Goal: Information Seeking & Learning: Learn about a topic

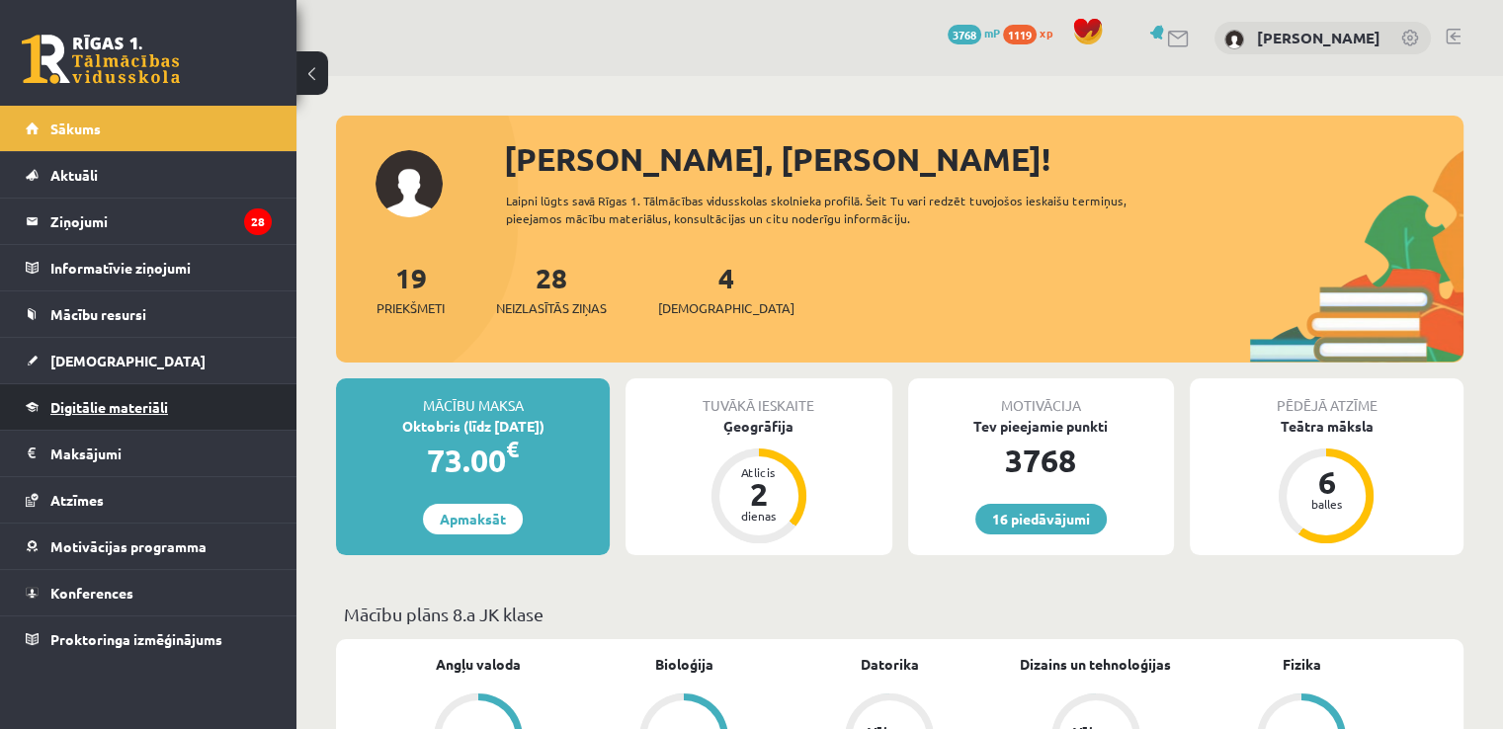
click at [154, 408] on span "Digitālie materiāli" at bounding box center [109, 407] width 118 height 18
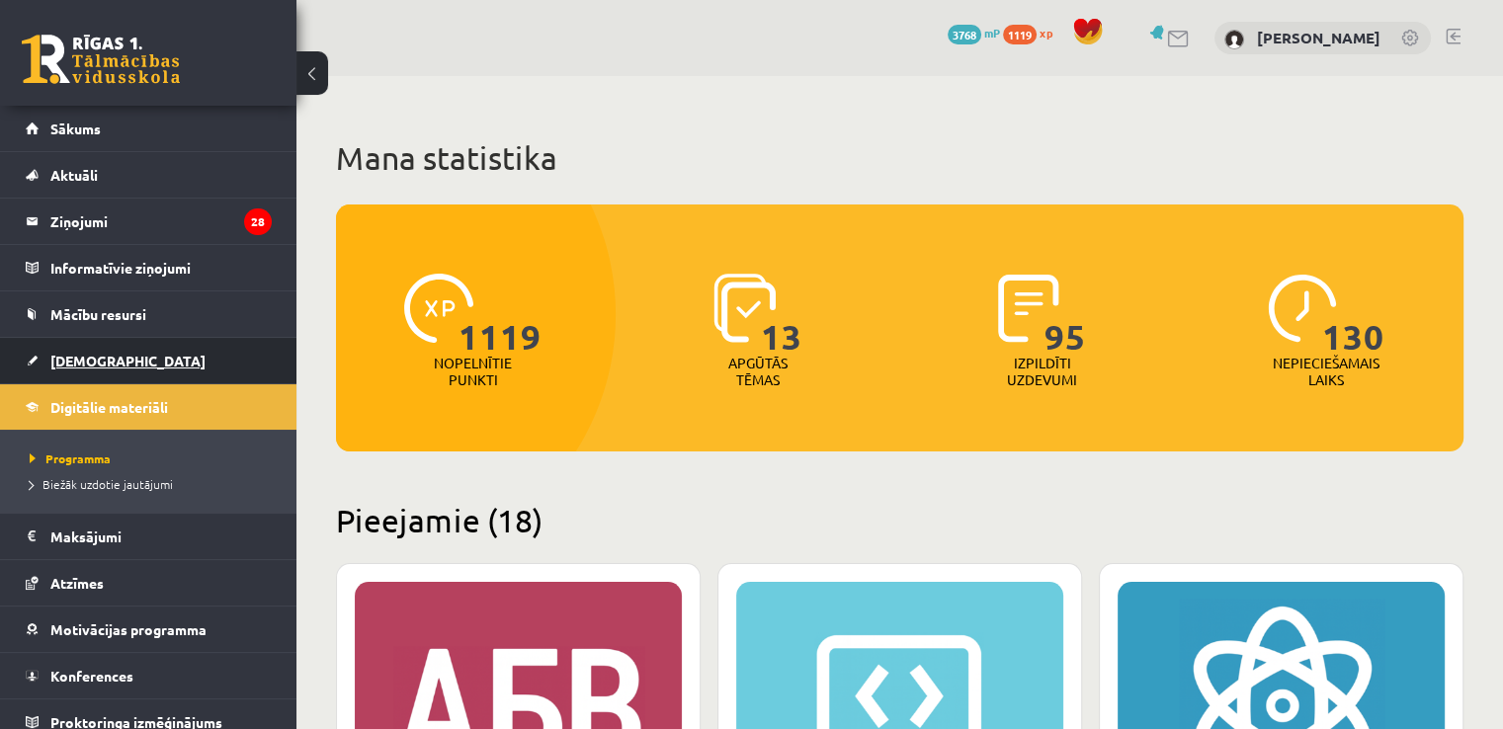
click at [135, 345] on link "[DEMOGRAPHIC_DATA]" at bounding box center [149, 360] width 246 height 45
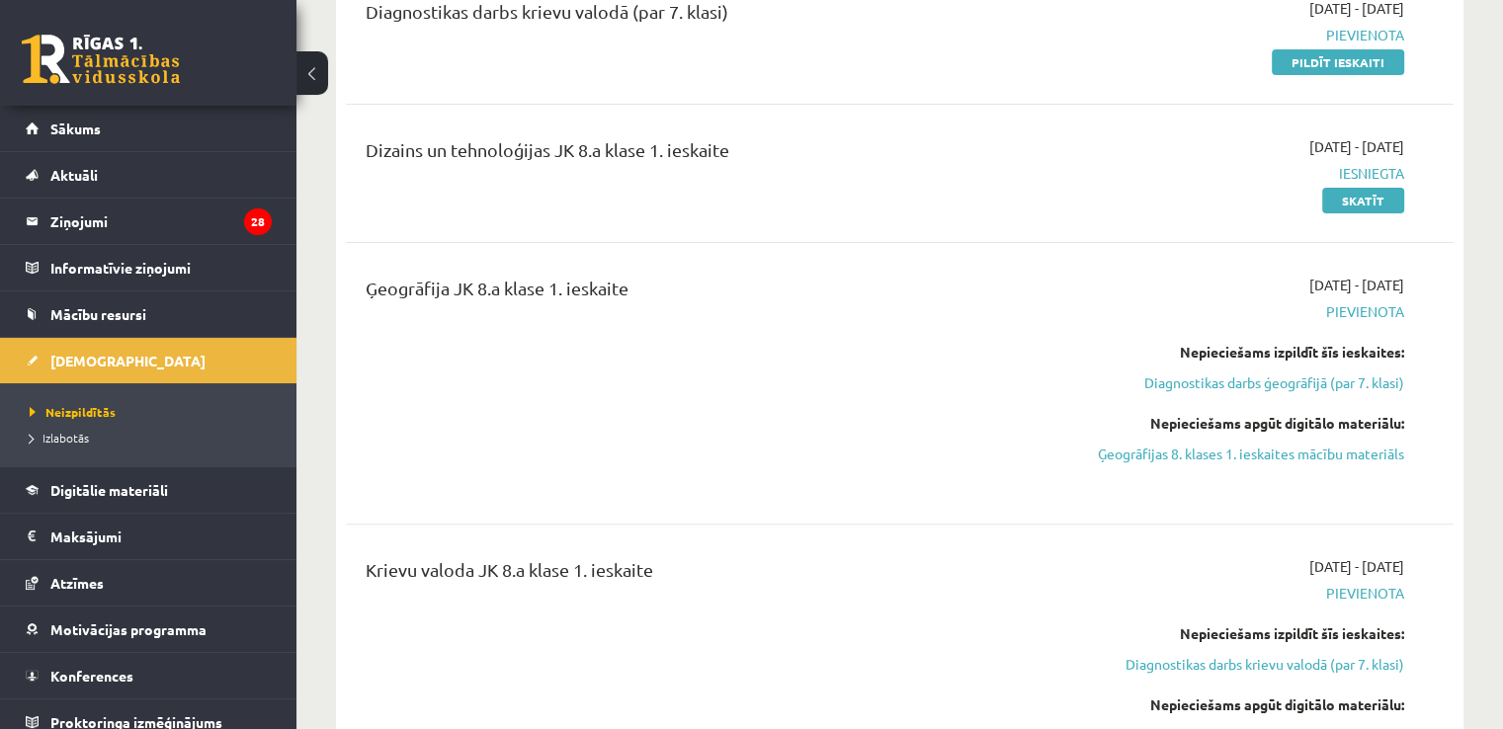
scroll to position [728, 0]
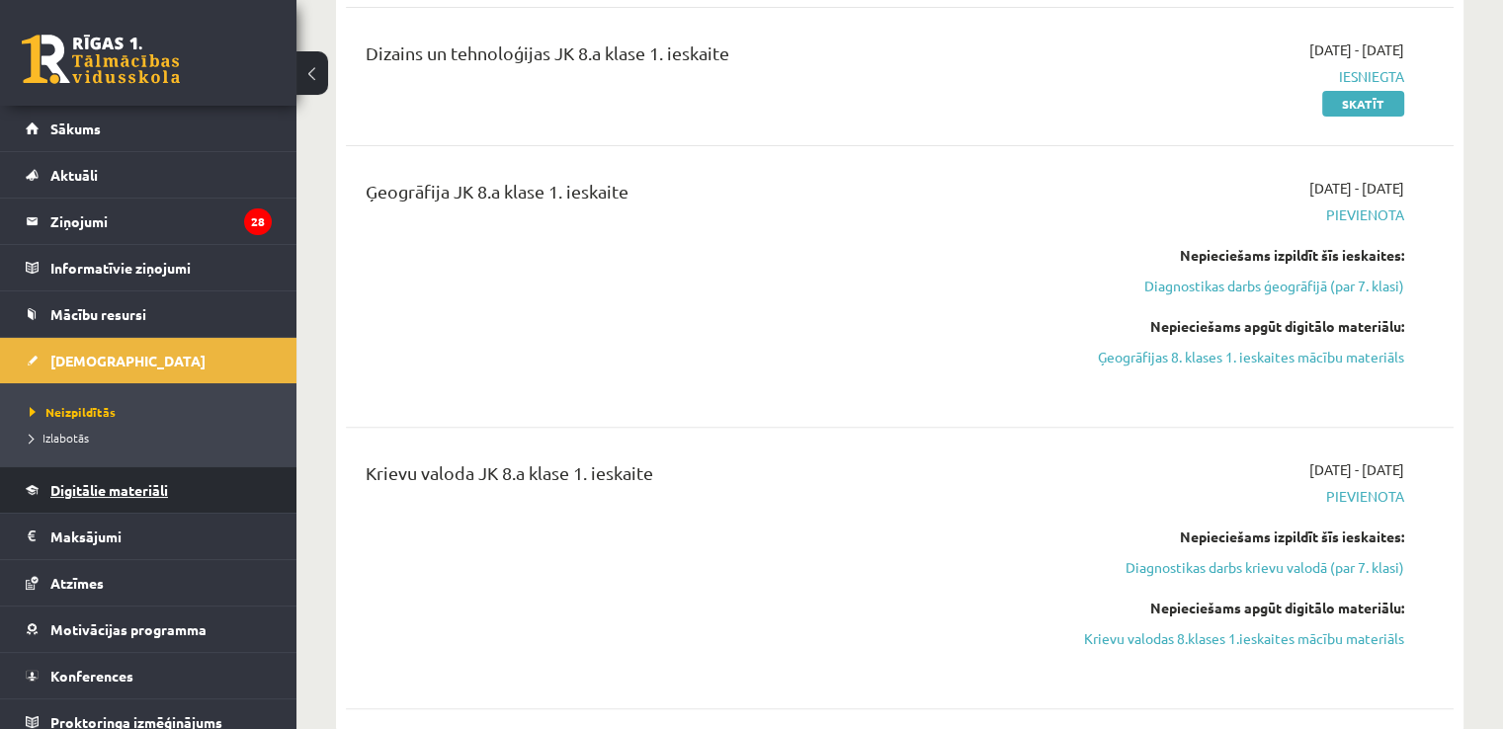
click at [95, 496] on link "Digitālie materiāli" at bounding box center [149, 489] width 246 height 45
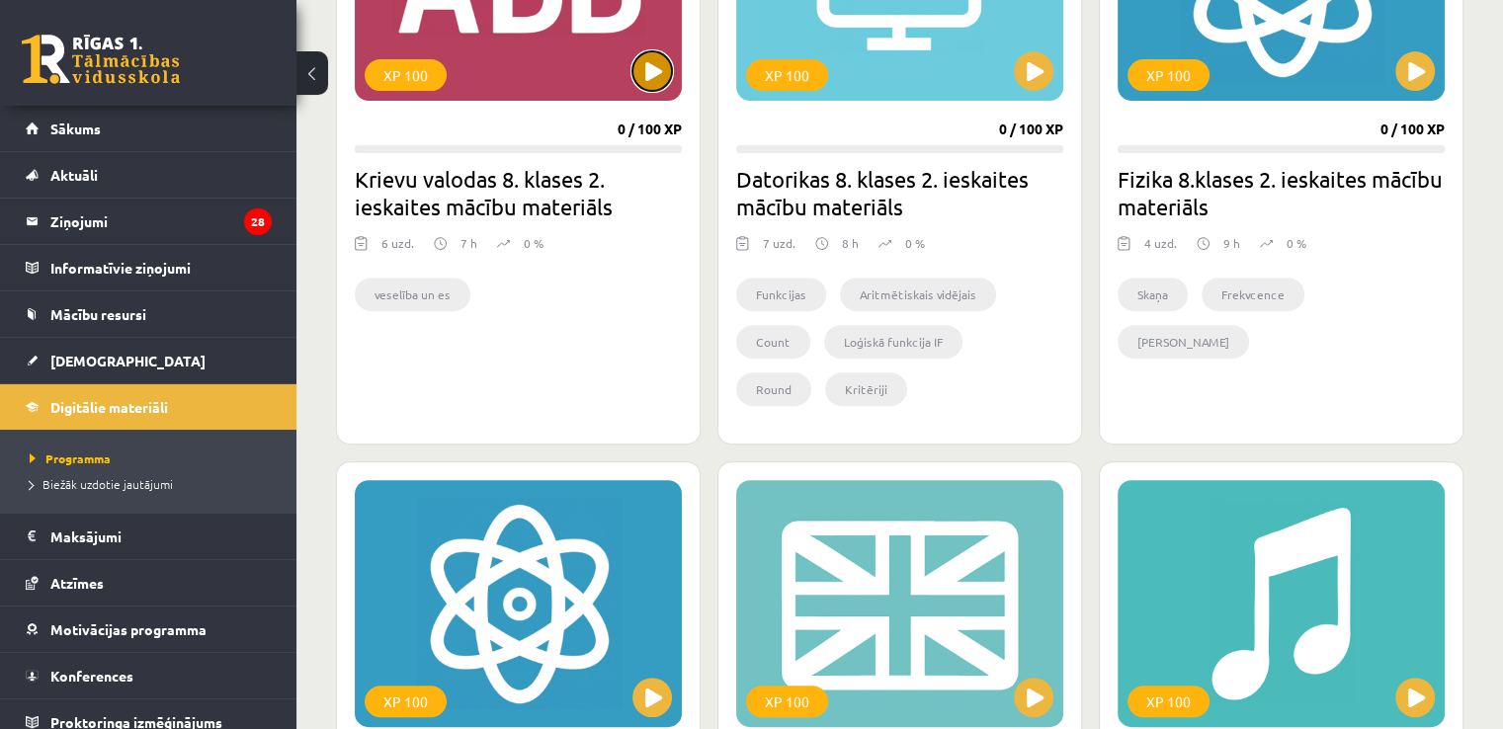
click at [651, 66] on button at bounding box center [652, 71] width 40 height 40
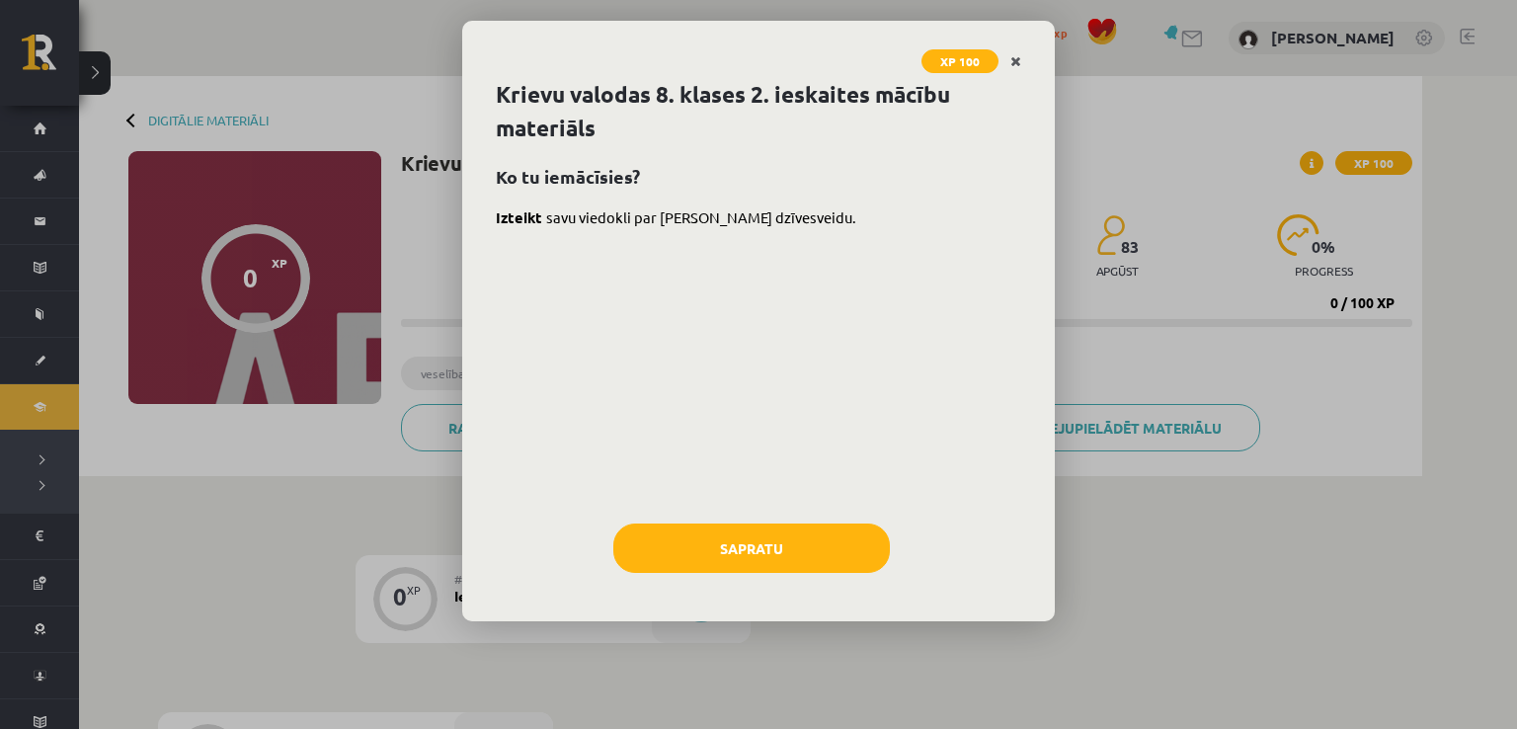
click at [1016, 56] on icon "Close" at bounding box center [1016, 62] width 11 height 14
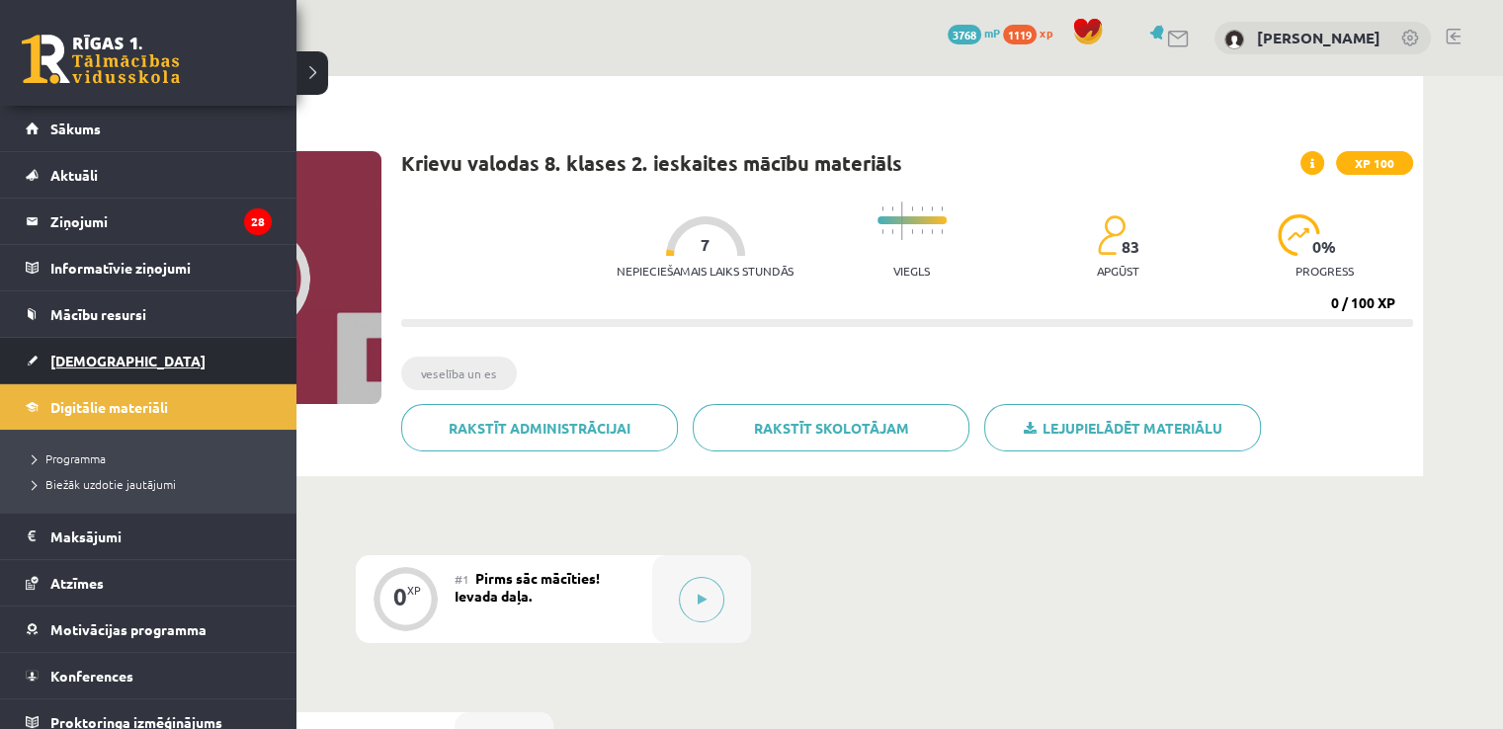
click at [123, 357] on link "[DEMOGRAPHIC_DATA]" at bounding box center [149, 360] width 246 height 45
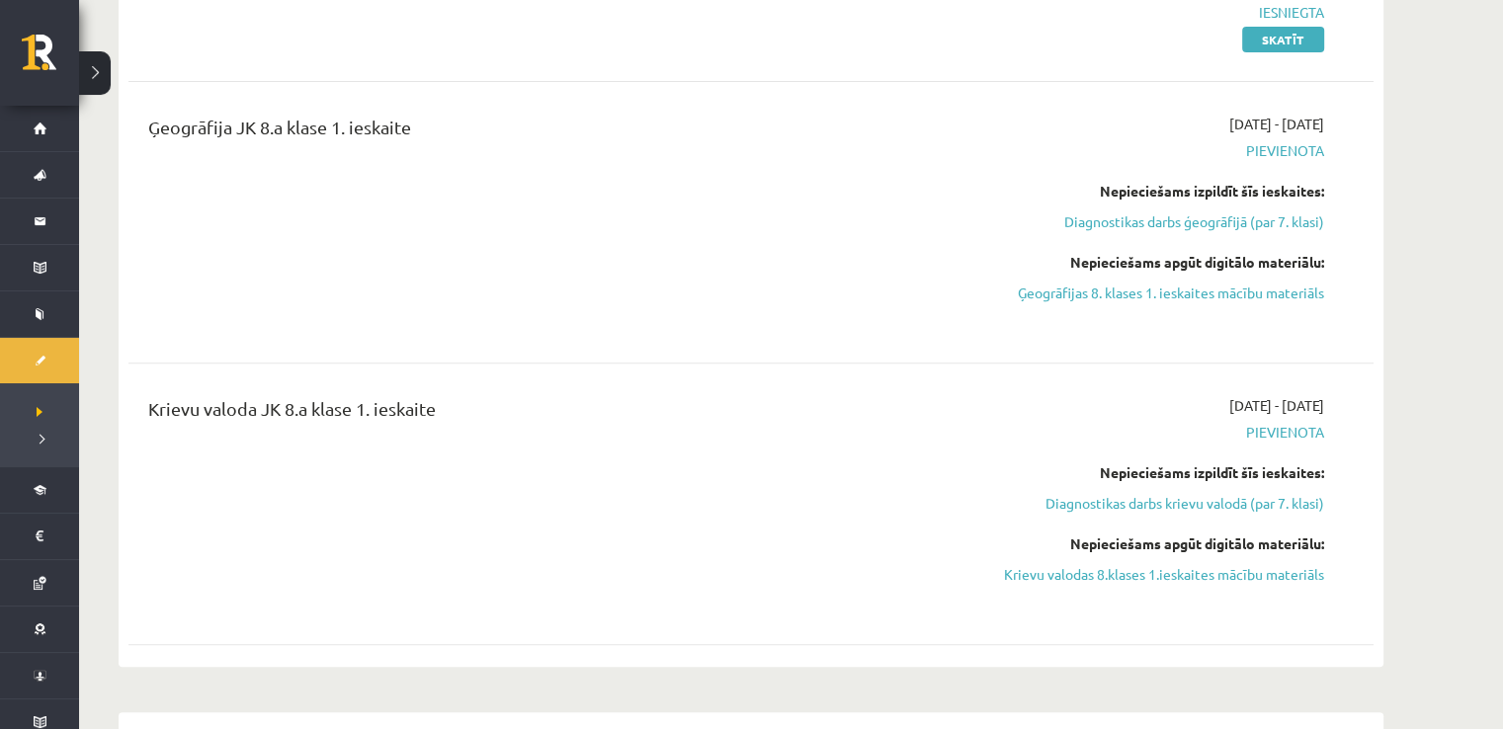
scroll to position [1002, 0]
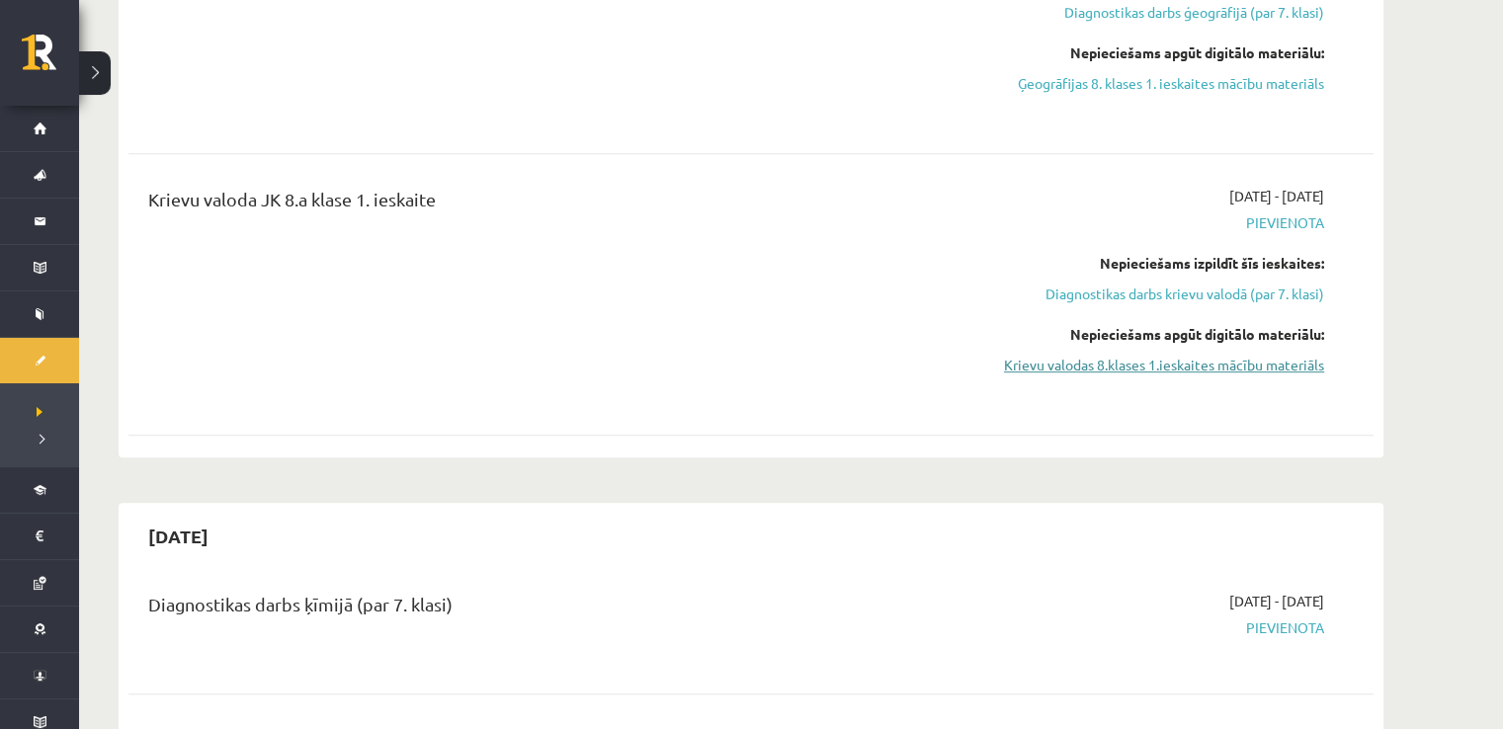
click at [1083, 365] on link "Krievu valodas 8.klases 1.ieskaites mācību materiāls" at bounding box center [1137, 365] width 372 height 21
click at [1020, 368] on link "Krievu valodas 8.klases 1.ieskaites mācību materiāls" at bounding box center [1137, 365] width 372 height 21
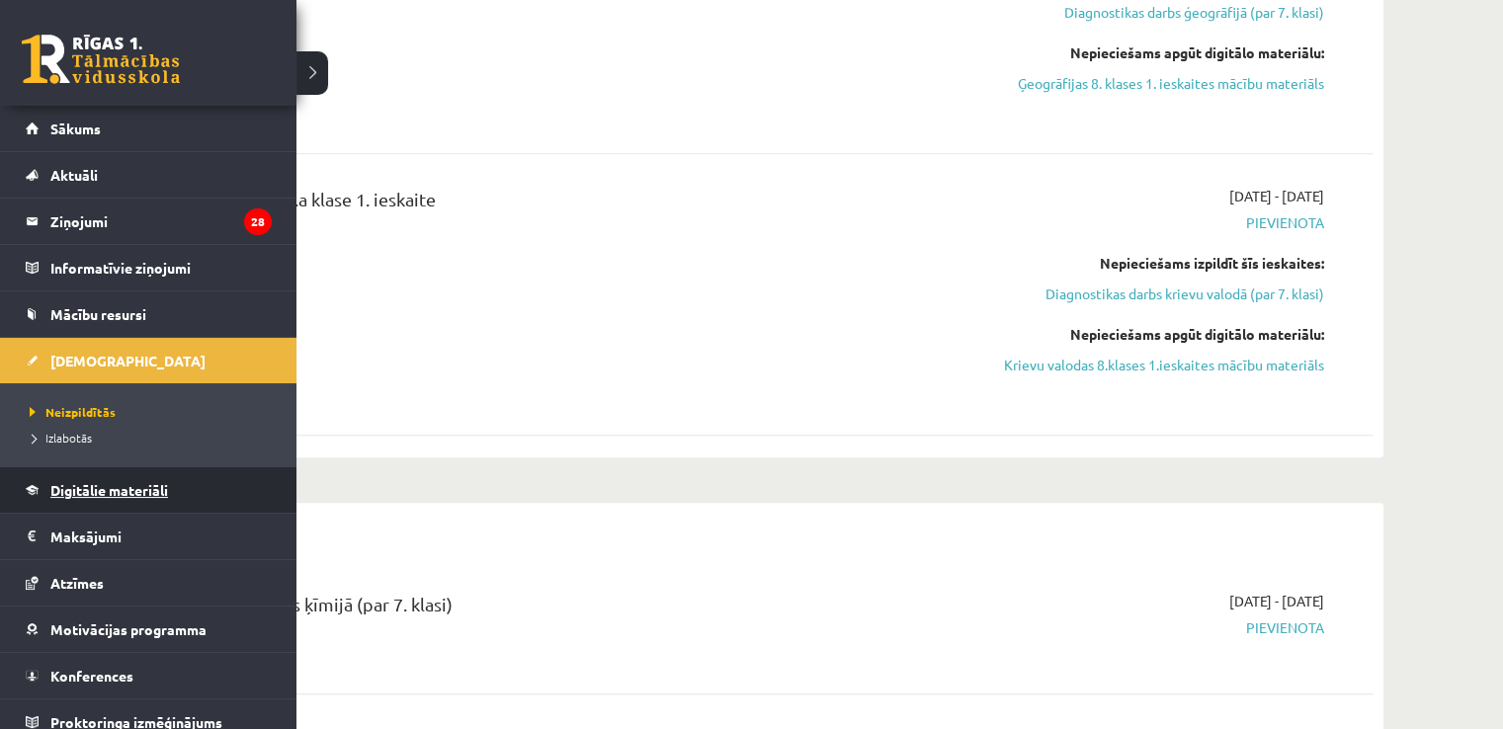
click at [109, 486] on span "Digitālie materiāli" at bounding box center [109, 490] width 118 height 18
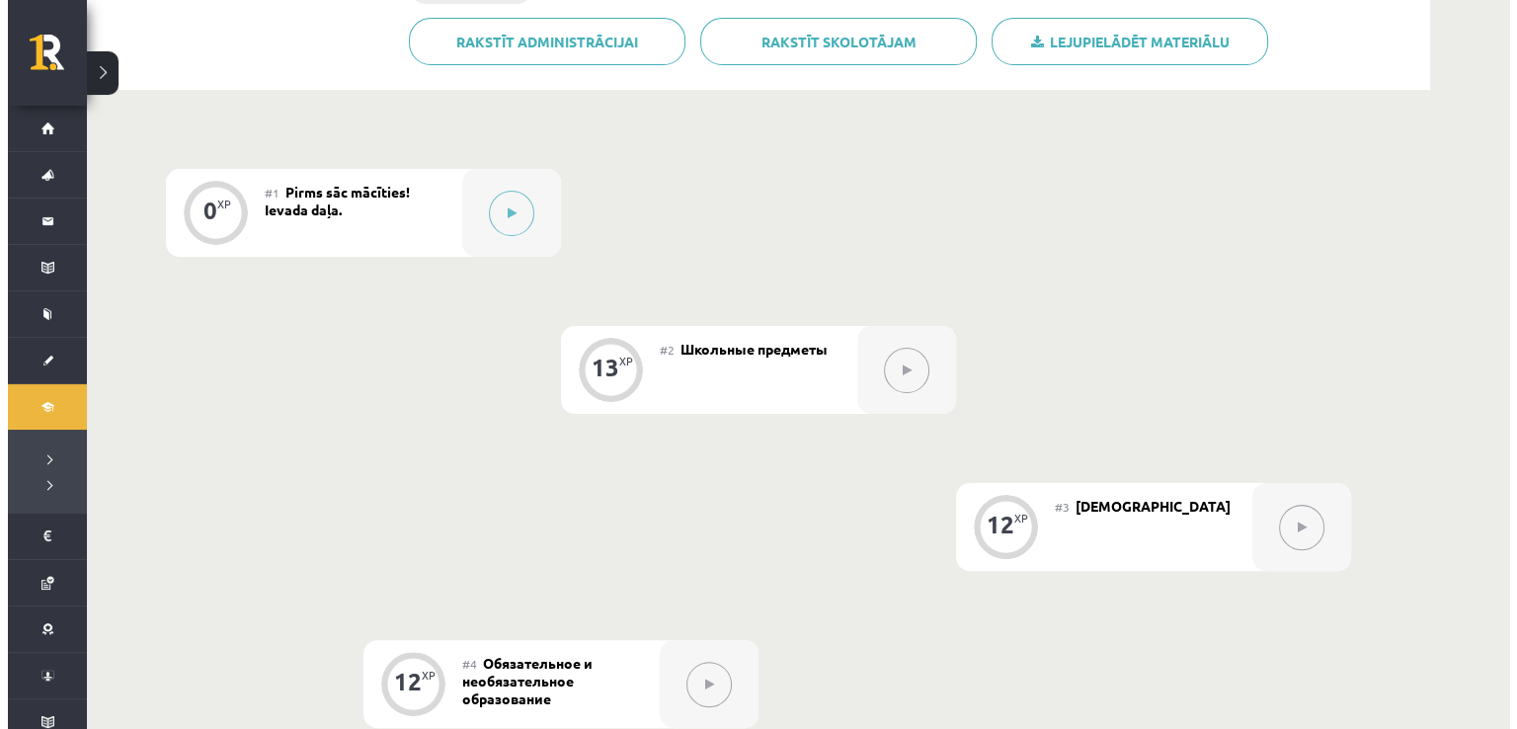
scroll to position [392, 0]
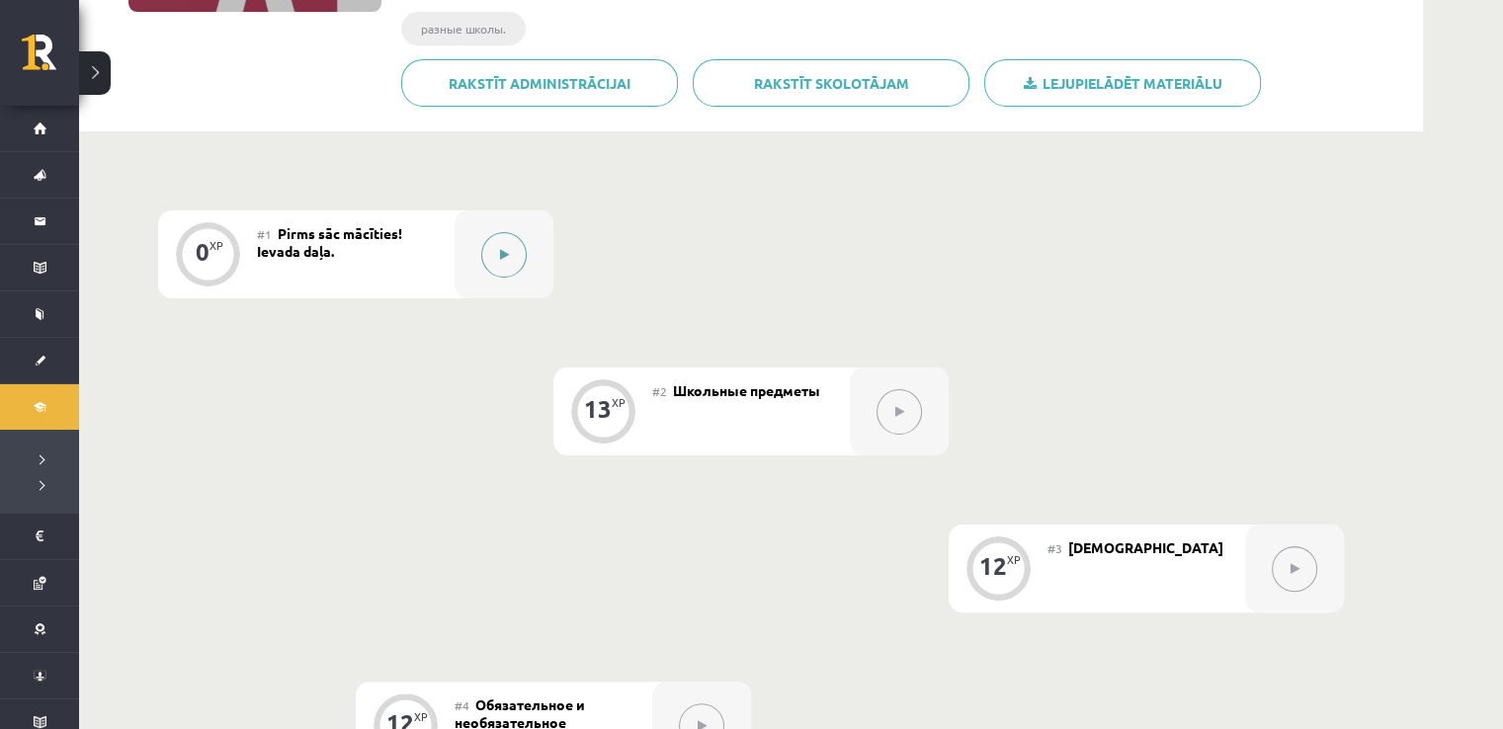
click at [508, 249] on icon at bounding box center [504, 255] width 9 height 12
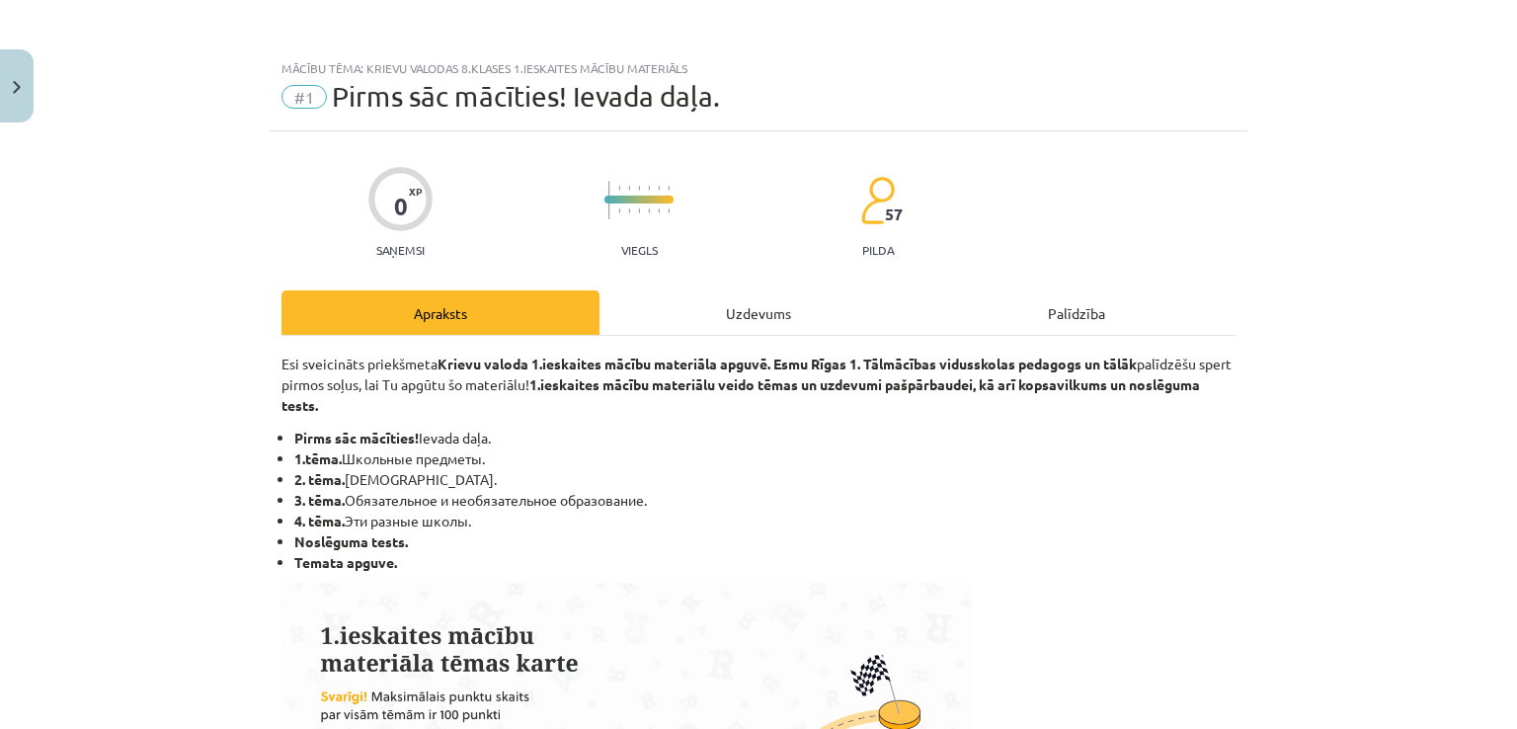
click at [749, 312] on div "Uzdevums" at bounding box center [759, 312] width 318 height 44
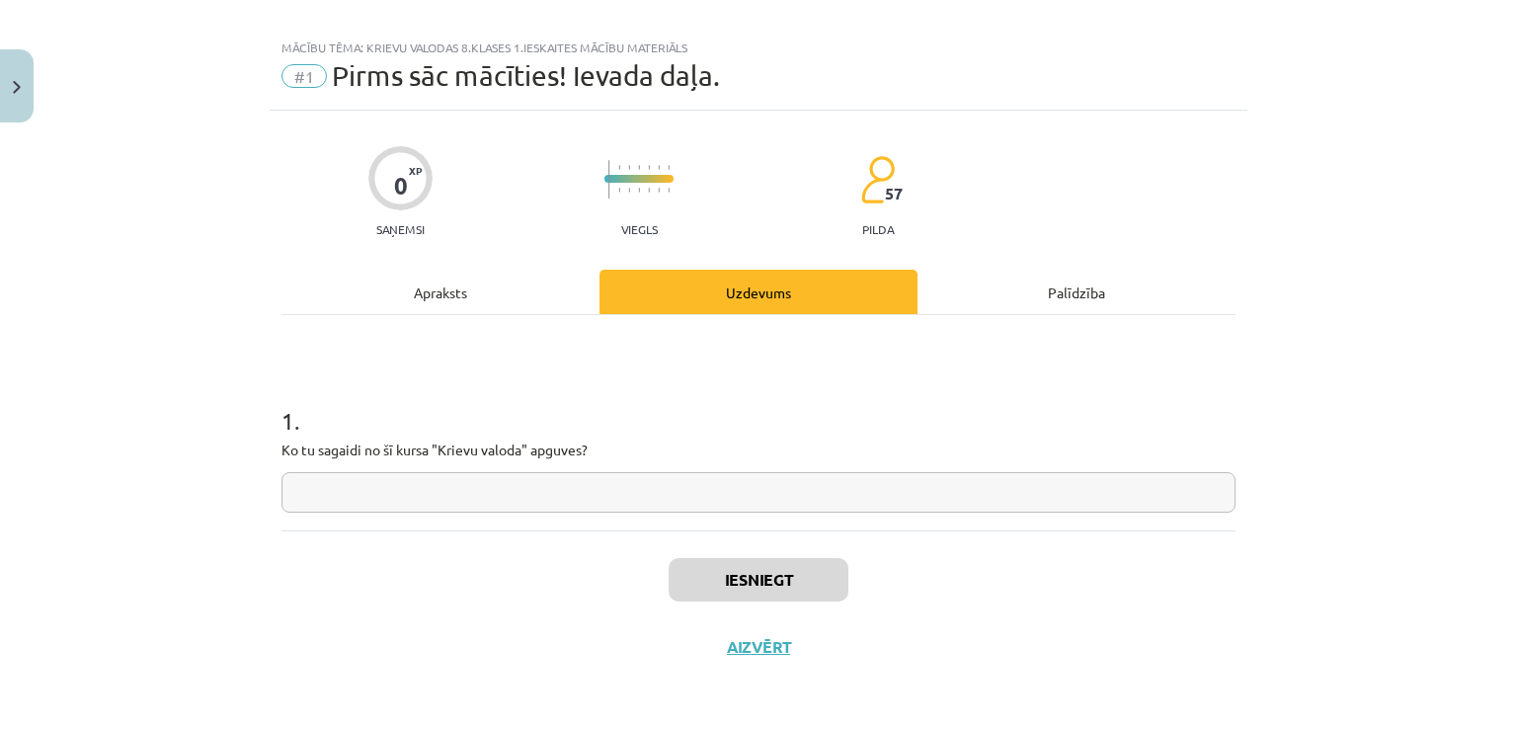
click at [707, 483] on input "text" at bounding box center [759, 492] width 954 height 41
type input "**"
click at [787, 588] on button "Iesniegt" at bounding box center [759, 579] width 180 height 43
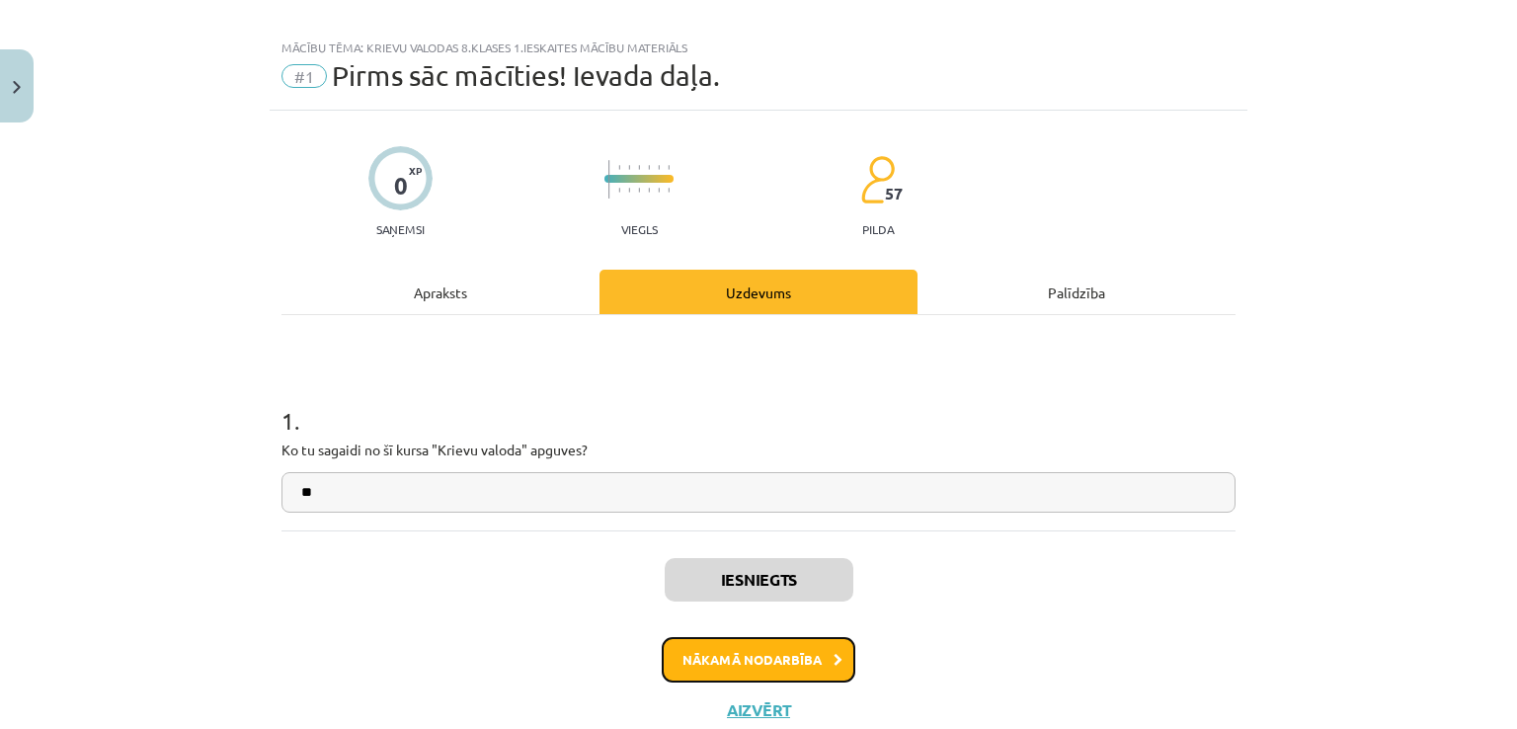
click at [771, 661] on button "Nākamā nodarbība" at bounding box center [759, 659] width 194 height 45
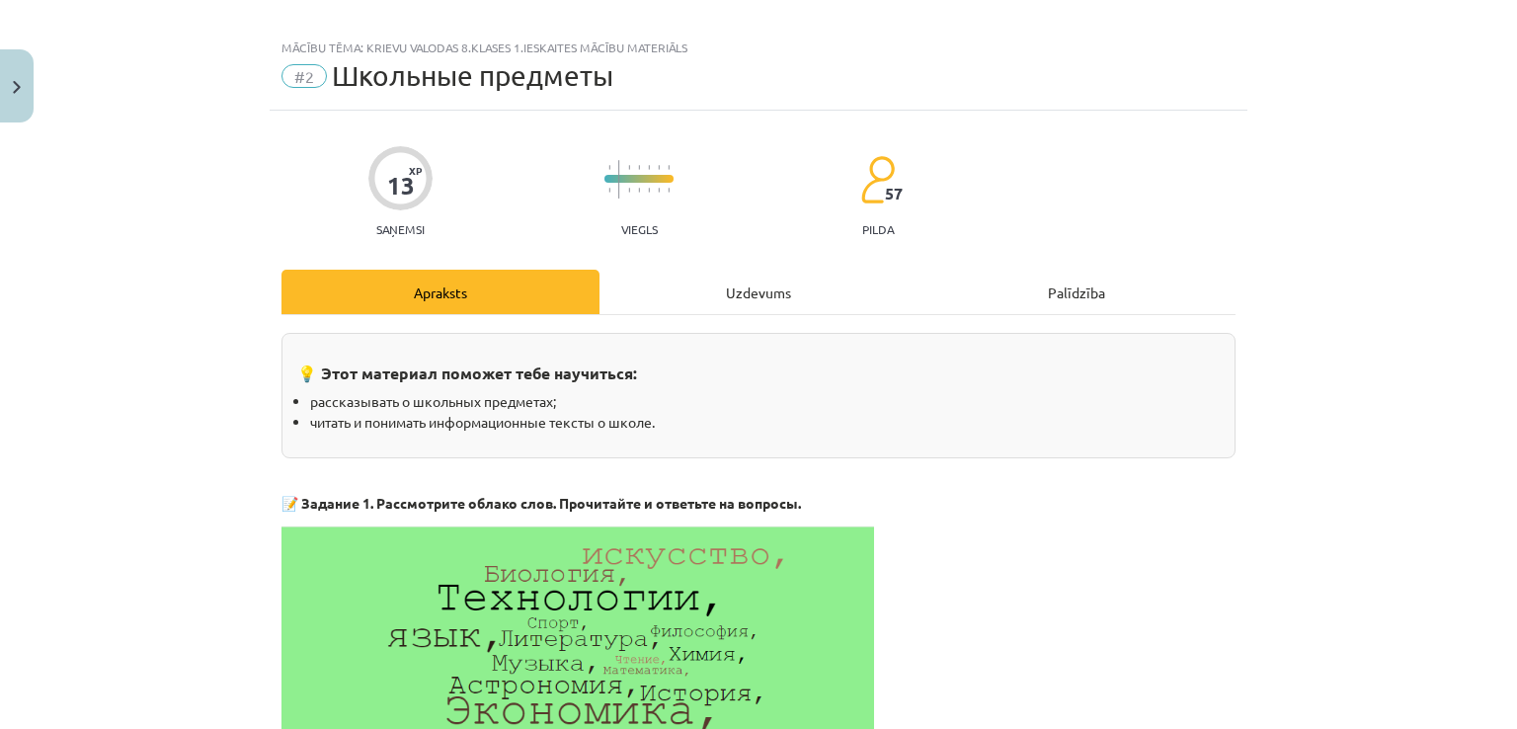
scroll to position [49, 0]
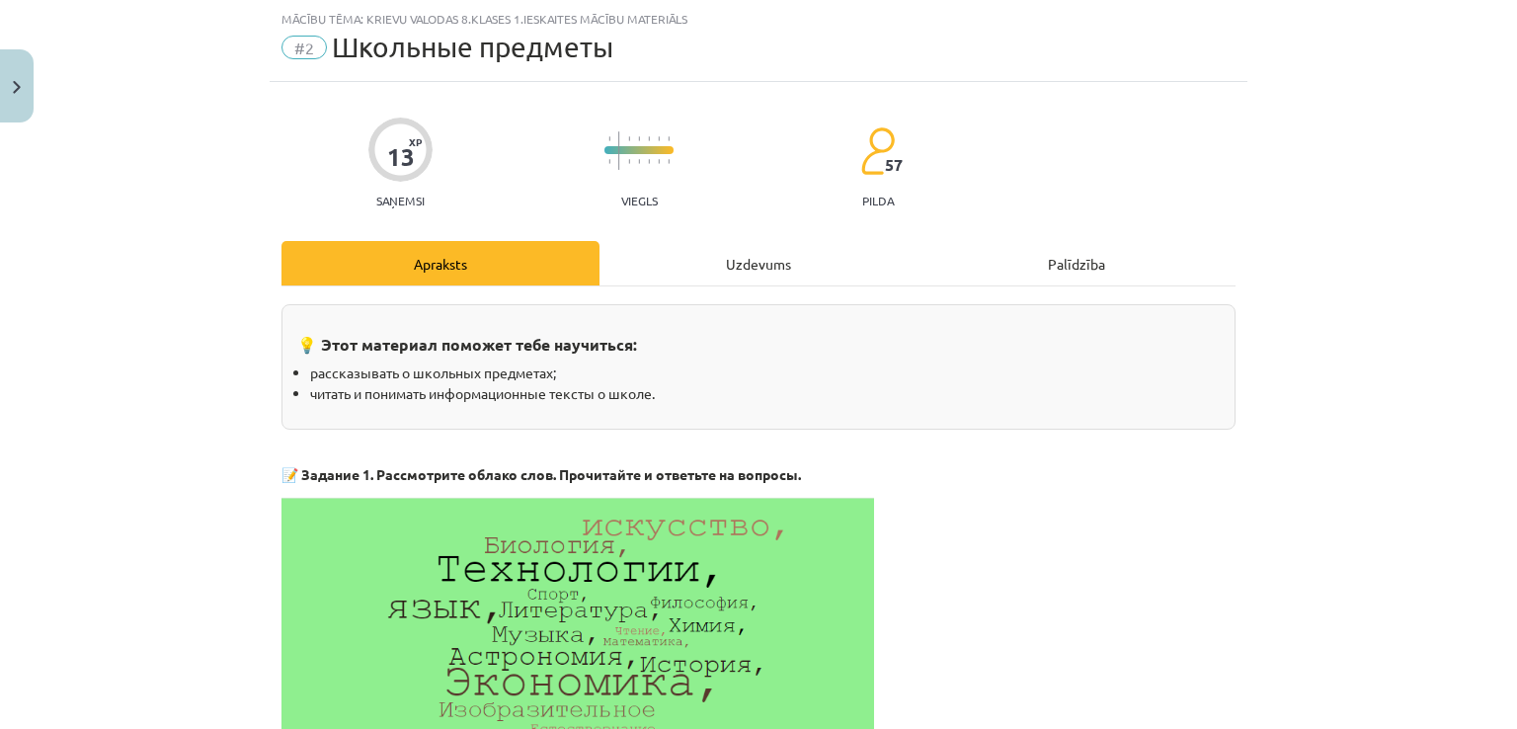
click at [776, 274] on div "Uzdevums" at bounding box center [759, 263] width 318 height 44
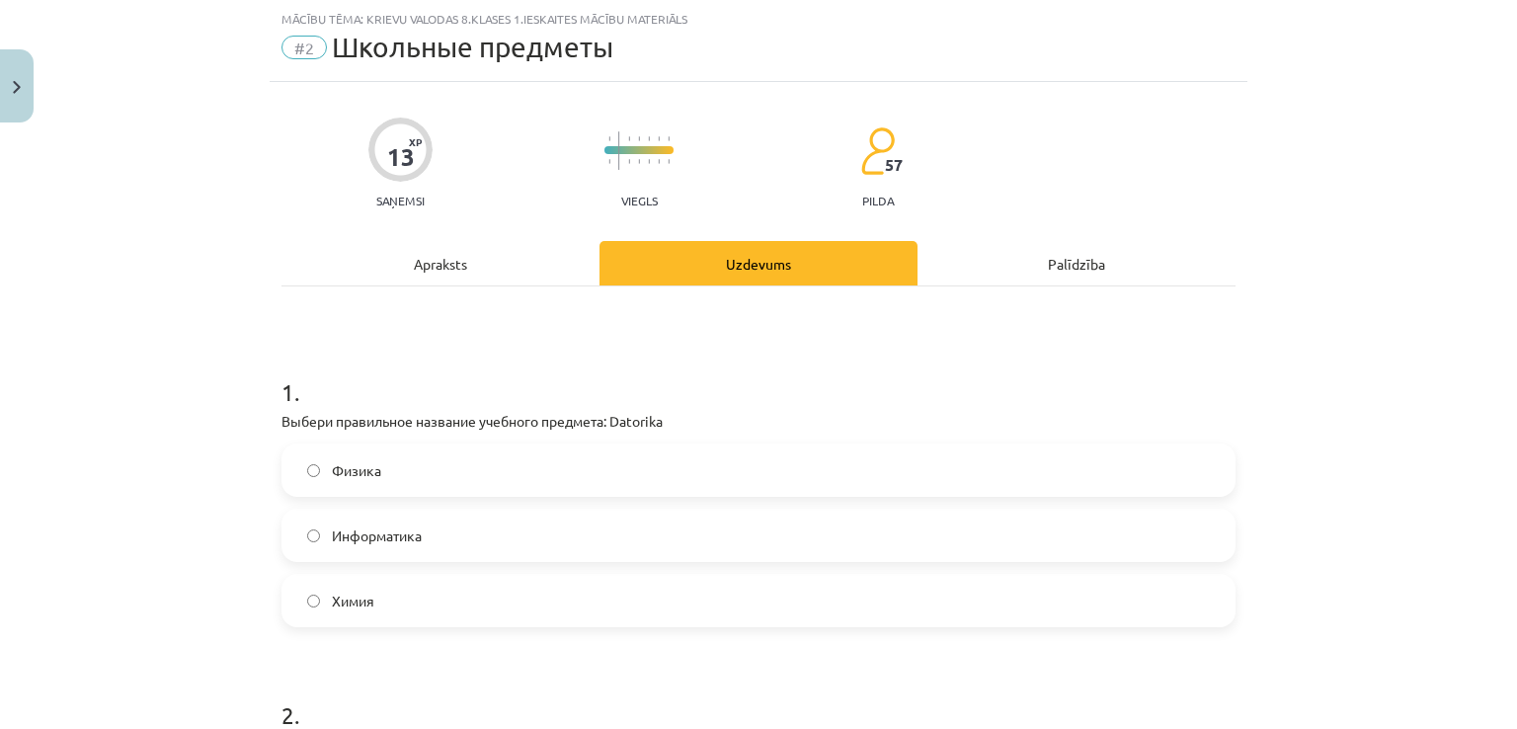
click at [414, 543] on span "Информатика" at bounding box center [377, 536] width 90 height 21
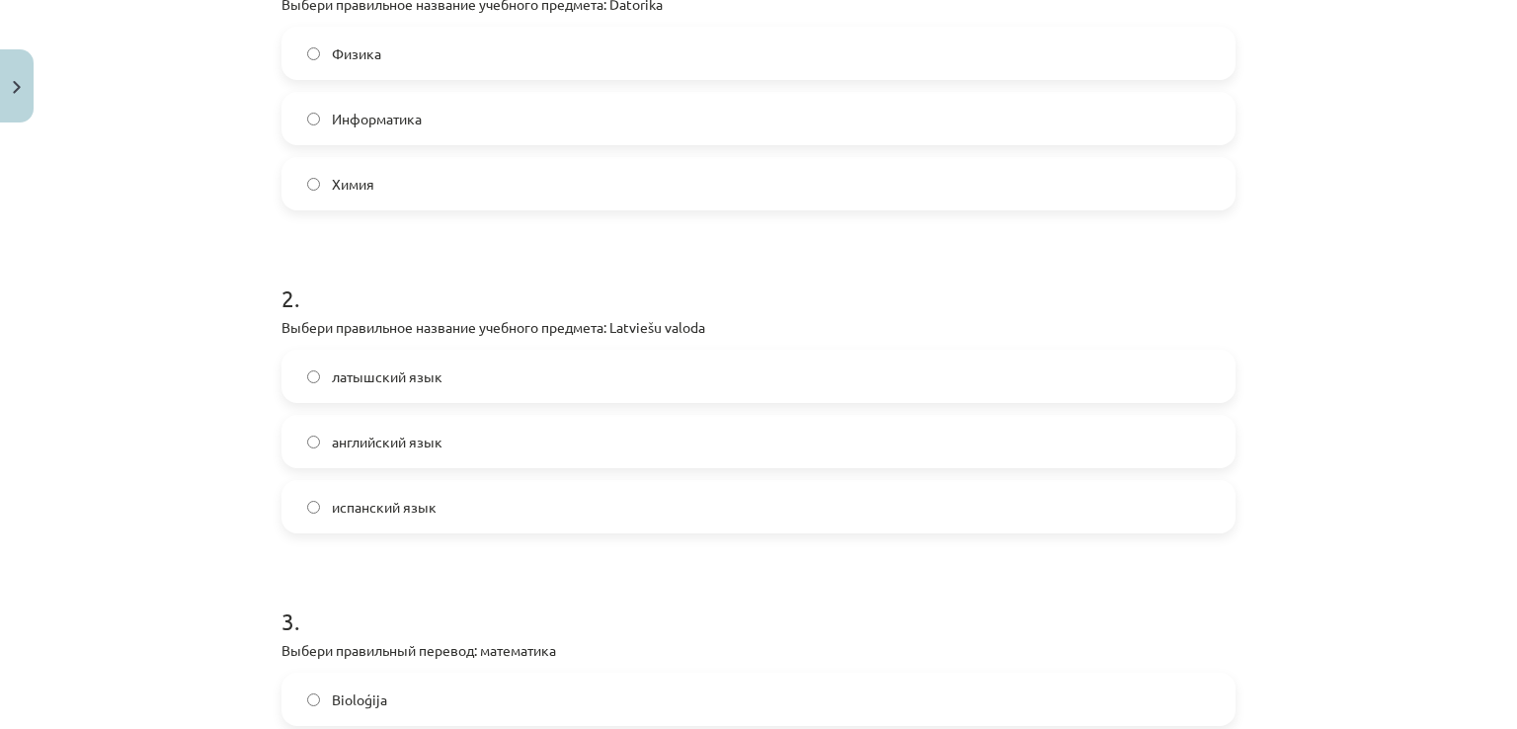
scroll to position [473, 0]
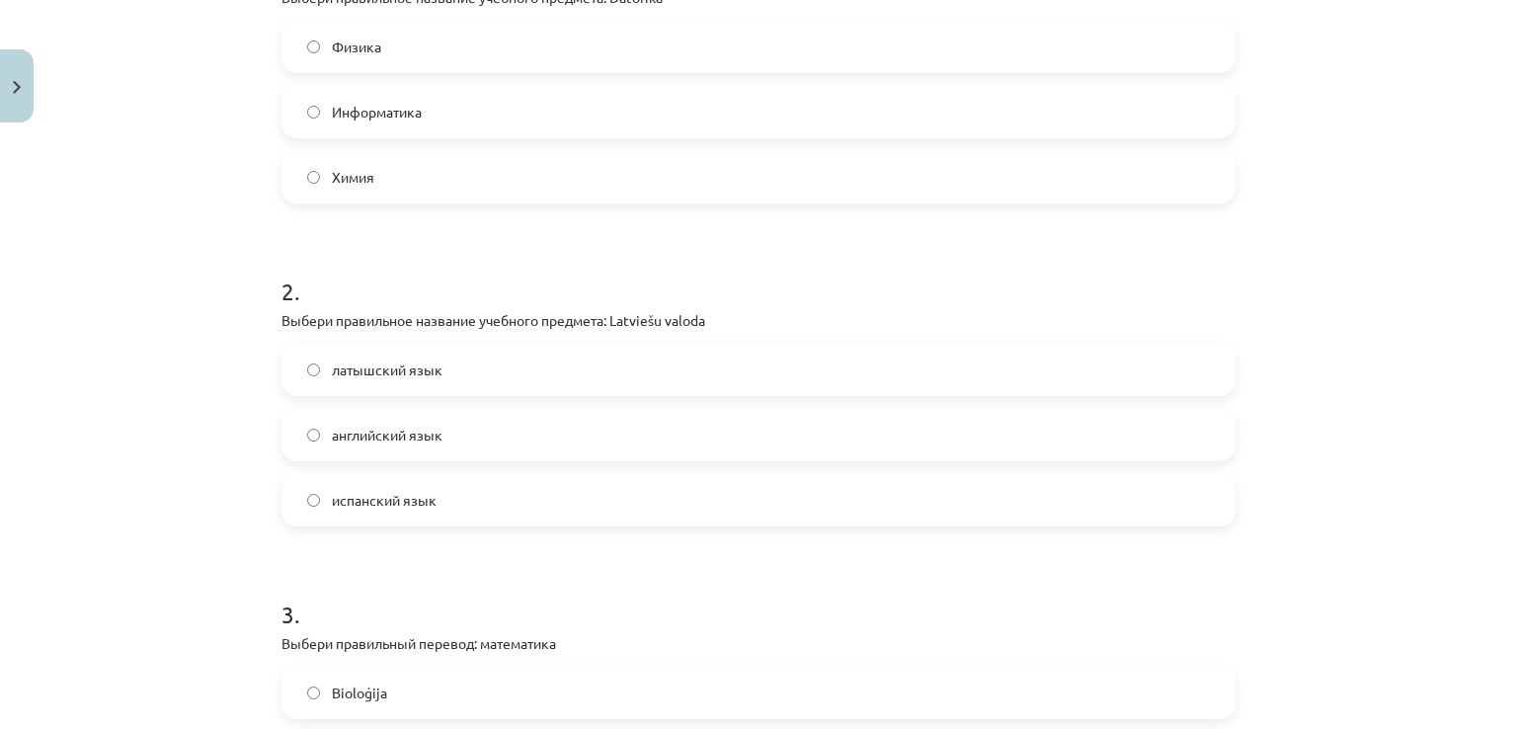
click at [440, 388] on label "латышский язык" at bounding box center [759, 369] width 950 height 49
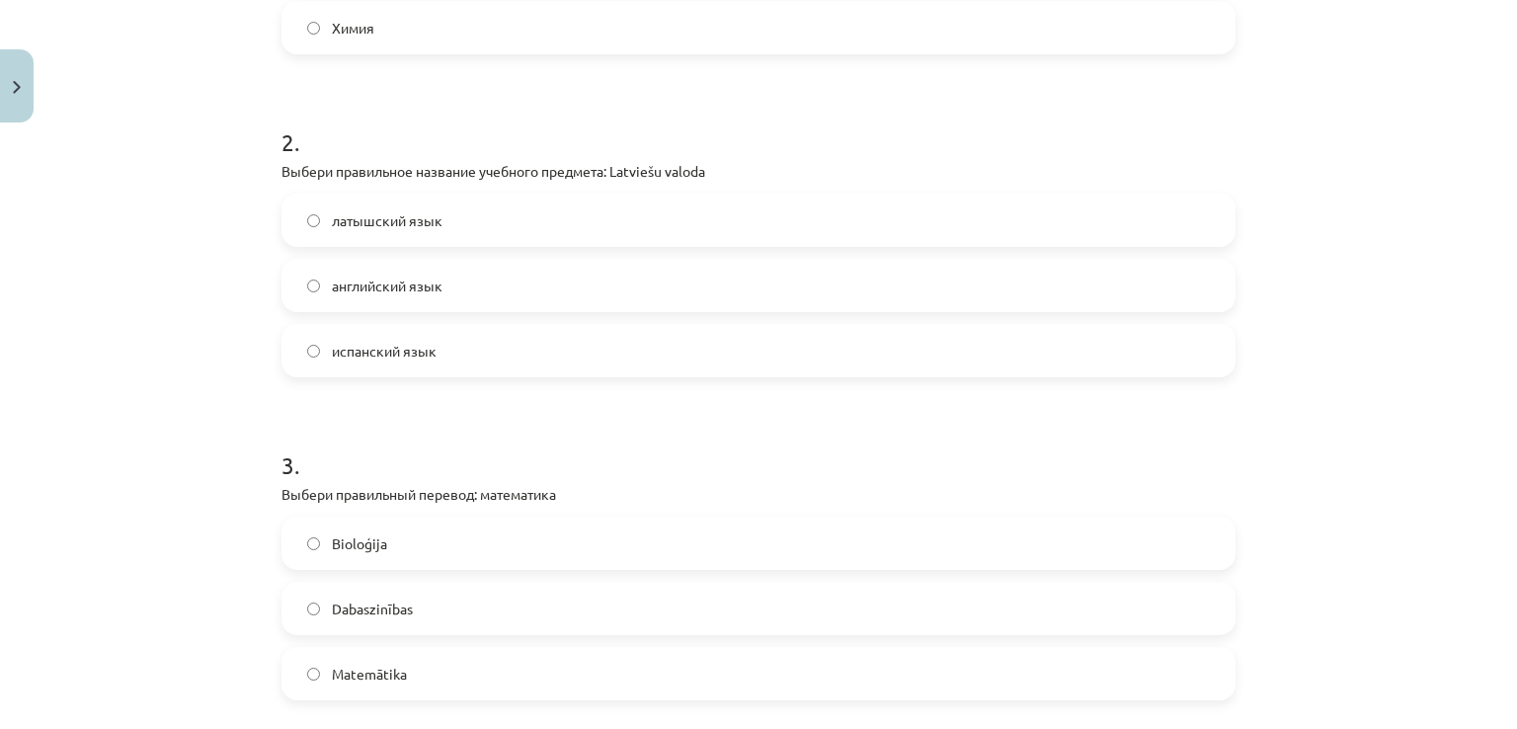
scroll to position [818, 0]
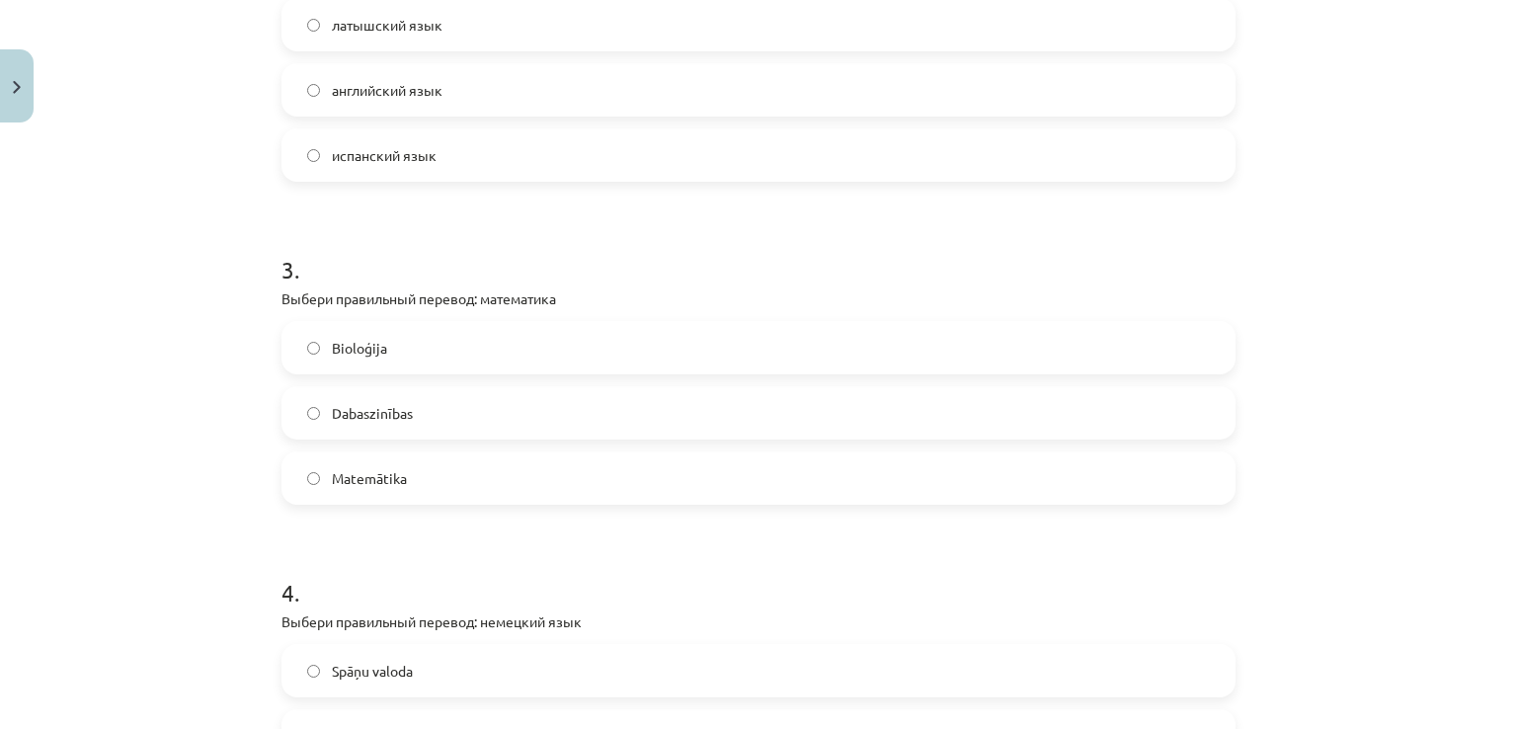
click at [430, 490] on label "Matemātika" at bounding box center [759, 477] width 950 height 49
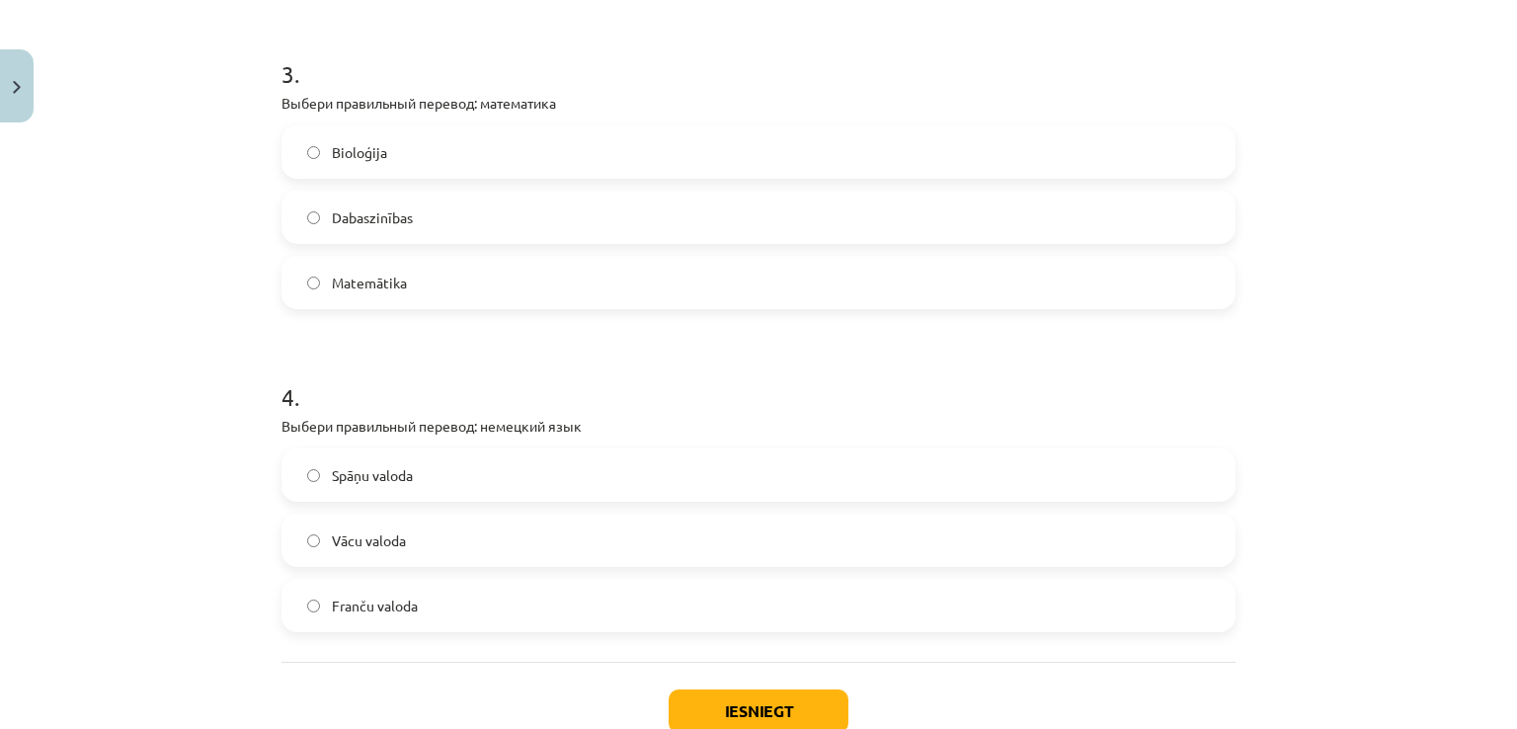
scroll to position [1146, 0]
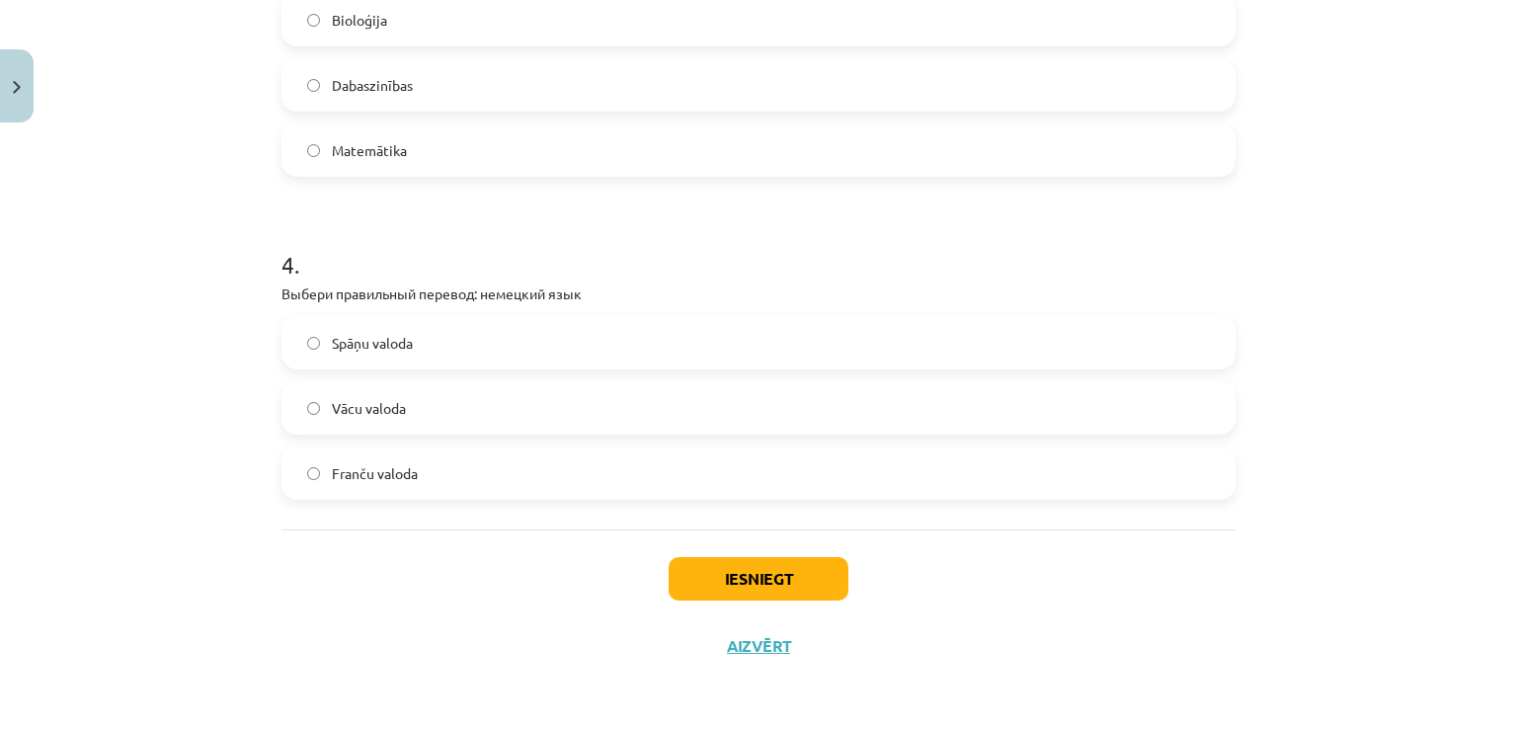
click at [447, 403] on label "Vācu valoda" at bounding box center [759, 407] width 950 height 49
click at [808, 573] on button "Iesniegt" at bounding box center [759, 578] width 180 height 43
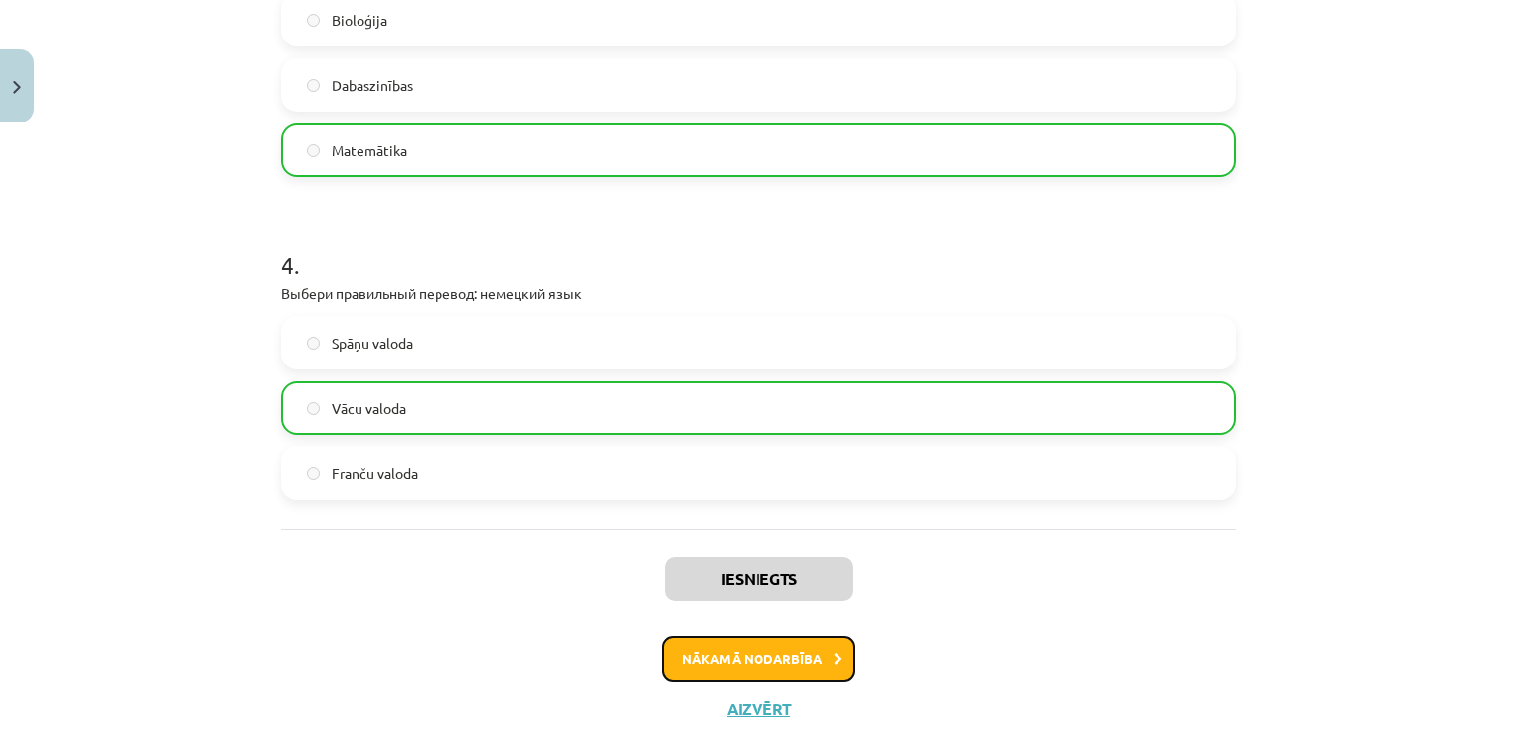
click at [775, 654] on button "Nākamā nodarbība" at bounding box center [759, 658] width 194 height 45
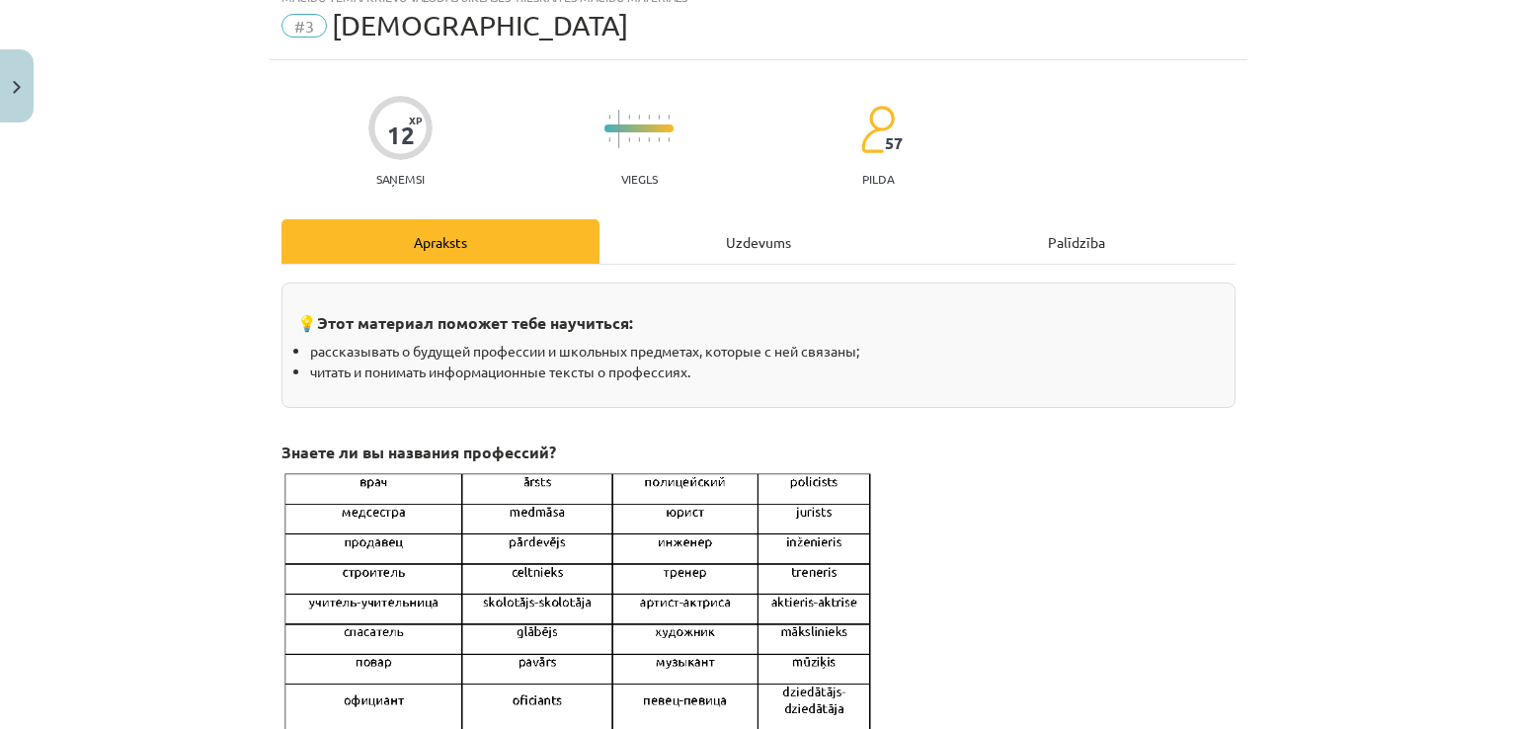
scroll to position [49, 0]
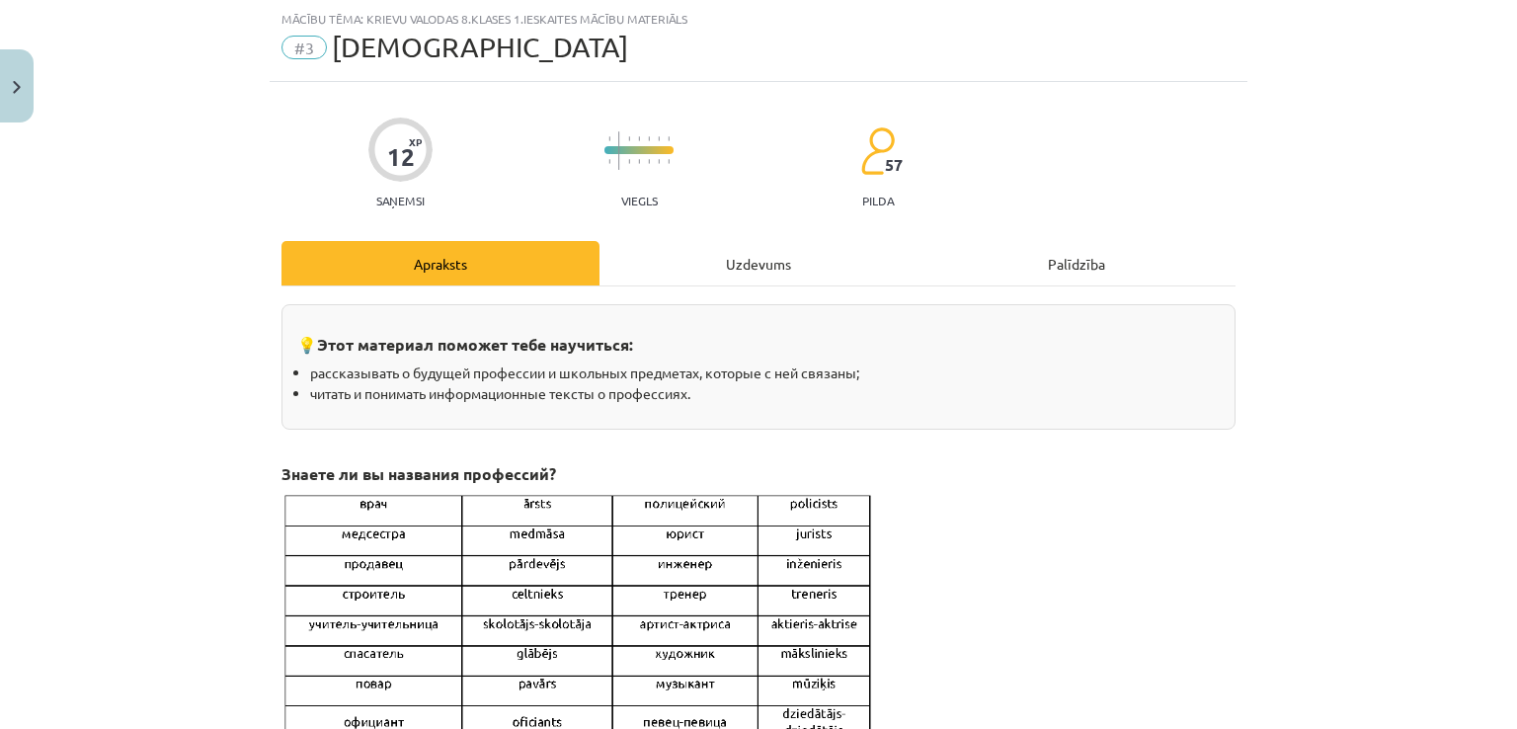
click at [786, 278] on div "Uzdevums" at bounding box center [759, 263] width 318 height 44
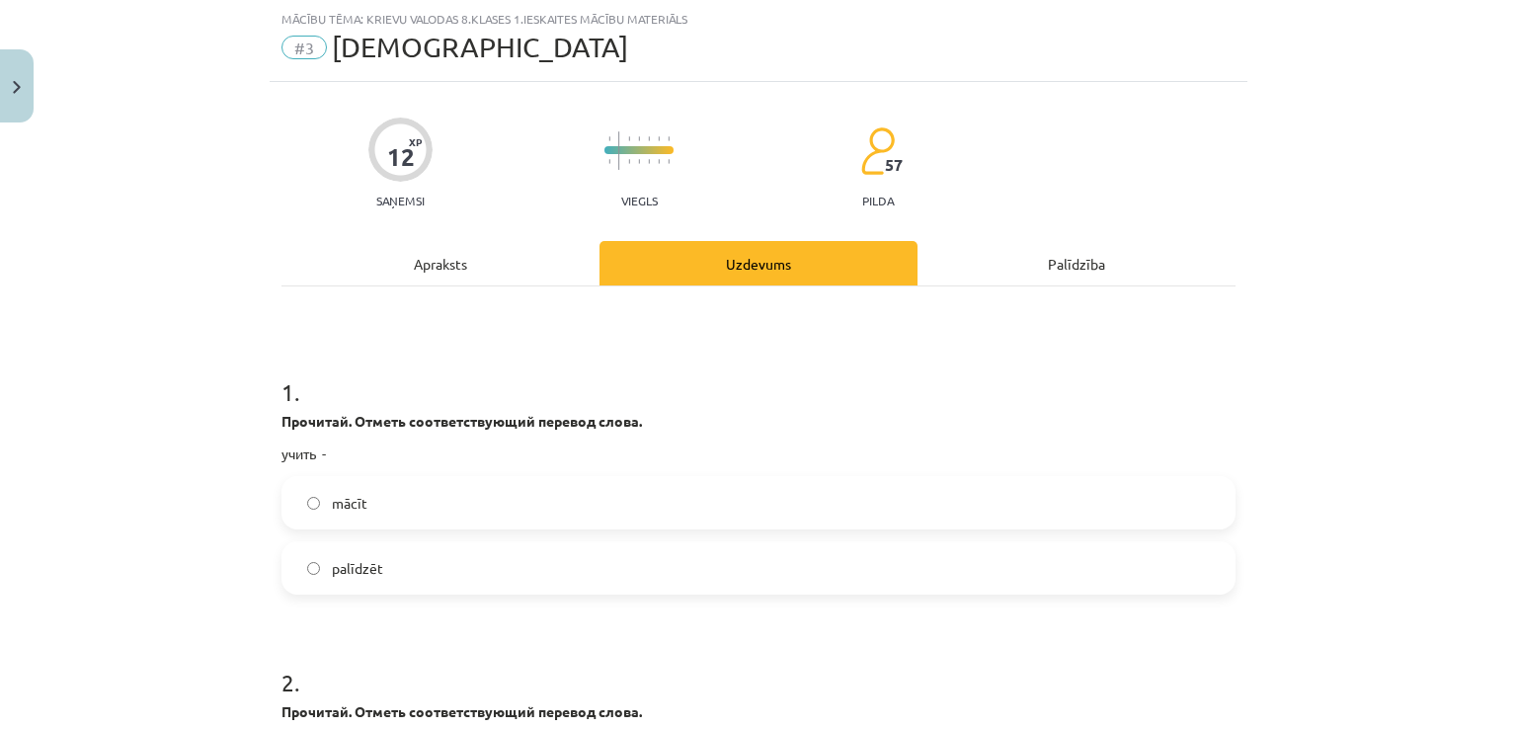
click at [399, 491] on label "mācīt" at bounding box center [759, 502] width 950 height 49
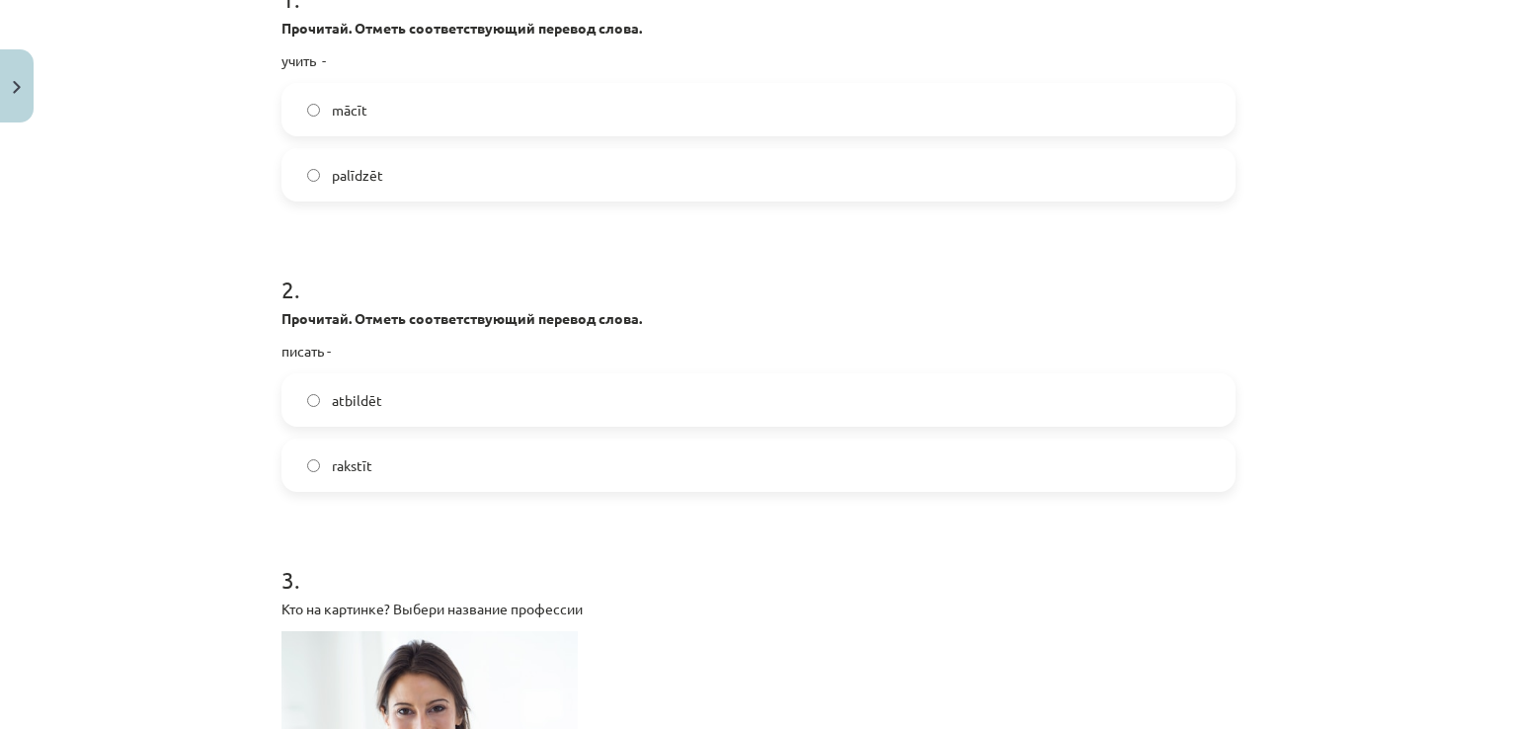
scroll to position [450, 0]
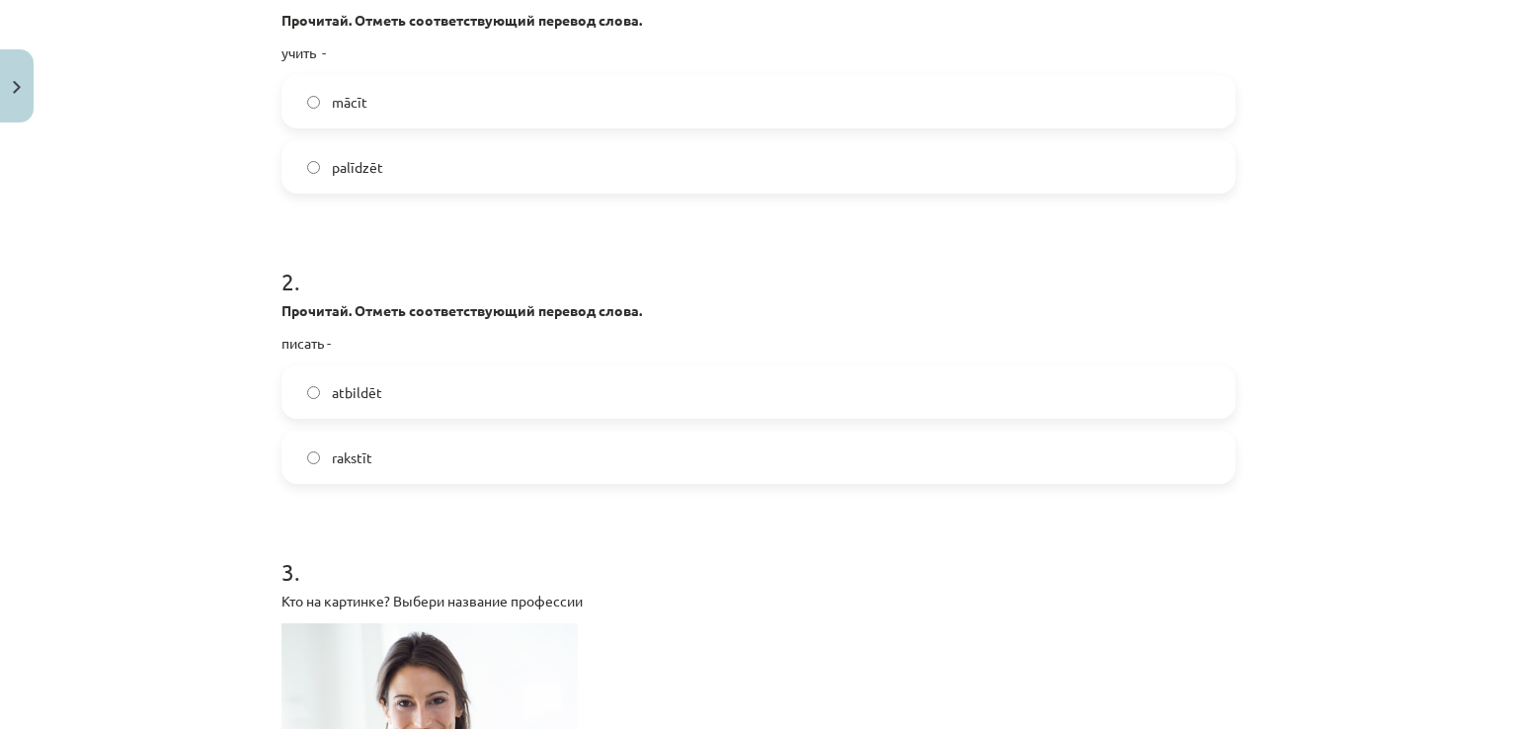
click at [740, 461] on label "rakstīt" at bounding box center [759, 457] width 950 height 49
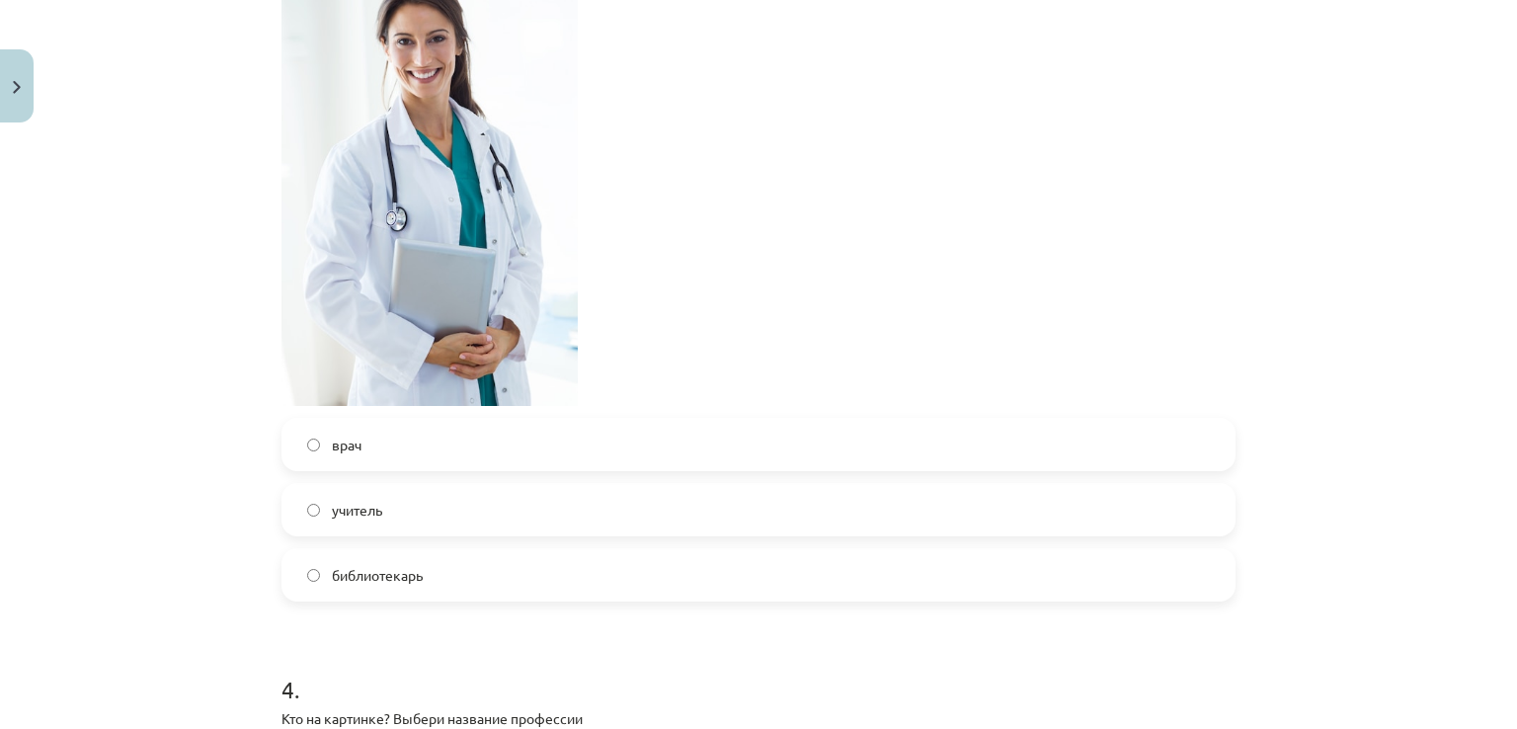
scroll to position [1149, 0]
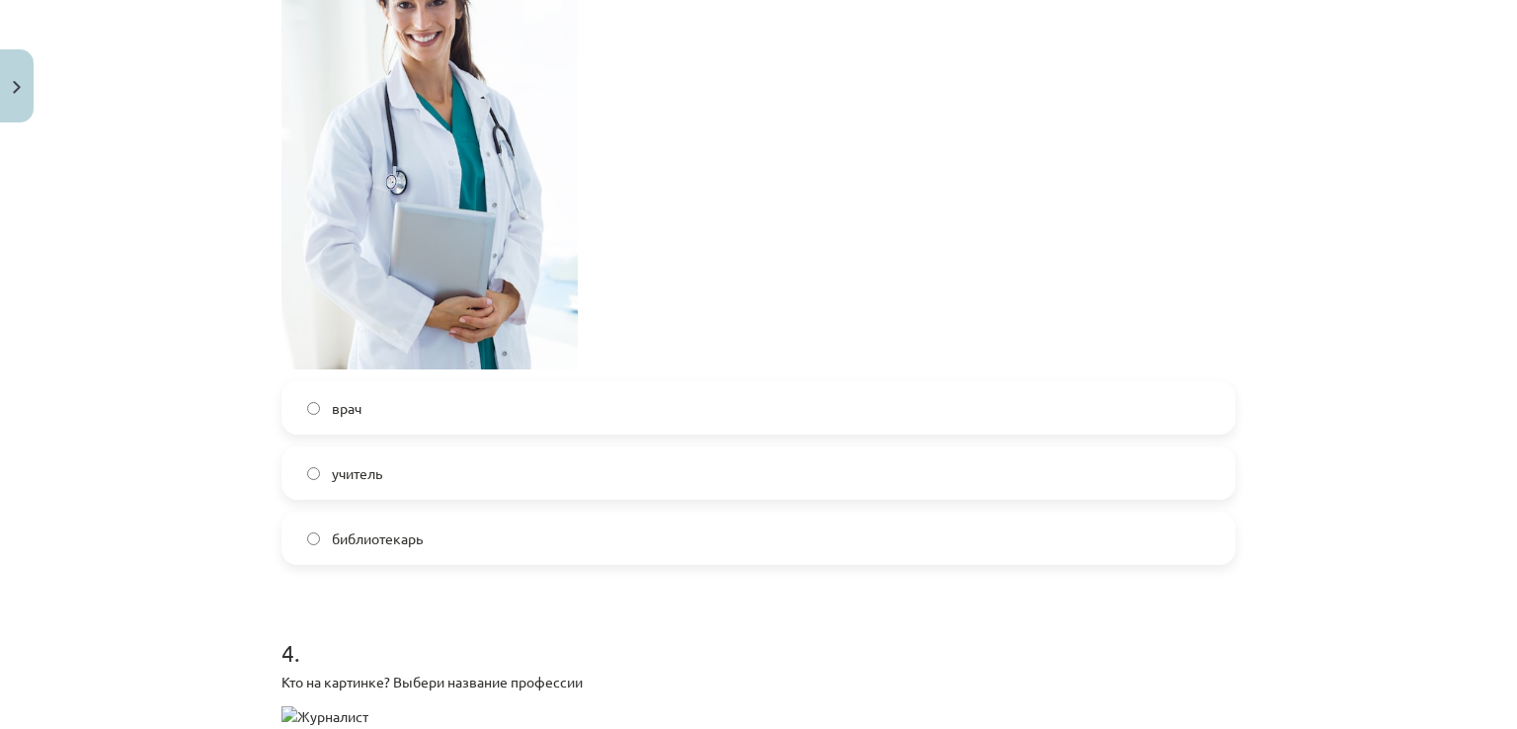
click at [754, 400] on label "врач" at bounding box center [759, 407] width 950 height 49
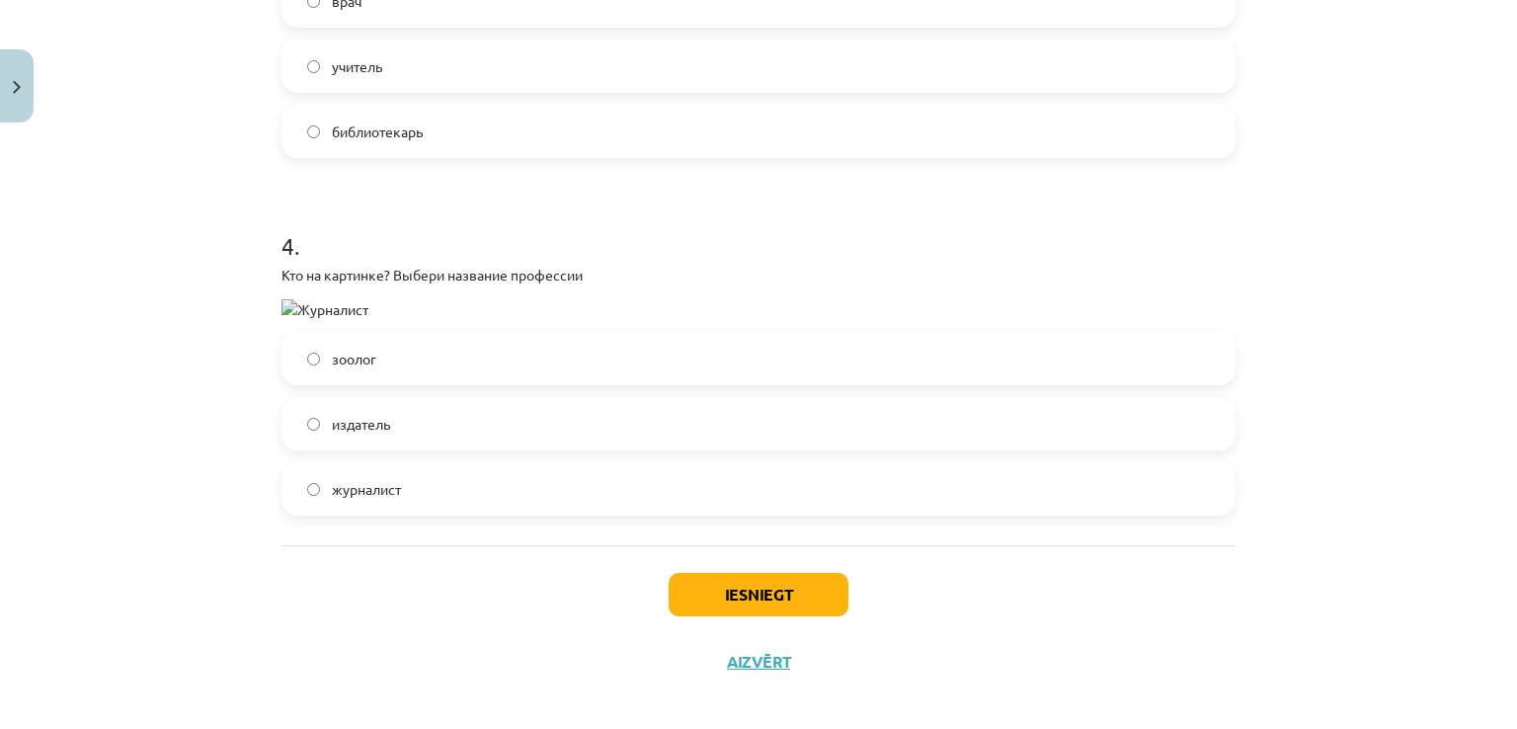
scroll to position [1558, 0]
click at [282, 298] on img at bounding box center [325, 307] width 87 height 21
click at [283, 301] on img at bounding box center [325, 307] width 87 height 21
click at [431, 478] on label "журналист" at bounding box center [759, 486] width 950 height 49
click at [753, 582] on button "Iesniegt" at bounding box center [759, 592] width 180 height 43
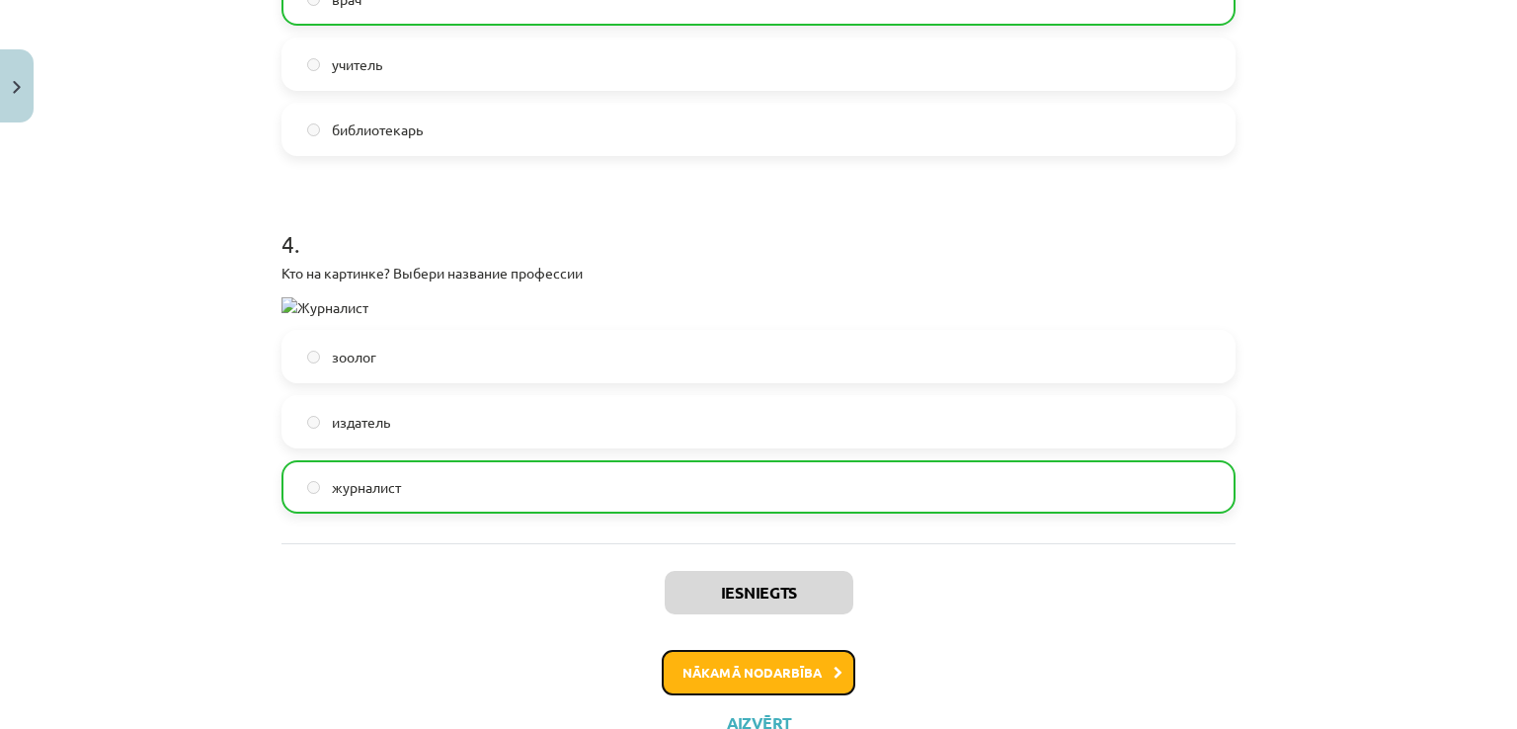
click at [727, 672] on button "Nākamā nodarbība" at bounding box center [759, 672] width 194 height 45
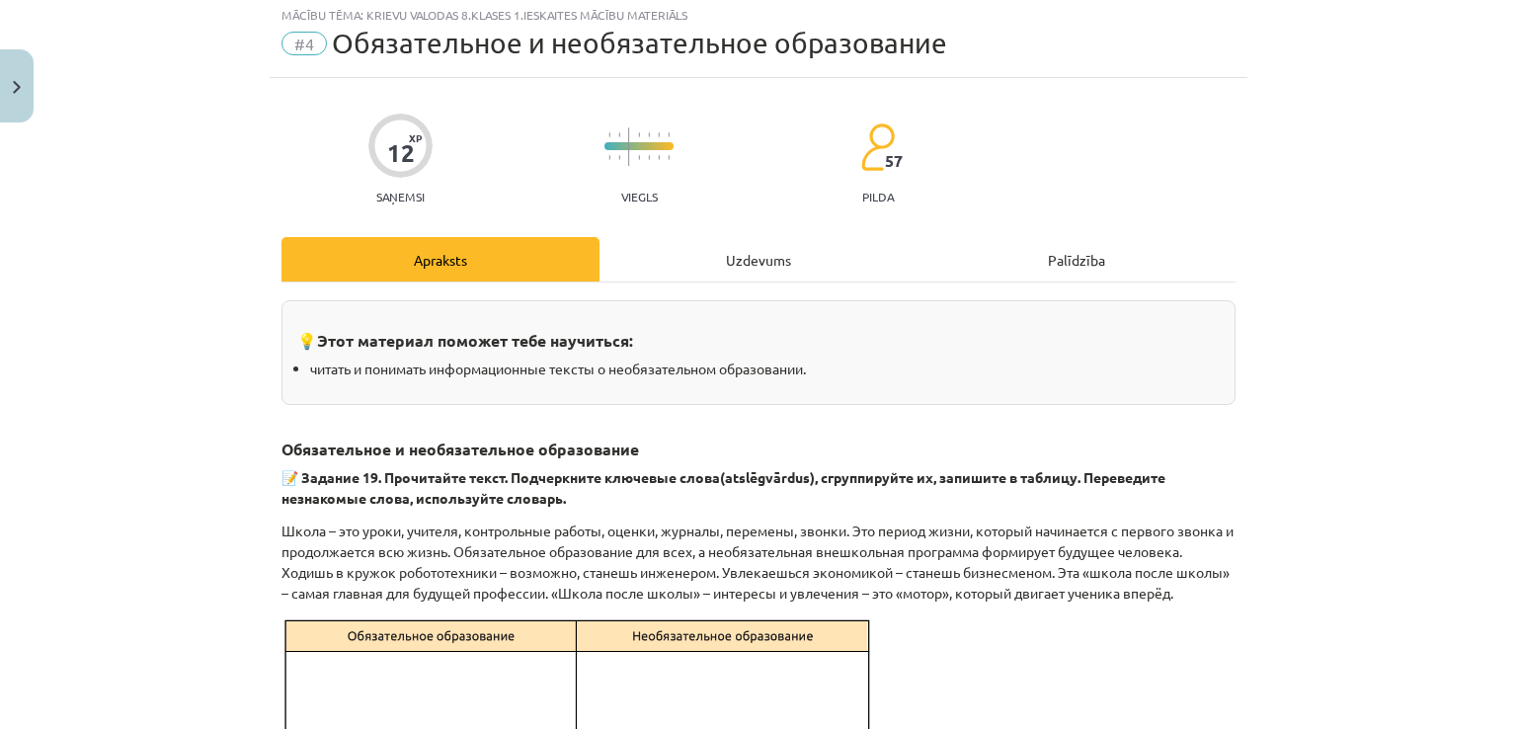
scroll to position [49, 0]
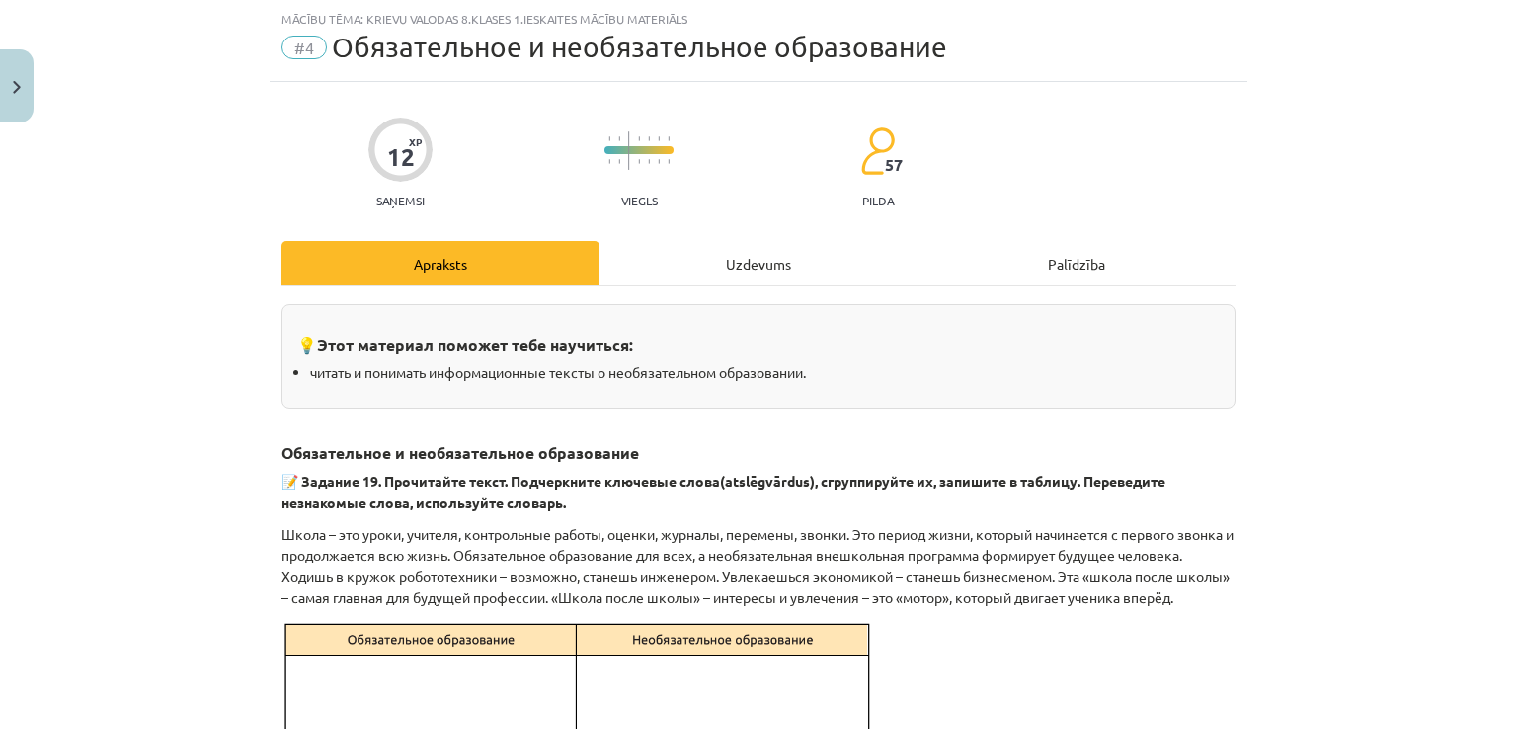
click at [712, 256] on div "Uzdevums" at bounding box center [759, 263] width 318 height 44
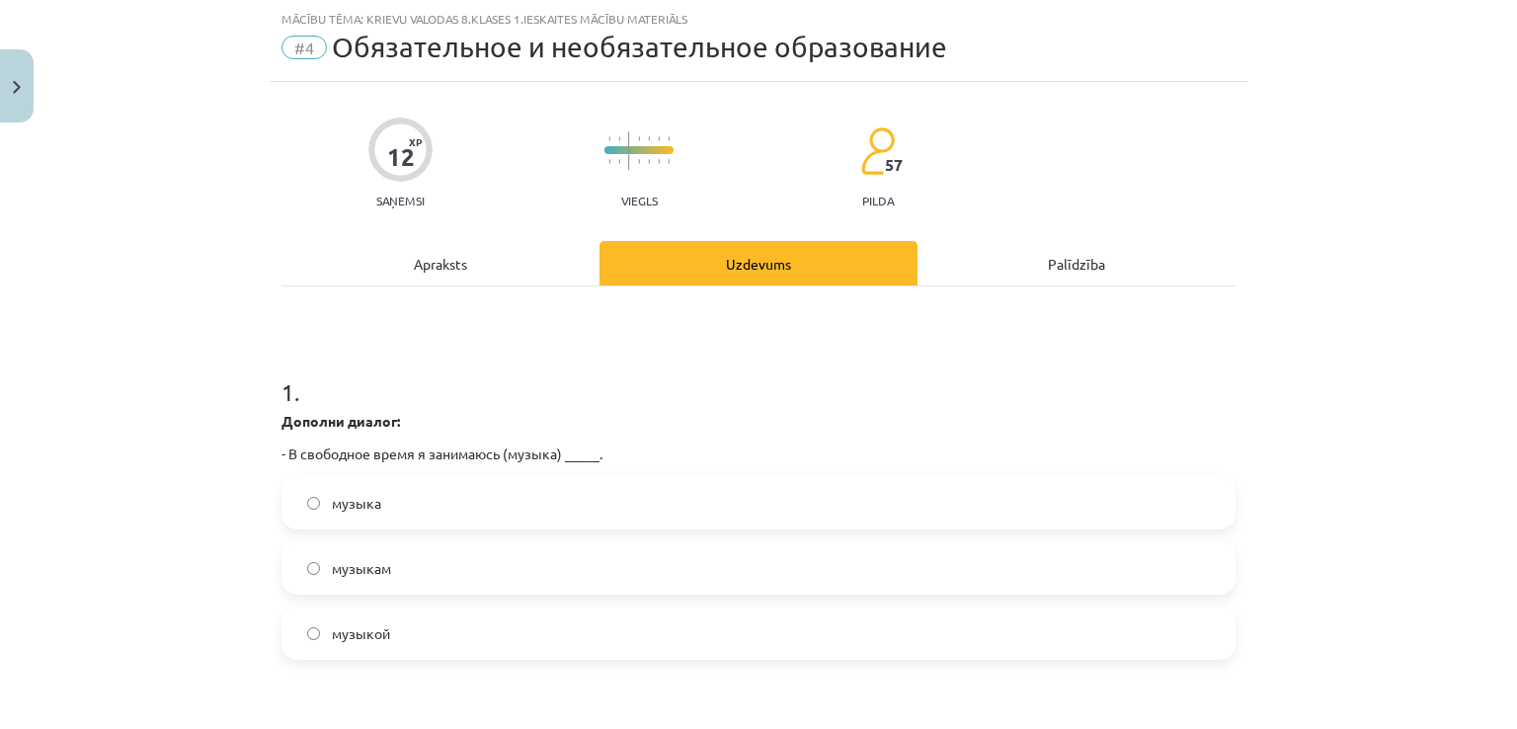
click at [418, 633] on label "музыкой" at bounding box center [759, 633] width 950 height 49
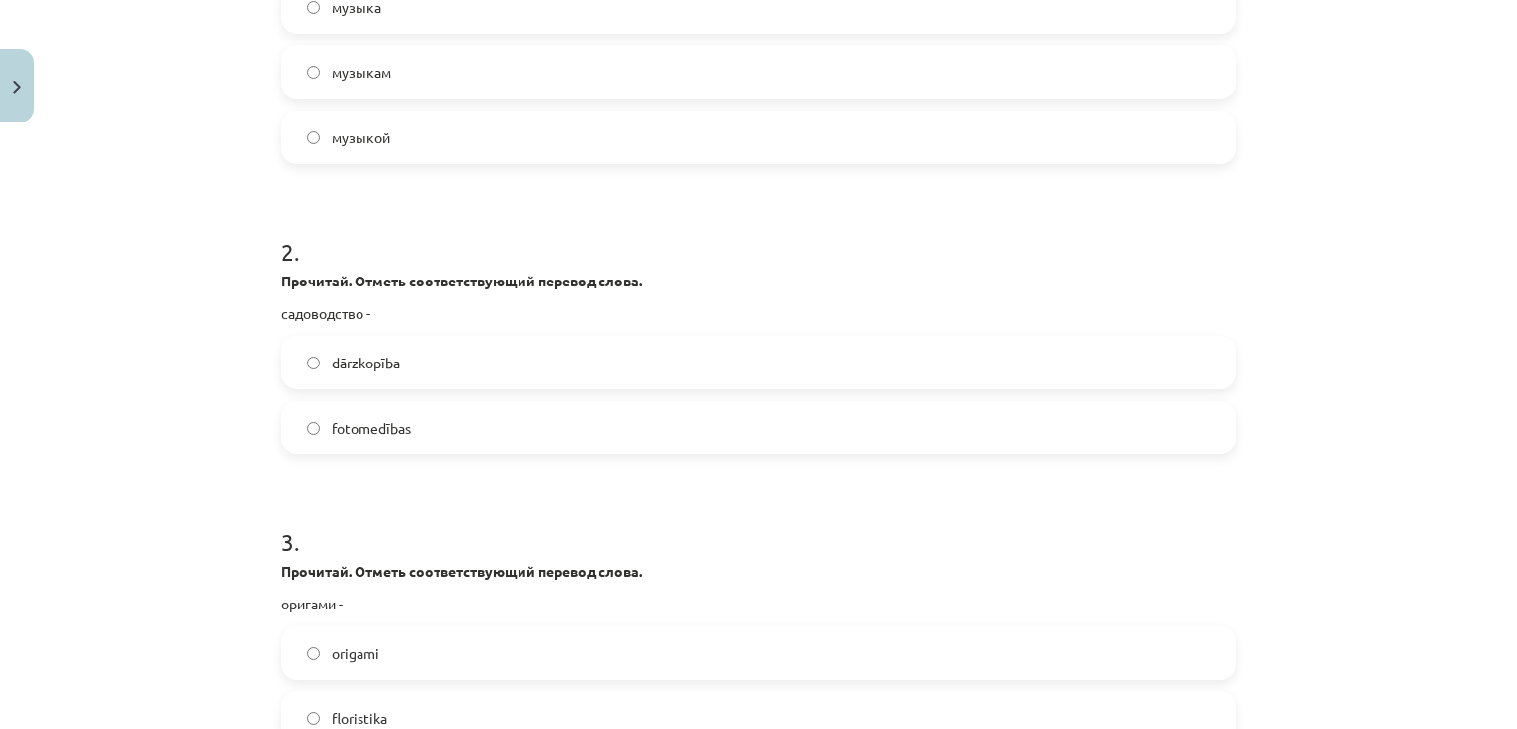
scroll to position [554, 0]
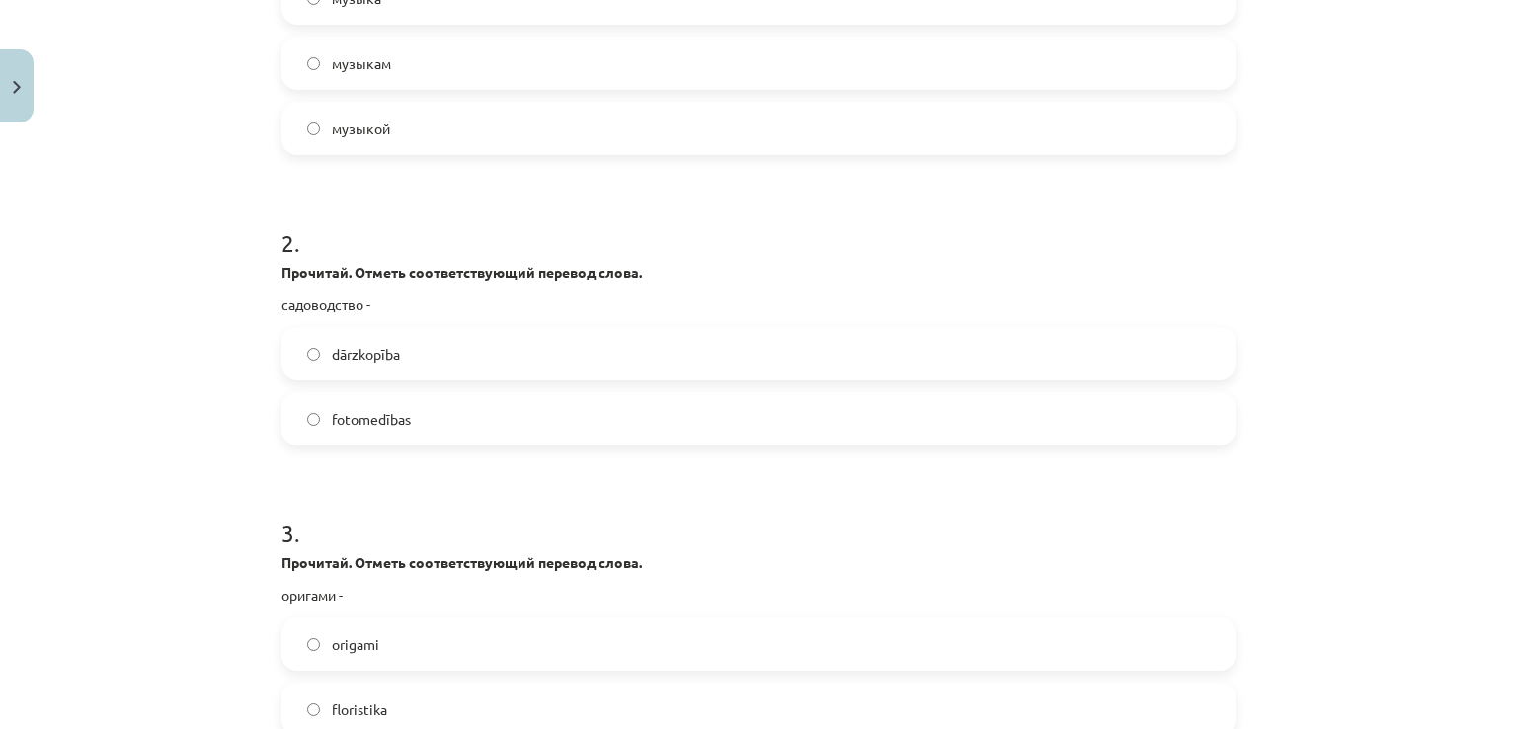
click at [424, 349] on label "dārzkopība" at bounding box center [759, 353] width 950 height 49
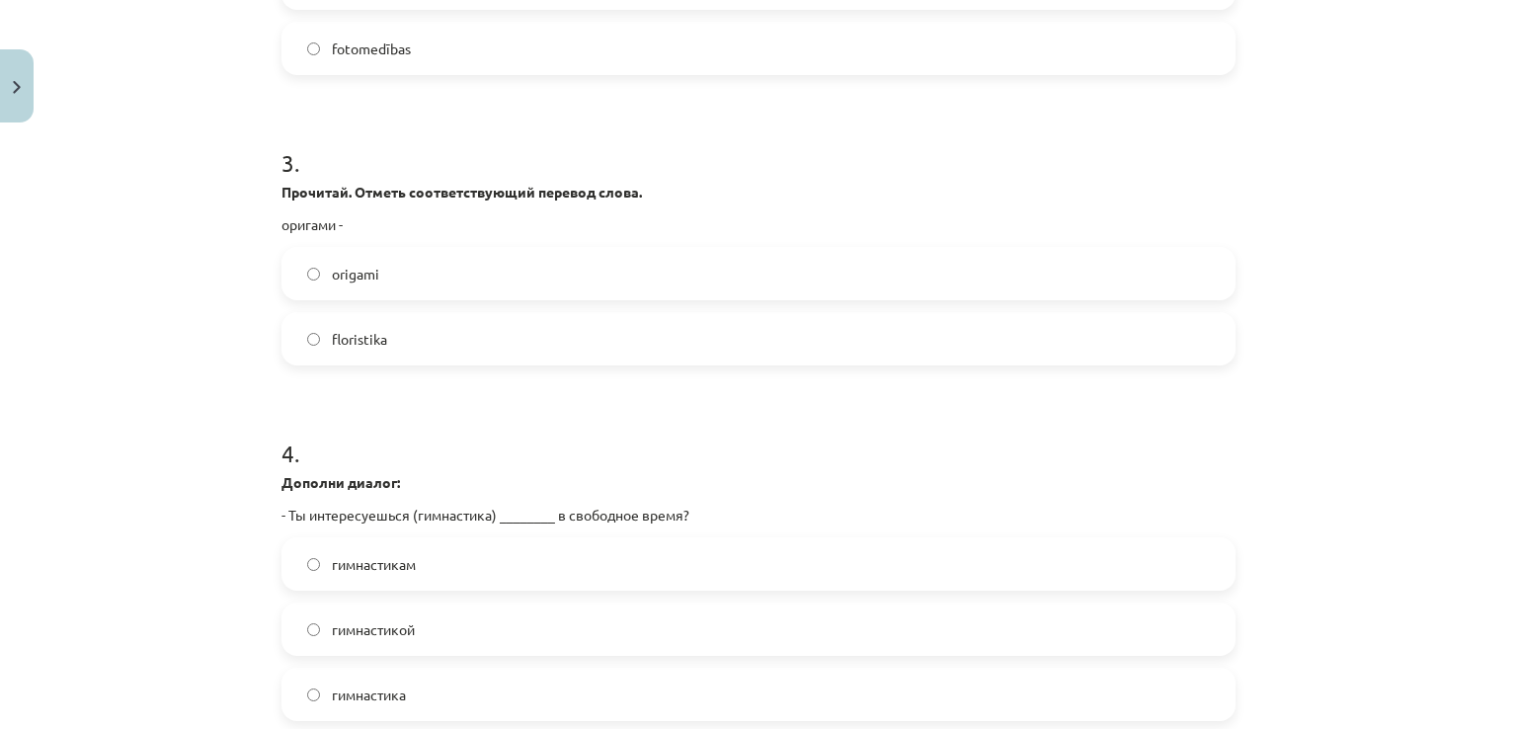
scroll to position [936, 0]
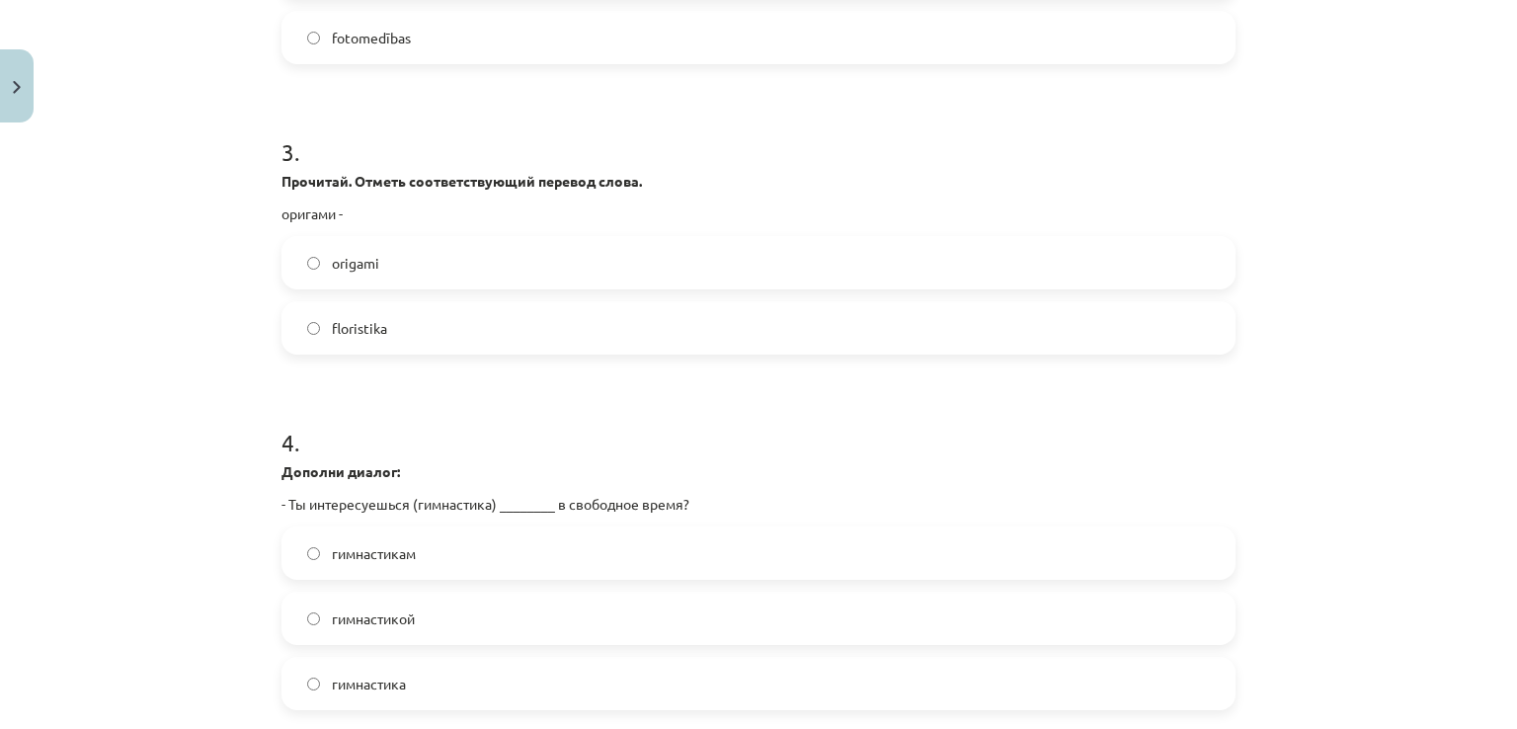
click at [395, 274] on label "origami" at bounding box center [759, 262] width 950 height 49
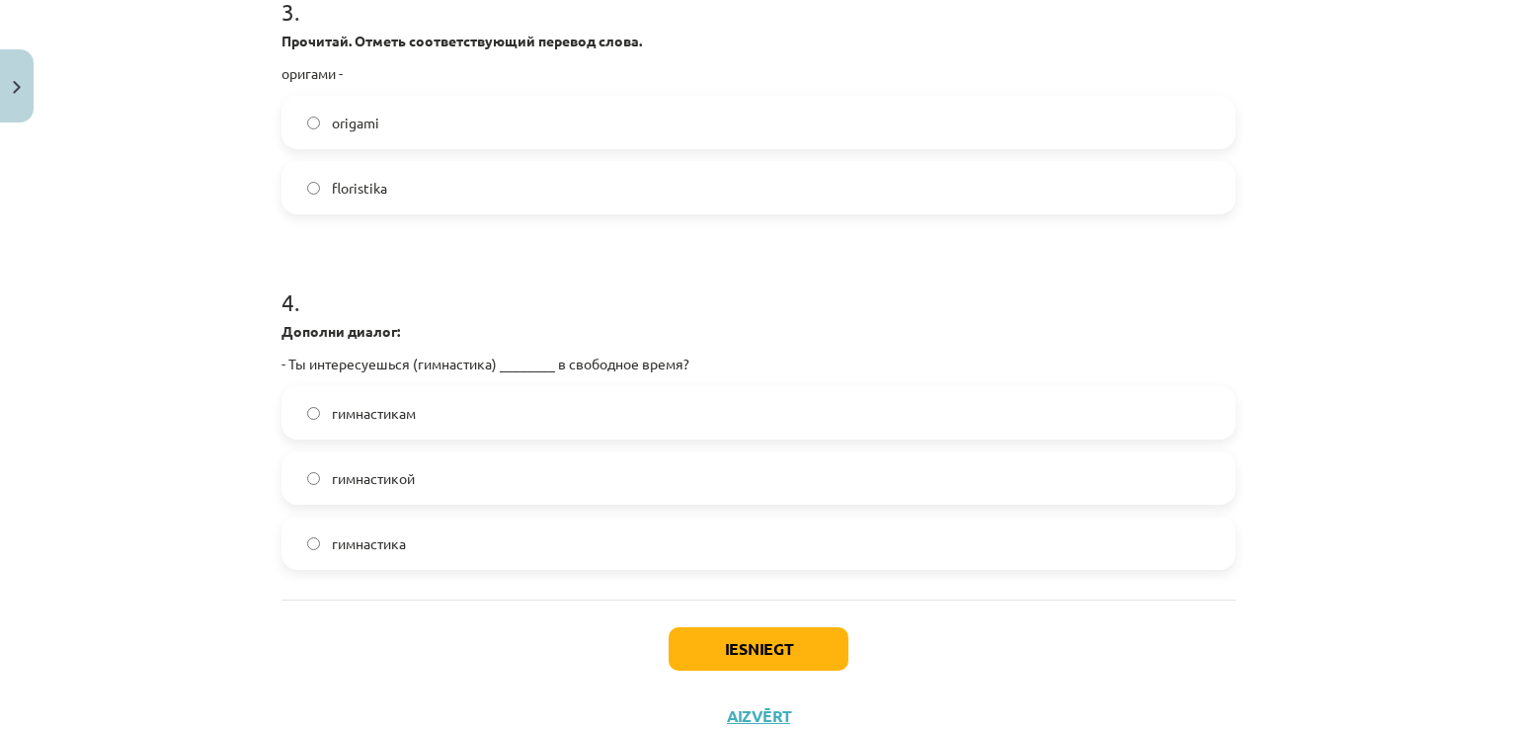
scroll to position [1102, 0]
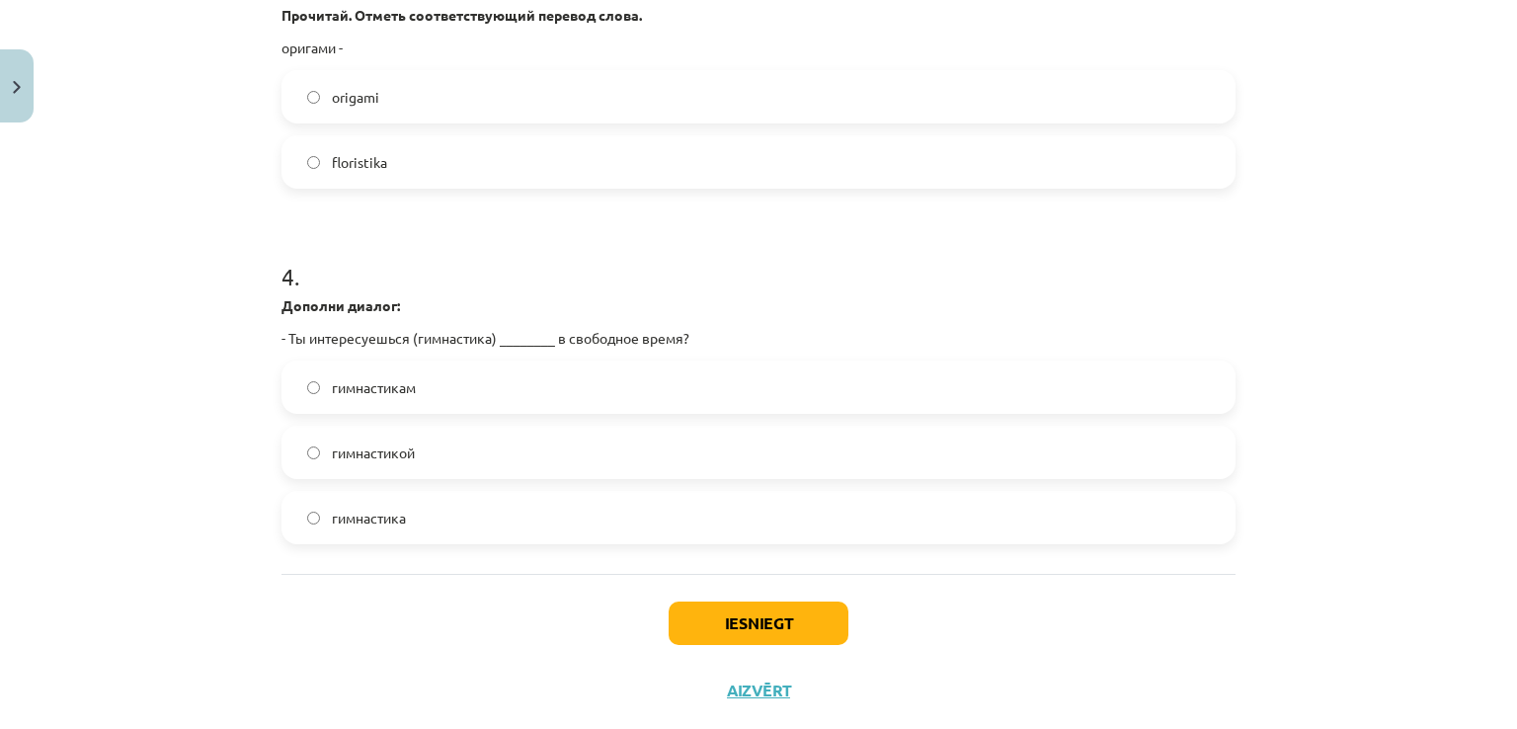
click at [402, 453] on span "гимнастикой" at bounding box center [373, 453] width 83 height 21
click at [696, 617] on button "Iesniegt" at bounding box center [759, 623] width 180 height 43
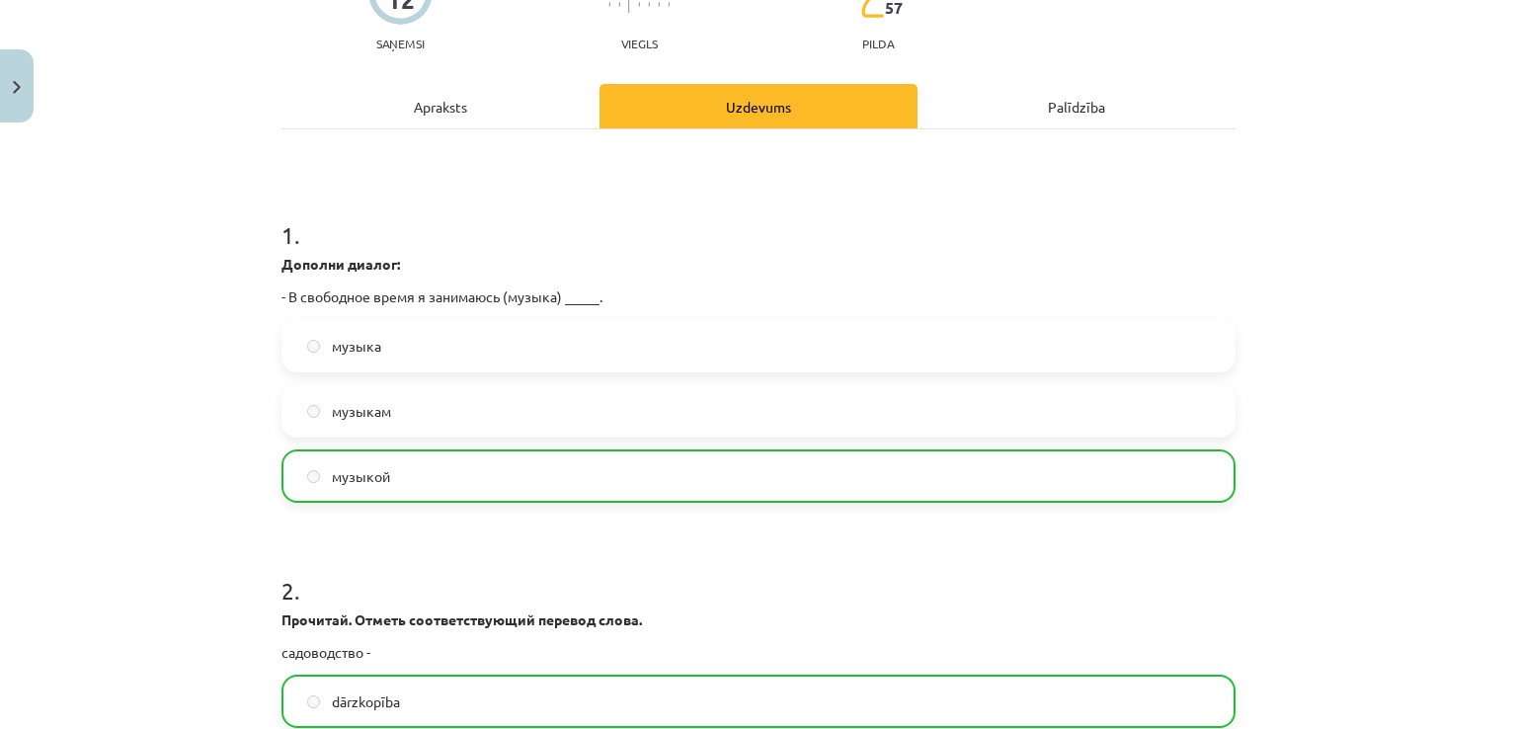
scroll to position [1208, 0]
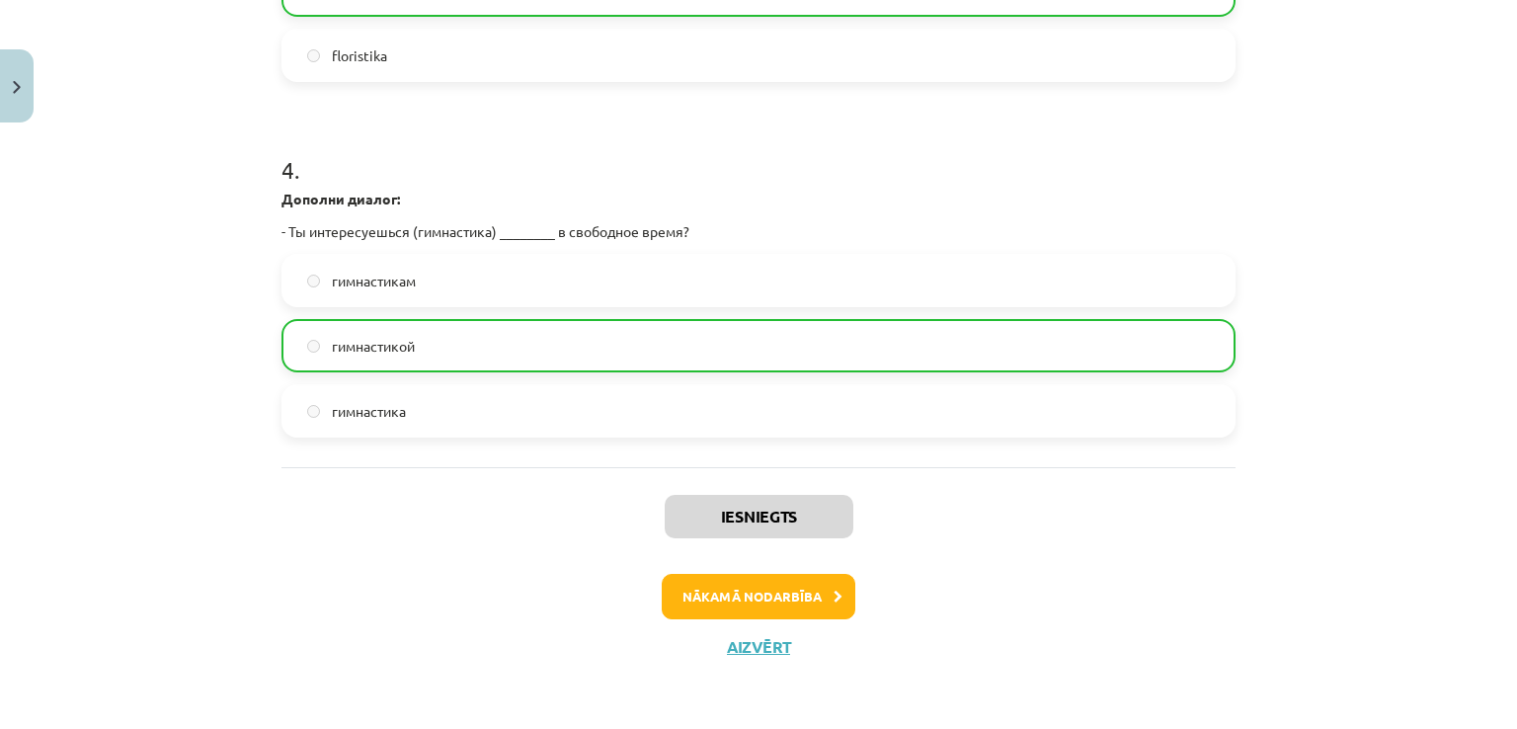
click at [820, 568] on div "Iesniegts Nākamā nodarbība Aizvērt" at bounding box center [759, 568] width 954 height 202
click at [820, 578] on button "Nākamā nodarbība" at bounding box center [759, 596] width 194 height 45
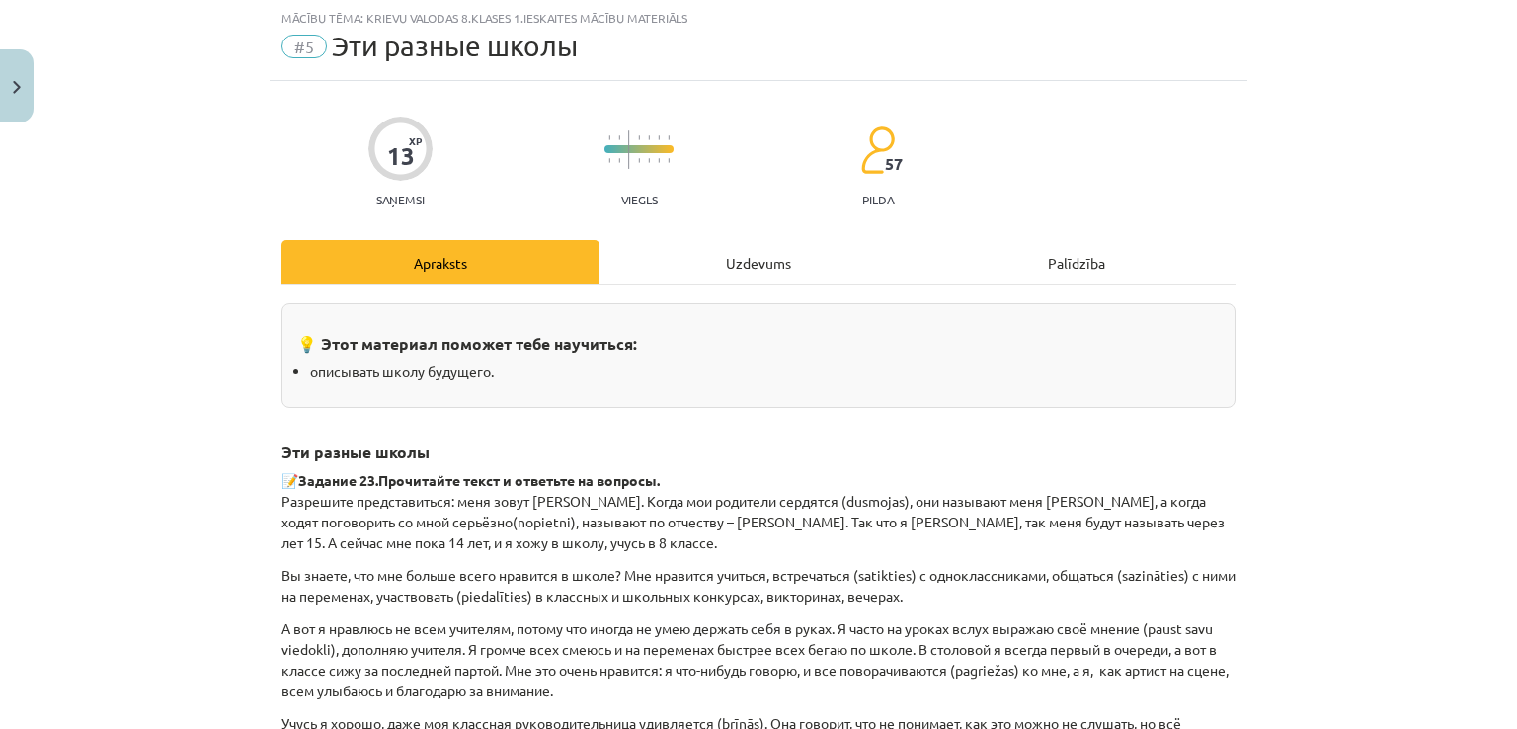
scroll to position [49, 0]
click at [719, 250] on div "Uzdevums" at bounding box center [759, 263] width 318 height 44
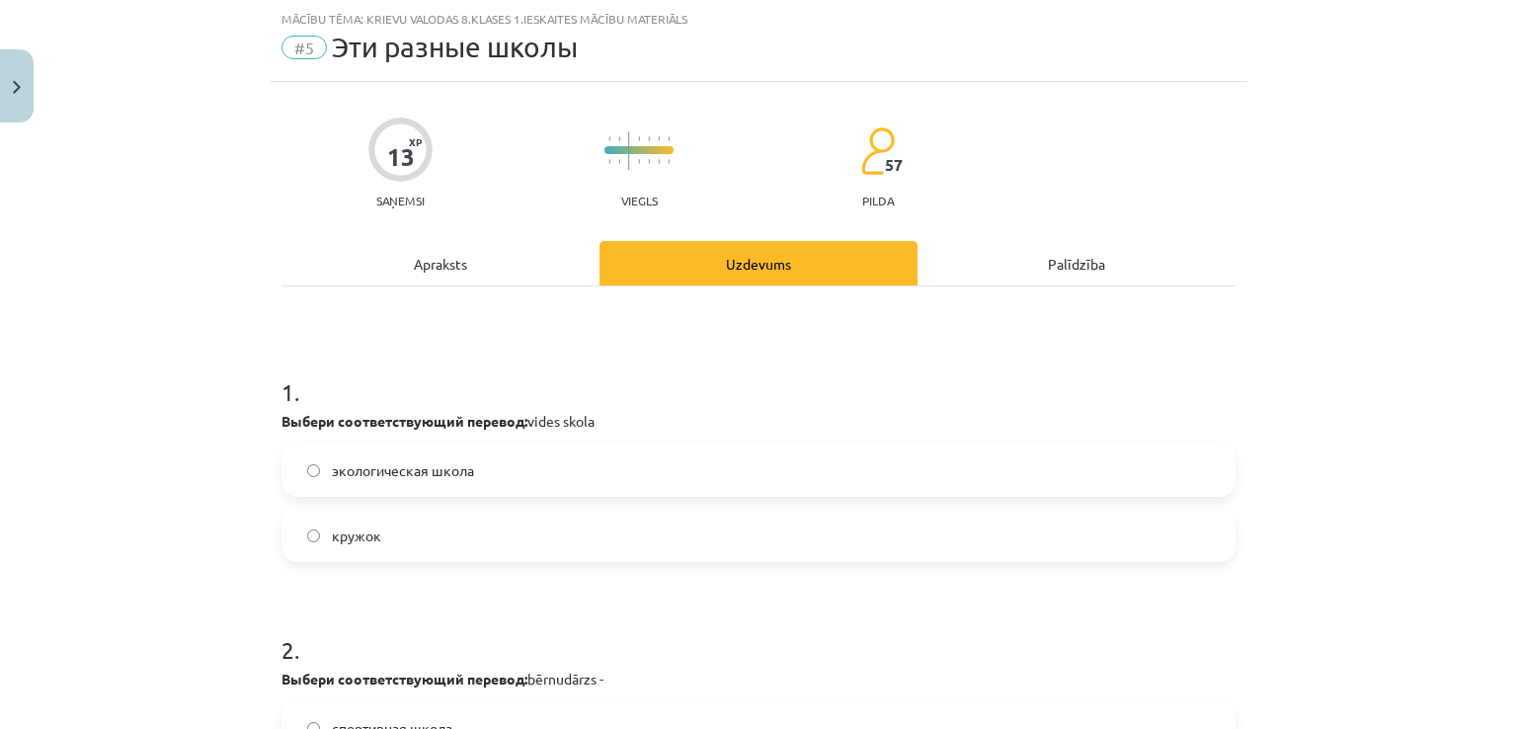
click at [427, 473] on span "экологическая школа" at bounding box center [403, 470] width 142 height 21
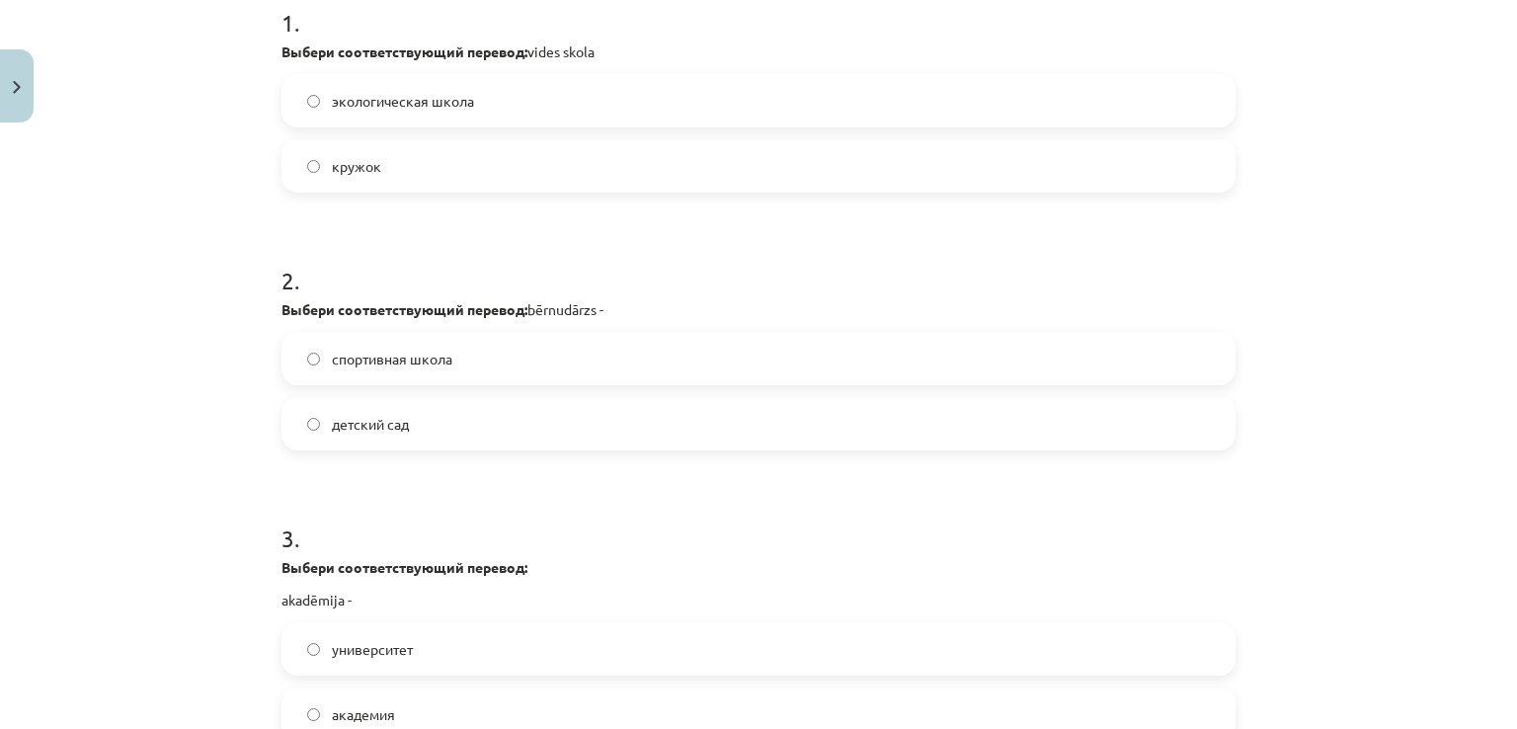
scroll to position [421, 0]
click at [408, 429] on label "детский сад" at bounding box center [759, 421] width 950 height 49
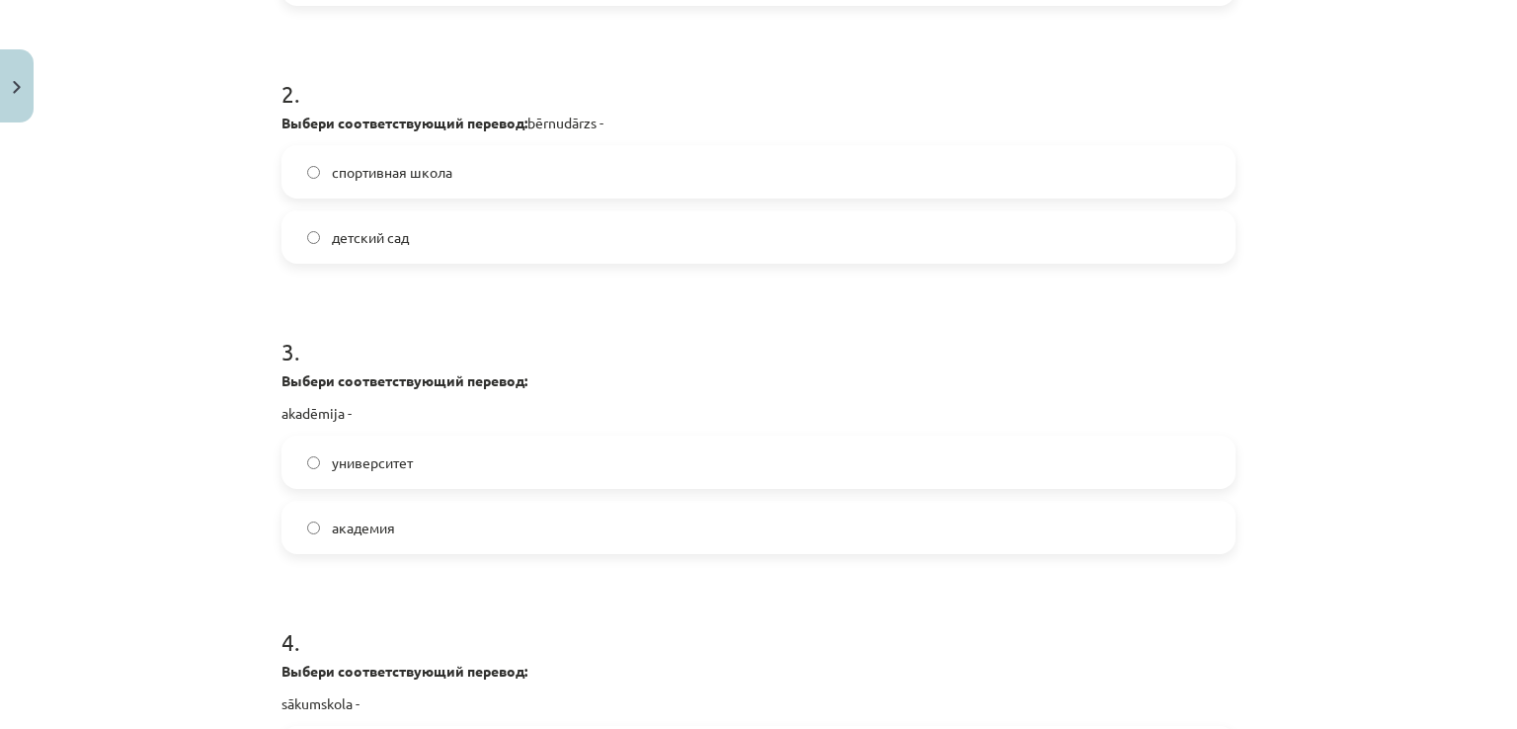
scroll to position [630, 0]
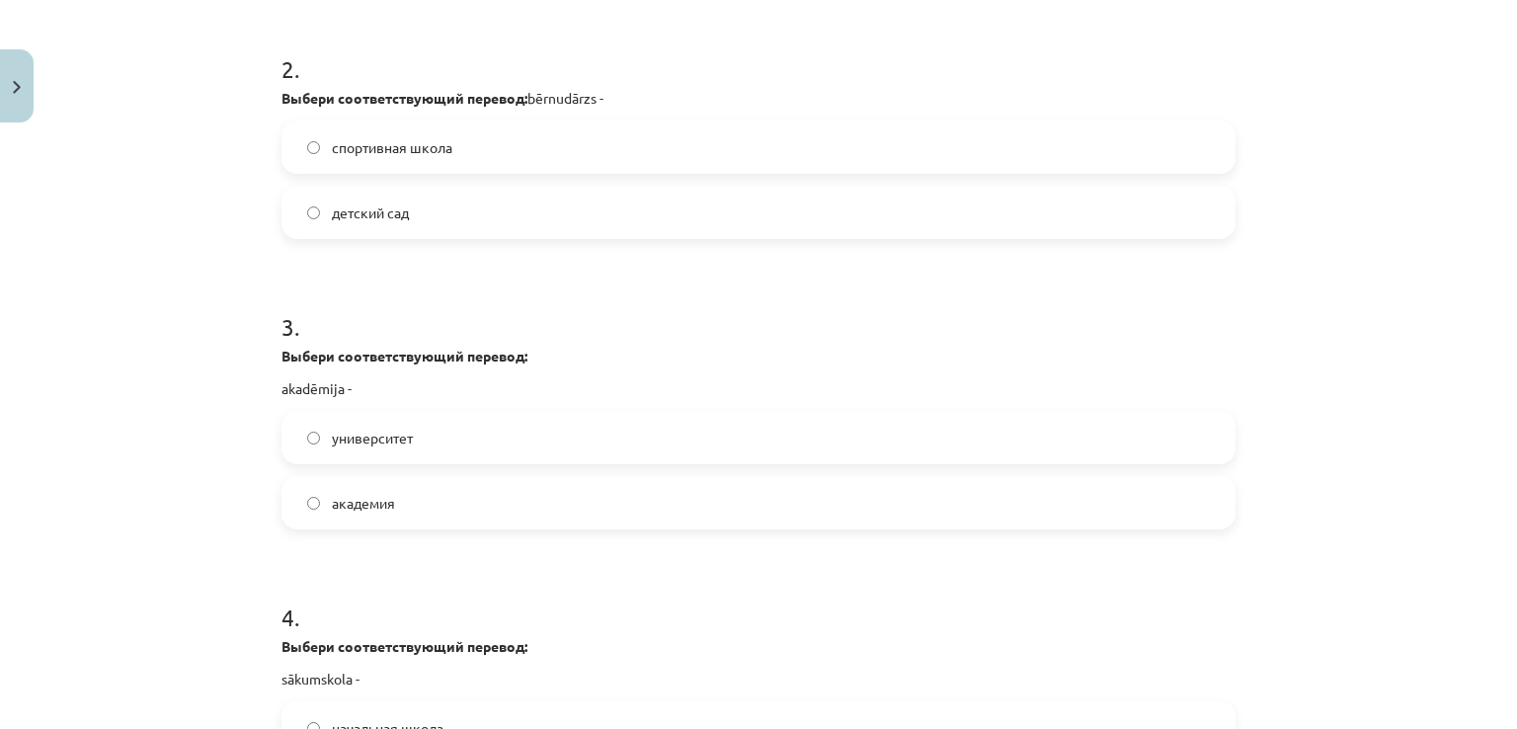
click at [424, 519] on label "академия" at bounding box center [759, 502] width 950 height 49
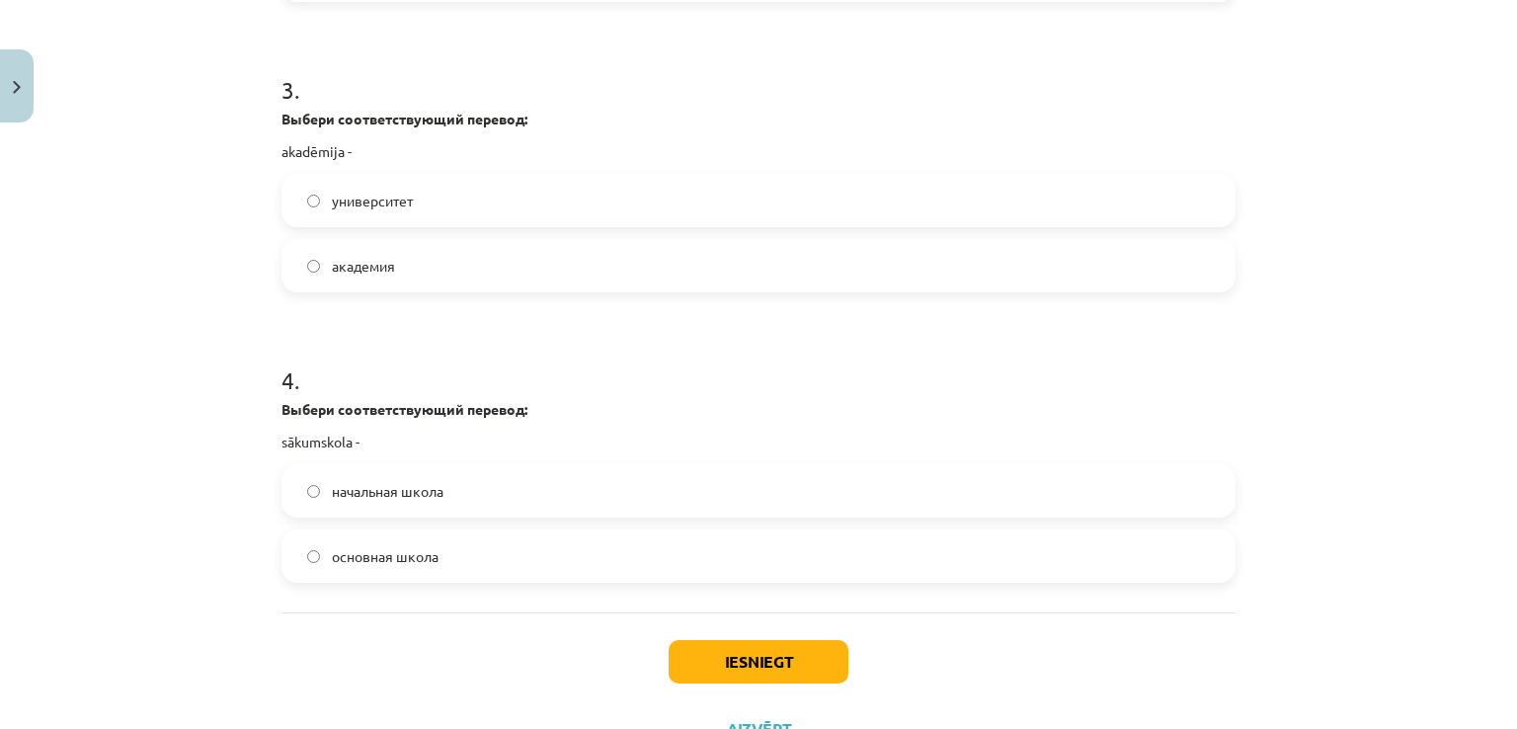
scroll to position [869, 0]
click at [434, 490] on span "начальная школа" at bounding box center [388, 489] width 112 height 21
click at [724, 651] on button "Iesniegt" at bounding box center [759, 659] width 180 height 43
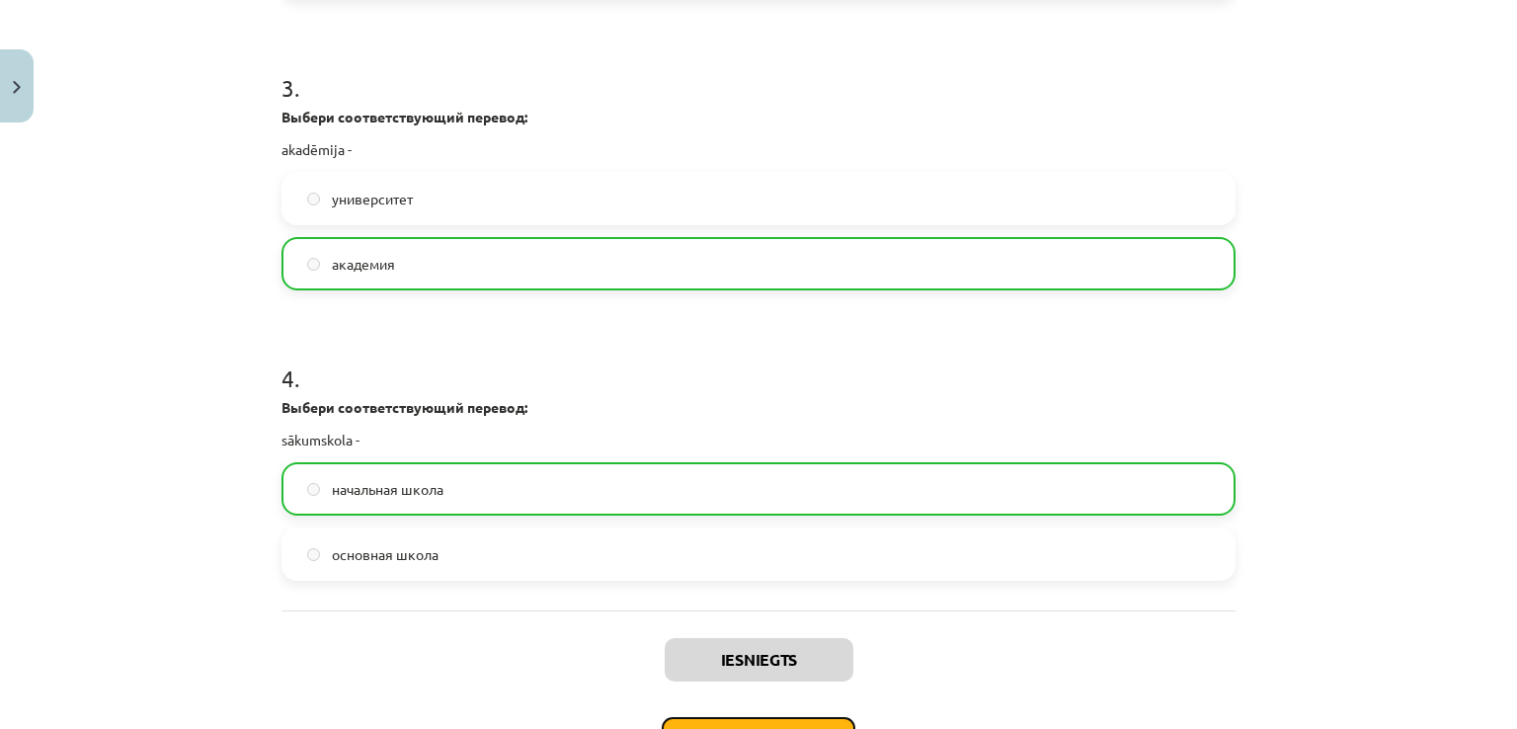
click at [704, 723] on button "Nākamā nodarbība" at bounding box center [759, 739] width 194 height 45
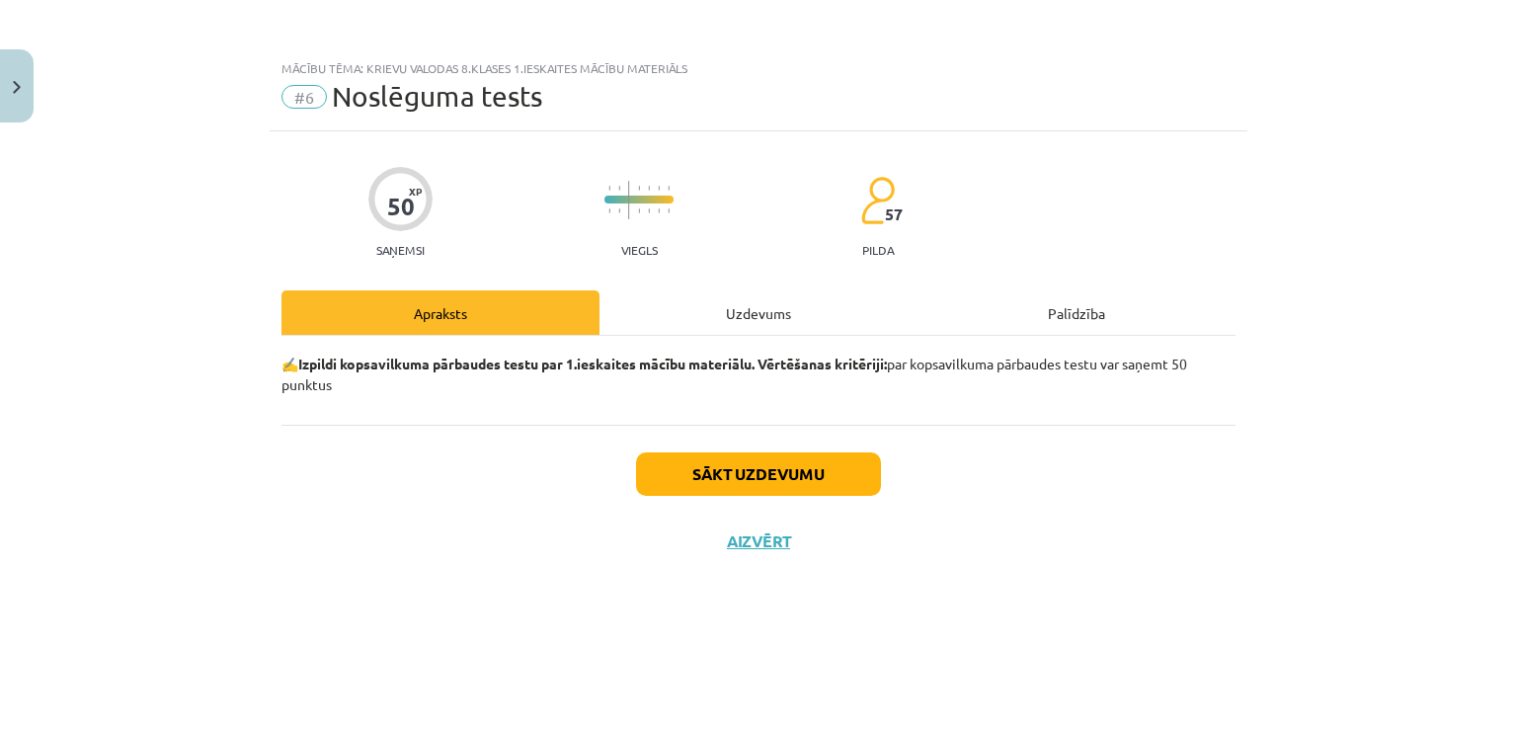
scroll to position [0, 0]
click at [720, 465] on button "Sākt uzdevumu" at bounding box center [758, 473] width 245 height 43
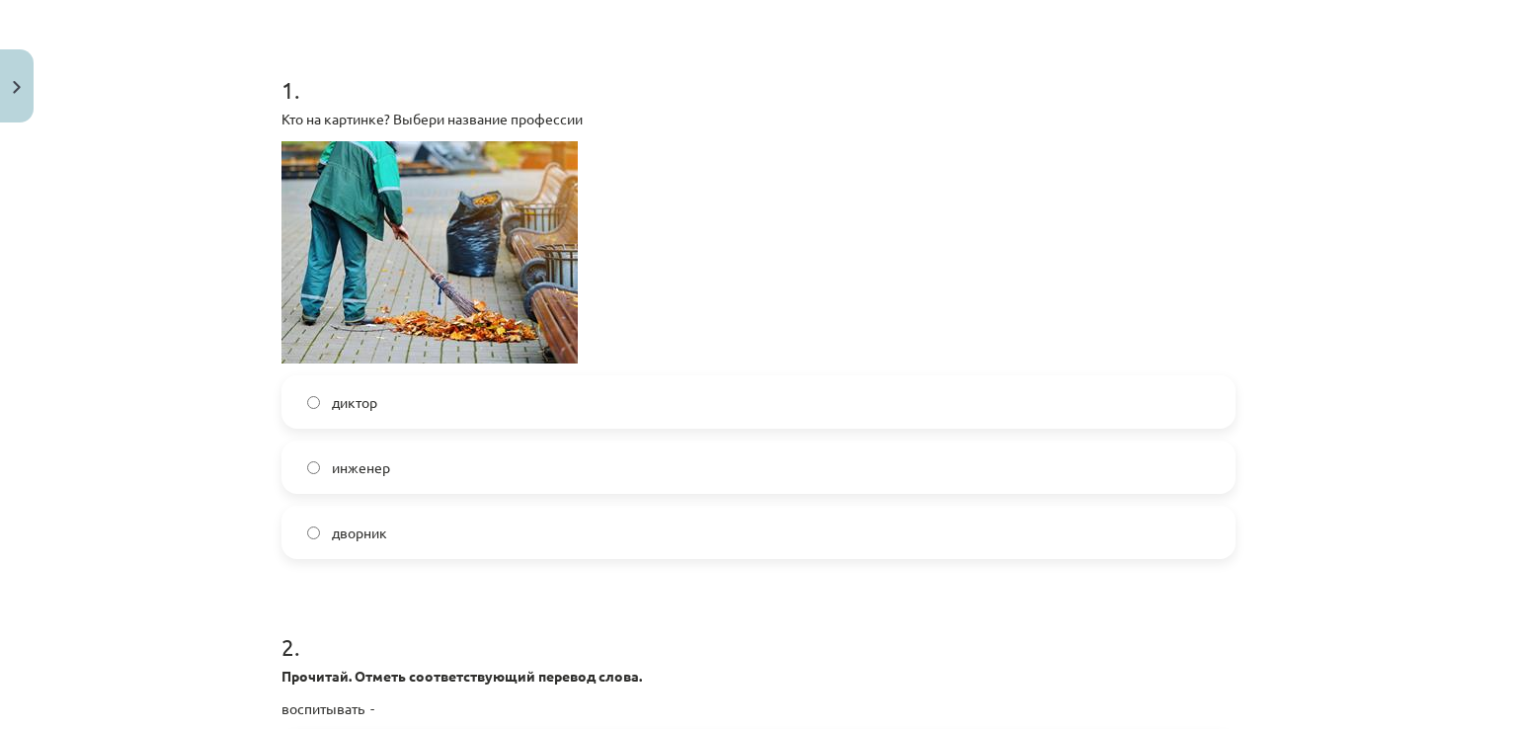
scroll to position [326, 0]
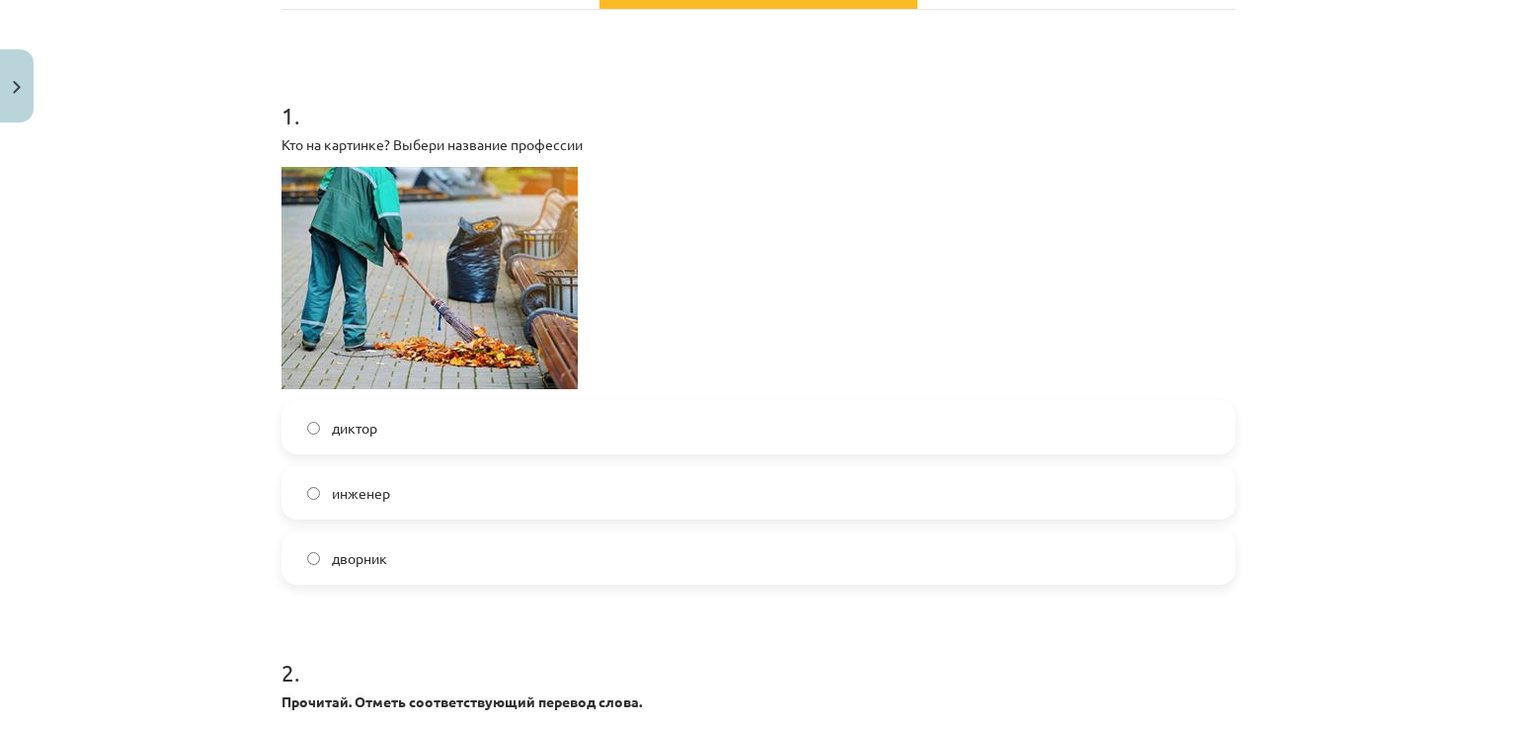
click at [374, 558] on span "дворник" at bounding box center [359, 558] width 55 height 21
click at [1502, 151] on div "Mācību tēma: Krievu valodas 8.klases 1.ieskaites mācību materiāls #6 Noslēguma …" at bounding box center [758, 364] width 1517 height 729
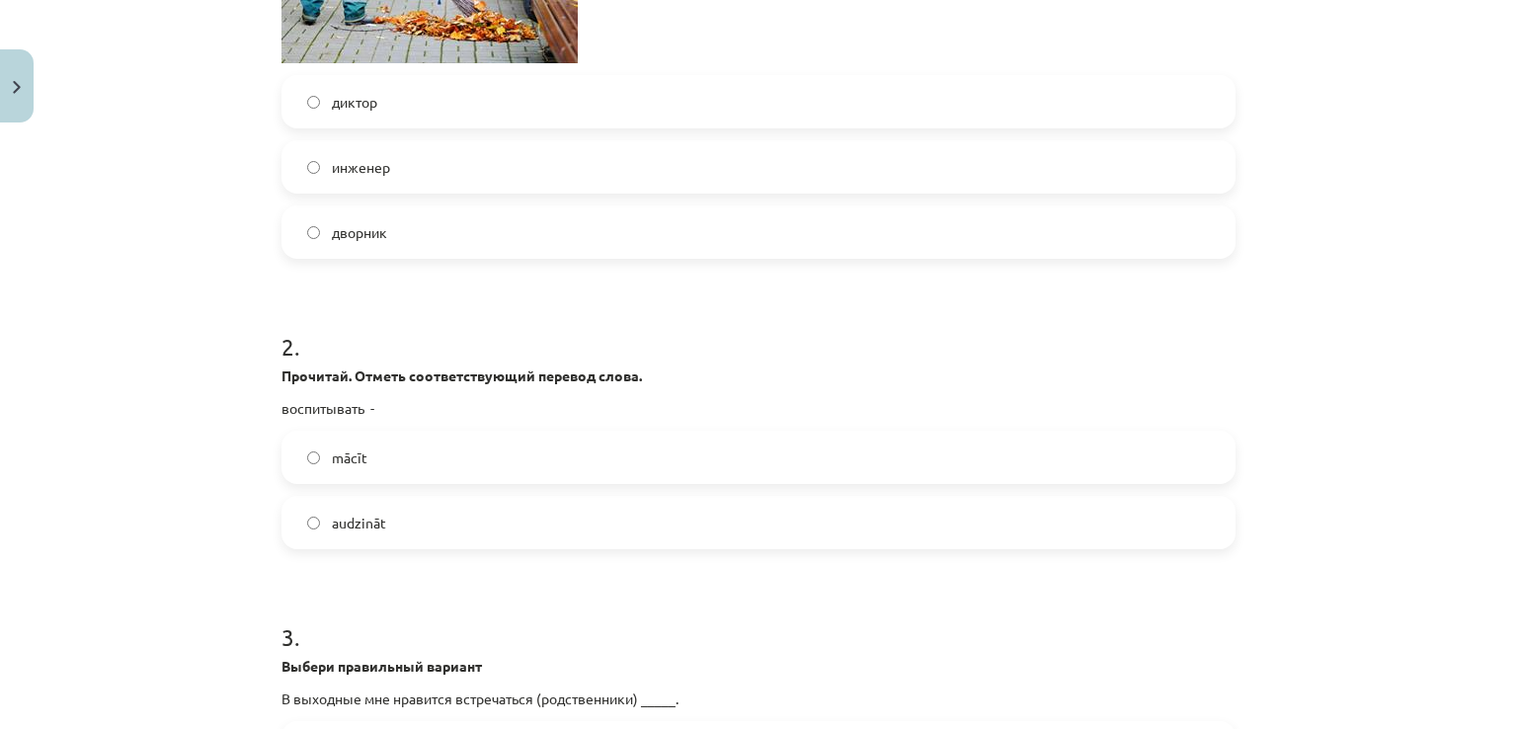
scroll to position [831, 0]
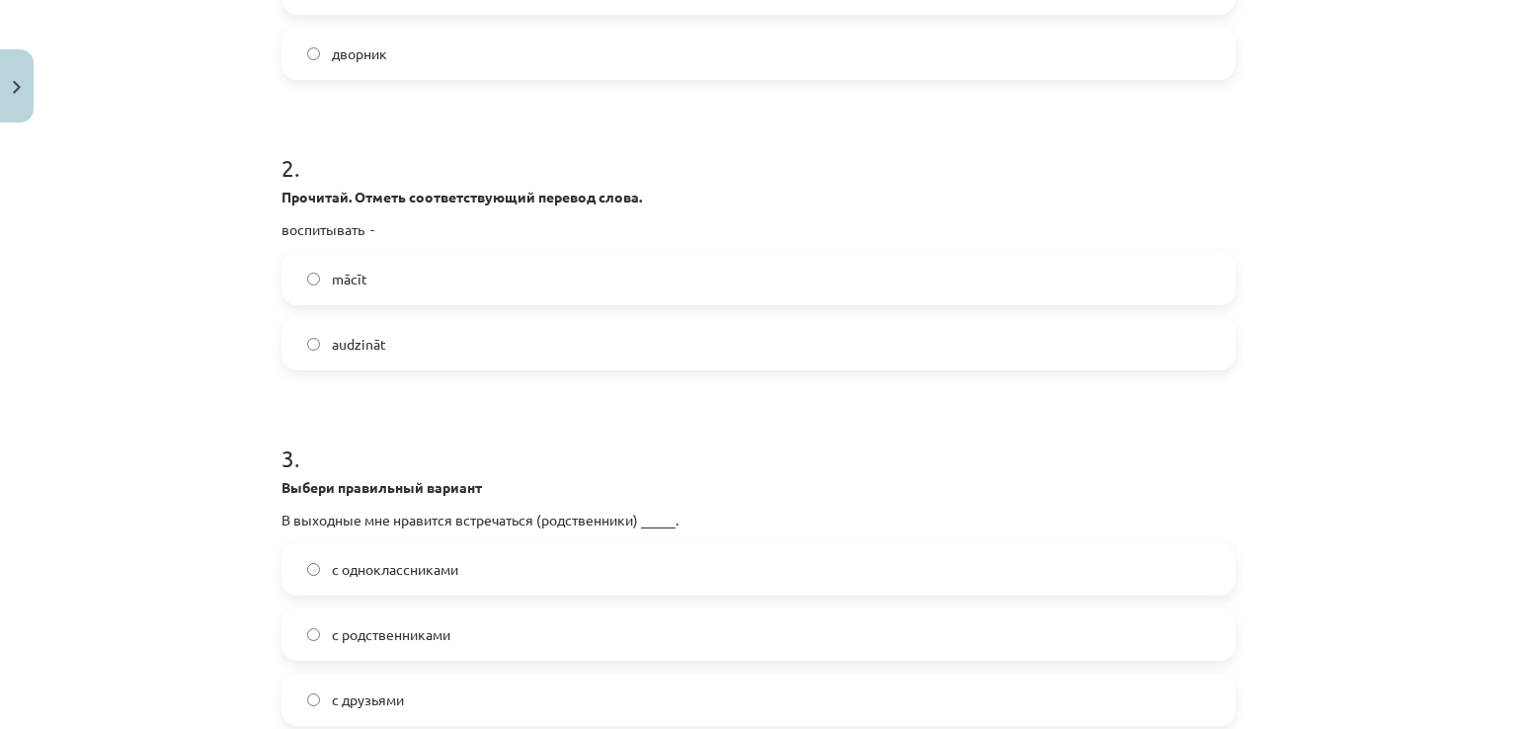
click at [370, 346] on span "audzināt" at bounding box center [359, 344] width 54 height 21
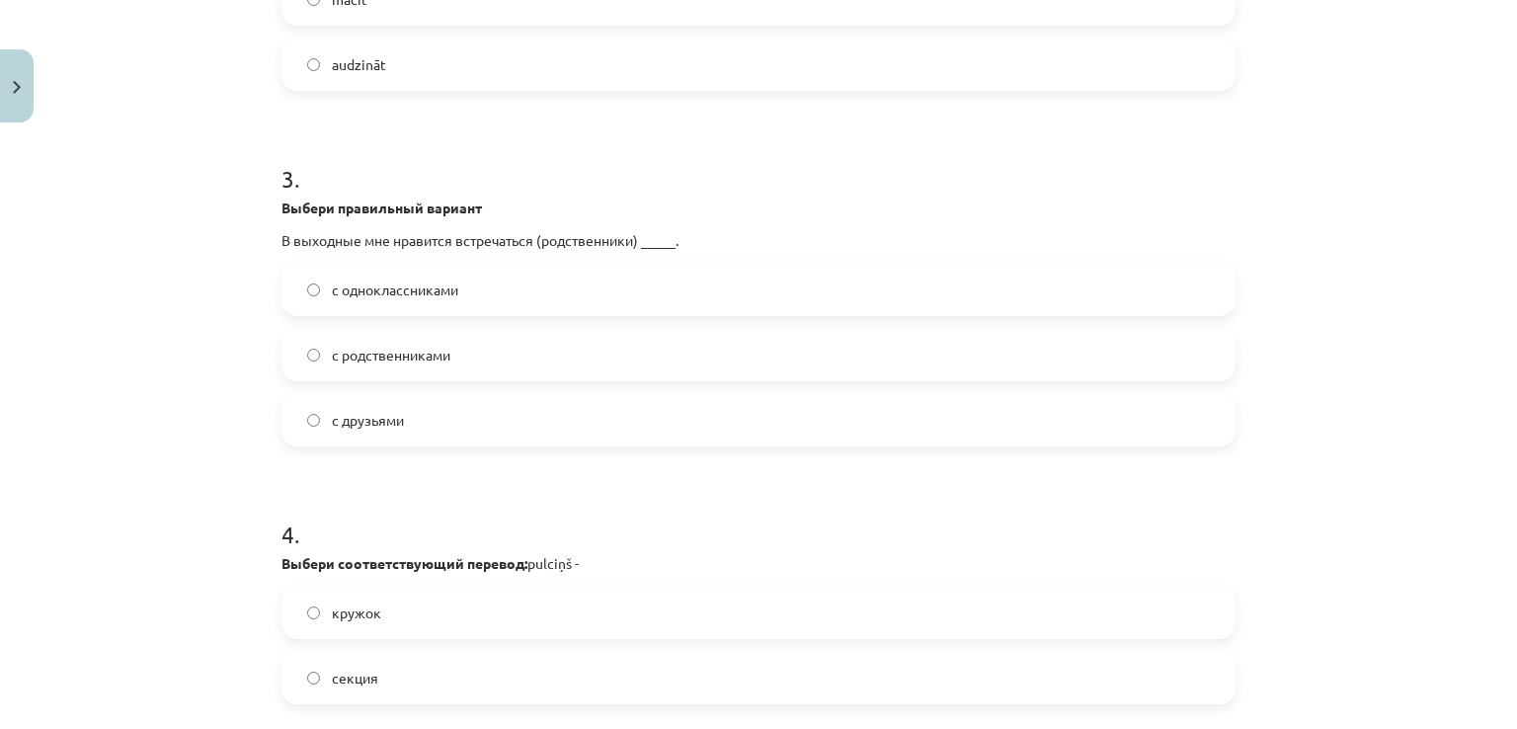
scroll to position [1121, 0]
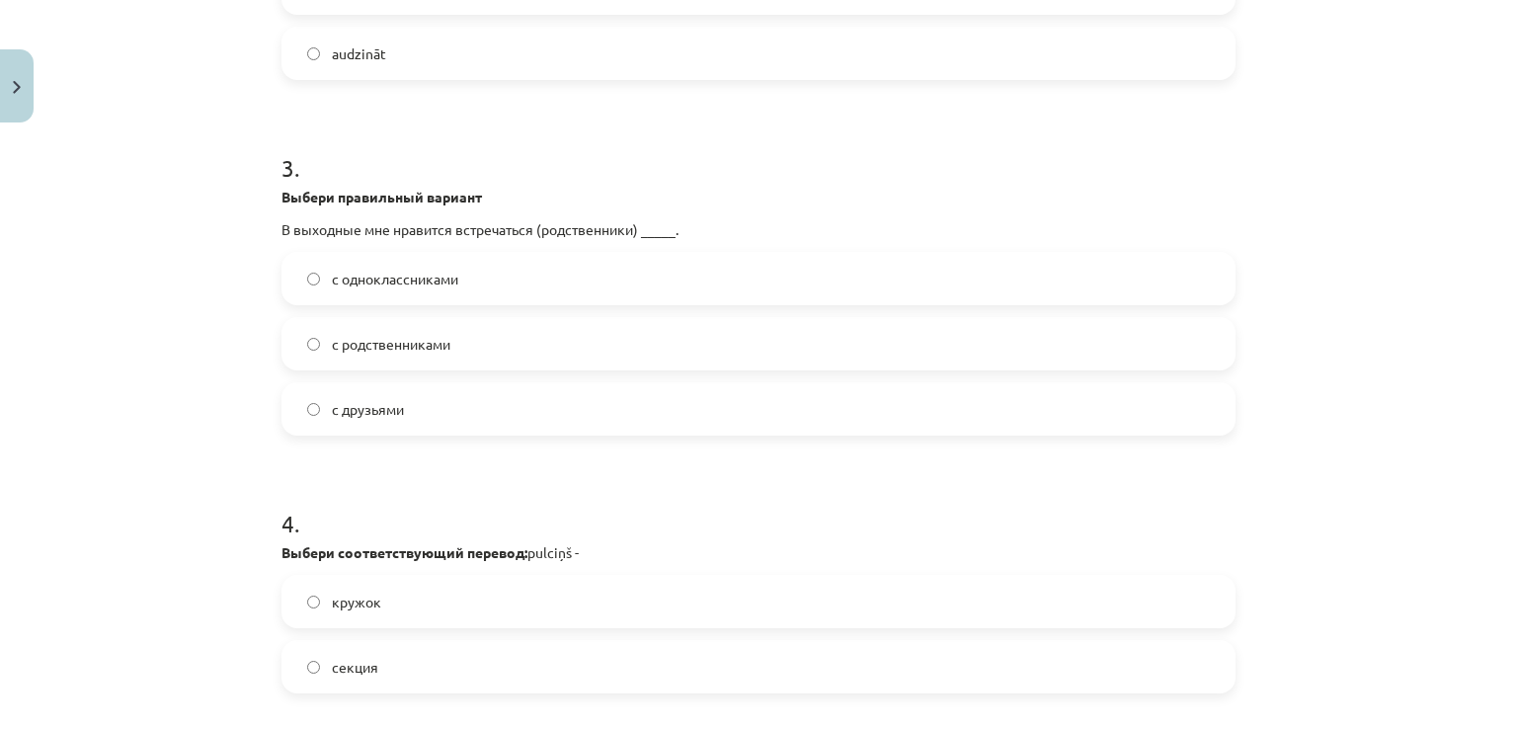
click at [518, 344] on label "с родственниками" at bounding box center [759, 343] width 950 height 49
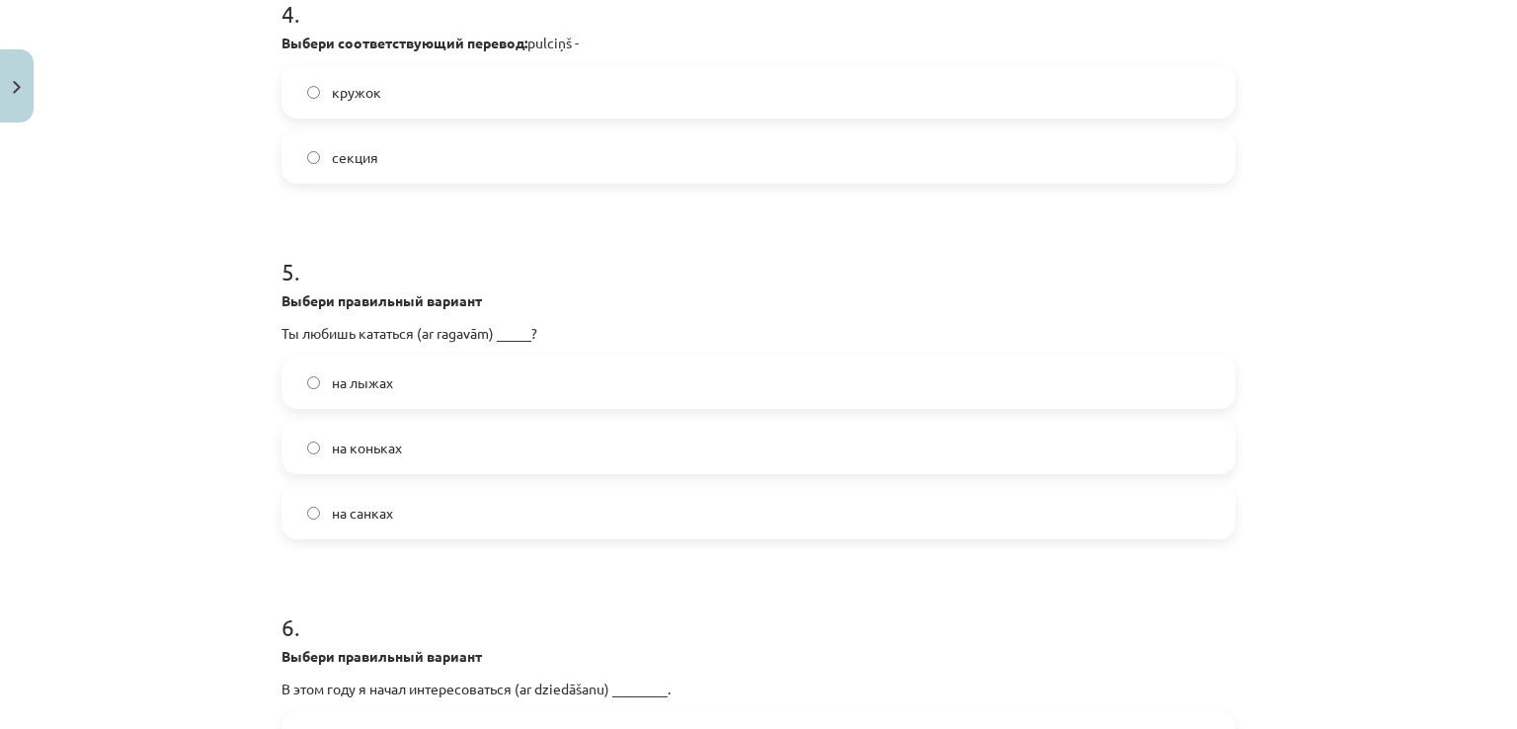
scroll to position [1570, 0]
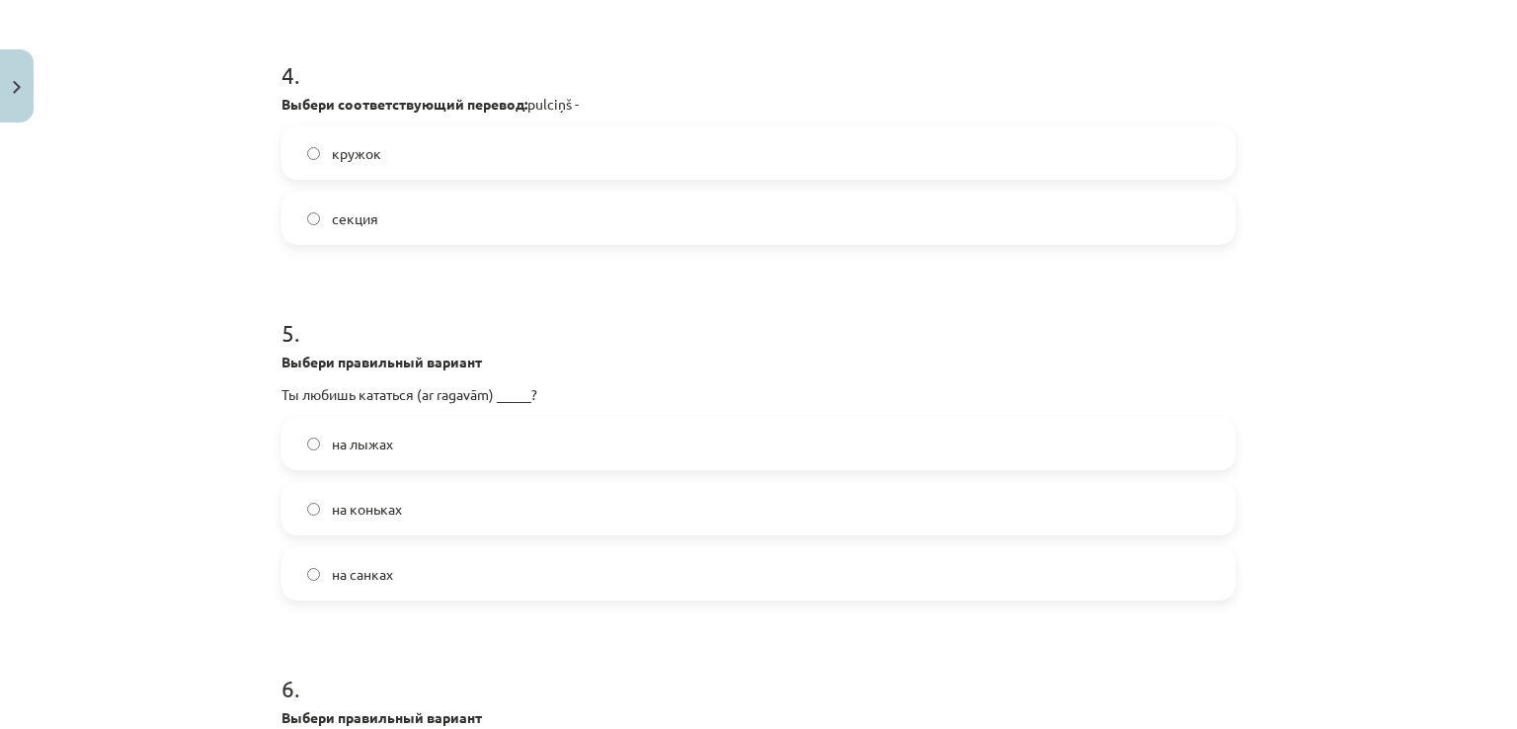
click at [510, 123] on div "4 . Выбери соответствующий перевод: pulciņš - кружок секция" at bounding box center [759, 136] width 954 height 218
click at [504, 141] on label "кружок" at bounding box center [759, 152] width 950 height 49
click at [340, 520] on label "на коньках" at bounding box center [759, 508] width 950 height 49
click at [359, 588] on label "на санках" at bounding box center [759, 573] width 950 height 49
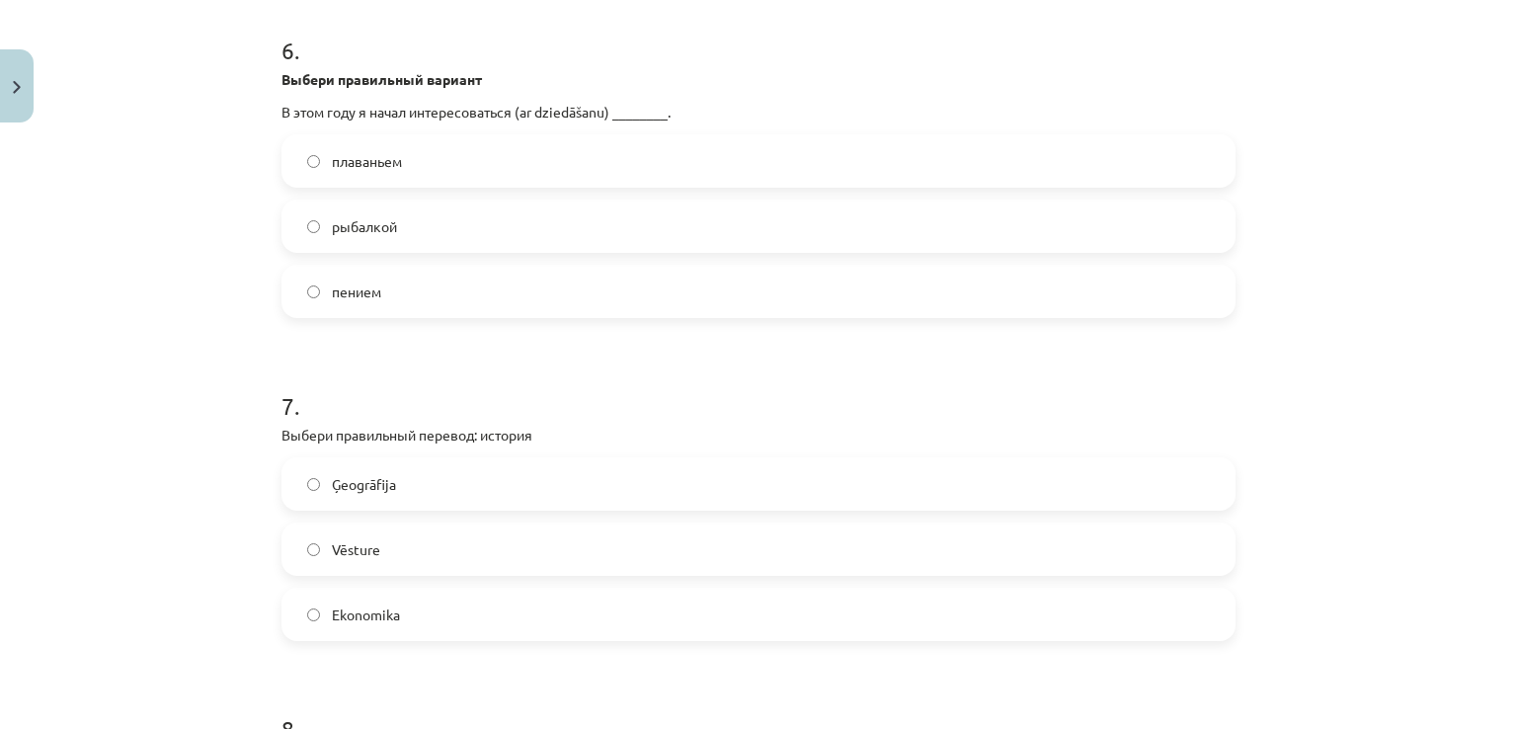
scroll to position [2213, 0]
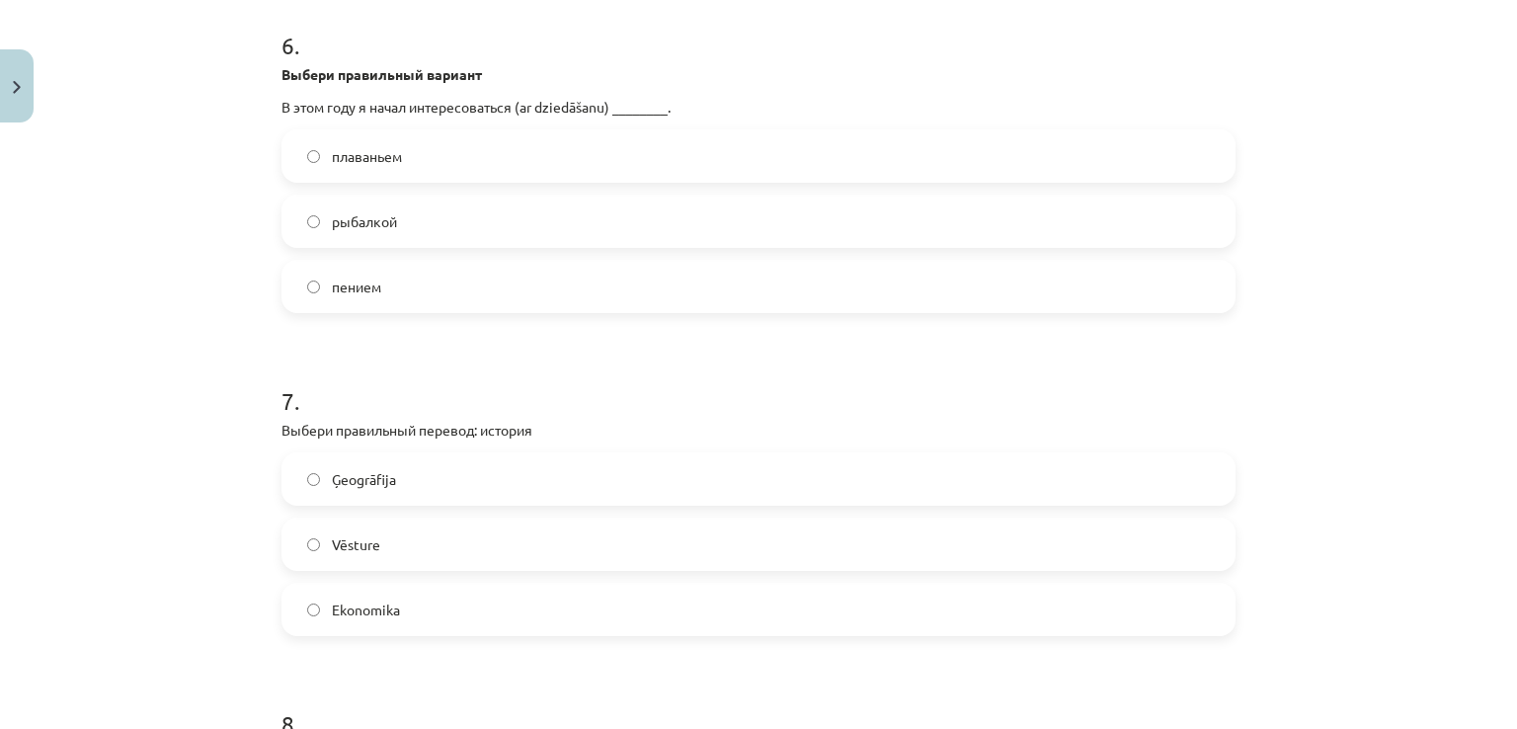
click at [343, 287] on span "пением" at bounding box center [356, 287] width 49 height 21
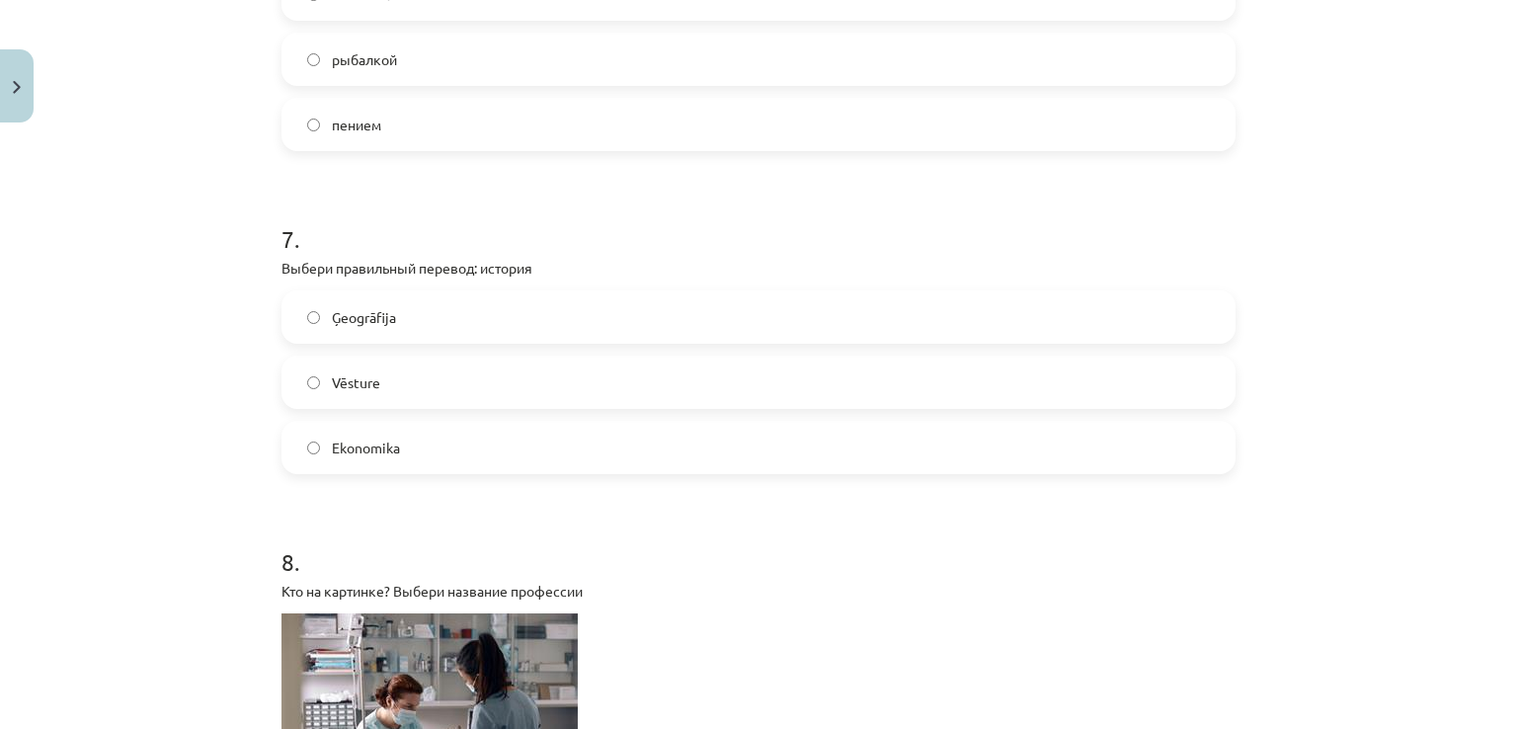
scroll to position [2431, 0]
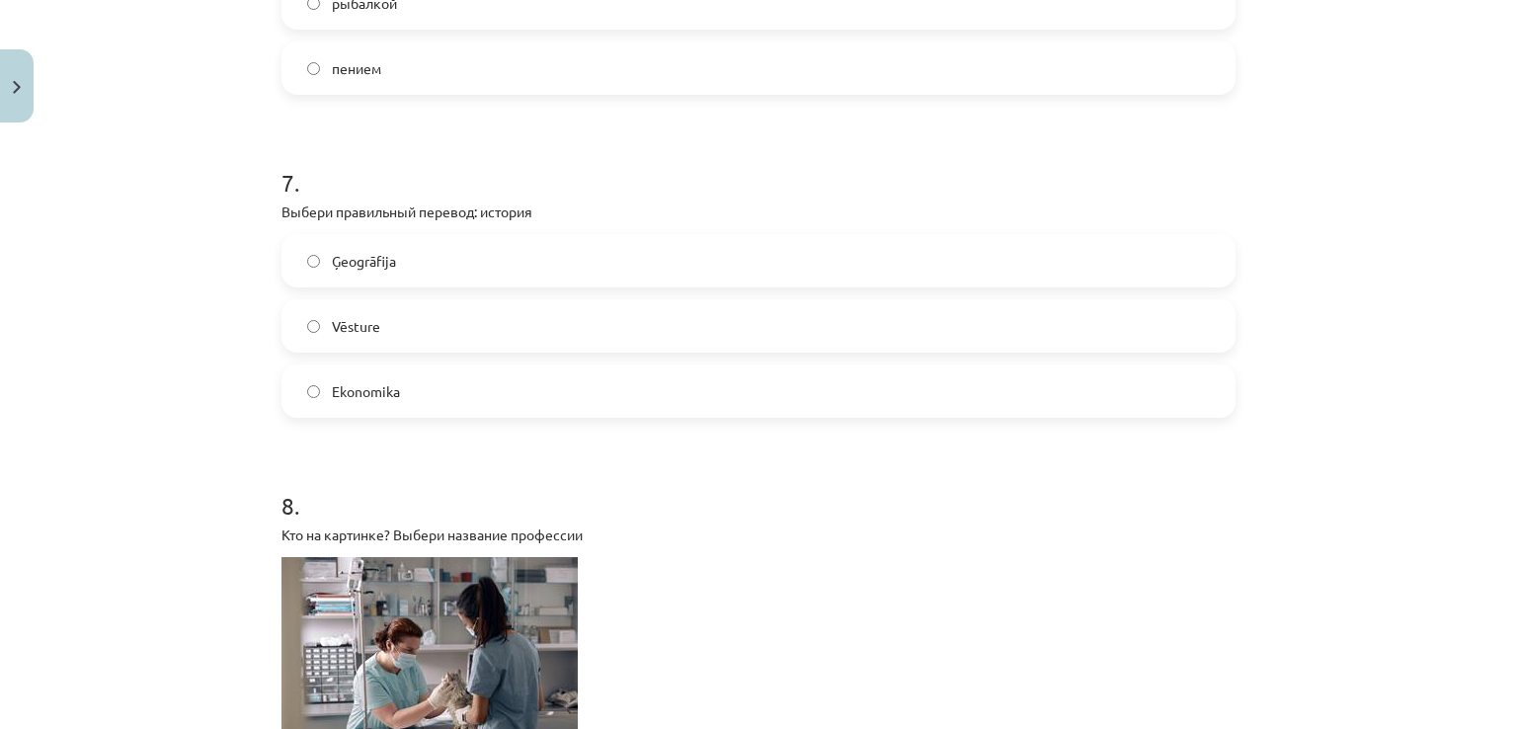
click at [408, 334] on label "Vēsture" at bounding box center [759, 325] width 950 height 49
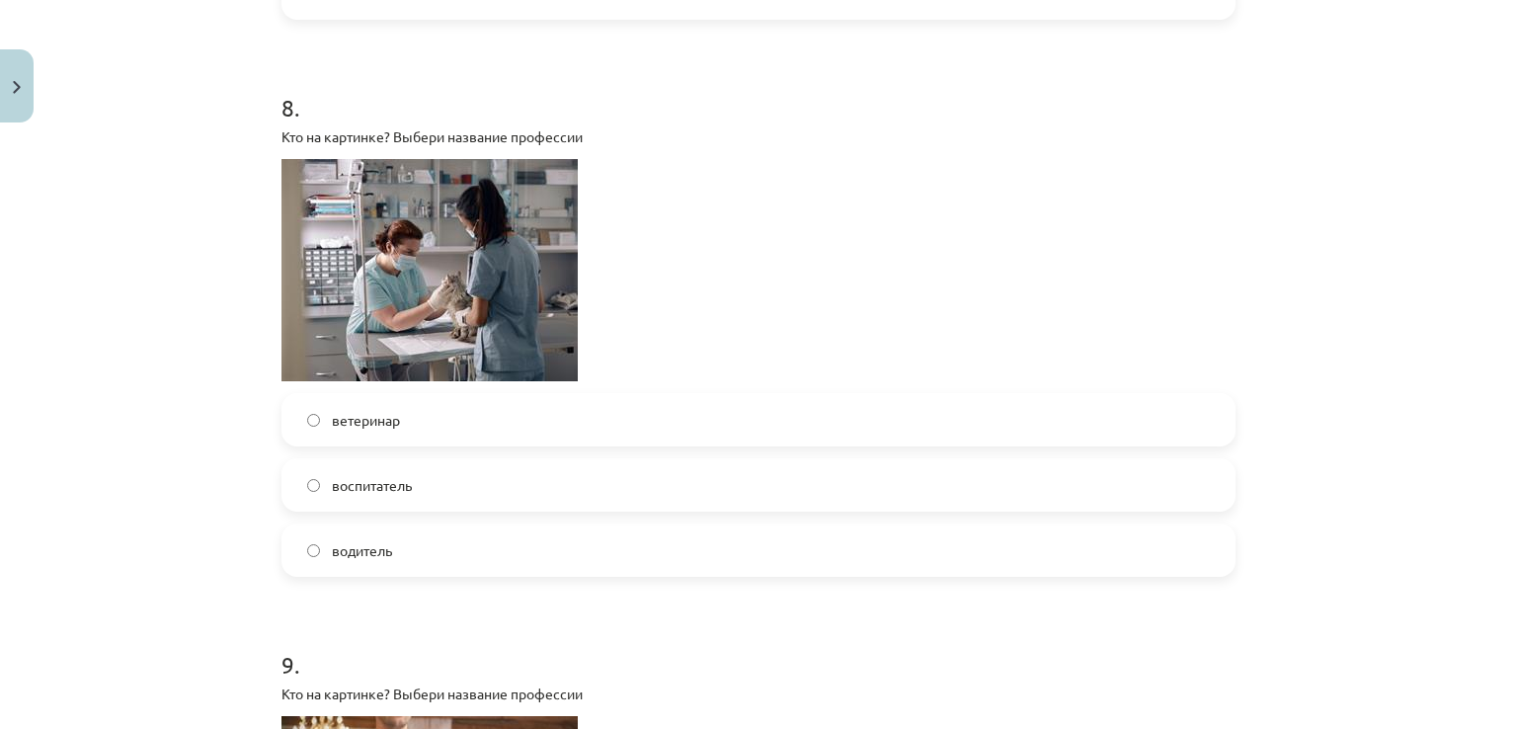
scroll to position [2839, 0]
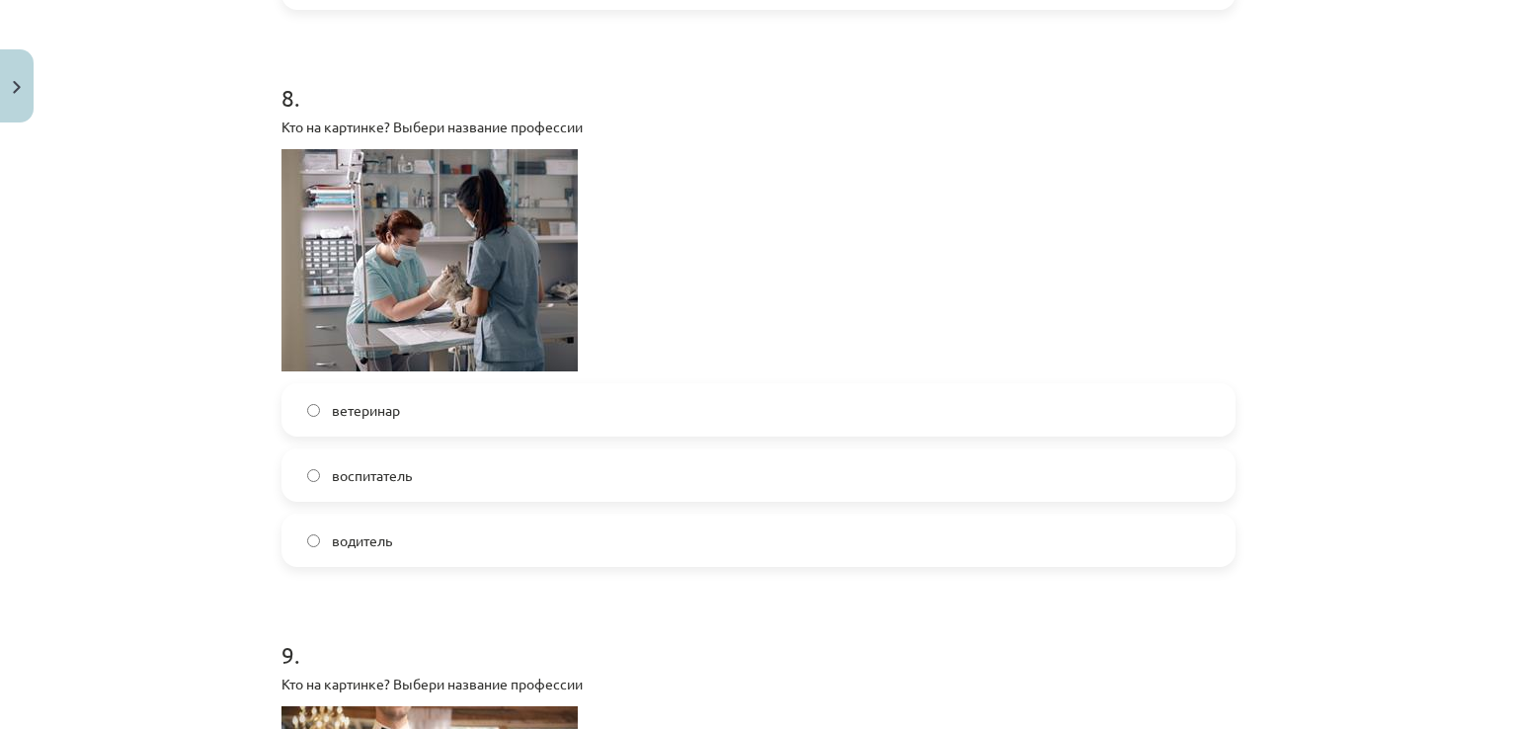
click at [359, 415] on span "ветеринар" at bounding box center [366, 410] width 68 height 21
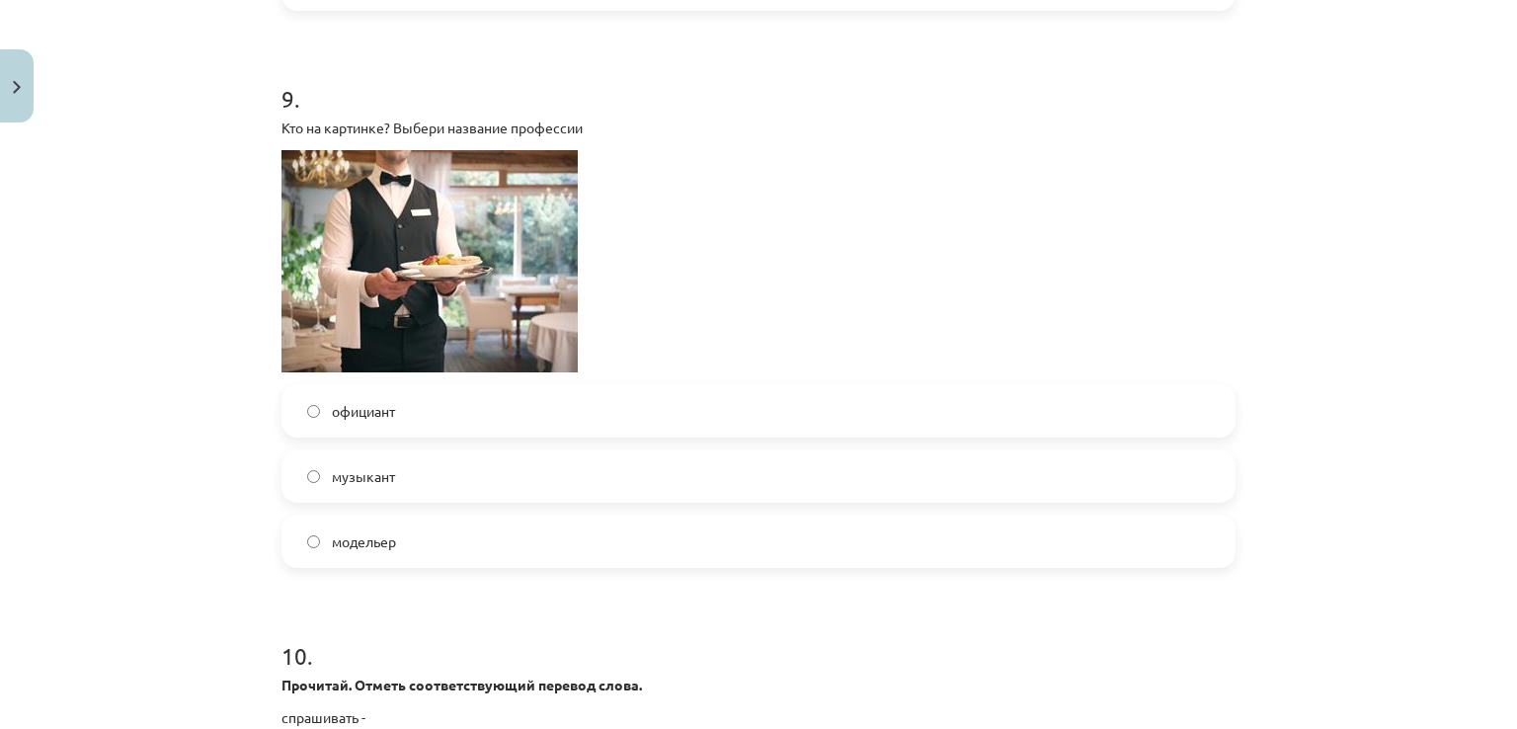
scroll to position [3386, 0]
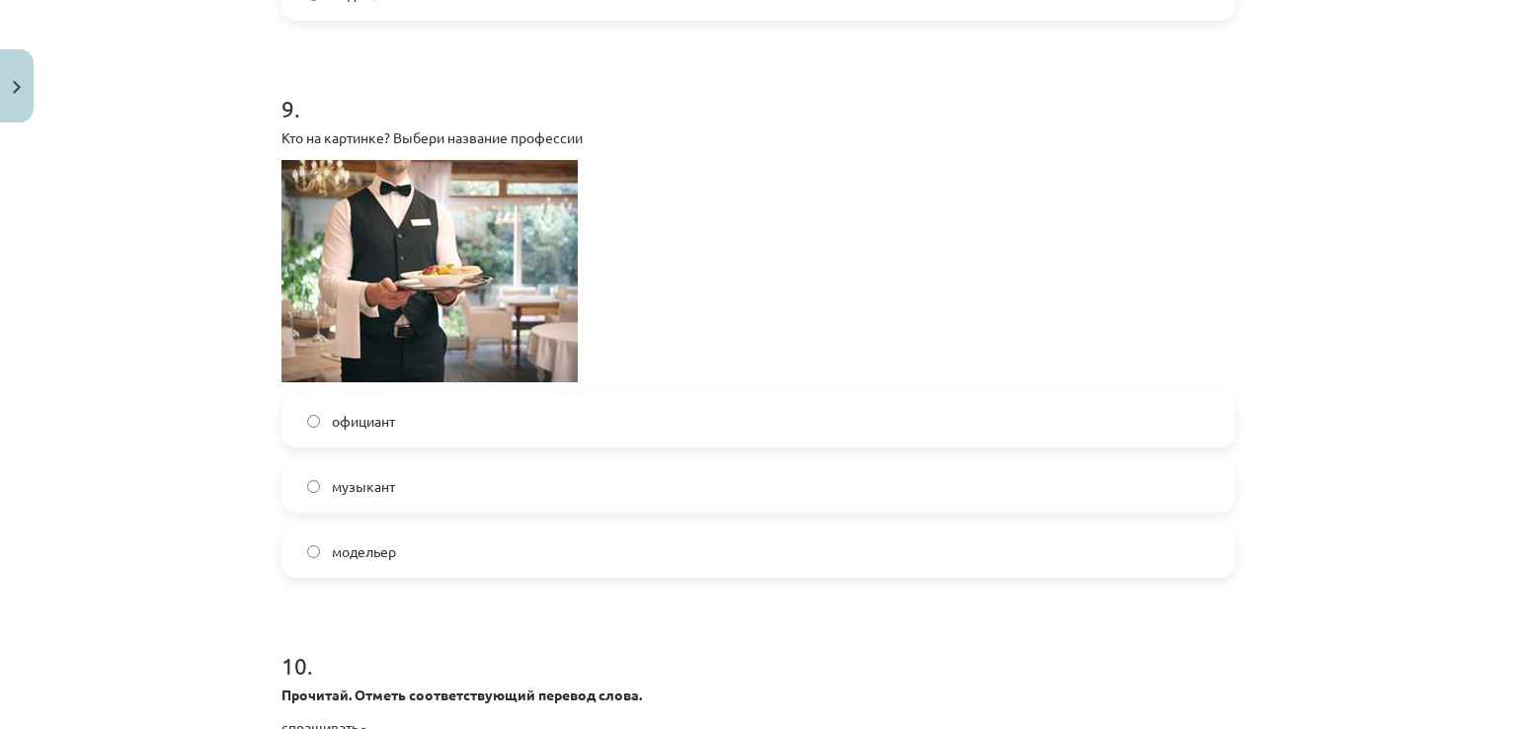
click at [409, 420] on label "официант" at bounding box center [759, 420] width 950 height 49
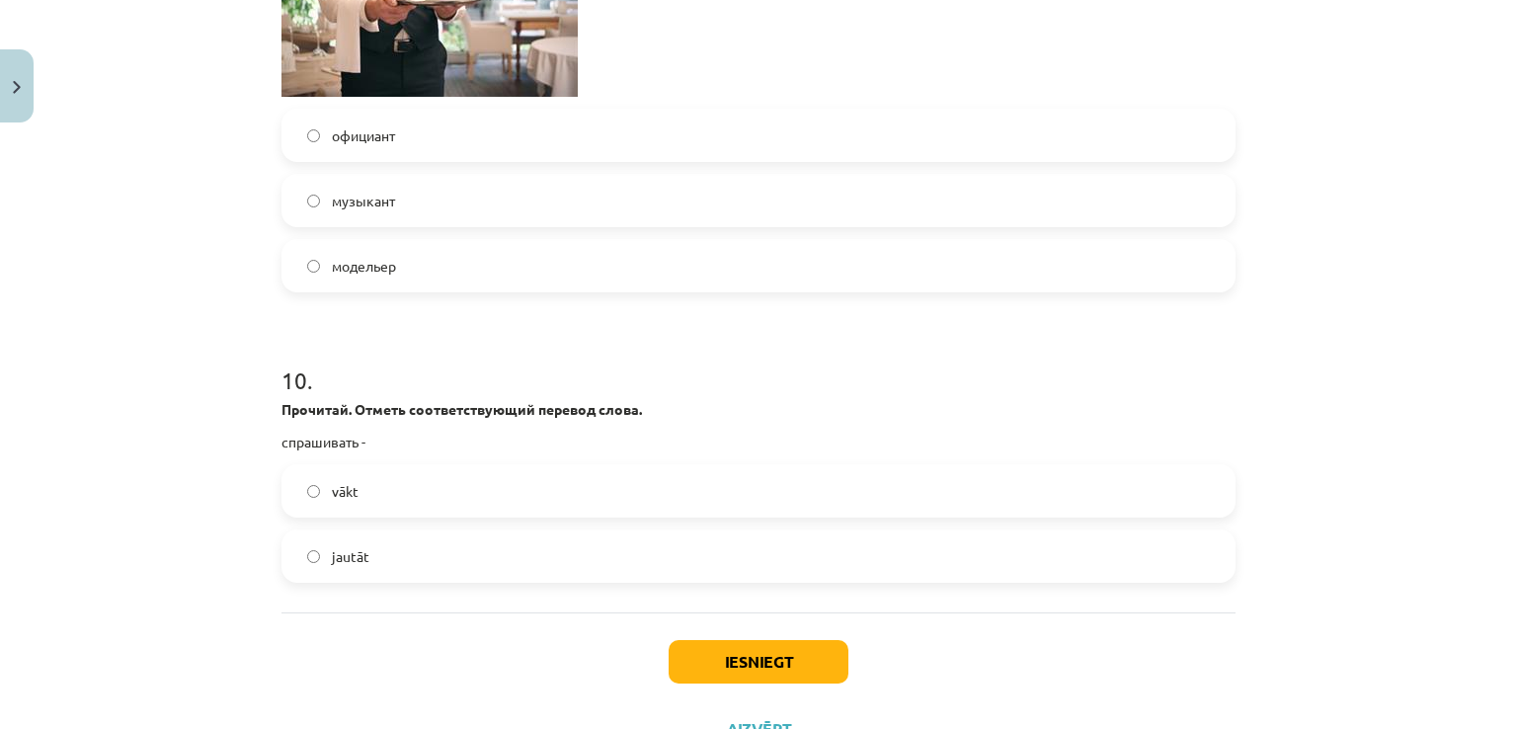
scroll to position [3681, 0]
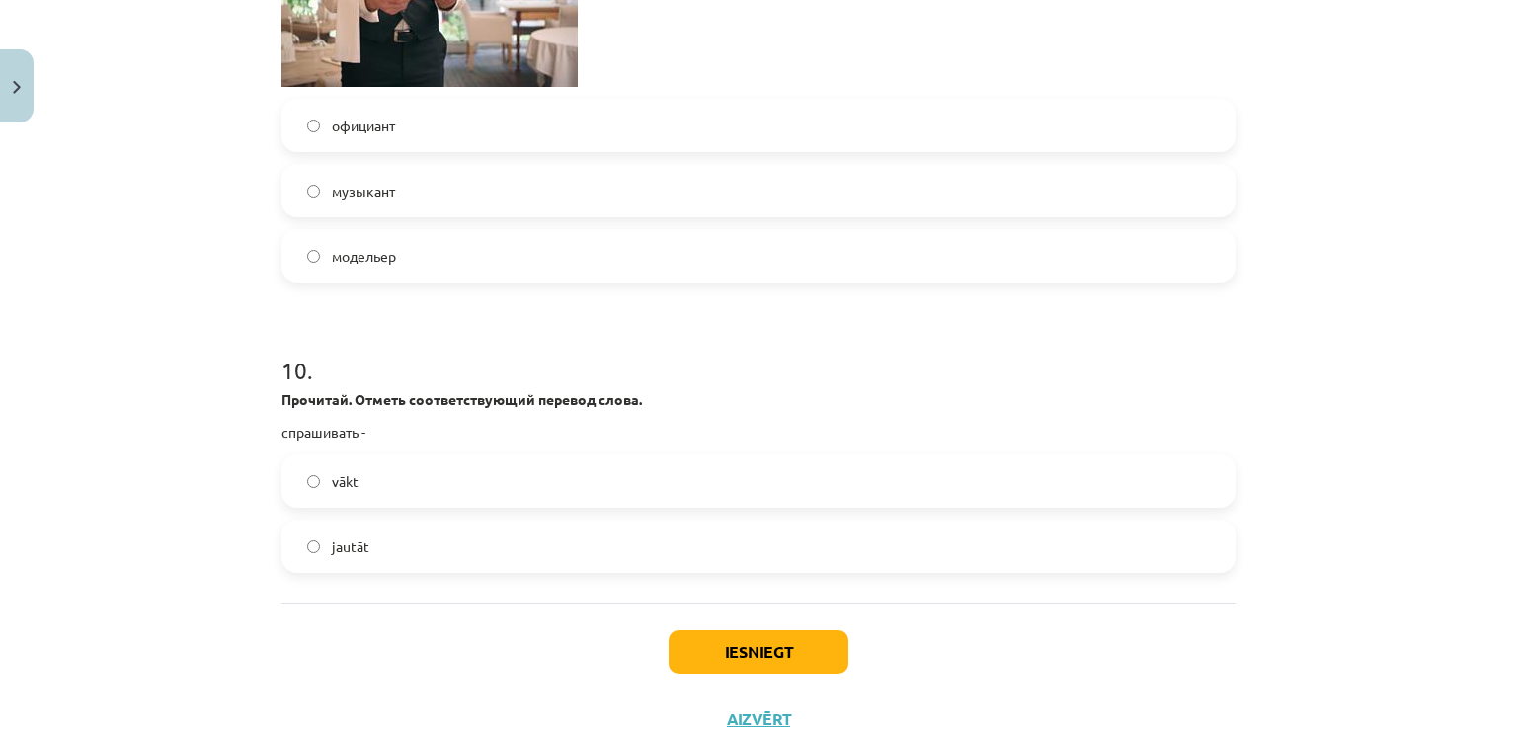
click at [397, 548] on label "jautāt" at bounding box center [759, 546] width 950 height 49
drag, startPoint x: 777, startPoint y: 650, endPoint x: 770, endPoint y: 633, distance: 18.2
click at [773, 642] on button "Iesniegt" at bounding box center [759, 651] width 180 height 43
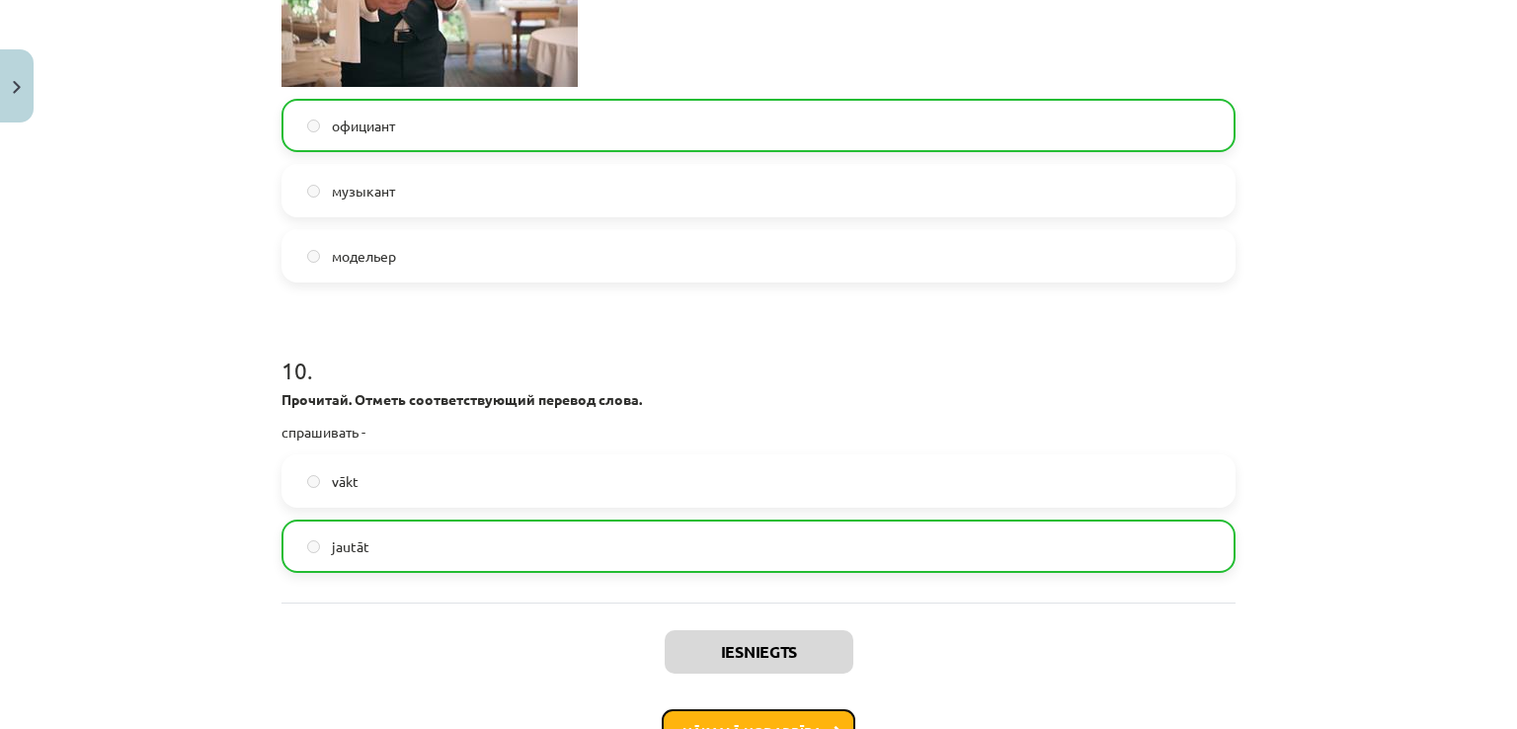
click at [814, 714] on button "Nākamā nodarbība" at bounding box center [759, 731] width 194 height 45
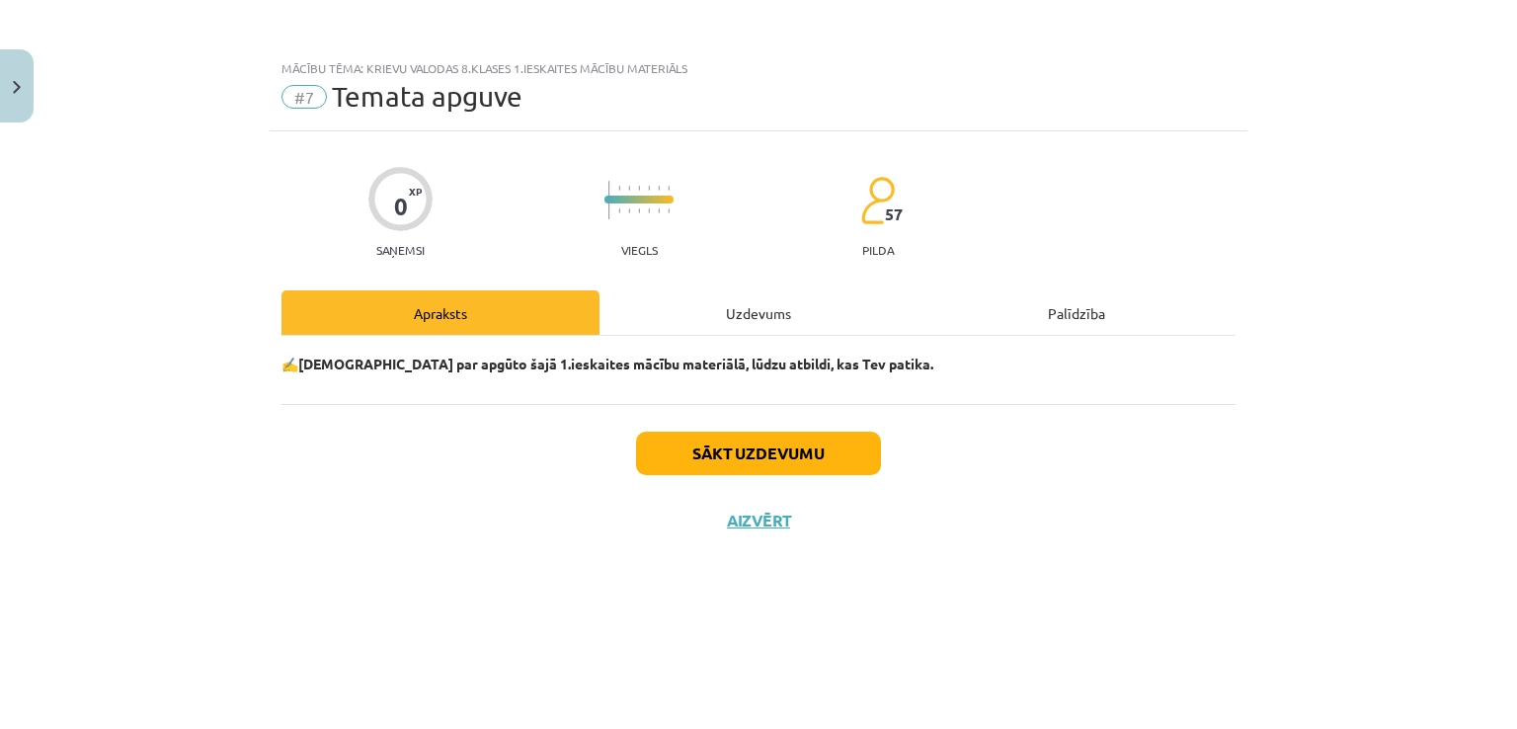
scroll to position [0, 0]
click at [749, 453] on button "Sākt uzdevumu" at bounding box center [758, 453] width 245 height 43
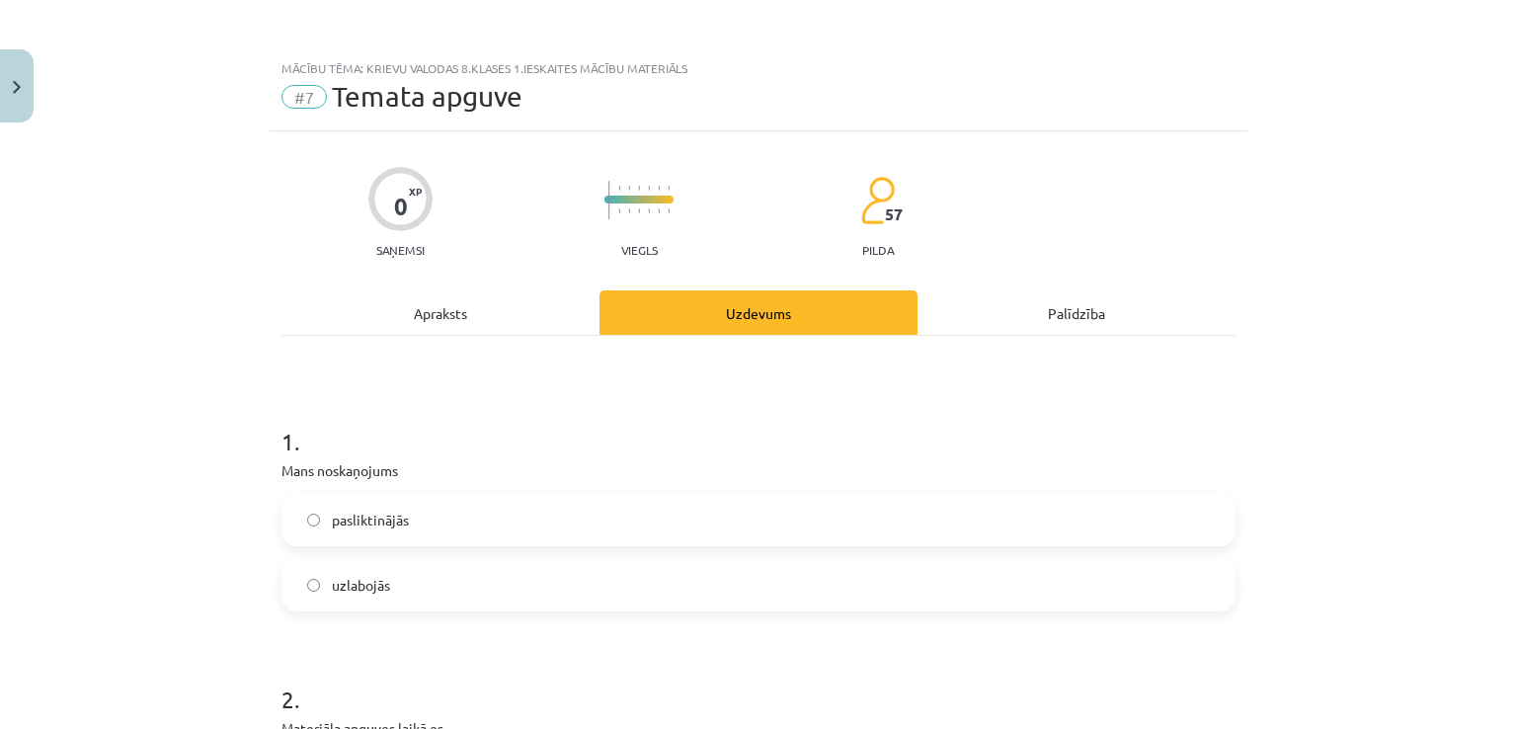
click at [460, 574] on label "uzlabojās" at bounding box center [759, 584] width 950 height 49
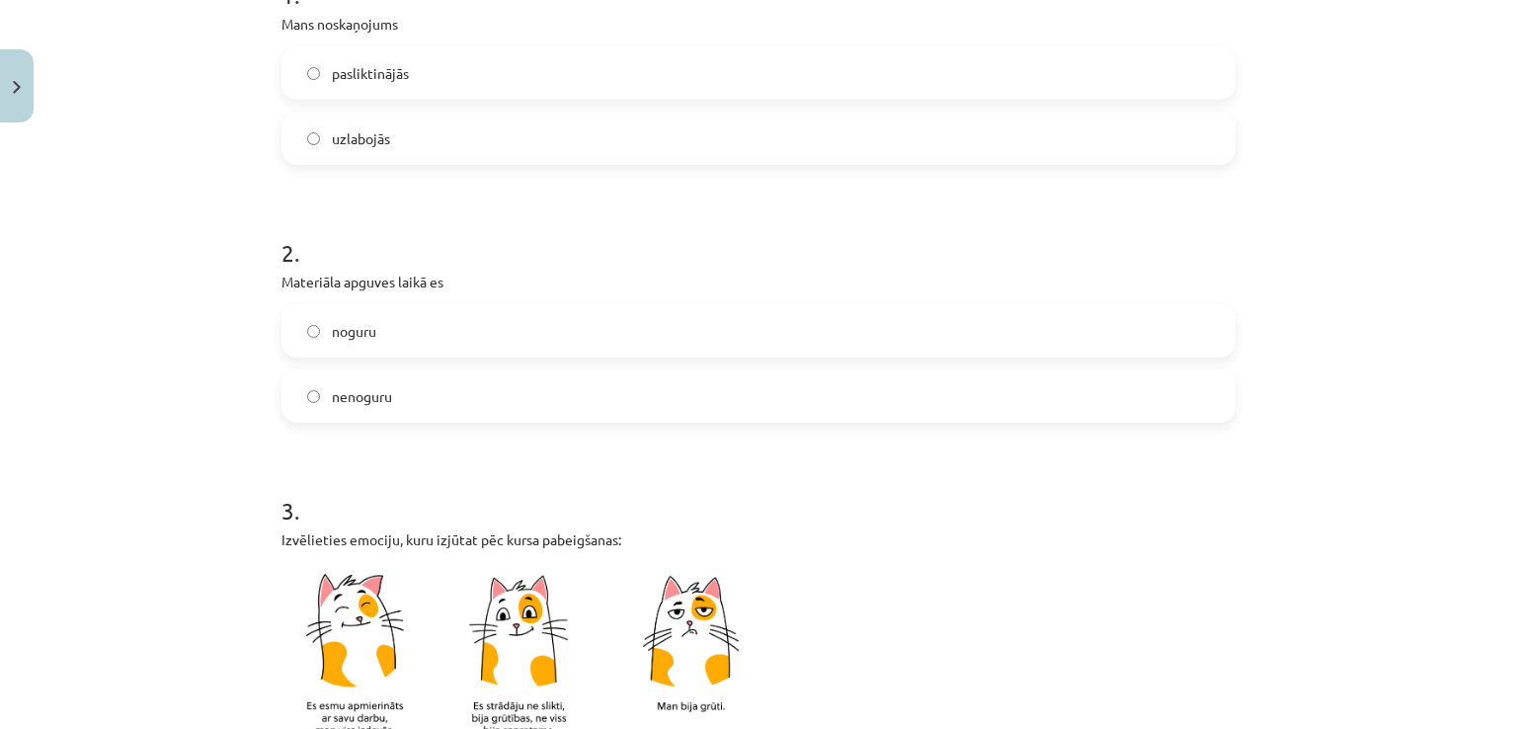
scroll to position [451, 0]
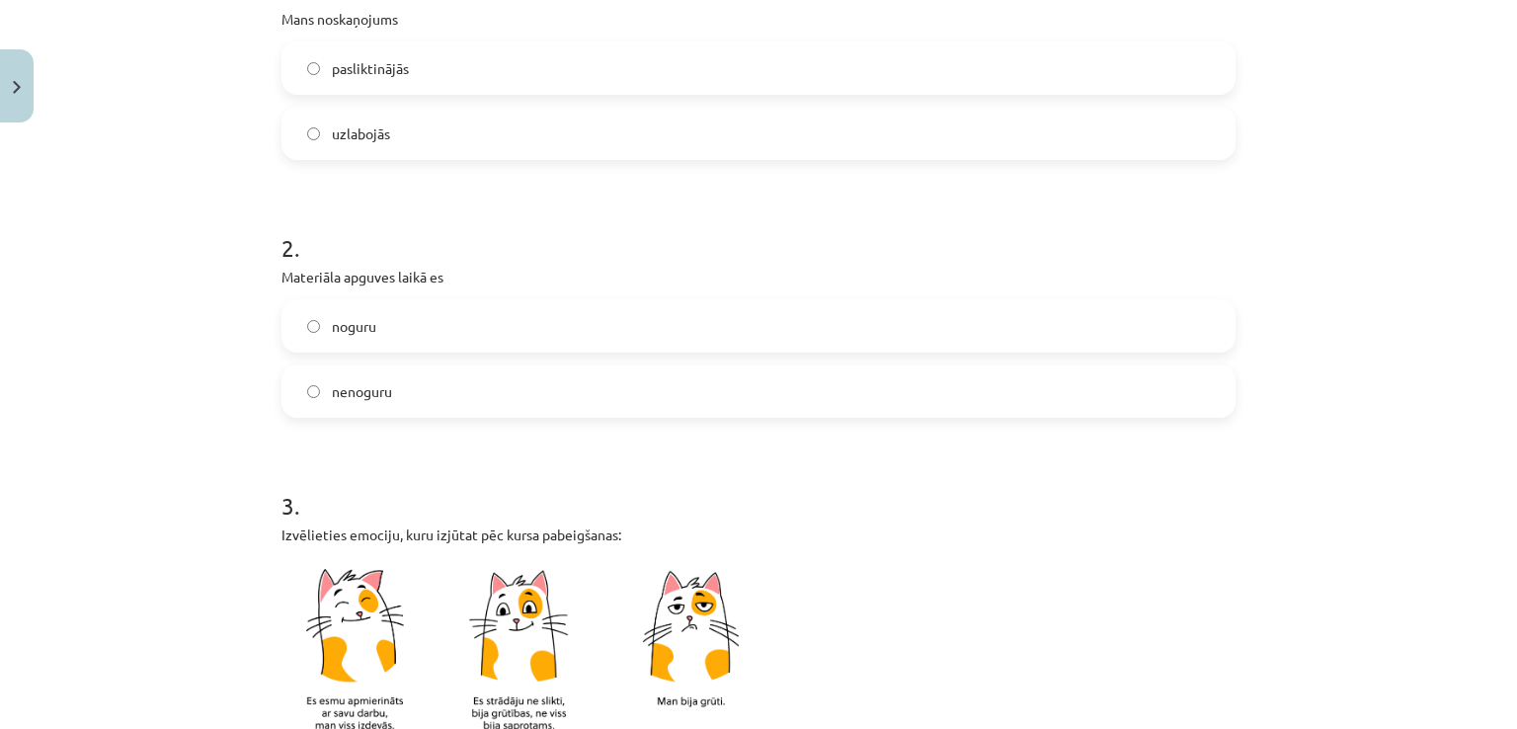
click at [340, 329] on span "noguru" at bounding box center [354, 326] width 44 height 21
click at [344, 389] on span "nenoguru" at bounding box center [362, 391] width 60 height 21
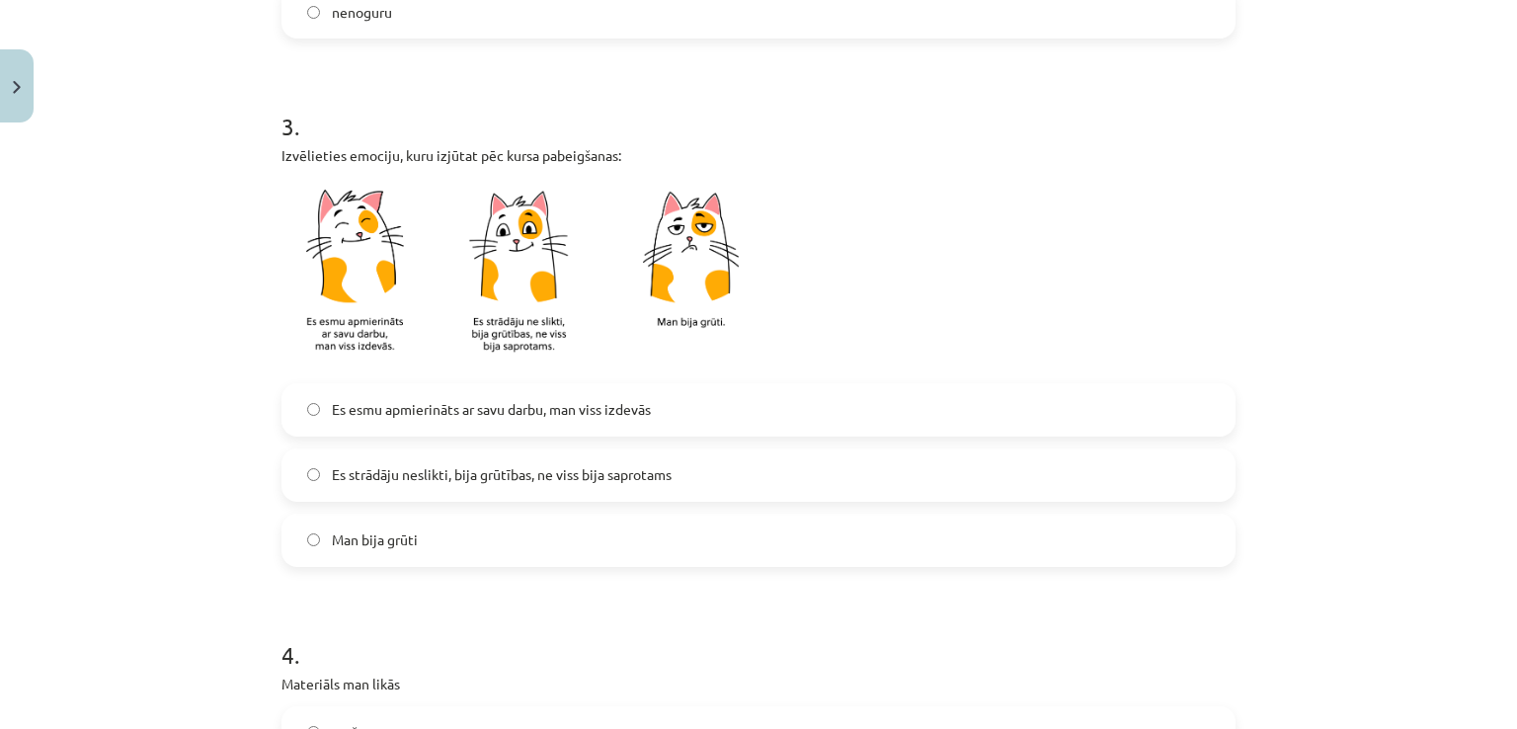
scroll to position [840, 0]
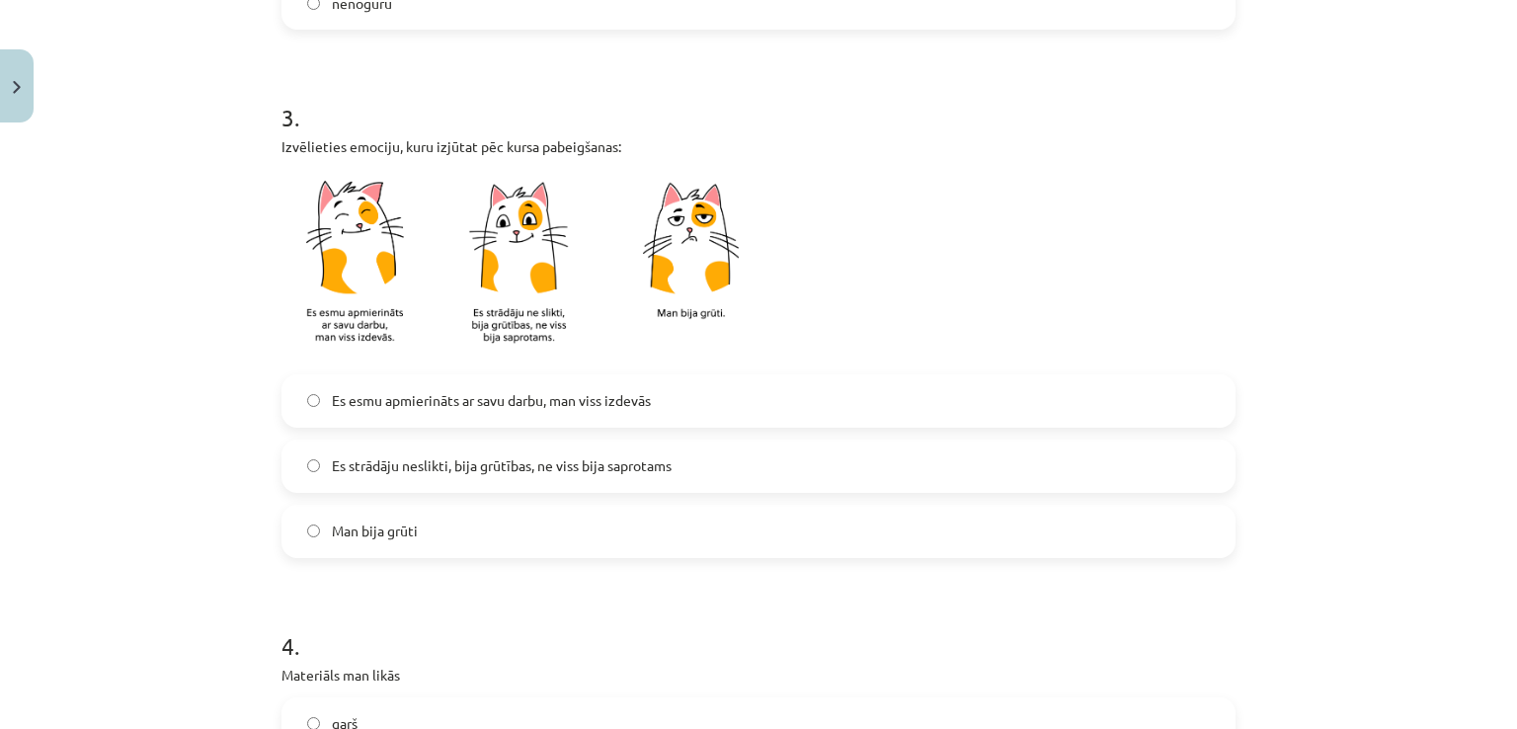
click at [447, 408] on span "Es esmu apmierināts ar savu darbu, man viss izdevās" at bounding box center [491, 400] width 319 height 21
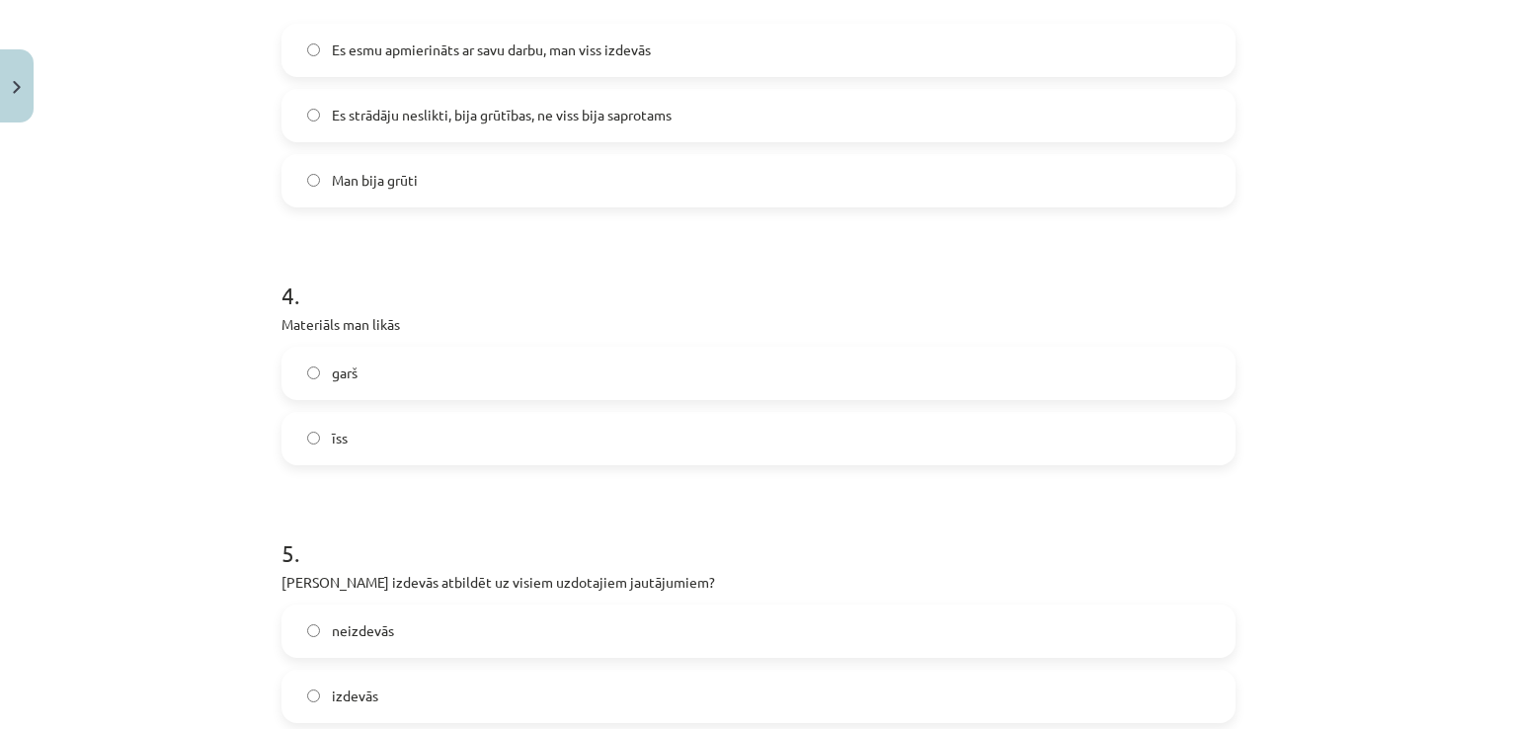
scroll to position [1193, 0]
click at [497, 444] on label "īss" at bounding box center [759, 435] width 950 height 49
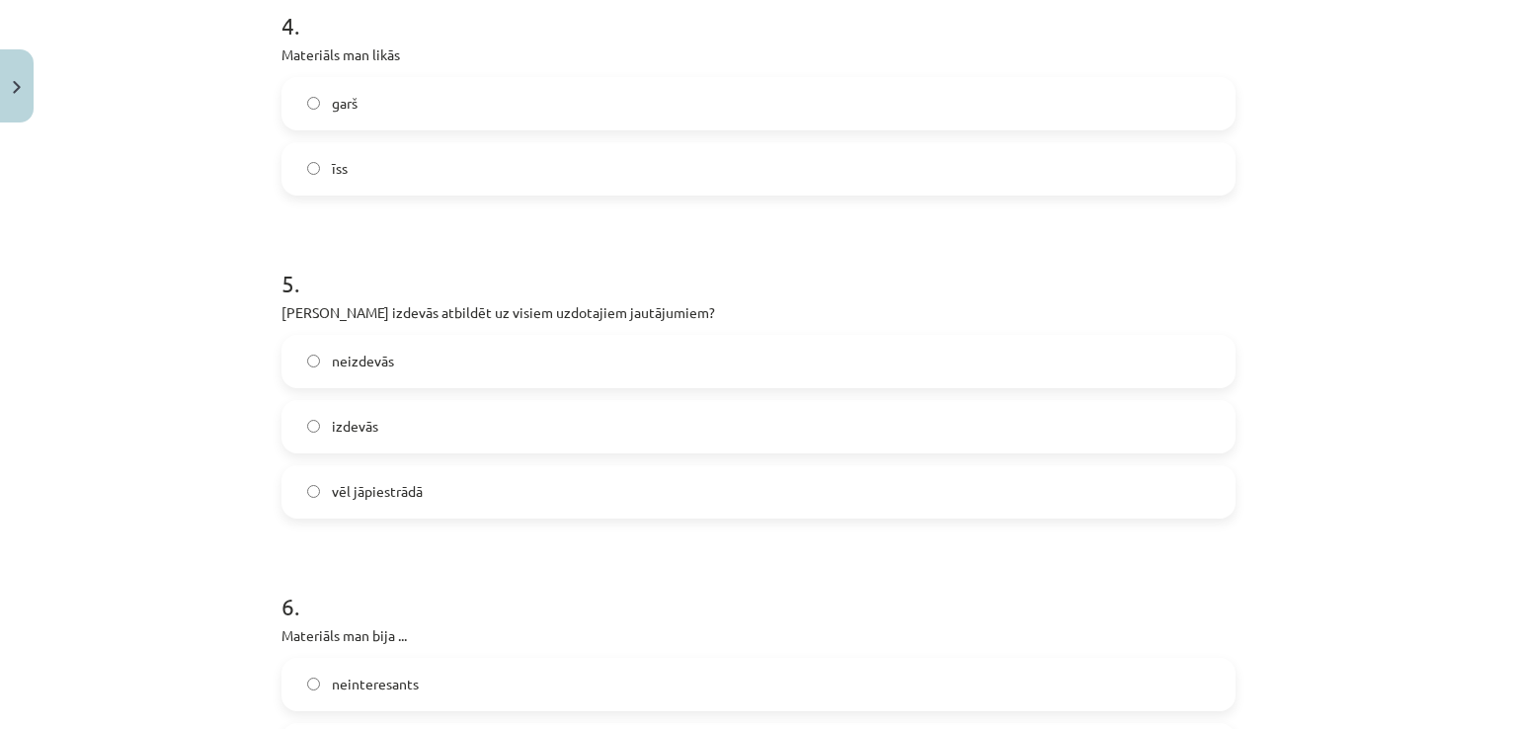
scroll to position [1480, 0]
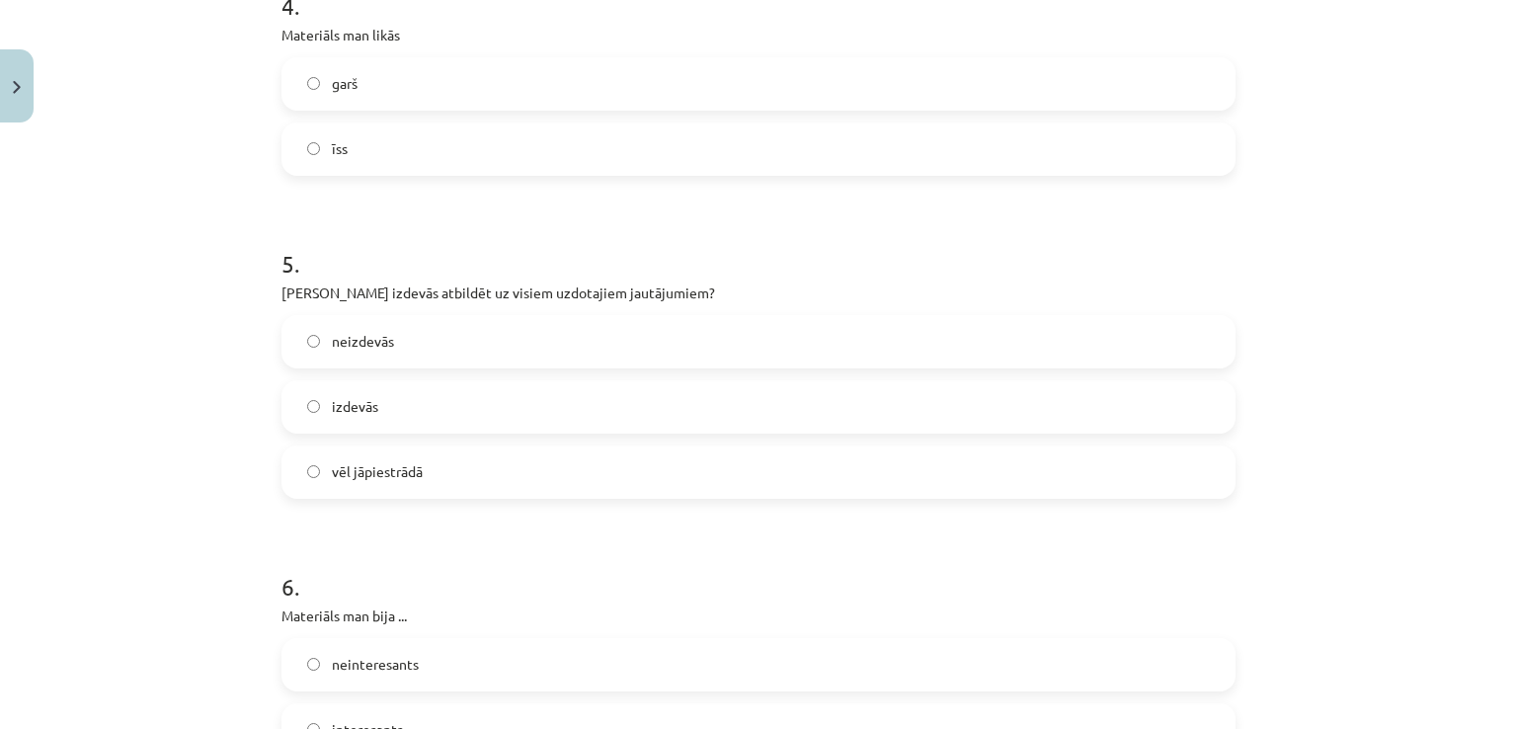
click at [423, 477] on label "vēl jāpiestrādā" at bounding box center [759, 472] width 950 height 49
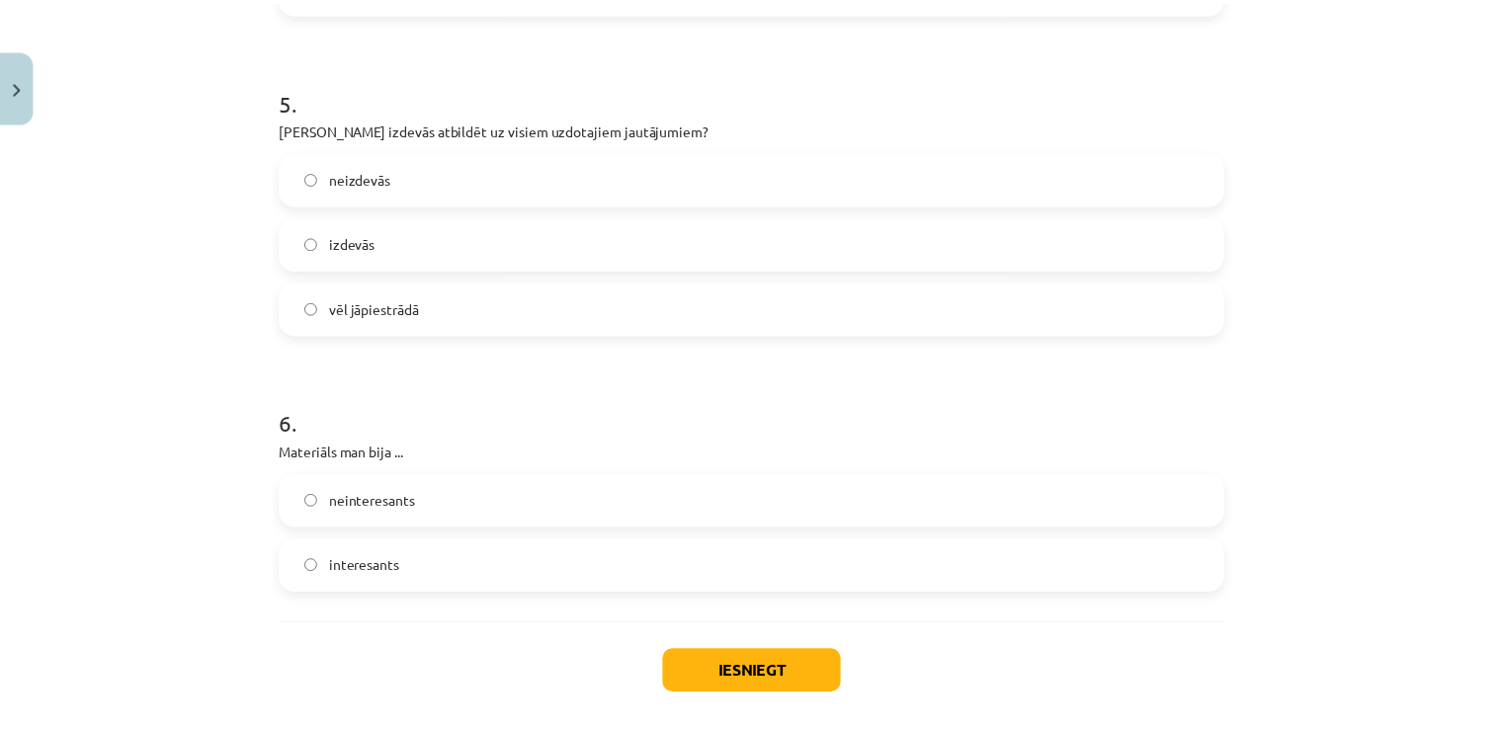
scroll to position [1687, 0]
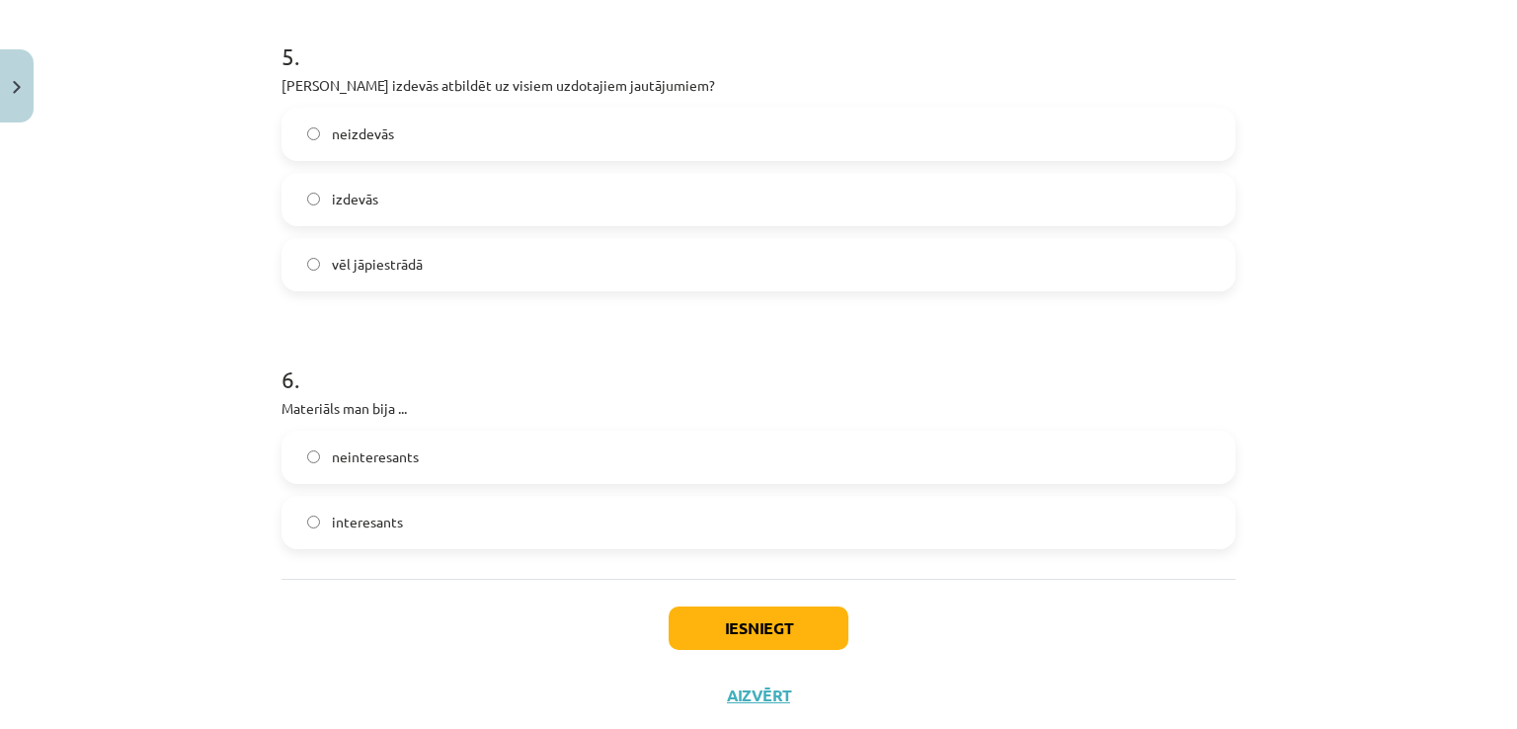
click at [772, 509] on label "interesants" at bounding box center [759, 522] width 950 height 49
click at [725, 618] on button "Iesniegt" at bounding box center [759, 628] width 180 height 43
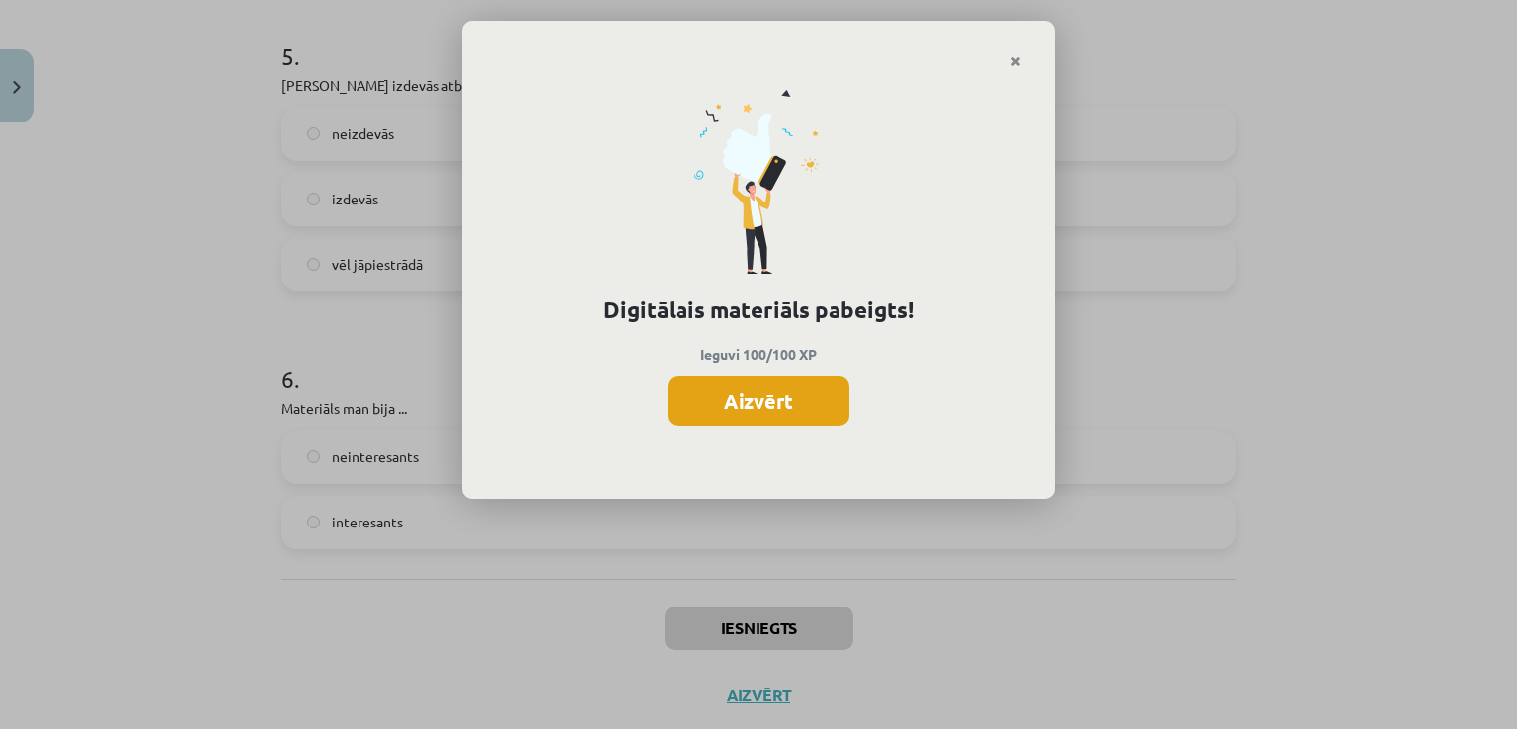
click at [821, 400] on button "Aizvērt" at bounding box center [759, 400] width 182 height 49
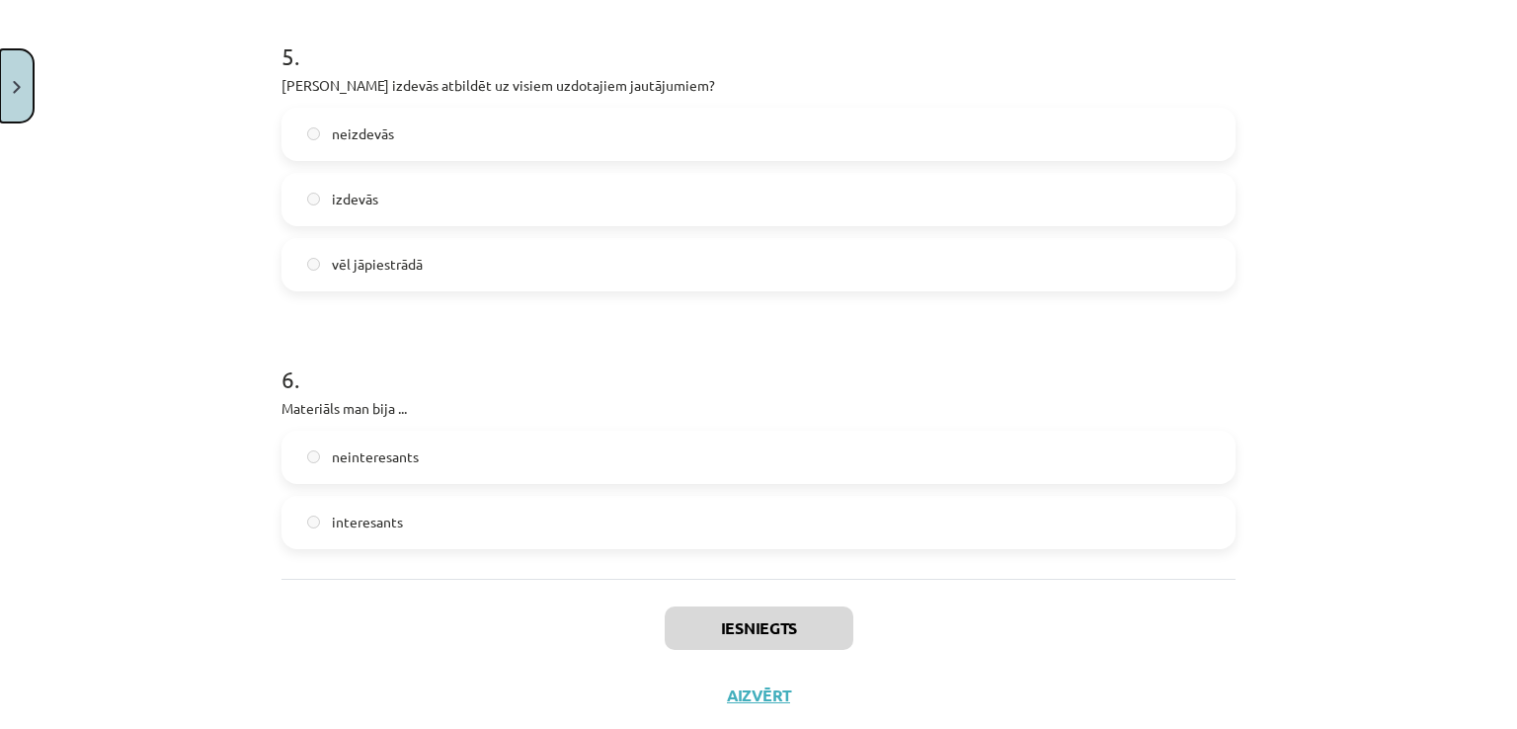
click at [0, 69] on button "Close" at bounding box center [17, 85] width 34 height 73
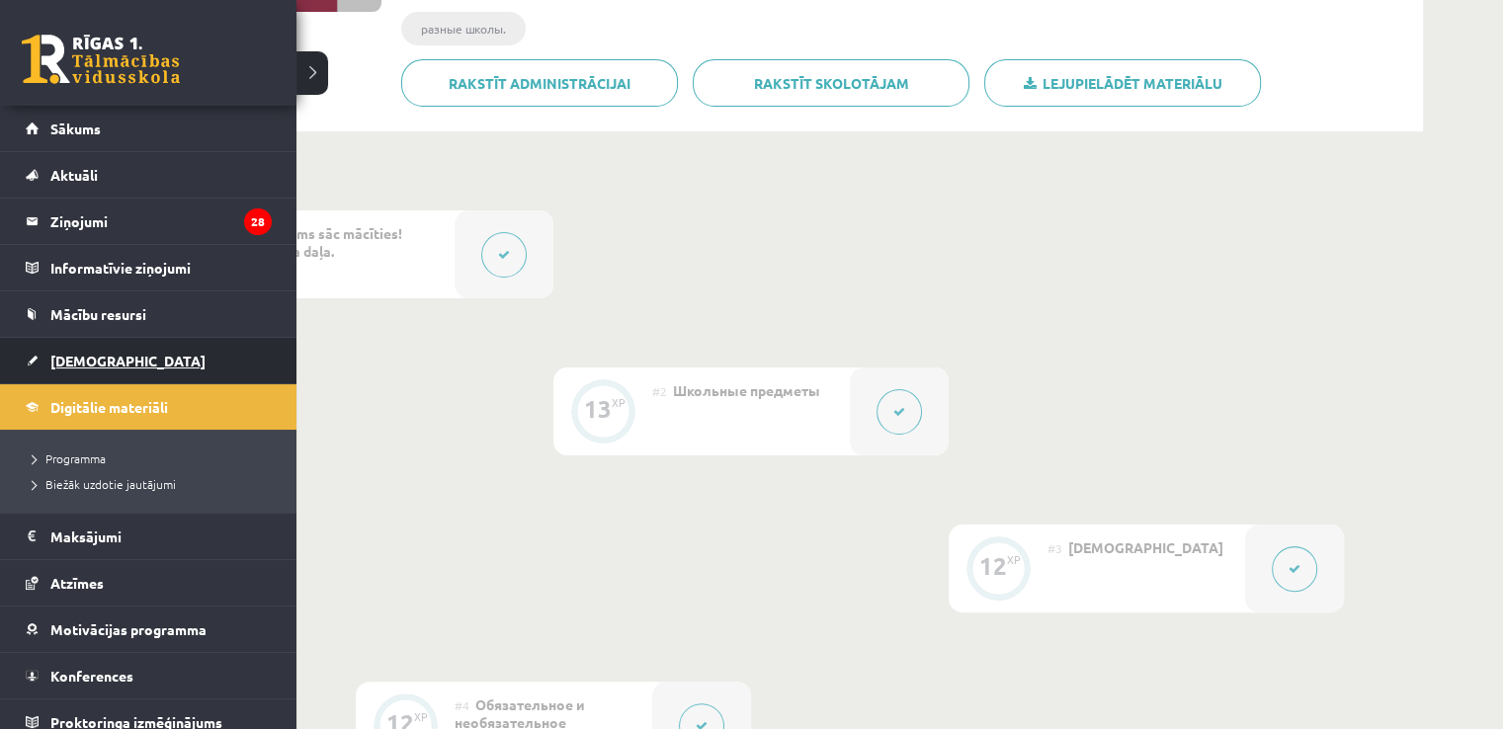
click at [59, 353] on span "[DEMOGRAPHIC_DATA]" at bounding box center [127, 361] width 155 height 18
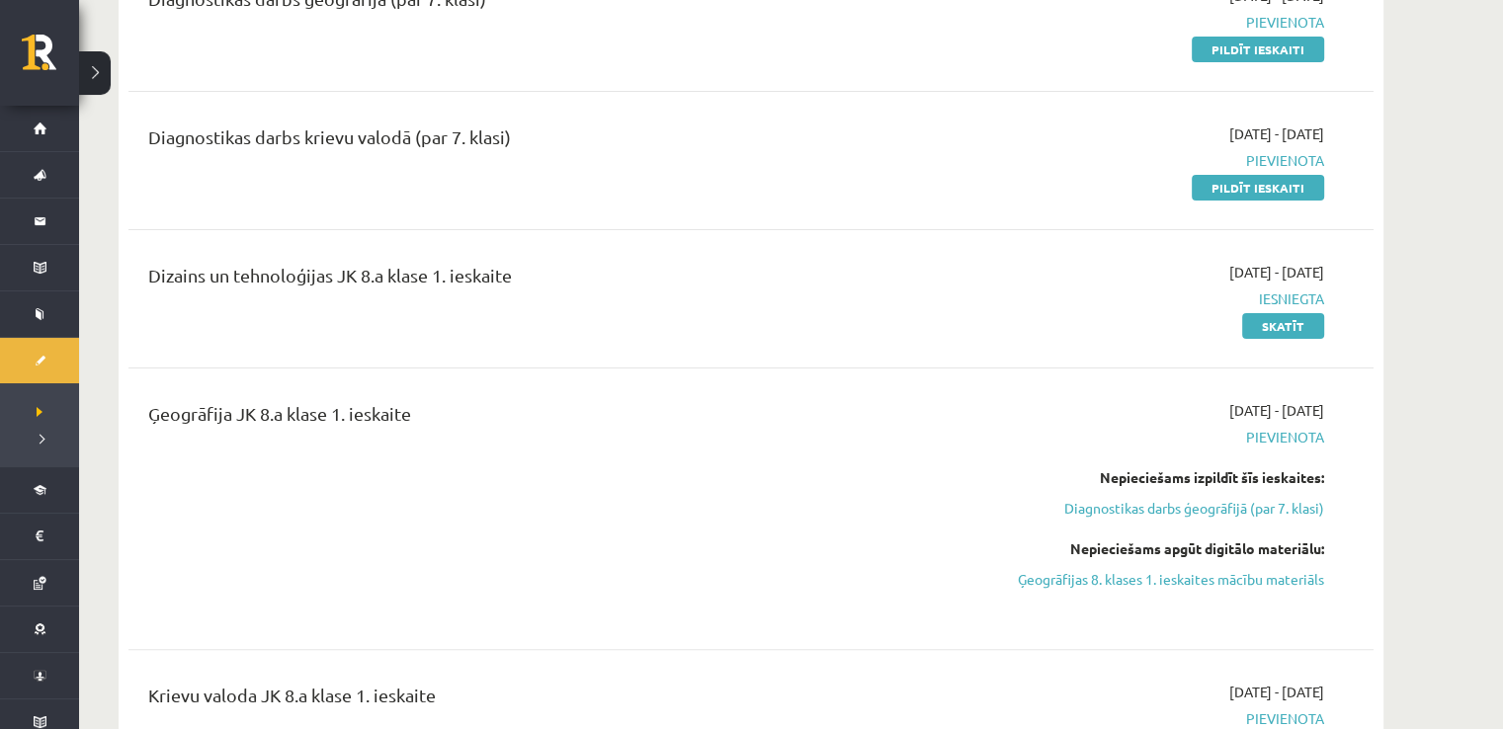
scroll to position [885, 0]
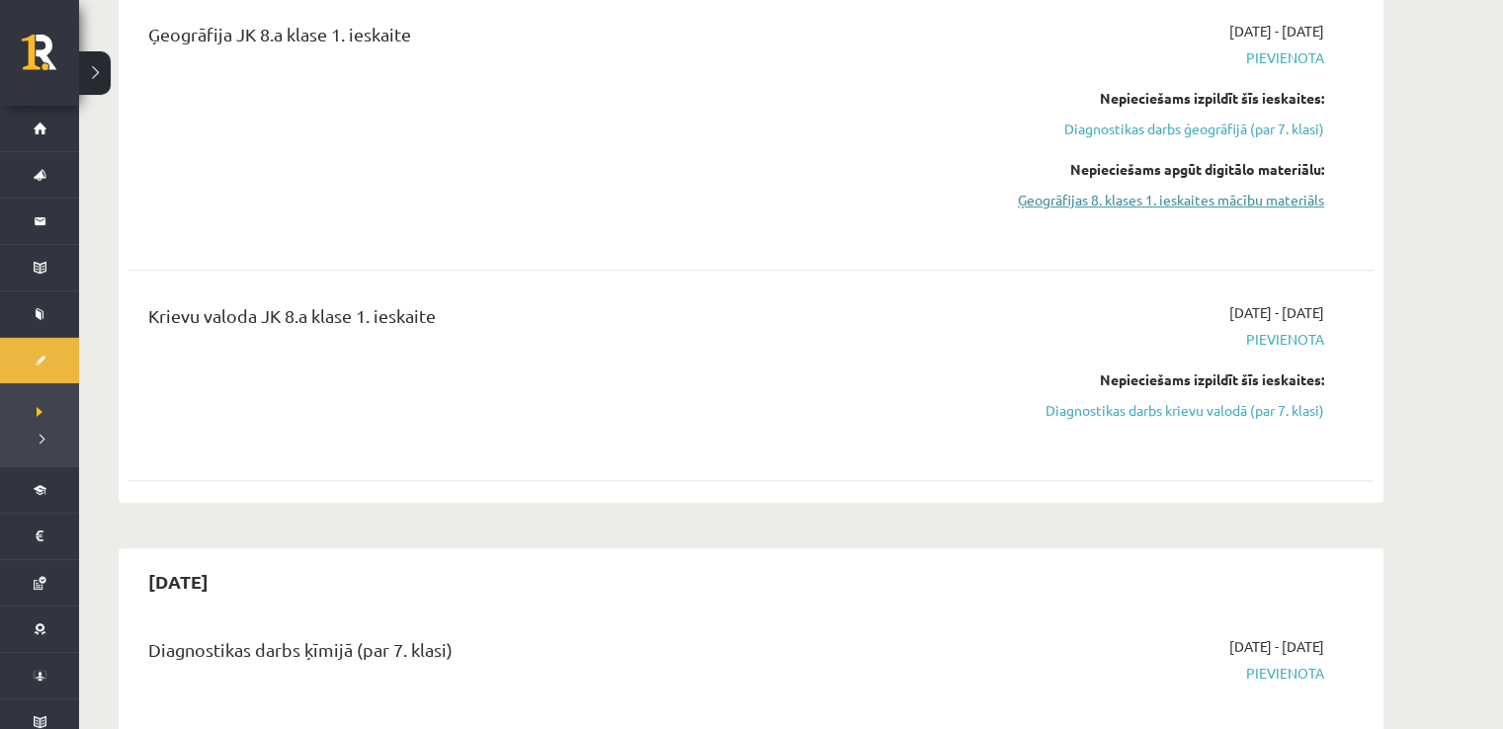
click at [1173, 193] on link "Ģeogrāfijas 8. klases 1. ieskaites mācību materiāls" at bounding box center [1137, 200] width 372 height 21
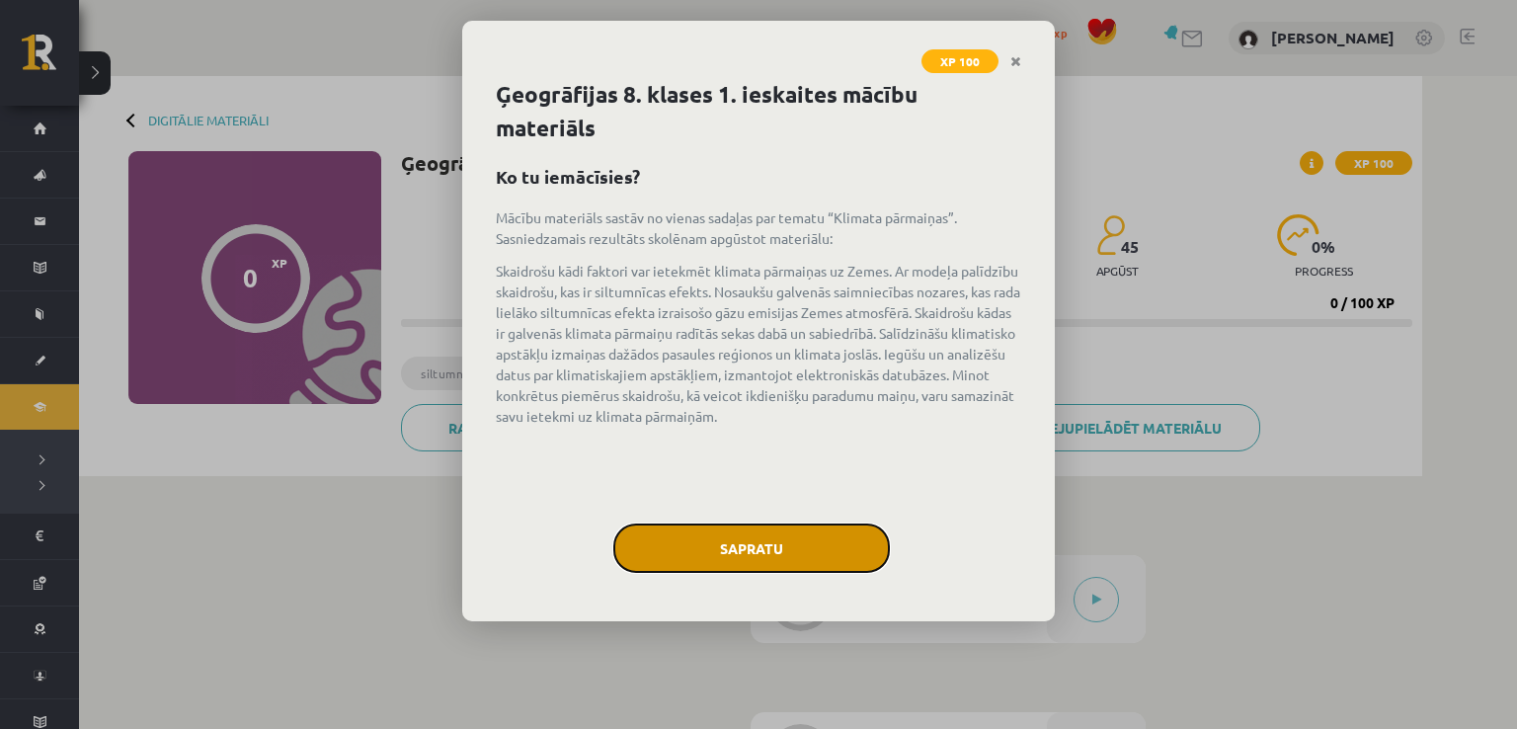
click at [813, 541] on button "Sapratu" at bounding box center [752, 548] width 277 height 49
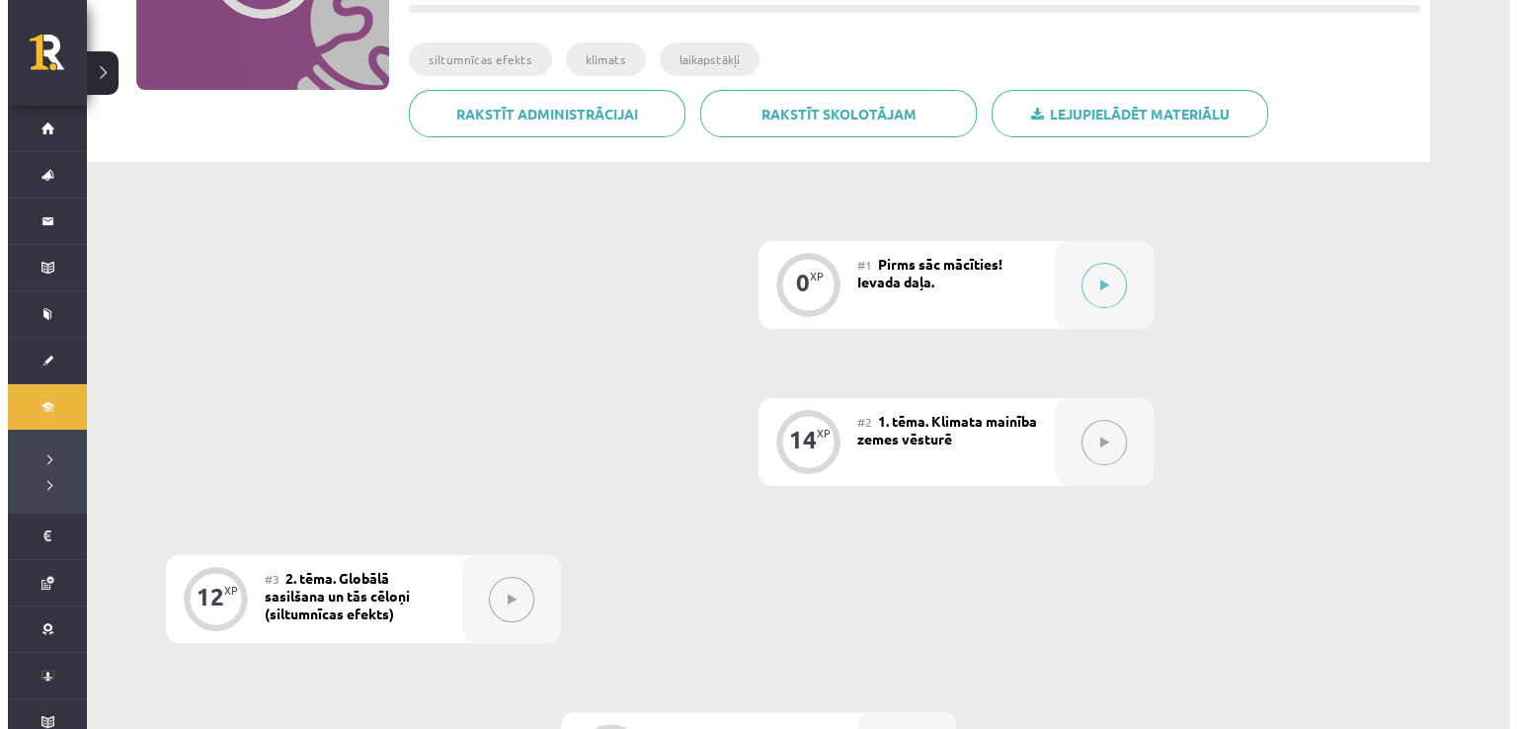
scroll to position [123, 0]
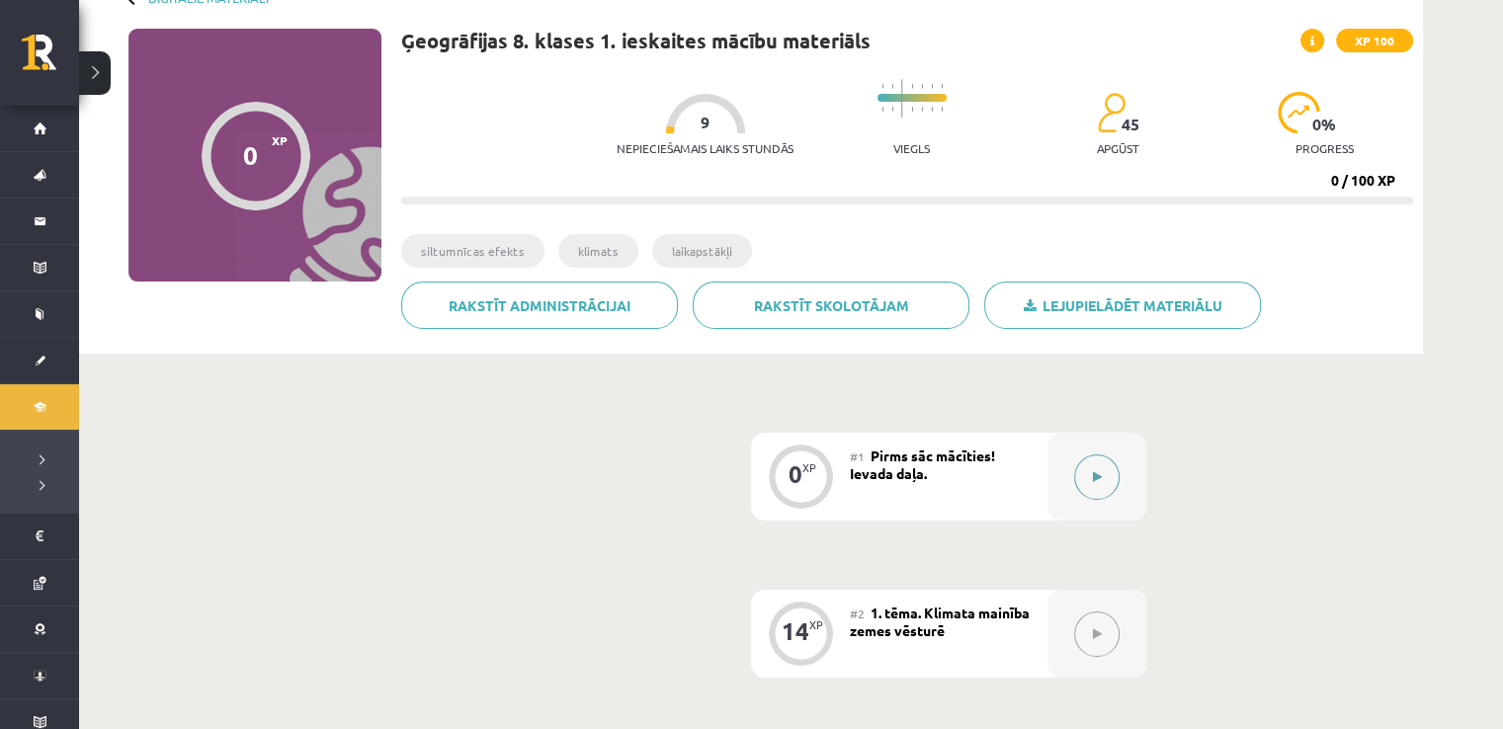
click at [1113, 456] on div at bounding box center [1096, 477] width 99 height 88
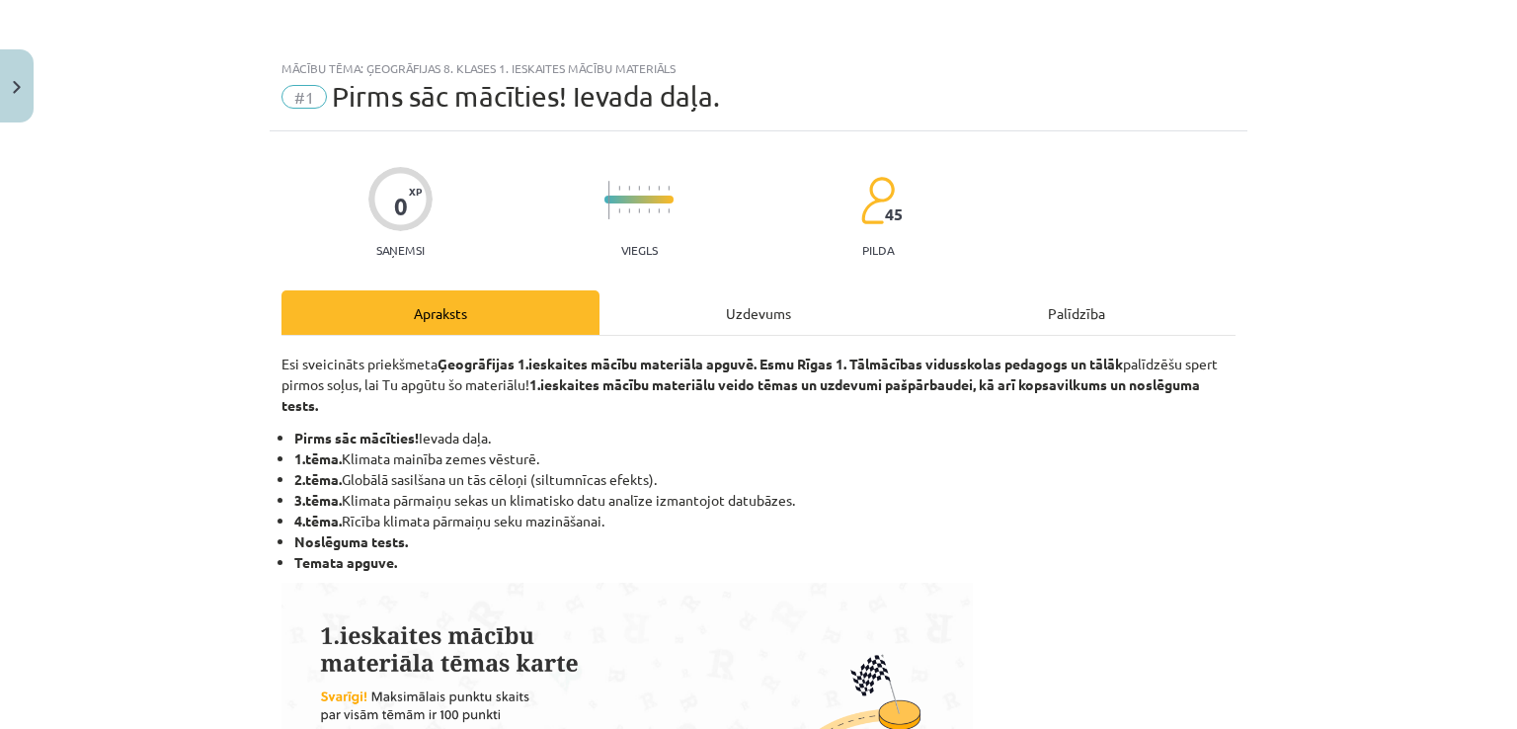
click at [777, 311] on div "Uzdevums" at bounding box center [759, 312] width 318 height 44
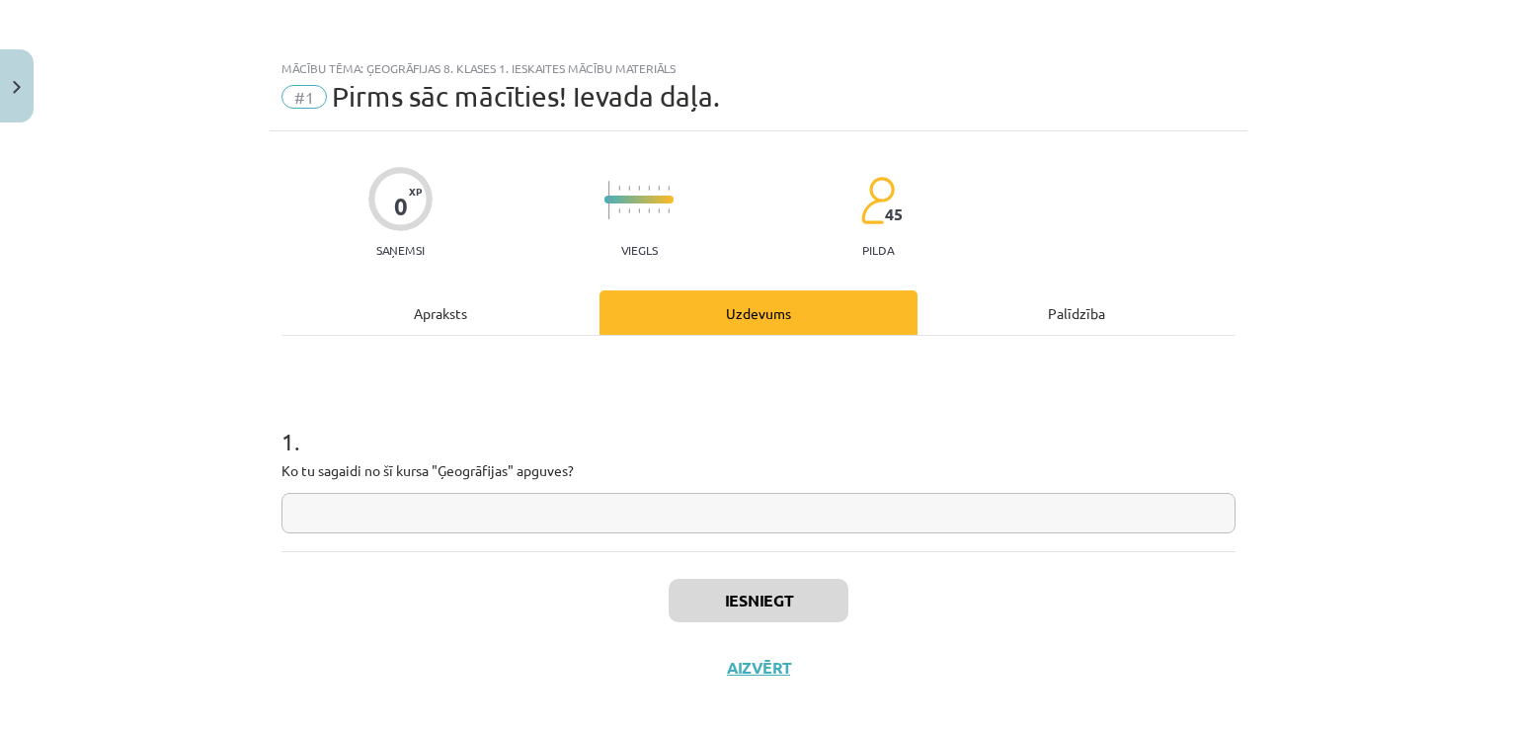
scroll to position [21, 0]
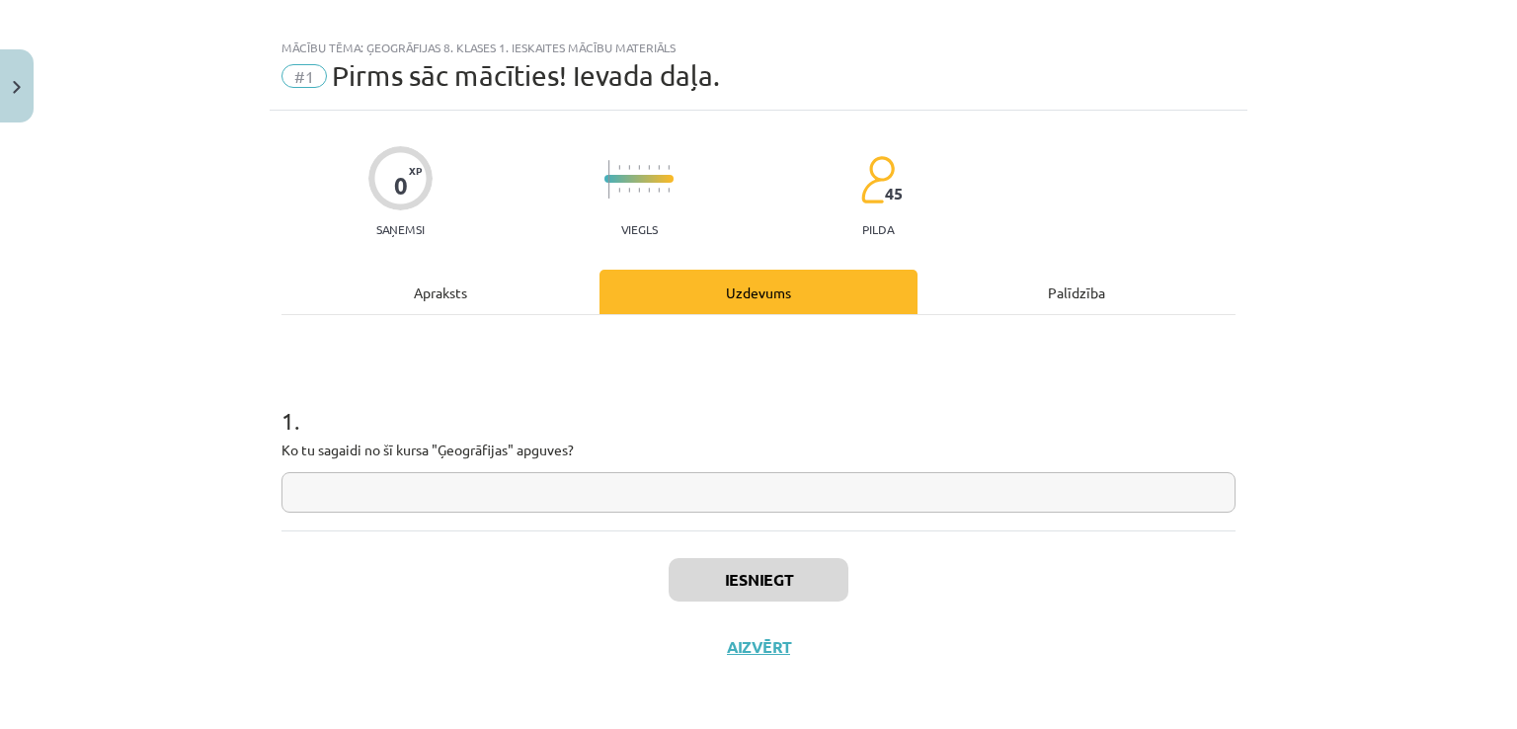
click at [700, 488] on input "text" at bounding box center [759, 492] width 954 height 41
type input "**"
click at [806, 591] on button "Iesniegt" at bounding box center [759, 579] width 180 height 43
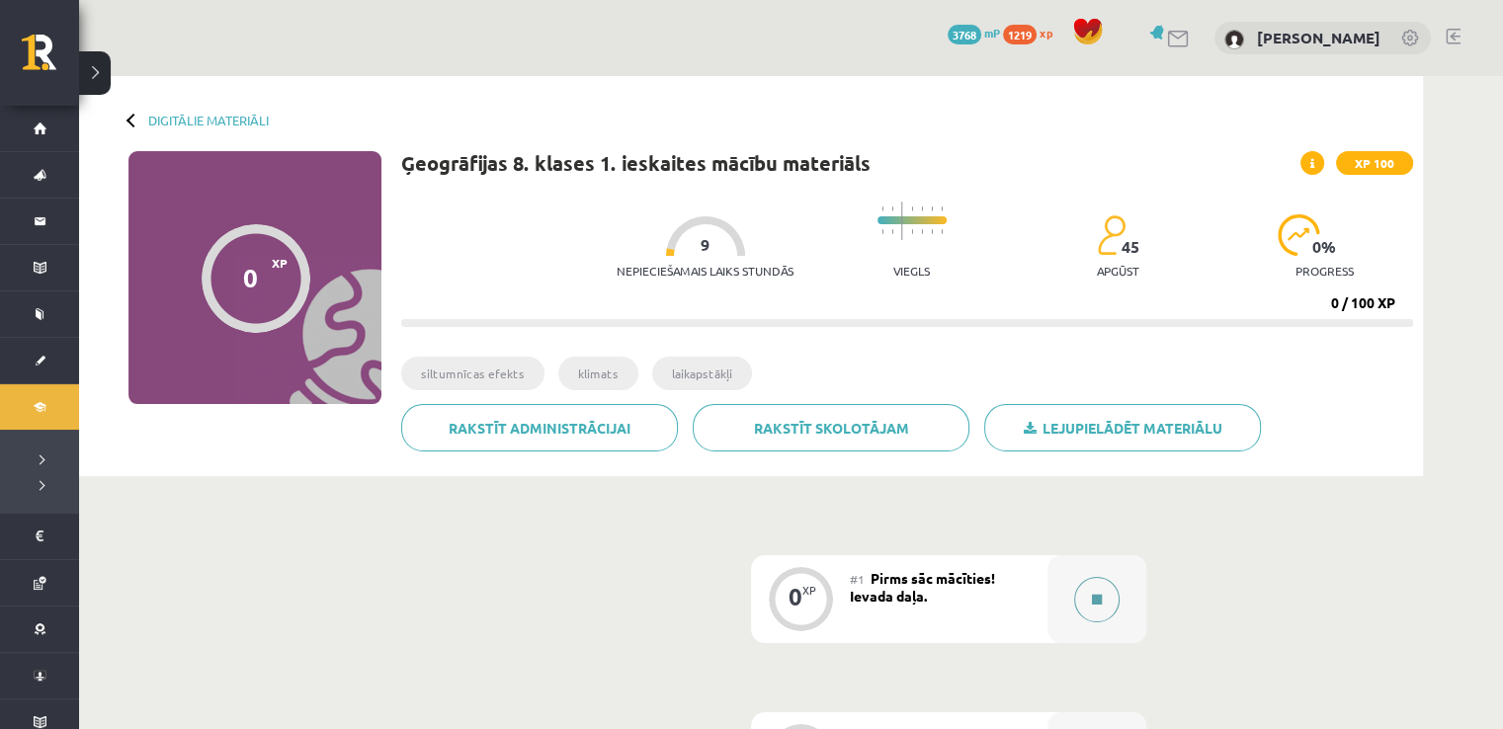
click at [1092, 611] on button at bounding box center [1096, 599] width 45 height 45
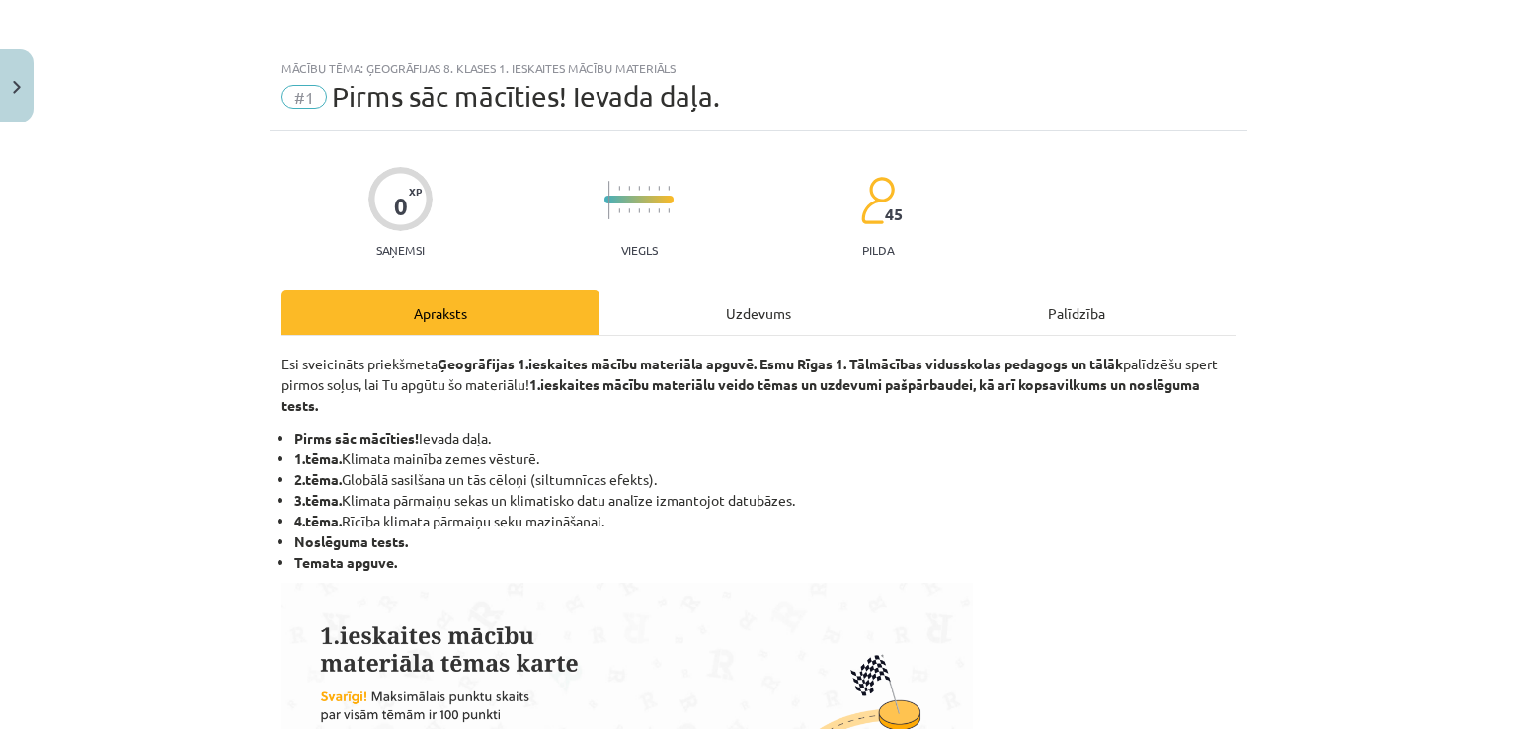
click at [725, 301] on div "Uzdevums" at bounding box center [759, 312] width 318 height 44
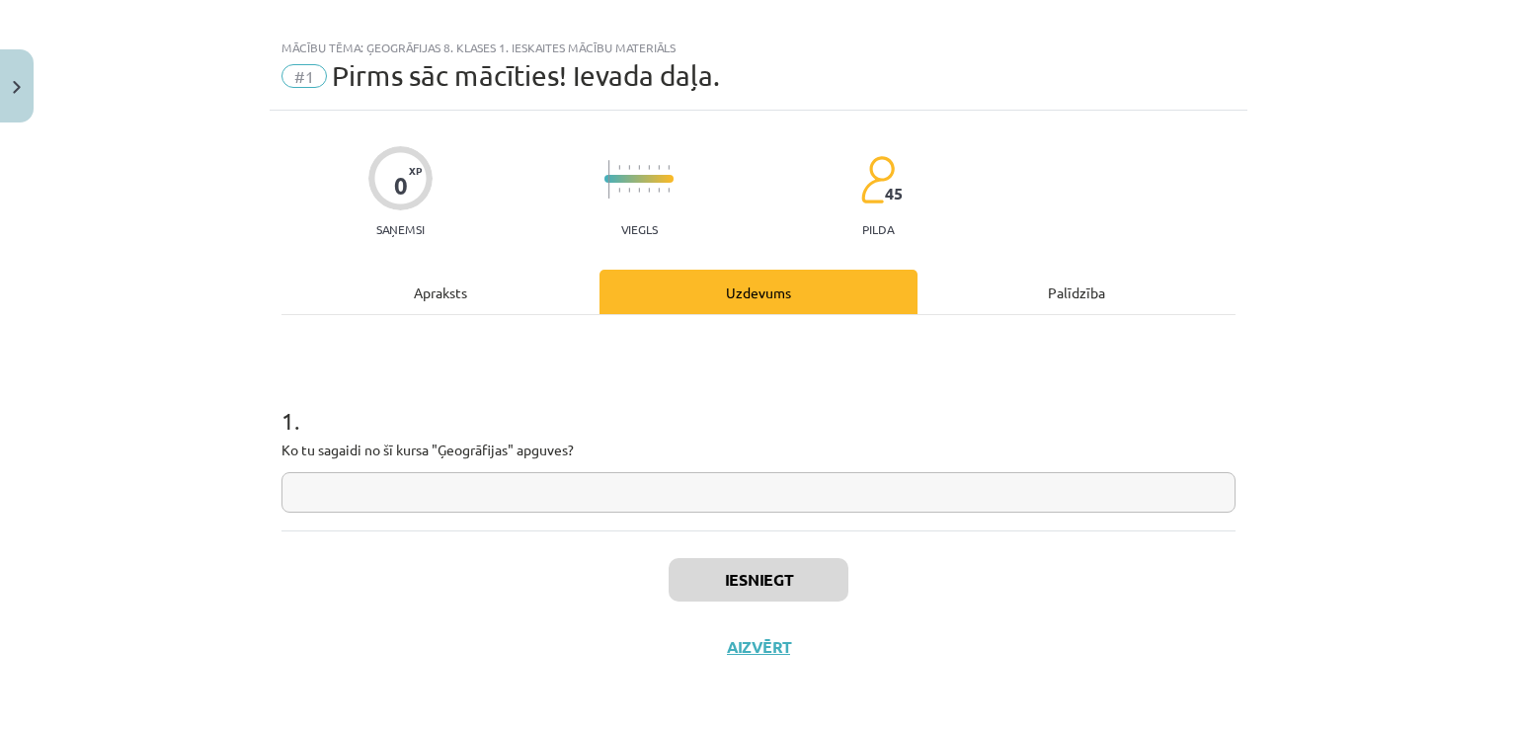
click at [746, 496] on input "text" at bounding box center [759, 492] width 954 height 41
type input "**"
drag, startPoint x: 708, startPoint y: 582, endPoint x: 718, endPoint y: 592, distance: 14.0
click at [711, 590] on button "Iesniegt" at bounding box center [759, 579] width 180 height 43
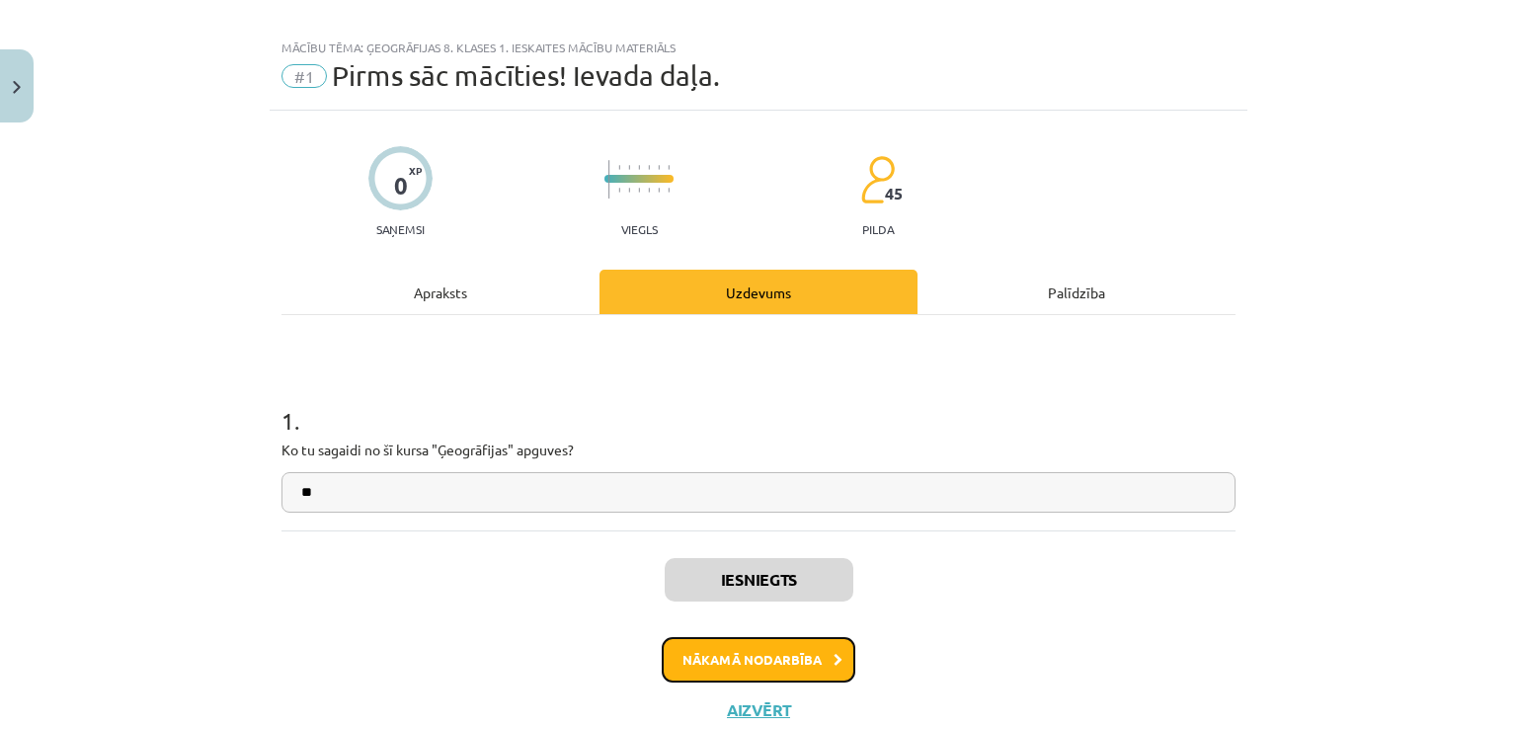
click at [700, 657] on button "Nākamā nodarbība" at bounding box center [759, 659] width 194 height 45
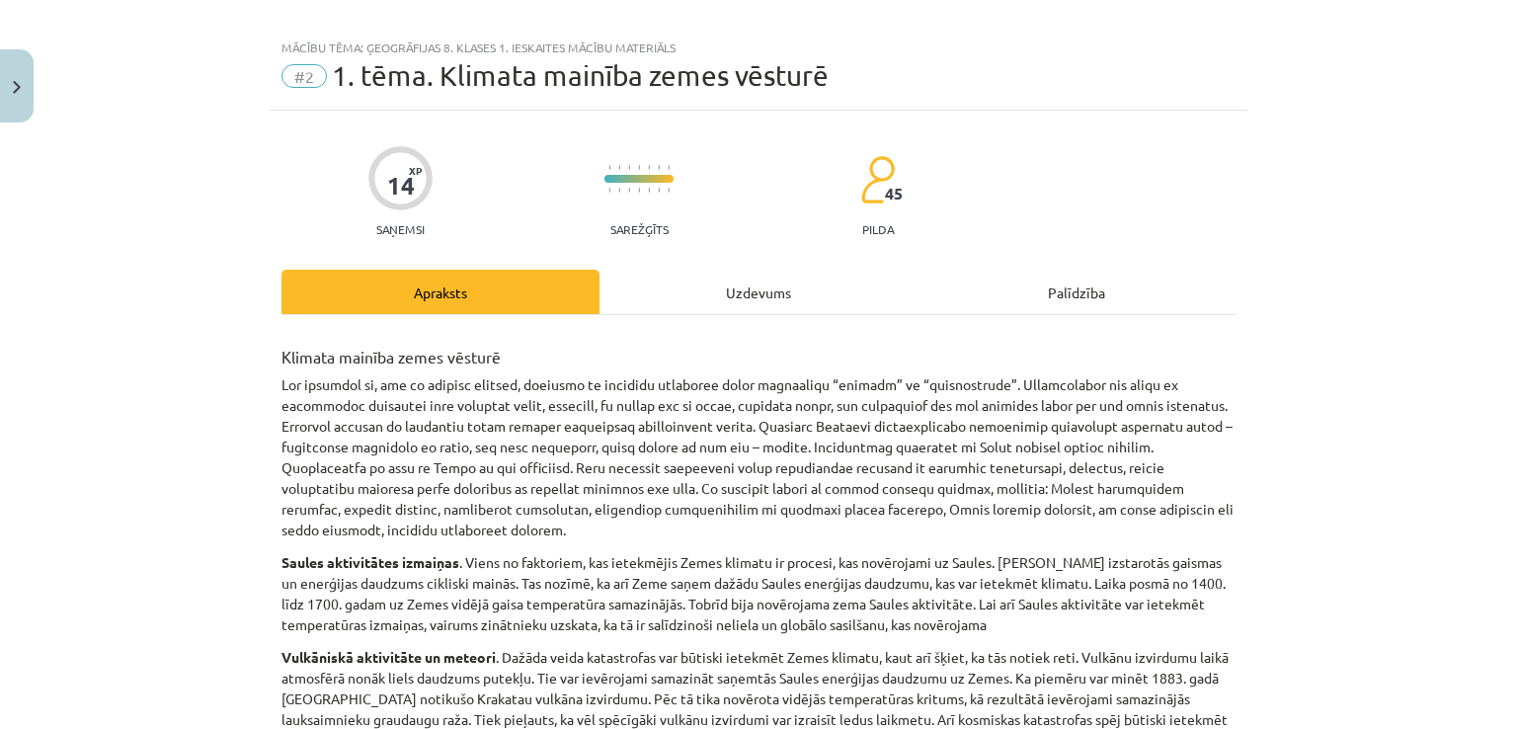
scroll to position [49, 0]
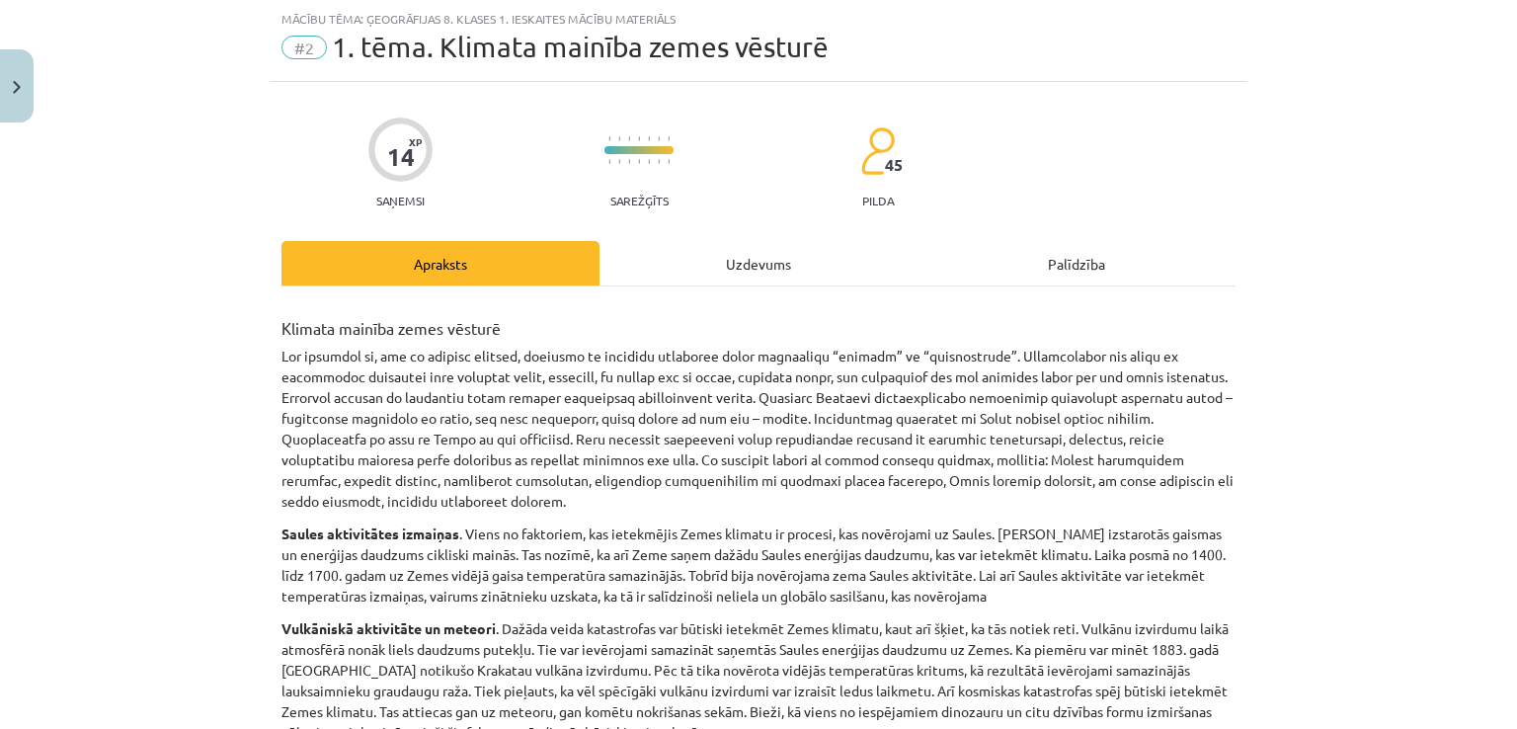
click at [764, 267] on div "Uzdevums" at bounding box center [759, 263] width 318 height 44
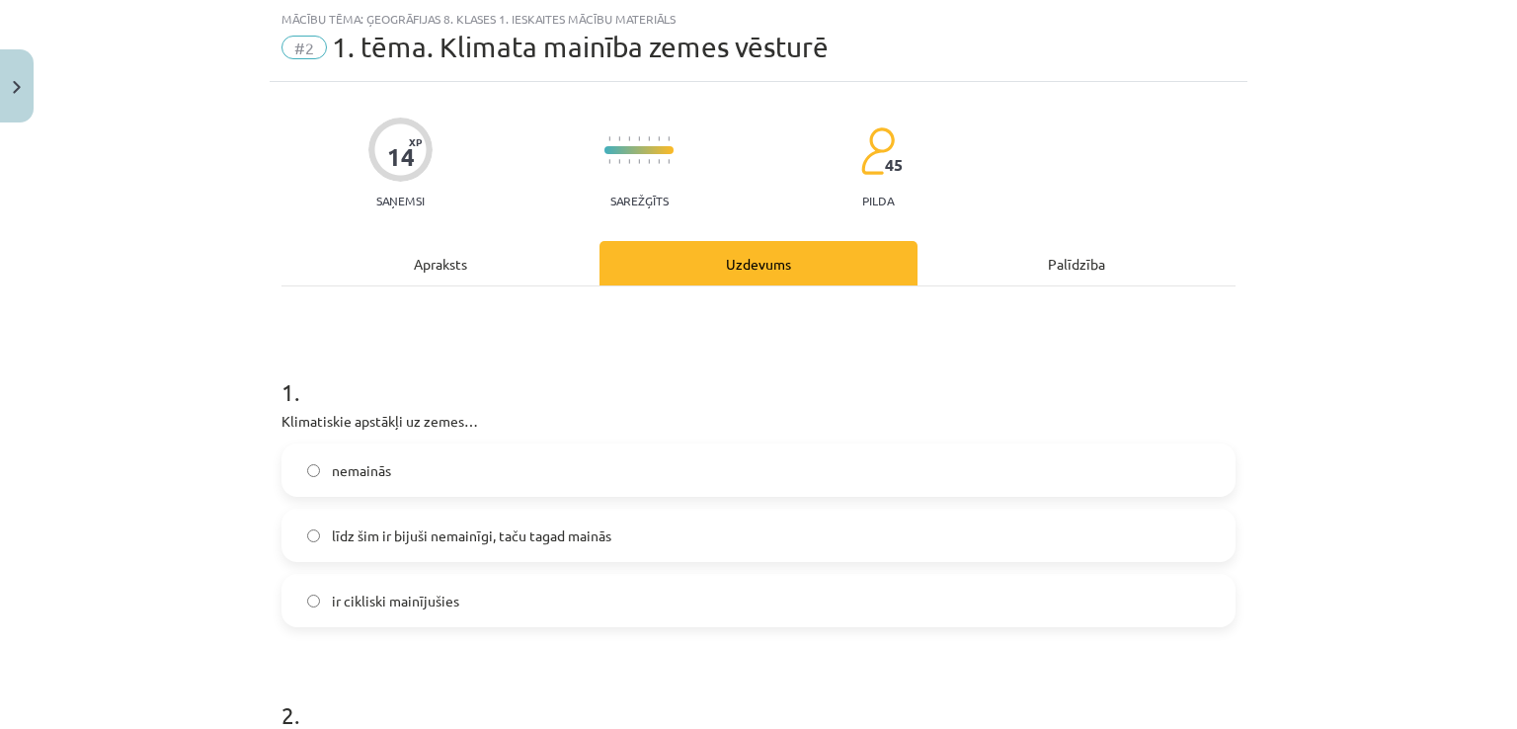
click at [533, 536] on span "līdz šim ir bijuši nemainīgi, taču tagad mainās" at bounding box center [472, 536] width 280 height 21
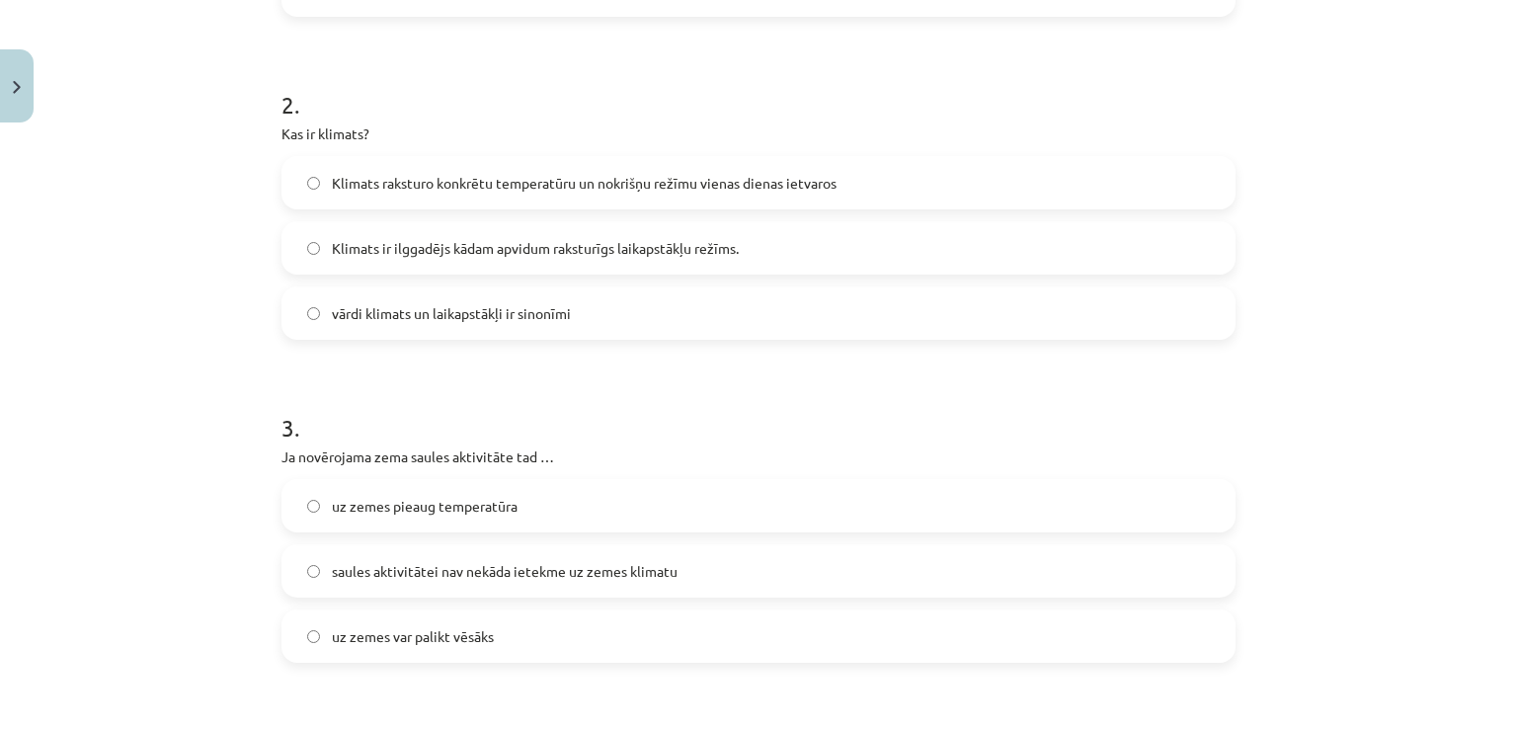
scroll to position [664, 0]
click at [619, 254] on label "Klimats ir ilggadējs kādam apvidum raksturīgs laikapstākļu režīms." at bounding box center [759, 243] width 950 height 49
click at [435, 649] on label "uz zemes var palikt vēsāks" at bounding box center [759, 632] width 950 height 49
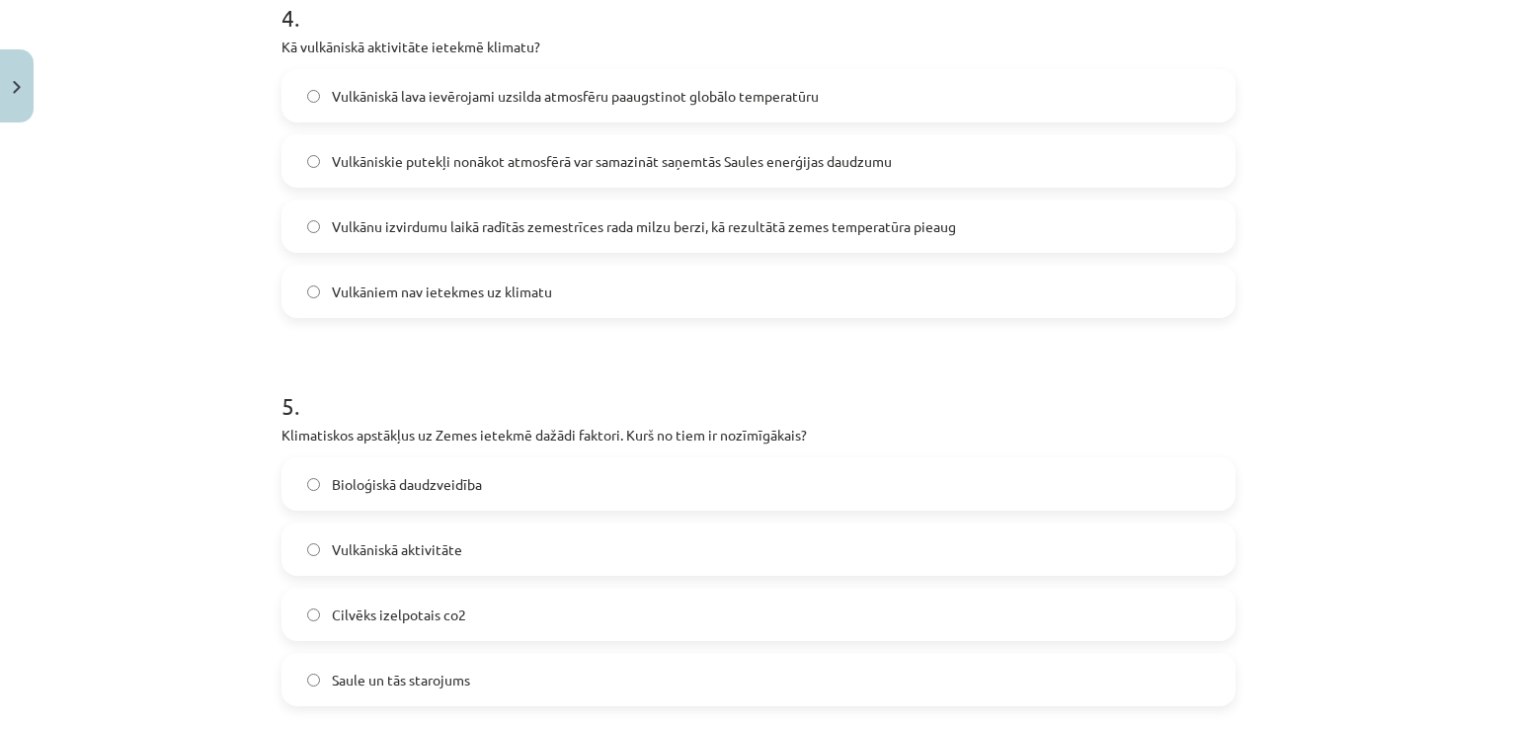
scroll to position [1397, 0]
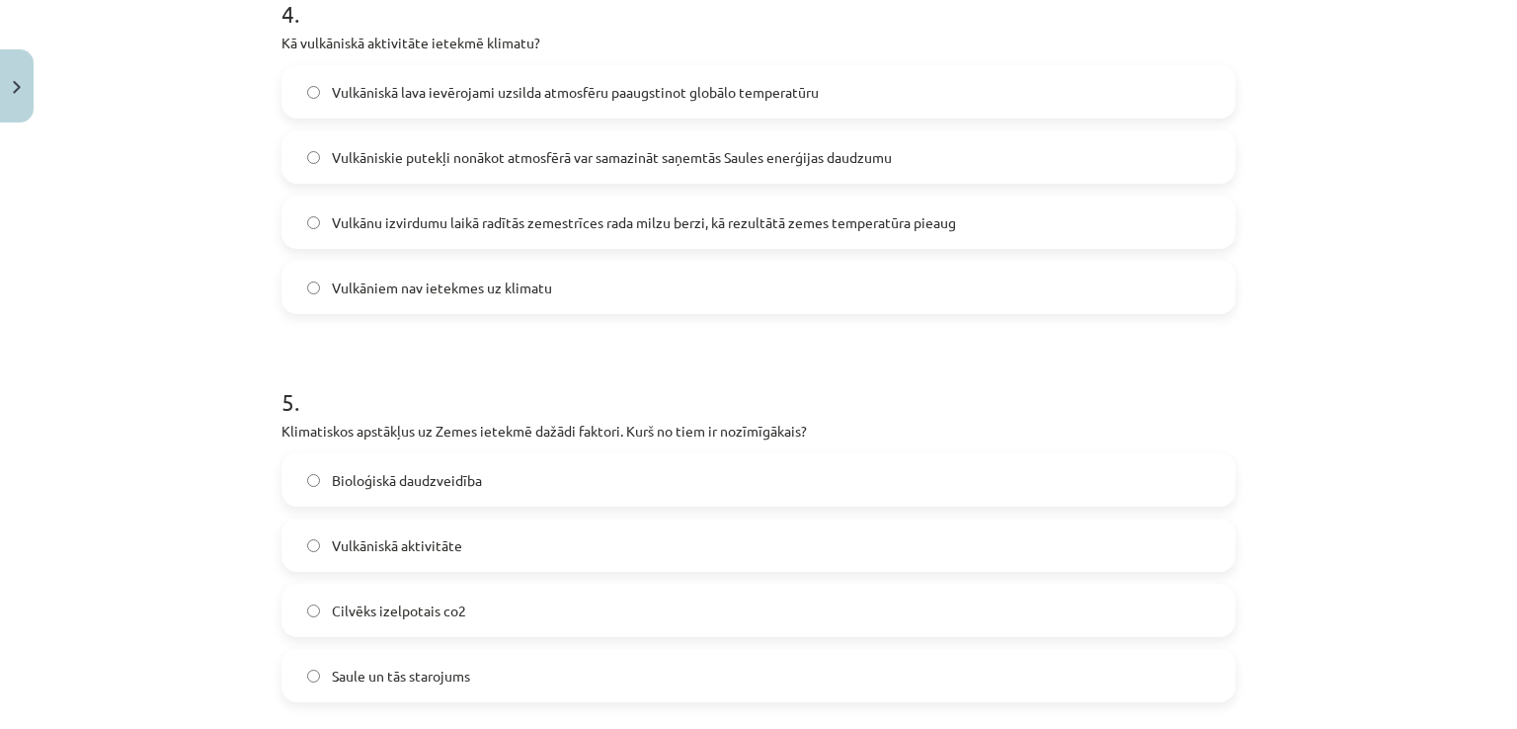
click at [496, 149] on span "Vulkāniskie putekļi nonākot atmosfērā var samazināt saņemtās Saules enerģijas d…" at bounding box center [612, 157] width 560 height 21
click at [332, 680] on span "Saule un tās starojums" at bounding box center [401, 676] width 138 height 21
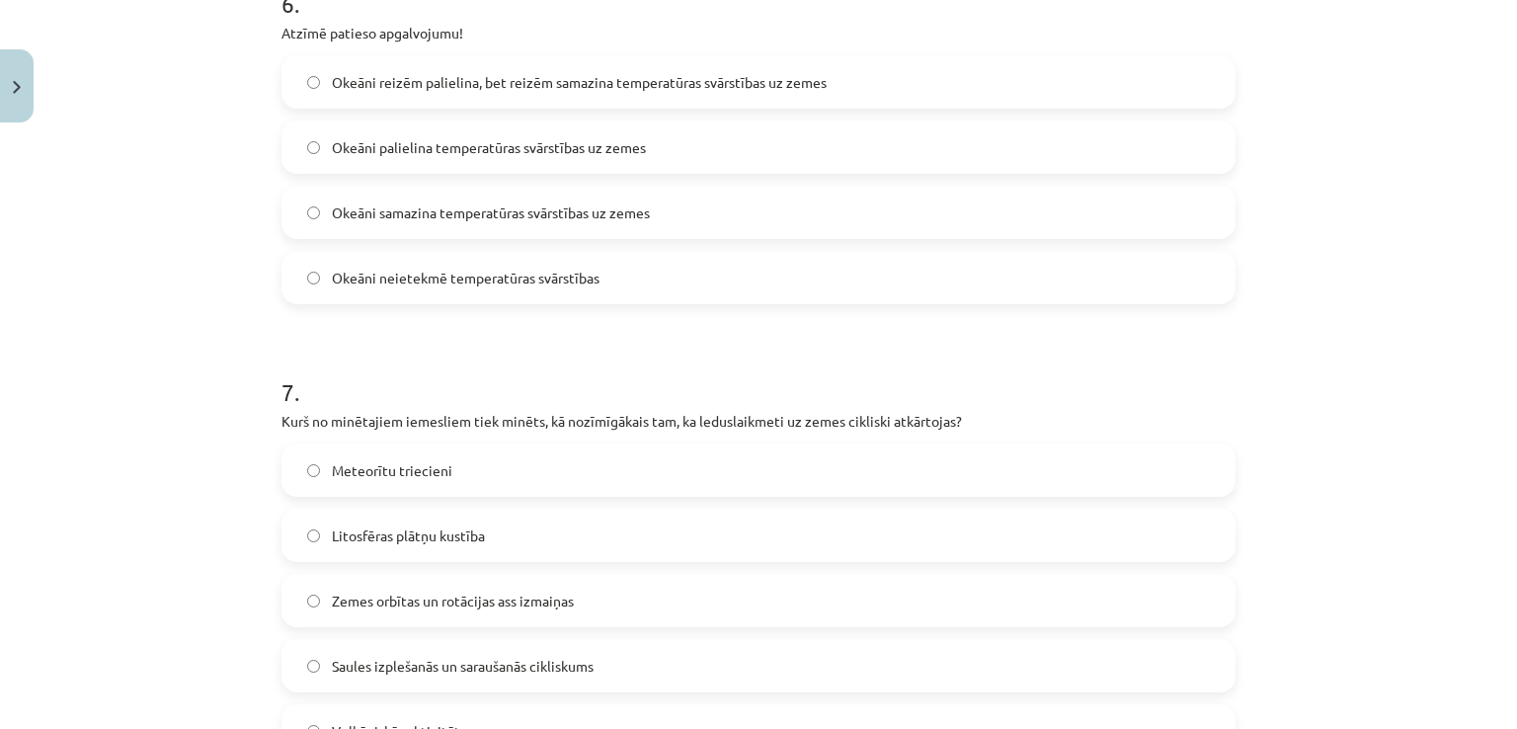
scroll to position [2151, 0]
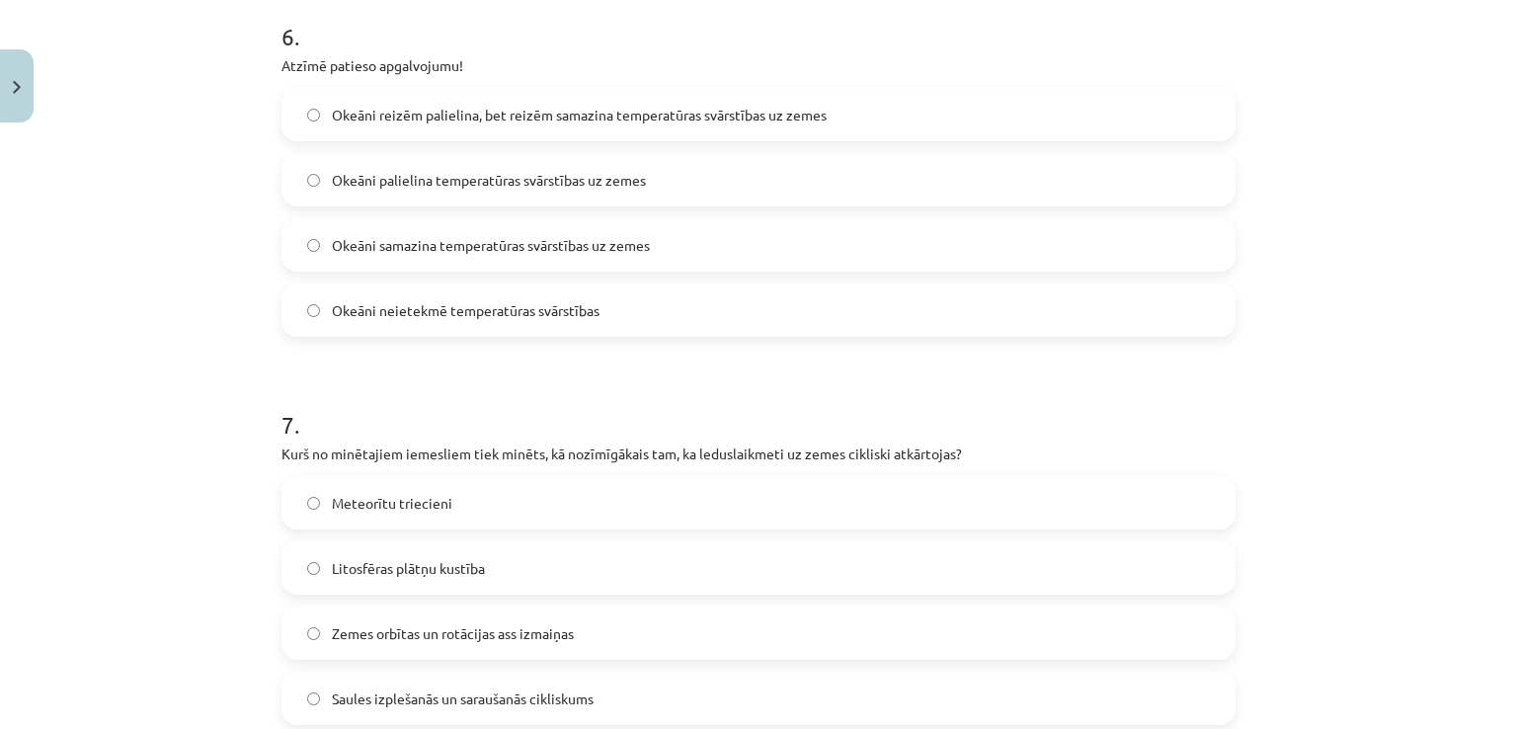
click at [672, 644] on label "Zemes orbītas un rotācijas ass izmaiņas" at bounding box center [759, 633] width 950 height 49
click at [511, 183] on span "Okeāni palielina temperatūras svārstības uz zemes" at bounding box center [489, 180] width 314 height 21
click at [523, 90] on label "Okeāni reizēm palielina, bet reizēm samazina temperatūras svārstības uz zemes" at bounding box center [759, 114] width 950 height 49
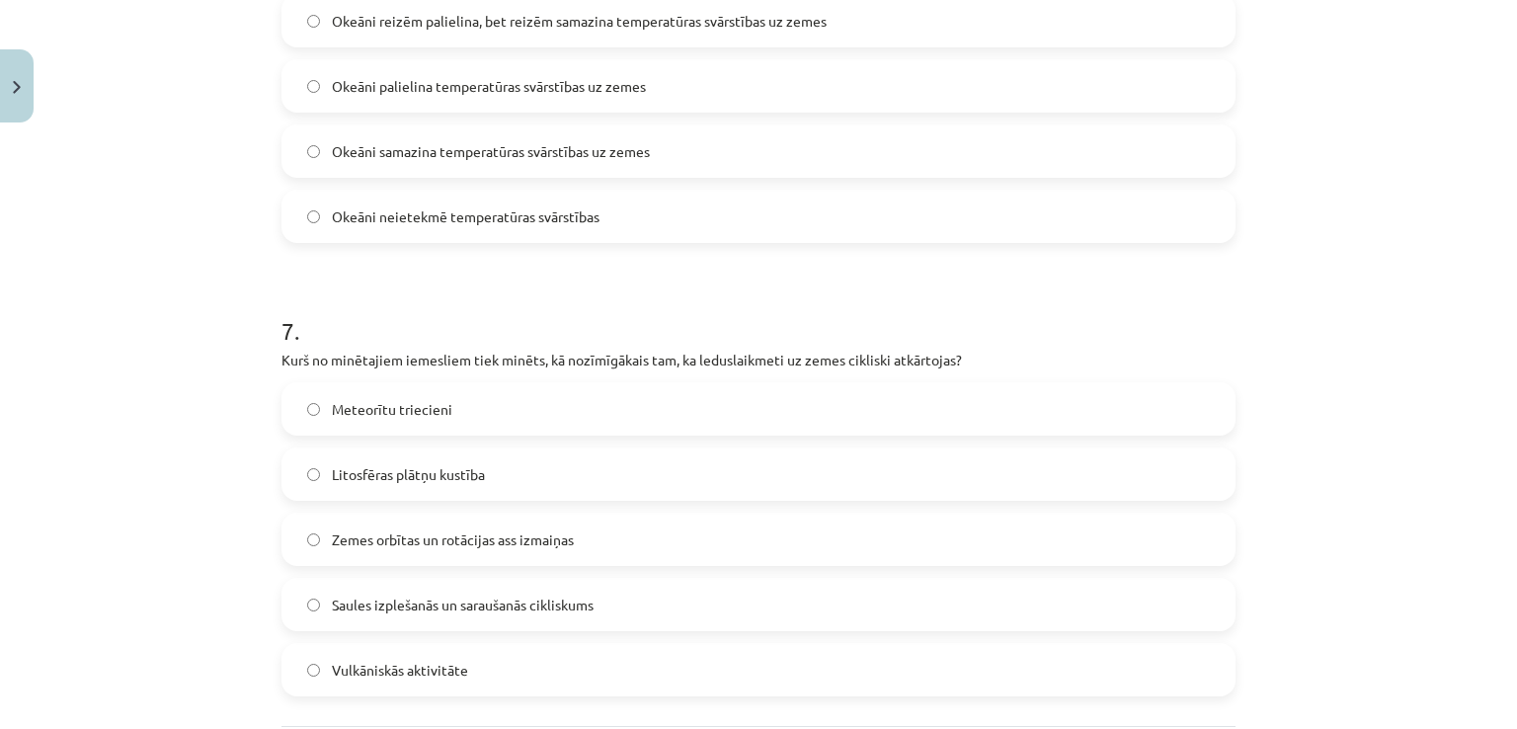
scroll to position [2441, 0]
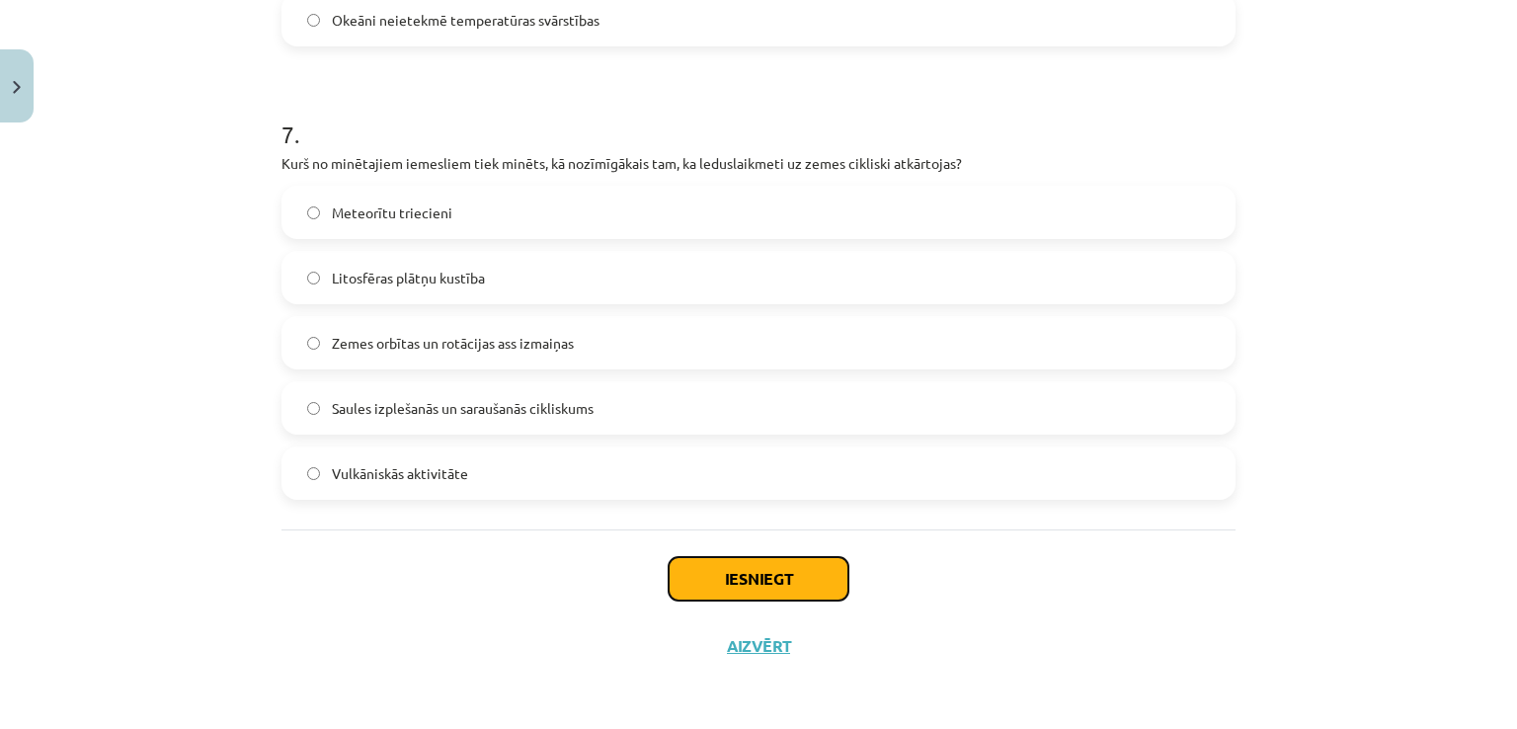
click at [767, 594] on button "Iesniegt" at bounding box center [759, 578] width 180 height 43
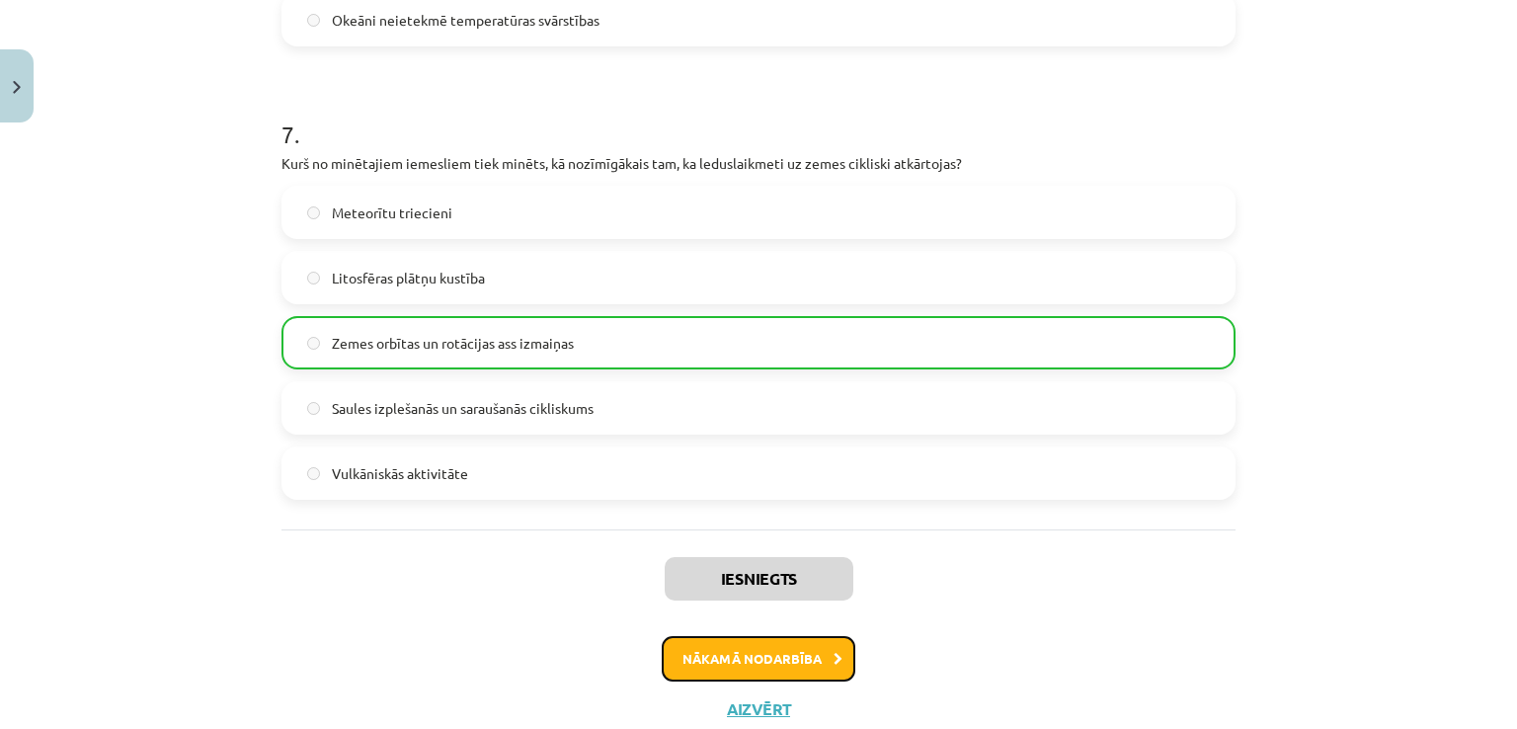
click at [771, 675] on button "Nākamā nodarbība" at bounding box center [759, 658] width 194 height 45
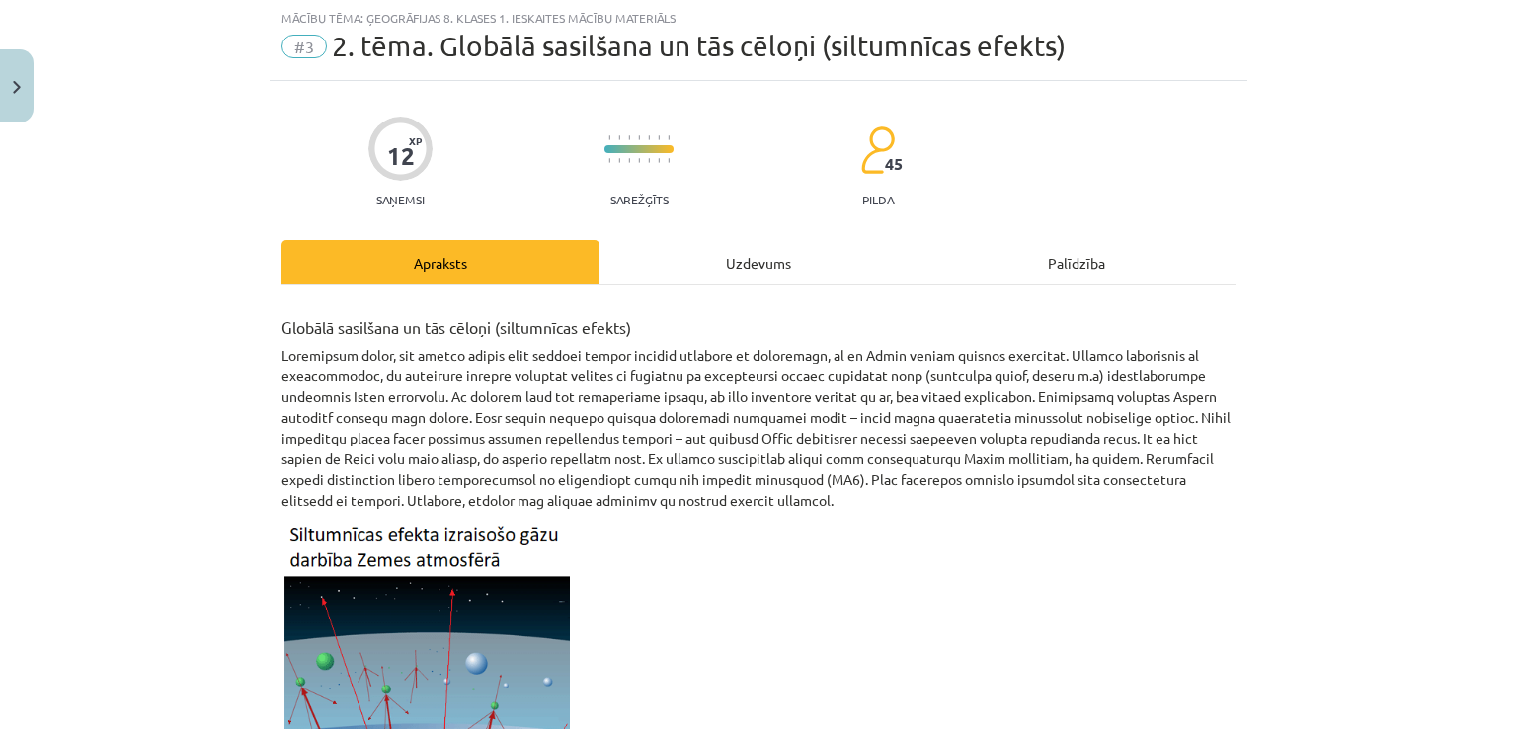
scroll to position [49, 0]
click at [720, 263] on div "Uzdevums" at bounding box center [759, 263] width 318 height 44
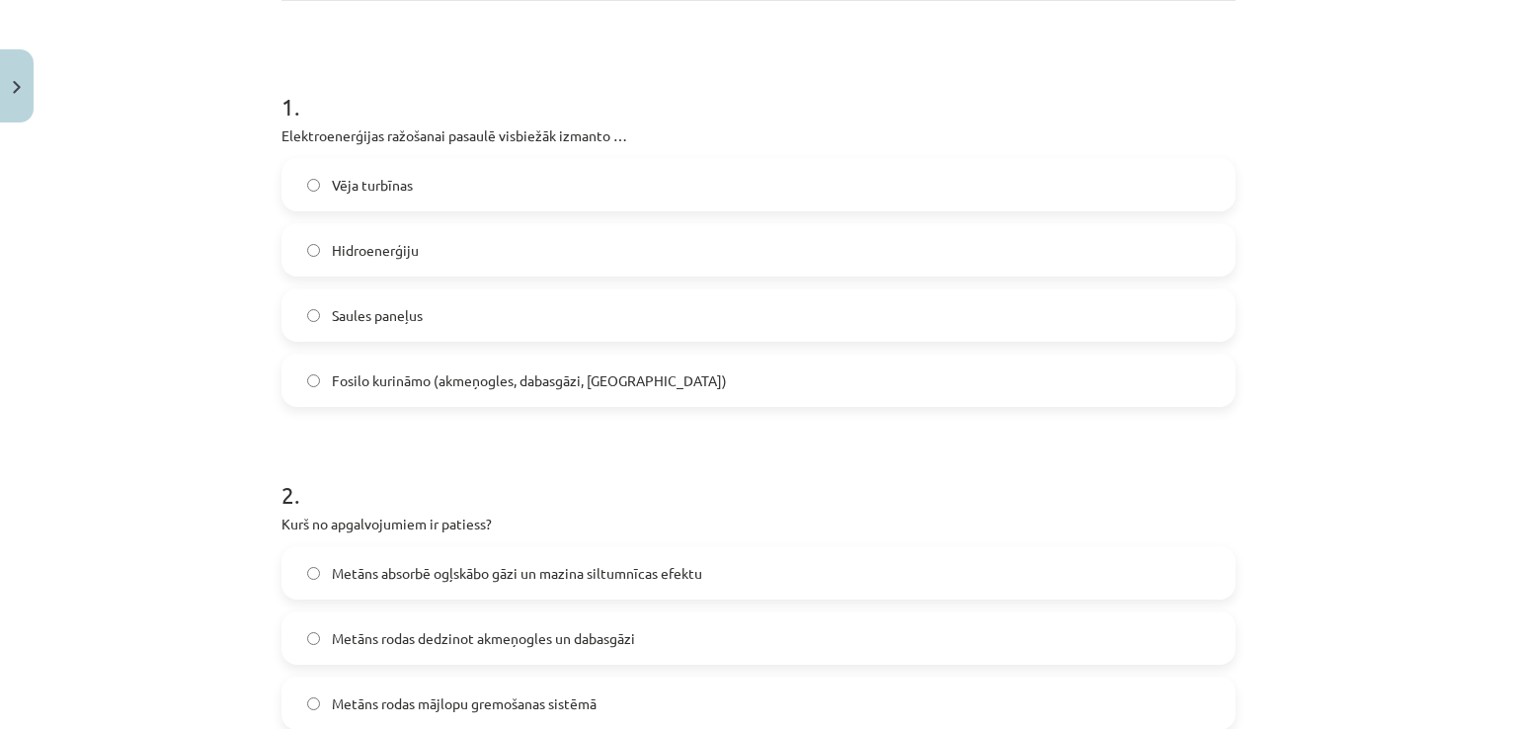
scroll to position [414, 0]
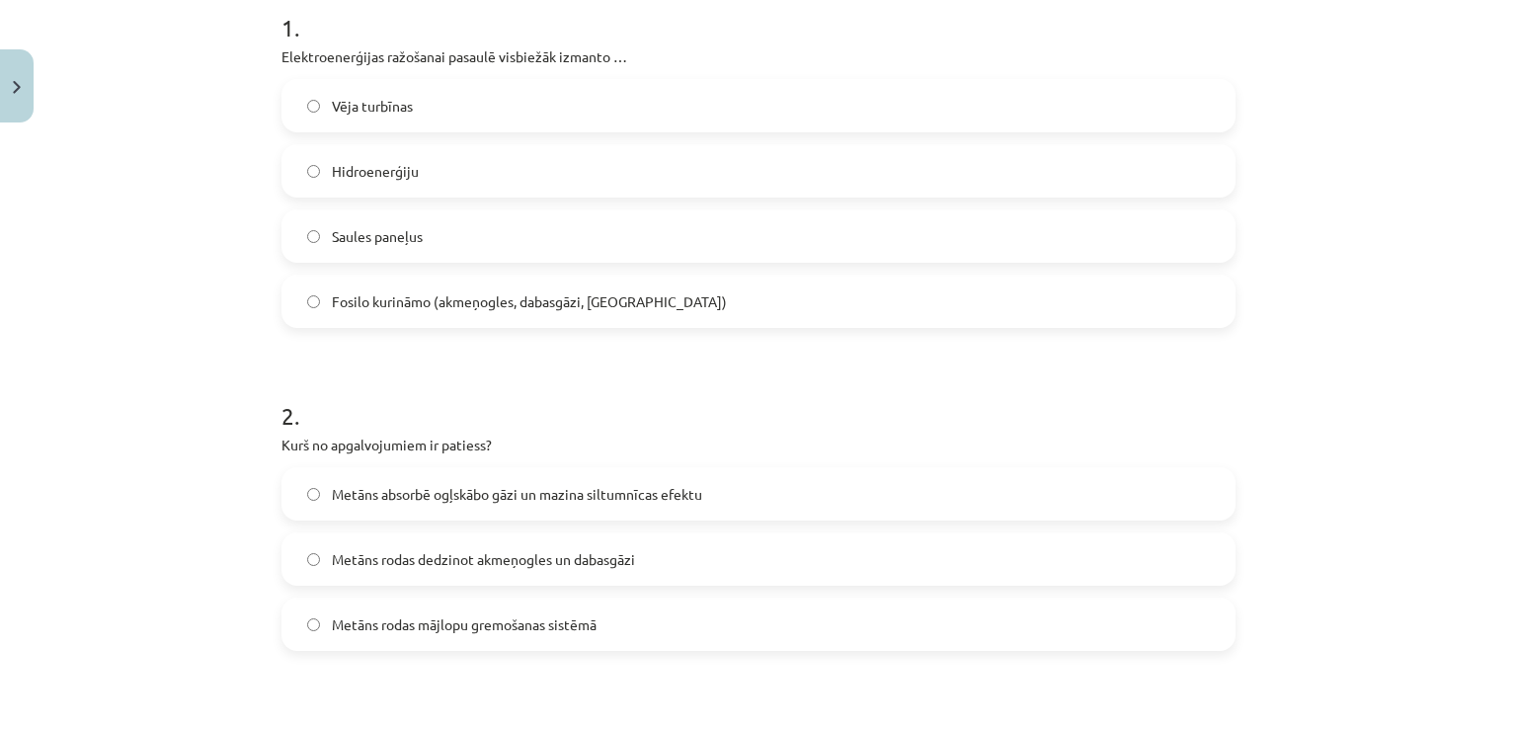
click at [770, 289] on label "Fosilo kurināmo (akmeņogles, dabasgāzi, [GEOGRAPHIC_DATA])" at bounding box center [759, 301] width 950 height 49
click at [716, 484] on label "Metāns absorbē ogļskābo gāzi un mazina siltumnīcas efektu" at bounding box center [759, 493] width 950 height 49
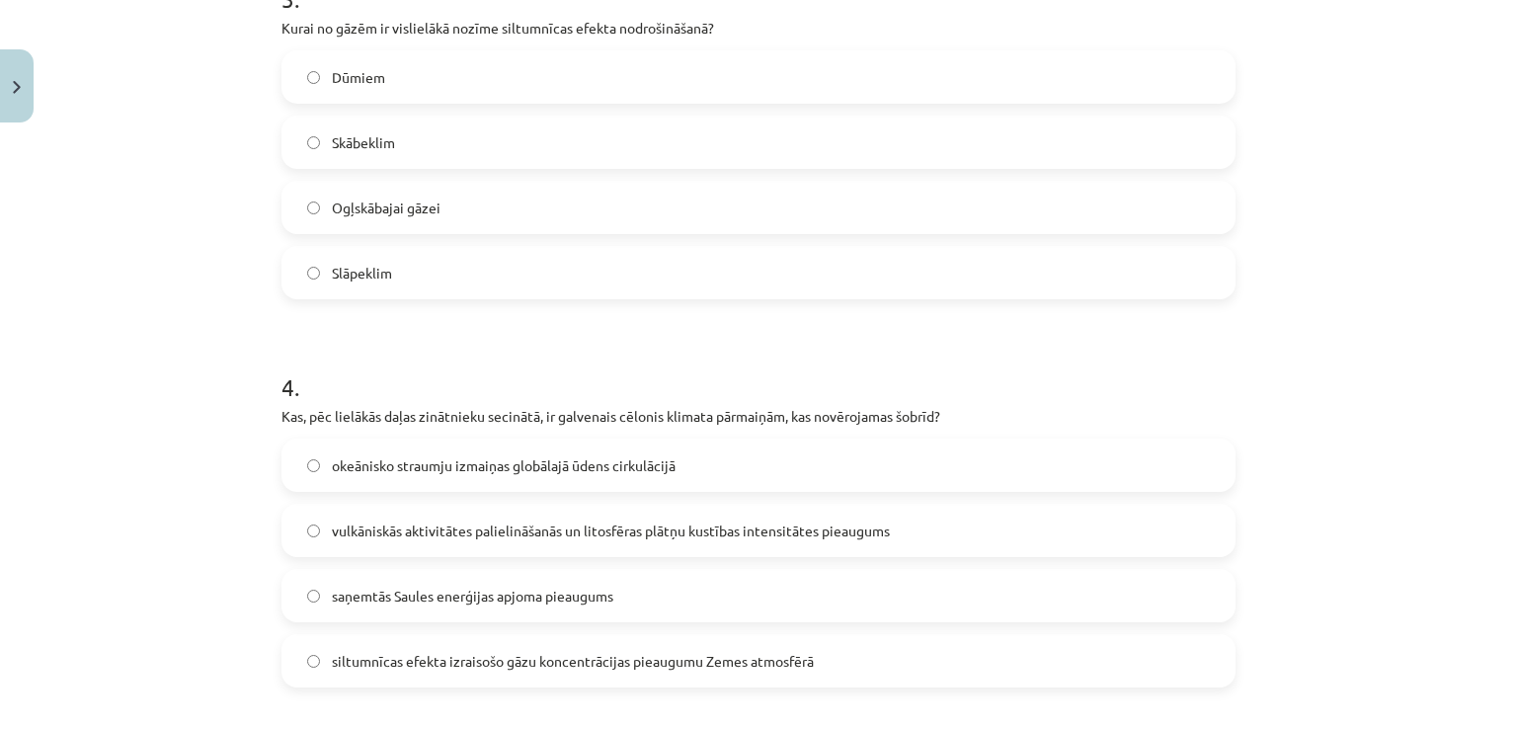
scroll to position [1131, 0]
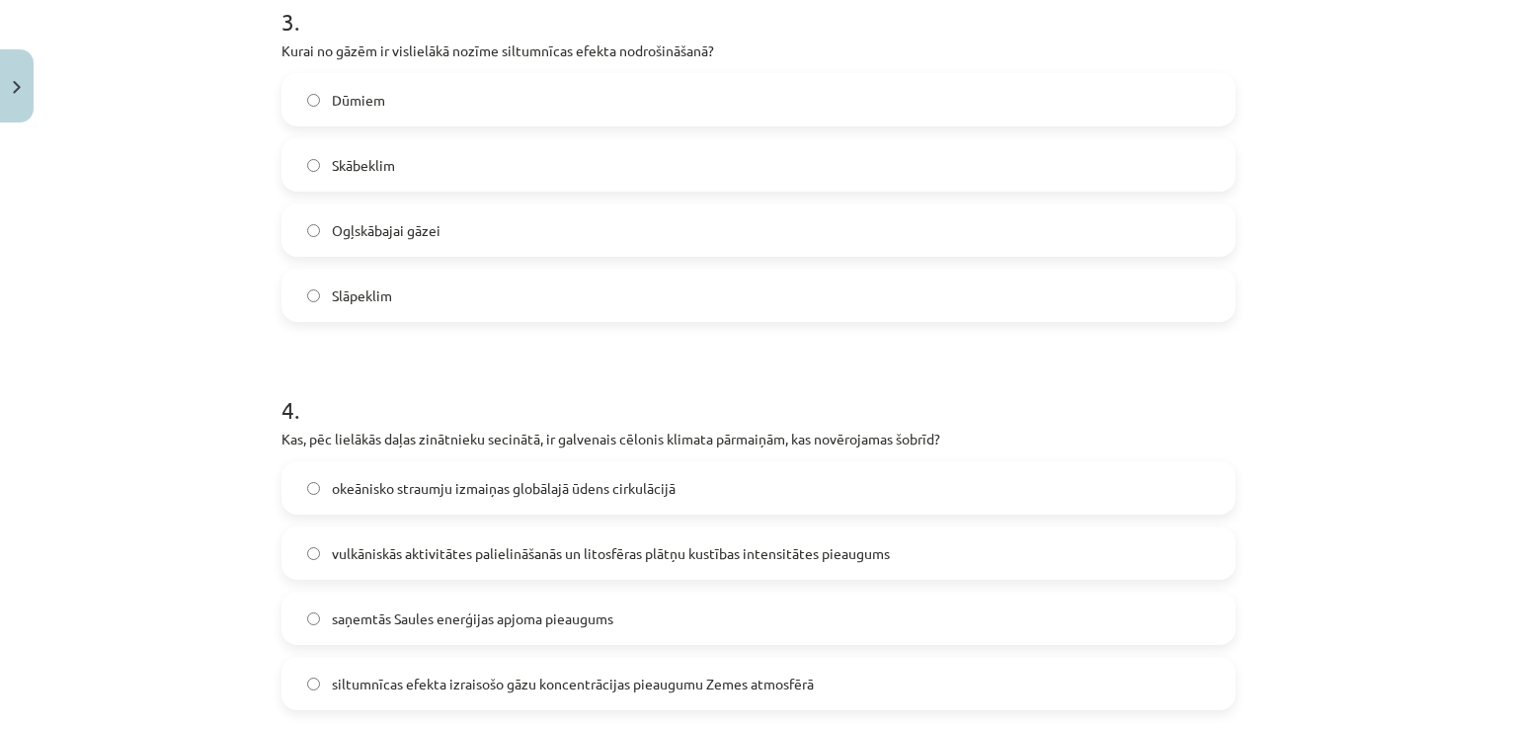
click at [432, 225] on span "Ogļskābajai gāzei" at bounding box center [386, 230] width 109 height 21
click at [395, 688] on span "siltumnīcas efekta izraisošo gāzu koncentrācijas pieaugumu Zemes atmosfērā" at bounding box center [573, 684] width 482 height 21
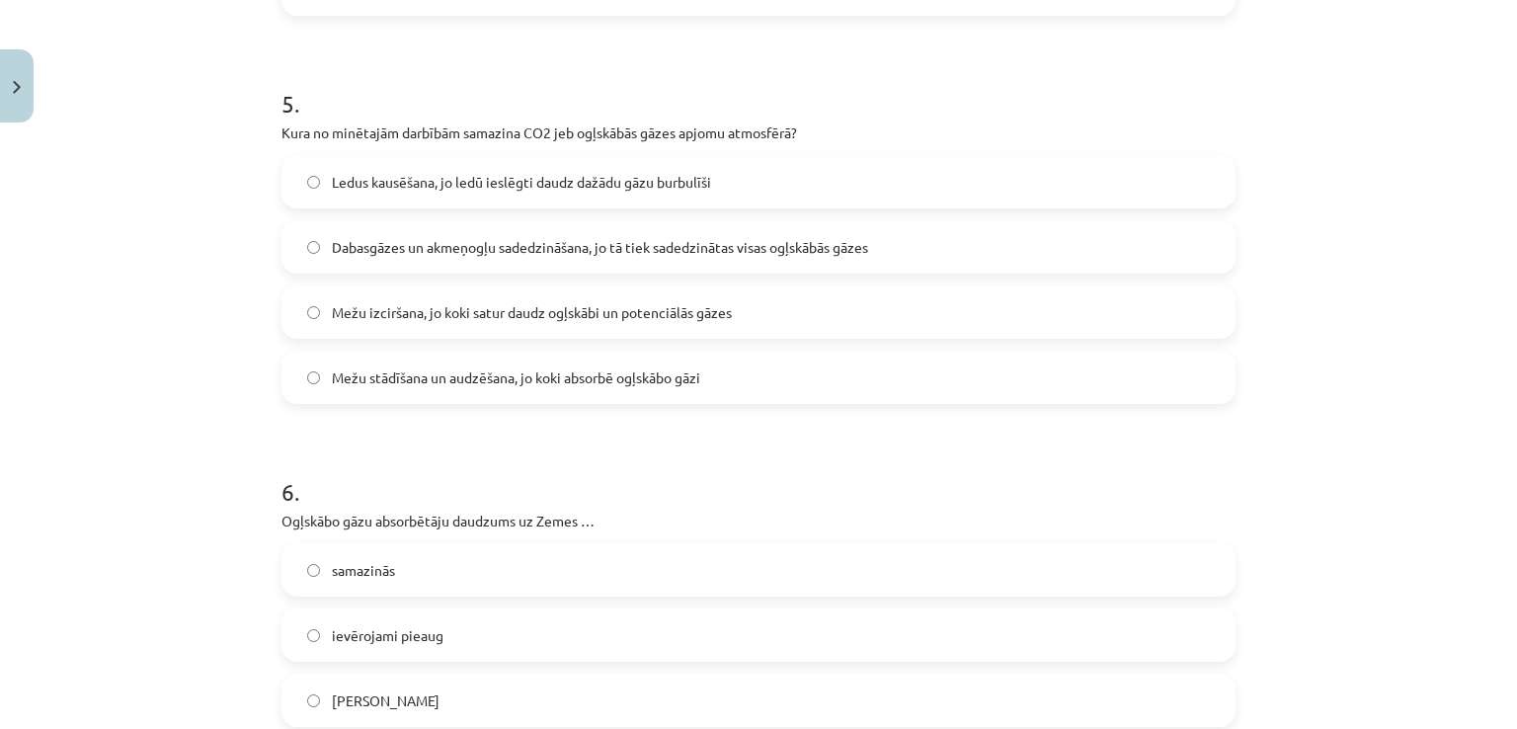
scroll to position [1887, 0]
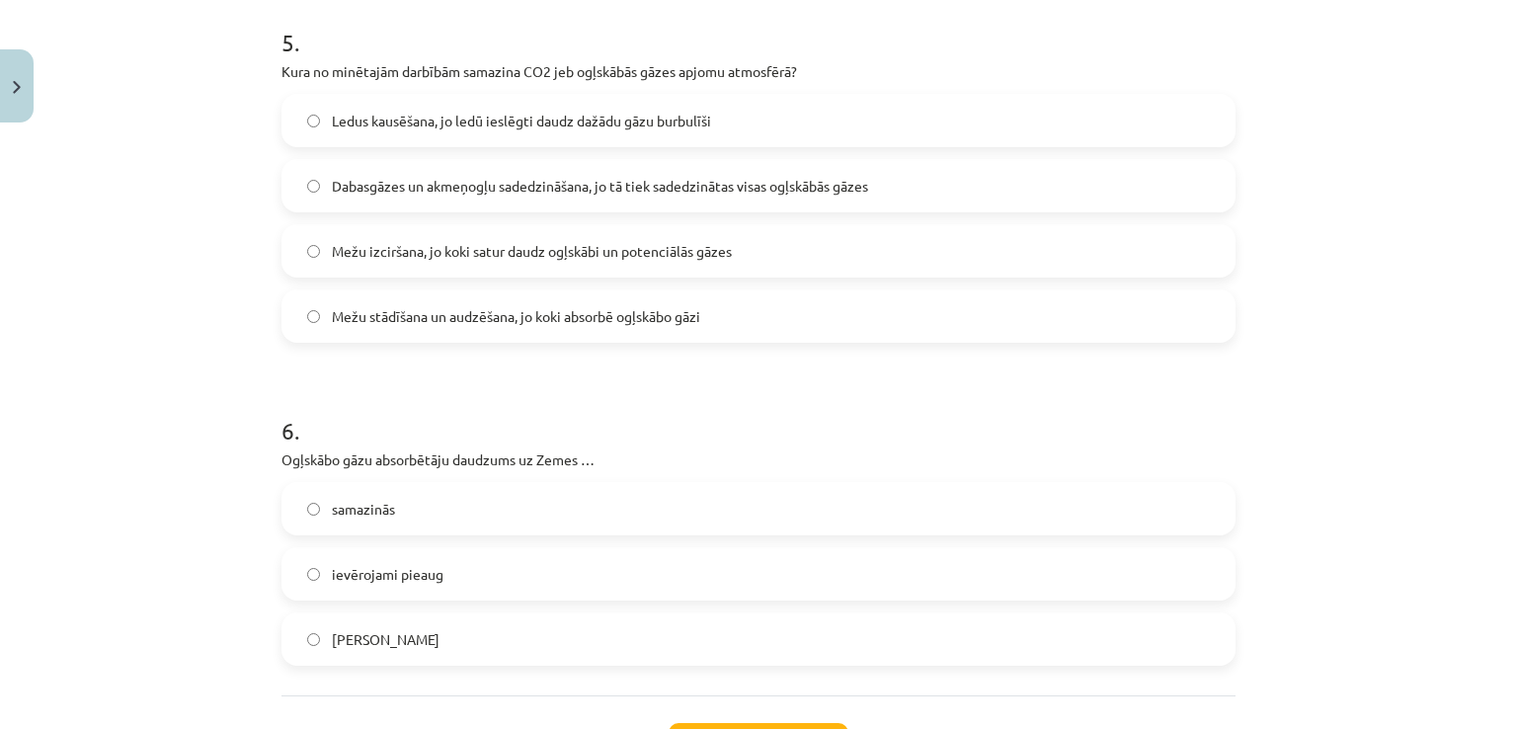
click at [583, 312] on span "Mežu stādīšana un audzēšana, jo koki absorbē ogļskābo gāzi" at bounding box center [516, 316] width 368 height 21
click at [562, 577] on label "ievērojami pieaug" at bounding box center [759, 573] width 950 height 49
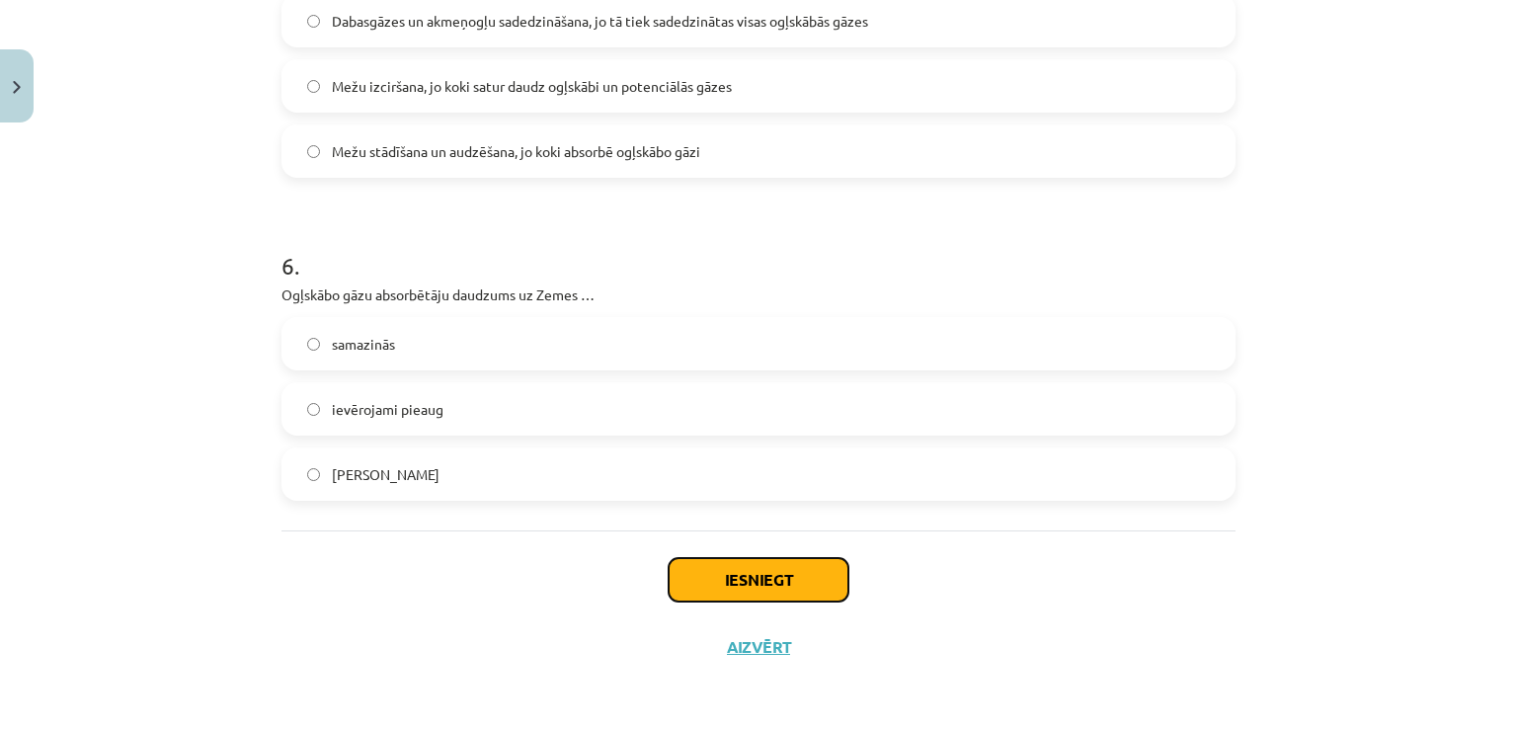
click at [744, 568] on button "Iesniegt" at bounding box center [759, 579] width 180 height 43
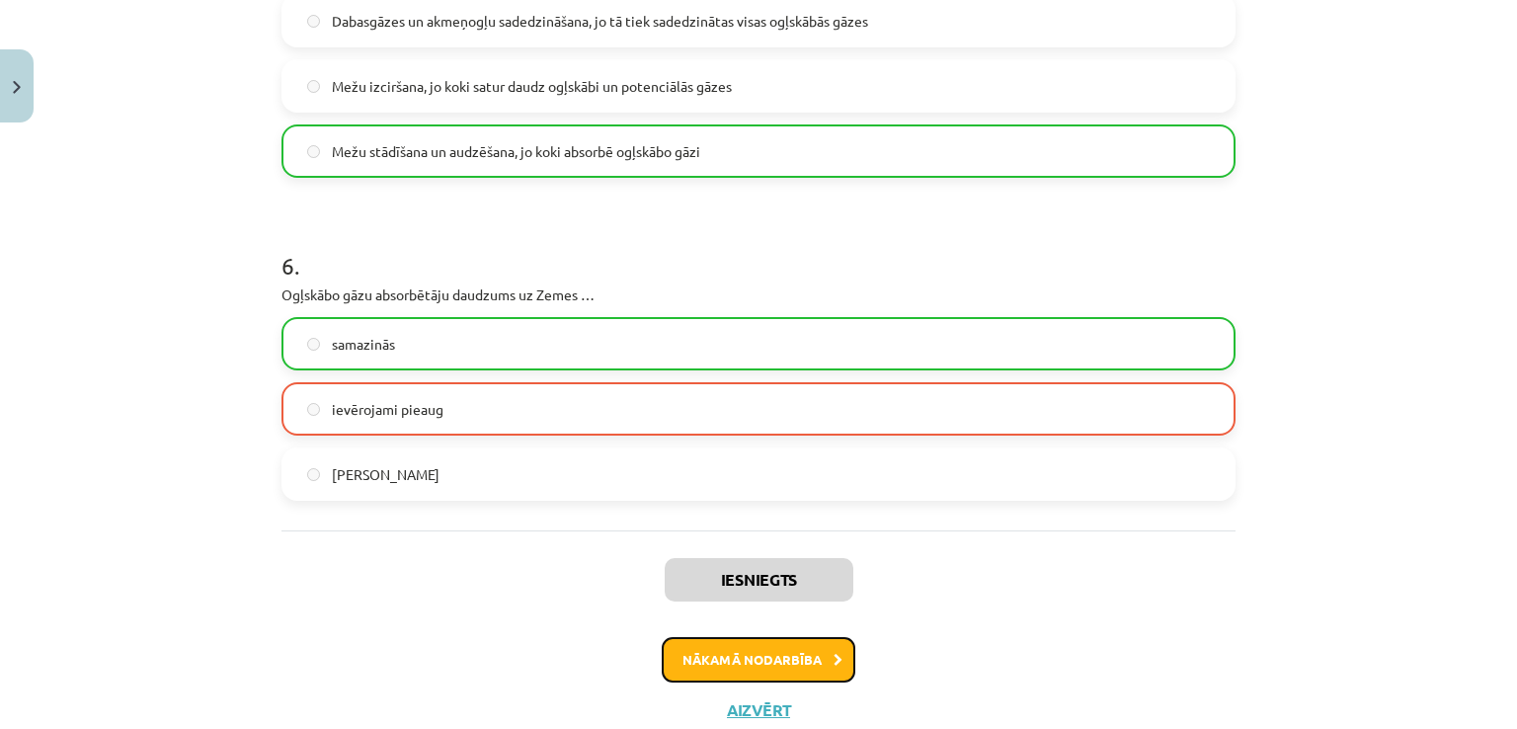
click at [758, 658] on button "Nākamā nodarbība" at bounding box center [759, 659] width 194 height 45
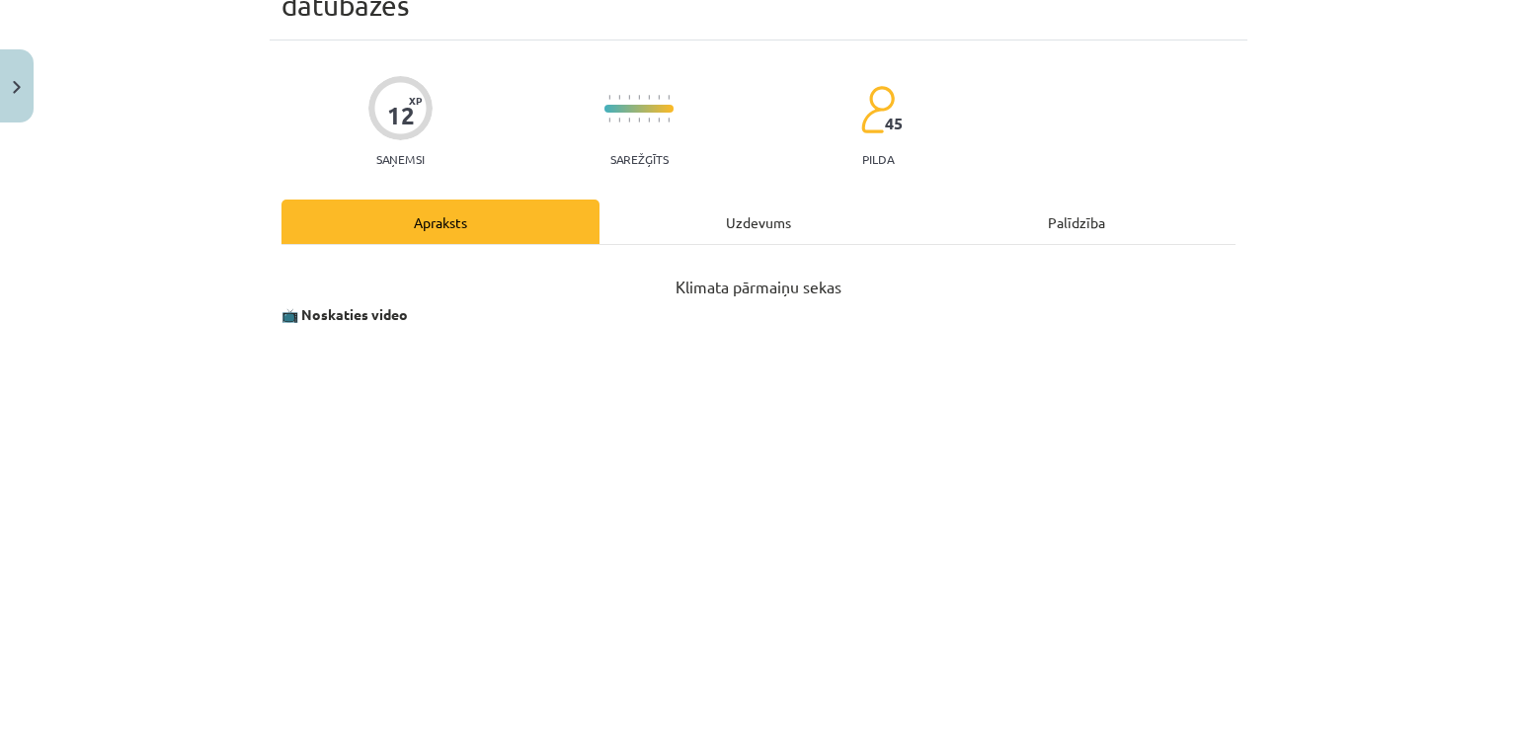
scroll to position [49, 0]
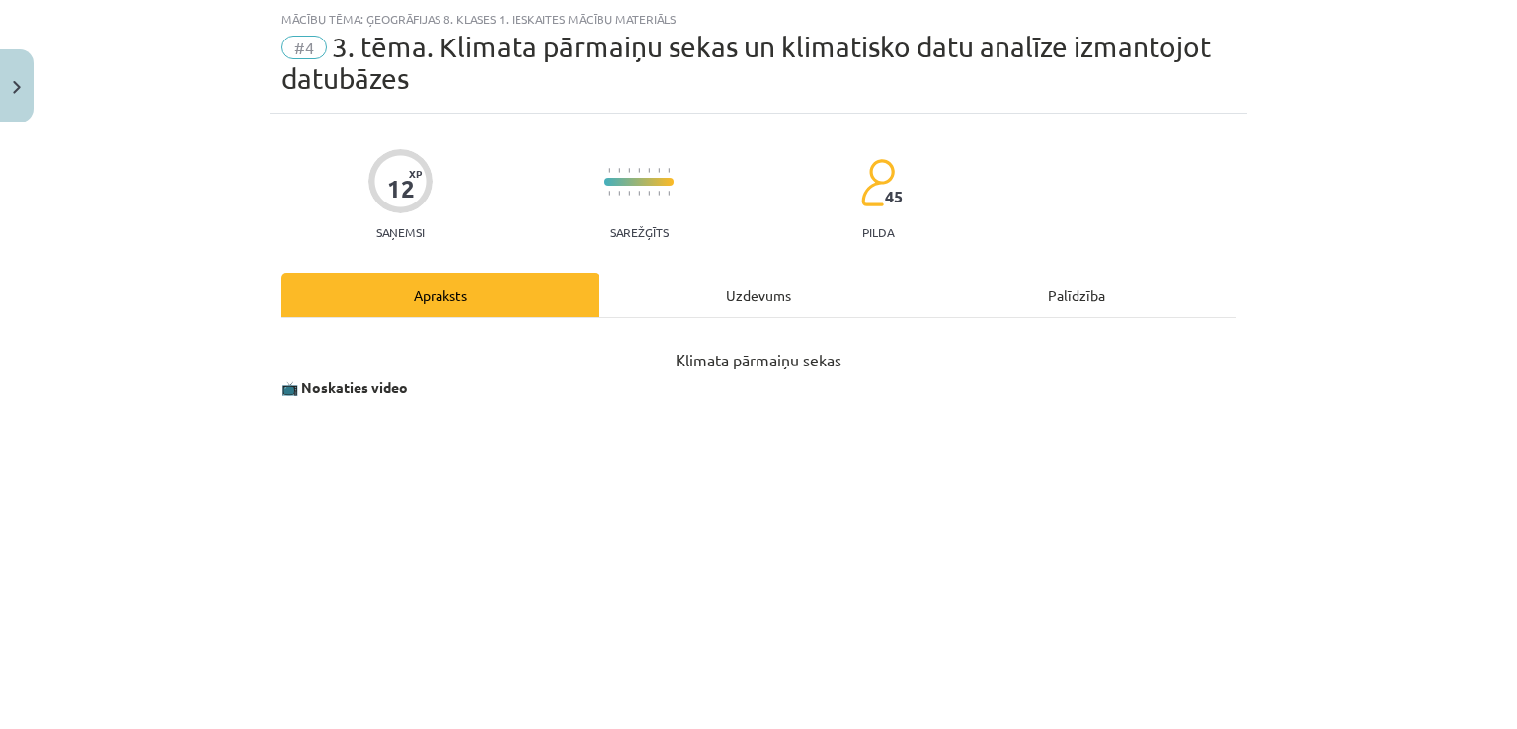
click at [735, 282] on div "Uzdevums" at bounding box center [759, 295] width 318 height 44
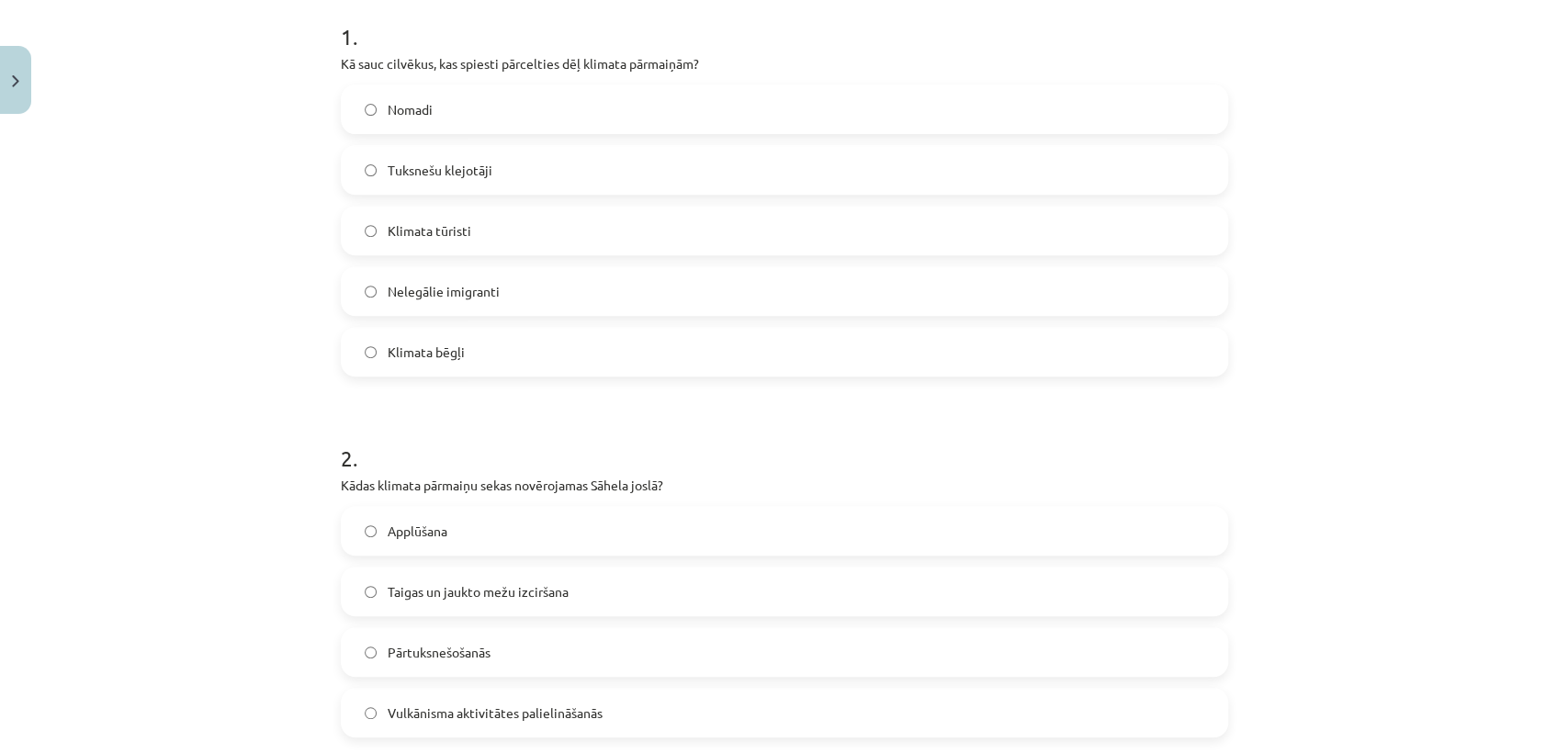
scroll to position [393, 0]
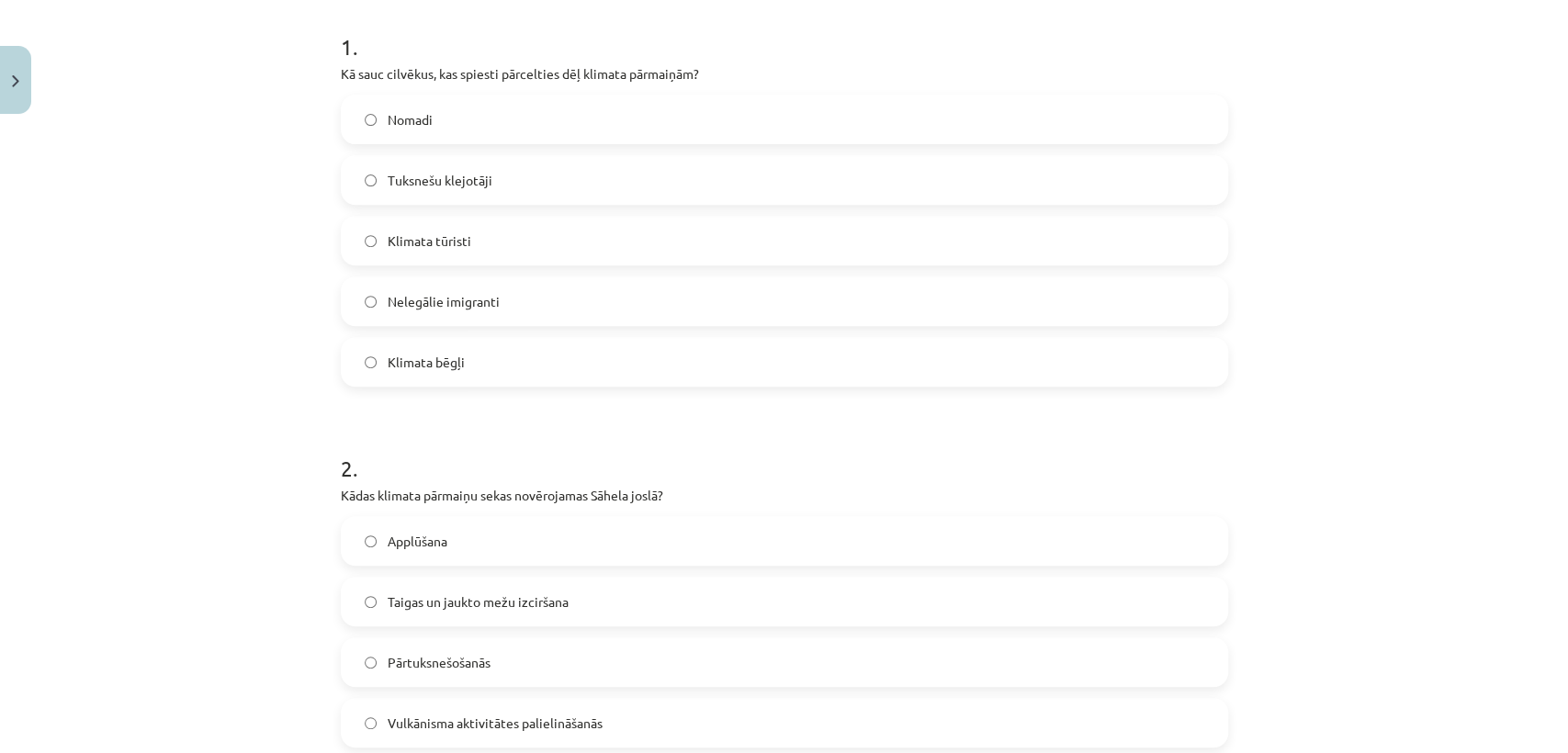
click at [528, 362] on label "Klimata bēgļi" at bounding box center [784, 362] width 884 height 46
click at [499, 665] on label "Pārtuksnešošanās" at bounding box center [784, 662] width 884 height 46
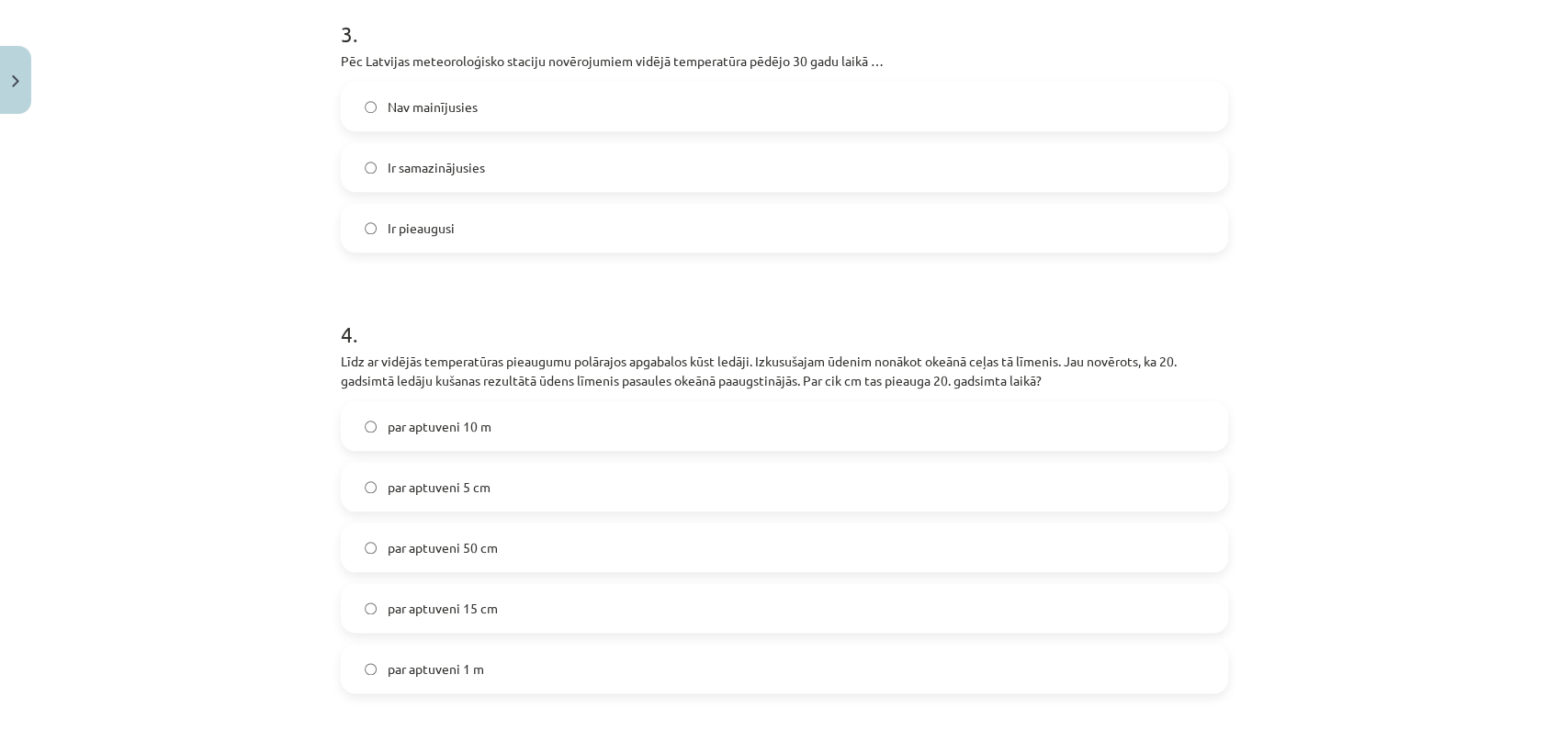
scroll to position [1182, 0]
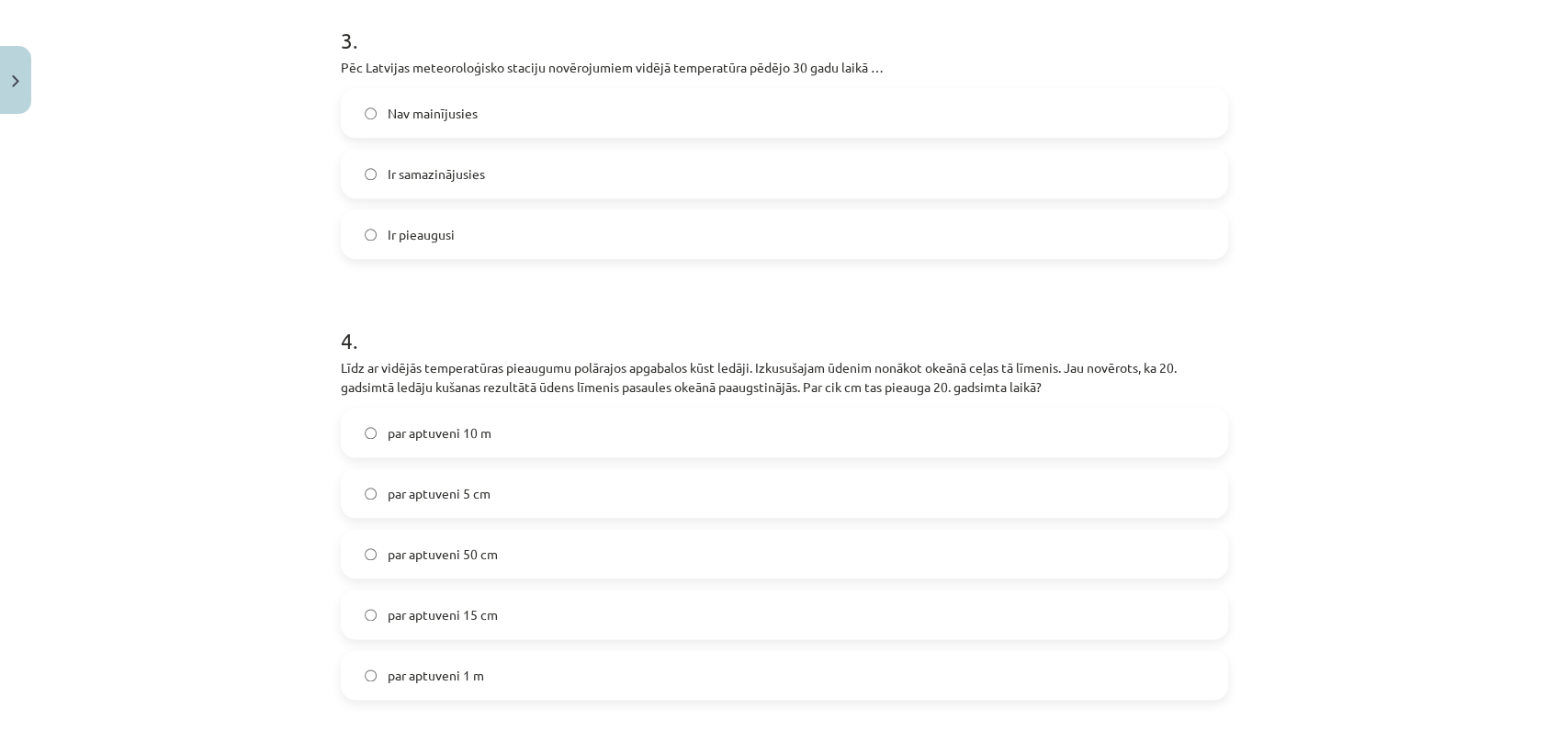
click at [537, 502] on label "par aptuveni 5 cm" at bounding box center [784, 493] width 884 height 46
click at [514, 226] on label "Ir pieaugusi" at bounding box center [784, 233] width 884 height 46
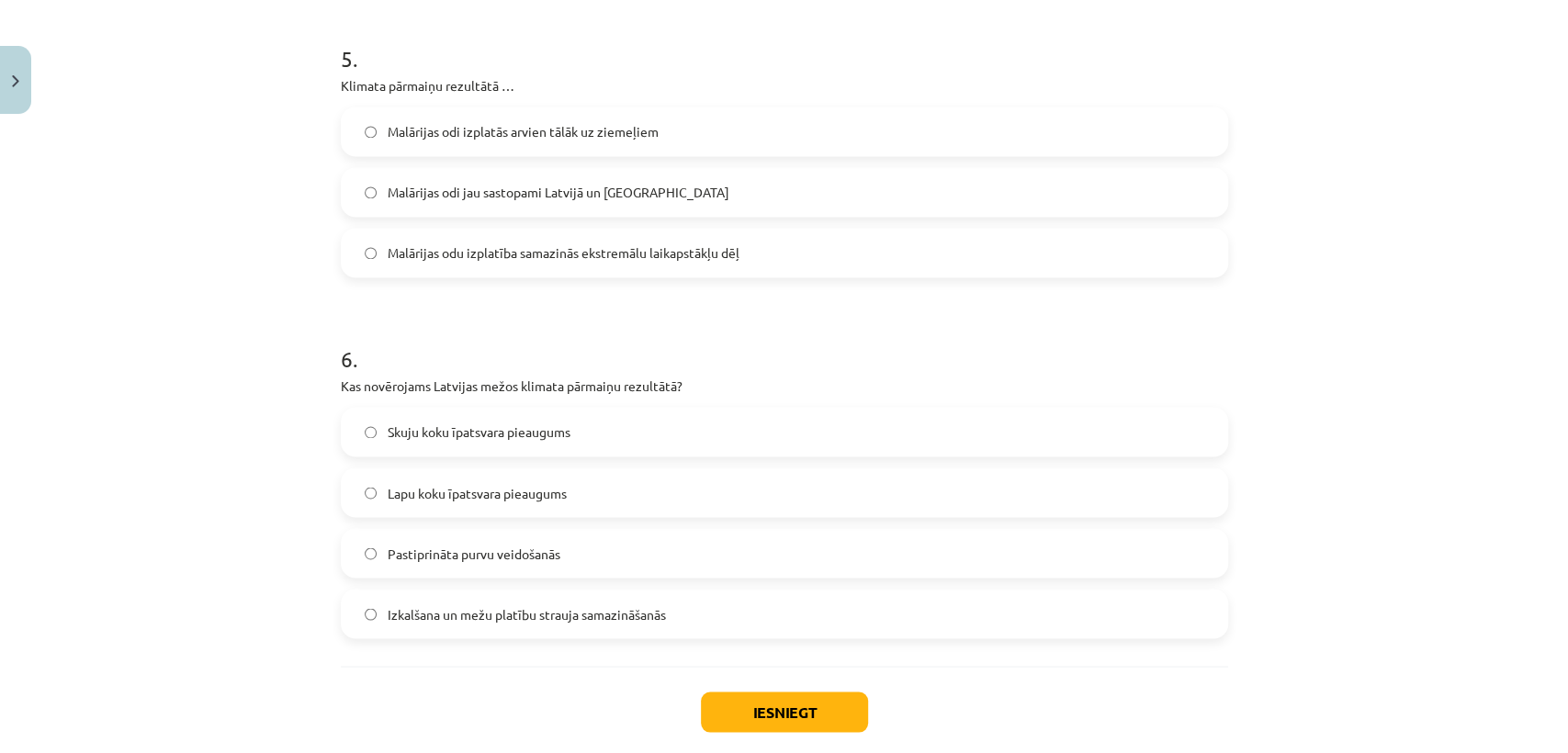
scroll to position [1908, 0]
click at [576, 197] on span "Malārijas odi jau sastopami Latvijā un [GEOGRAPHIC_DATA]" at bounding box center [559, 190] width 342 height 20
click at [521, 441] on label "Skuju koku īpatsvara pieaugums" at bounding box center [784, 429] width 884 height 46
click at [721, 677] on button "Iesniegt" at bounding box center [785, 708] width 167 height 40
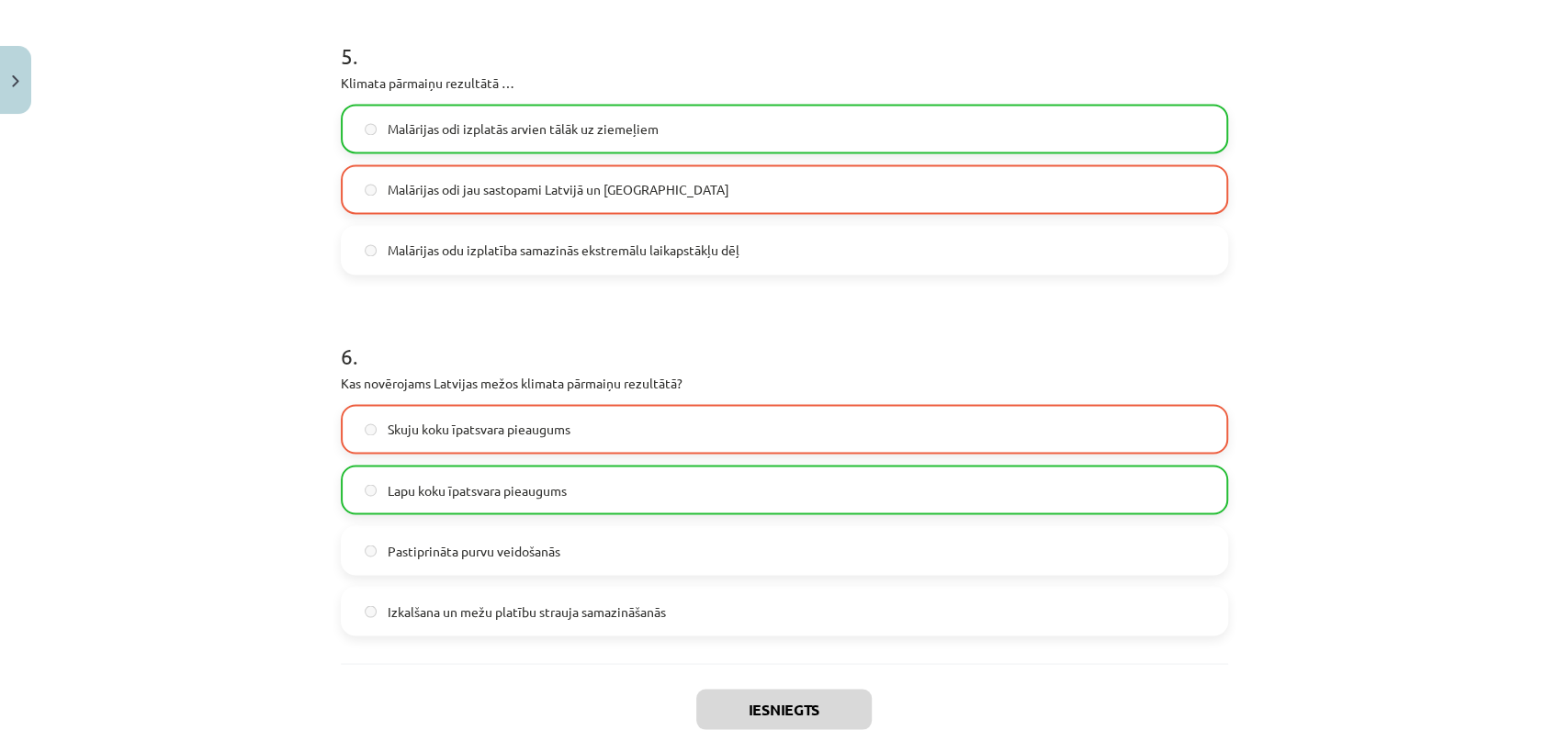
scroll to position [2061, 0]
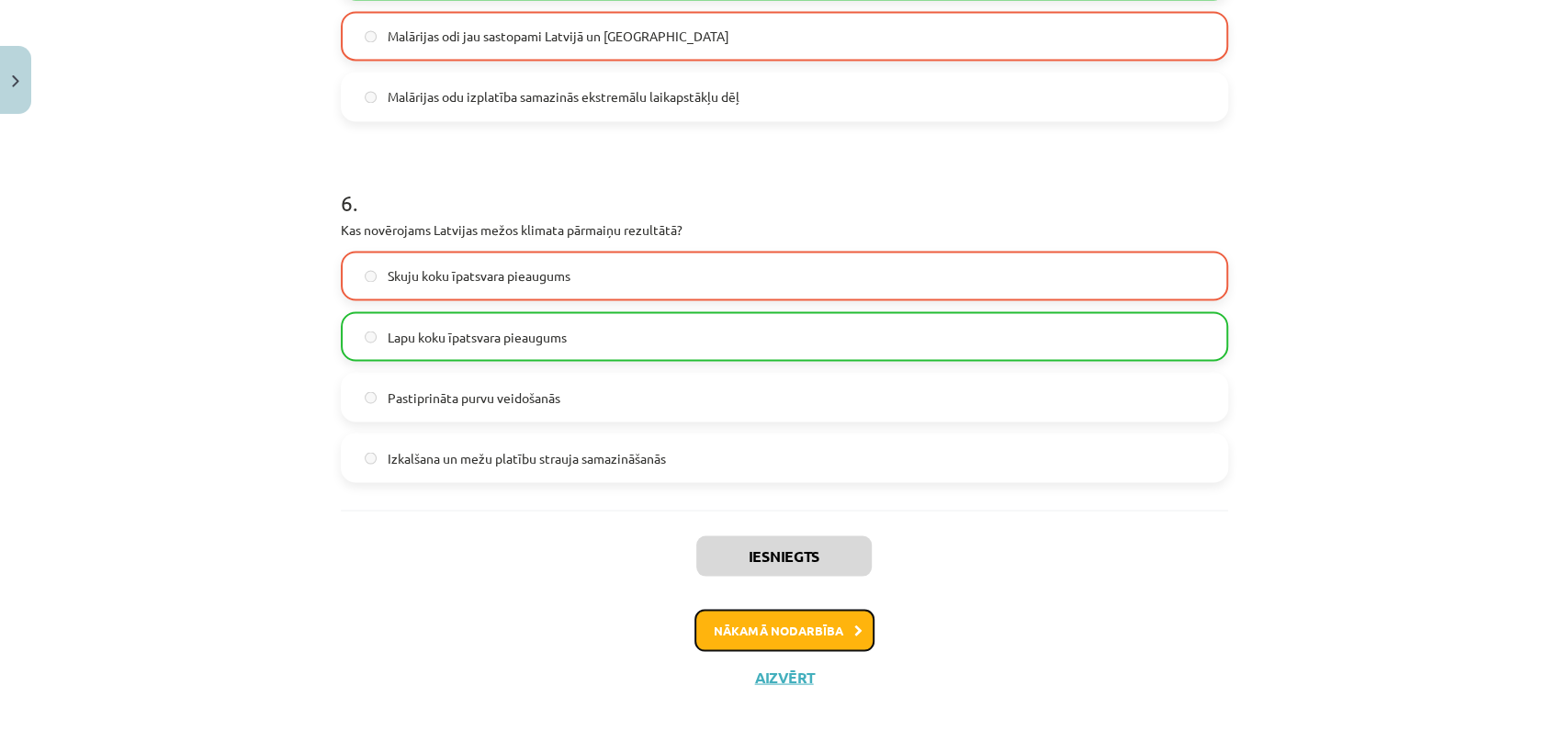
click at [852, 645] on button "Nākamā nodarbība" at bounding box center [785, 629] width 180 height 42
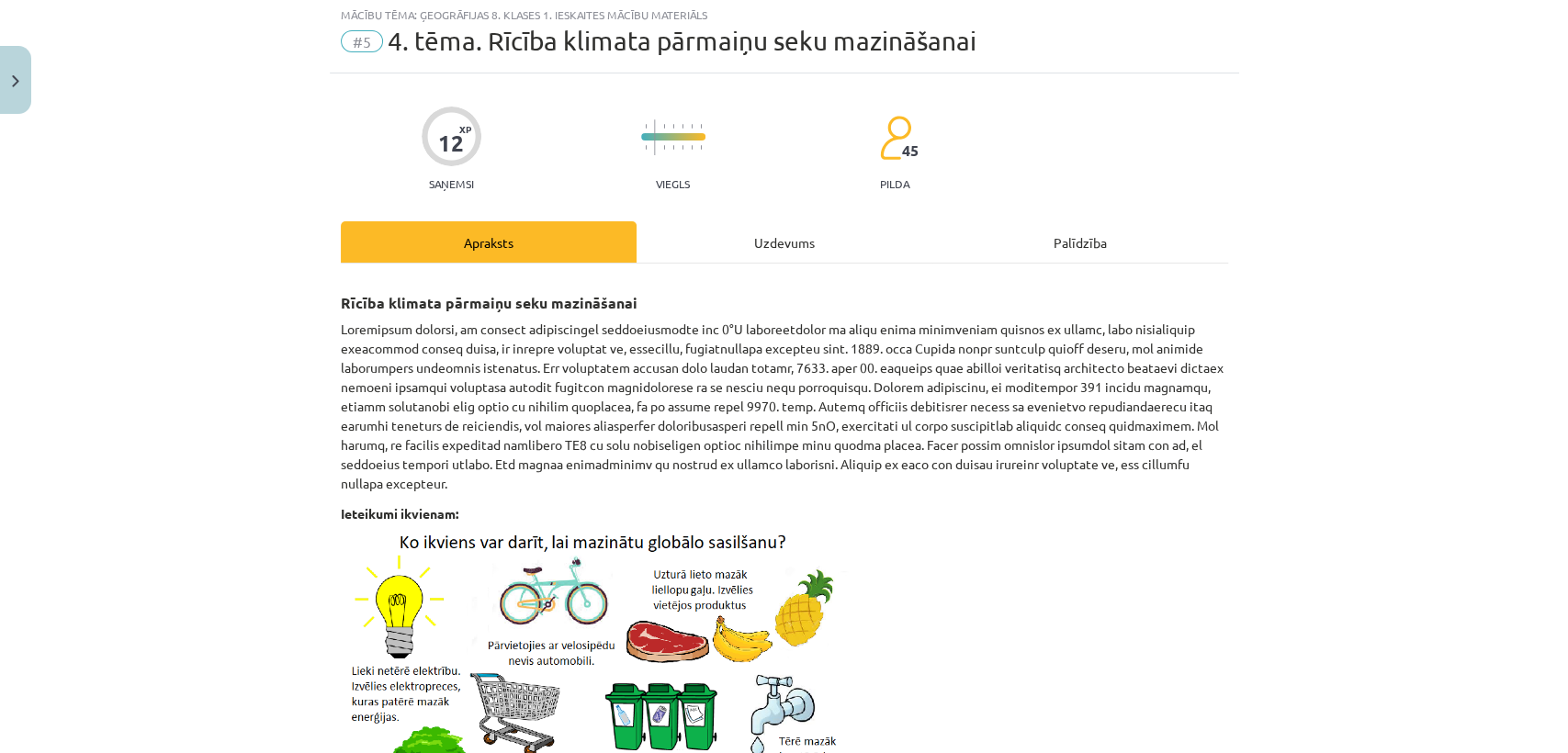
scroll to position [45, 0]
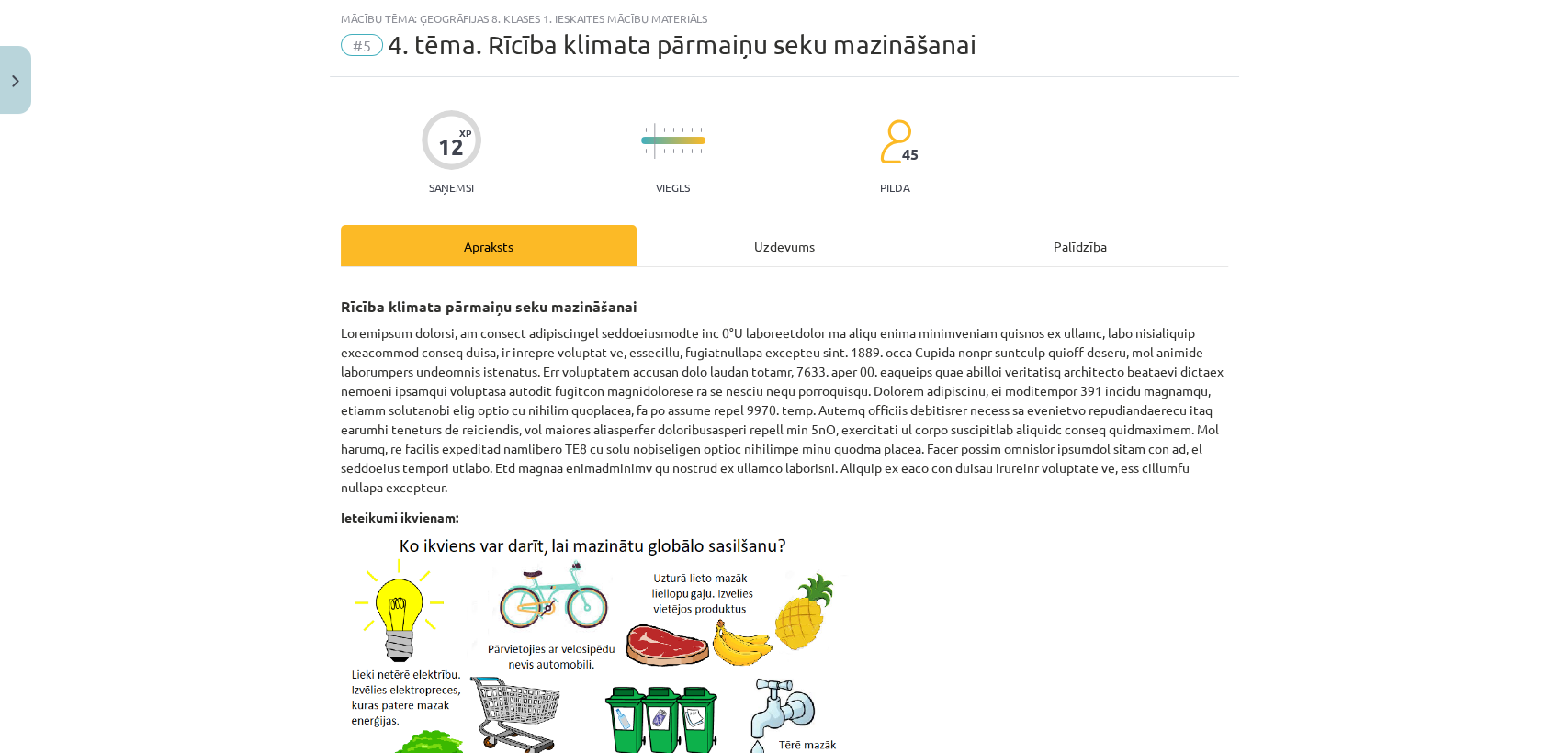
click at [784, 258] on div "Uzdevums" at bounding box center [785, 245] width 296 height 41
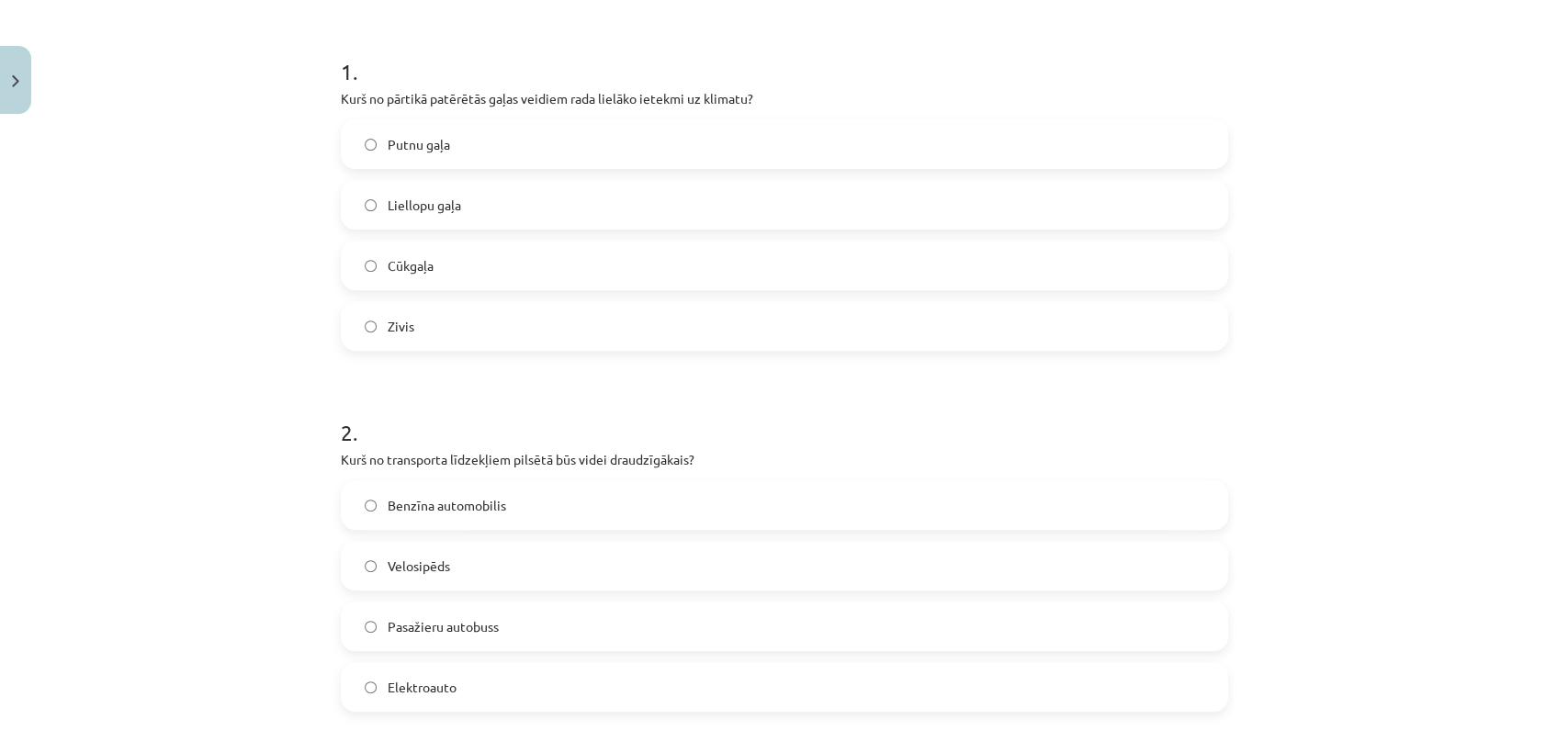
scroll to position [363, 0]
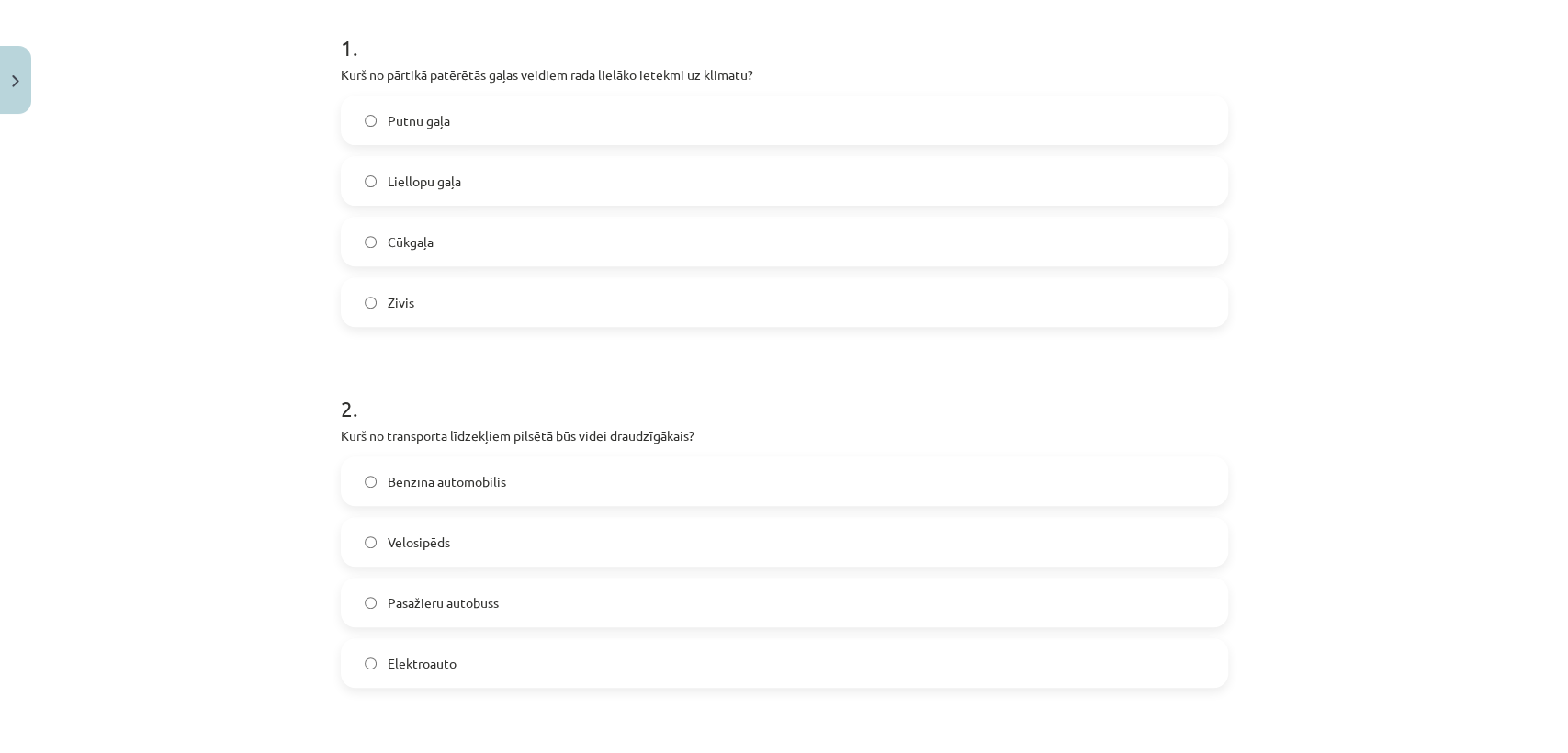
click at [610, 156] on div "Liellopu gaļa" at bounding box center [785, 180] width 887 height 49
click at [559, 169] on label "Liellopu gaļa" at bounding box center [784, 180] width 884 height 46
click at [563, 539] on label "Velosipēds" at bounding box center [784, 541] width 884 height 46
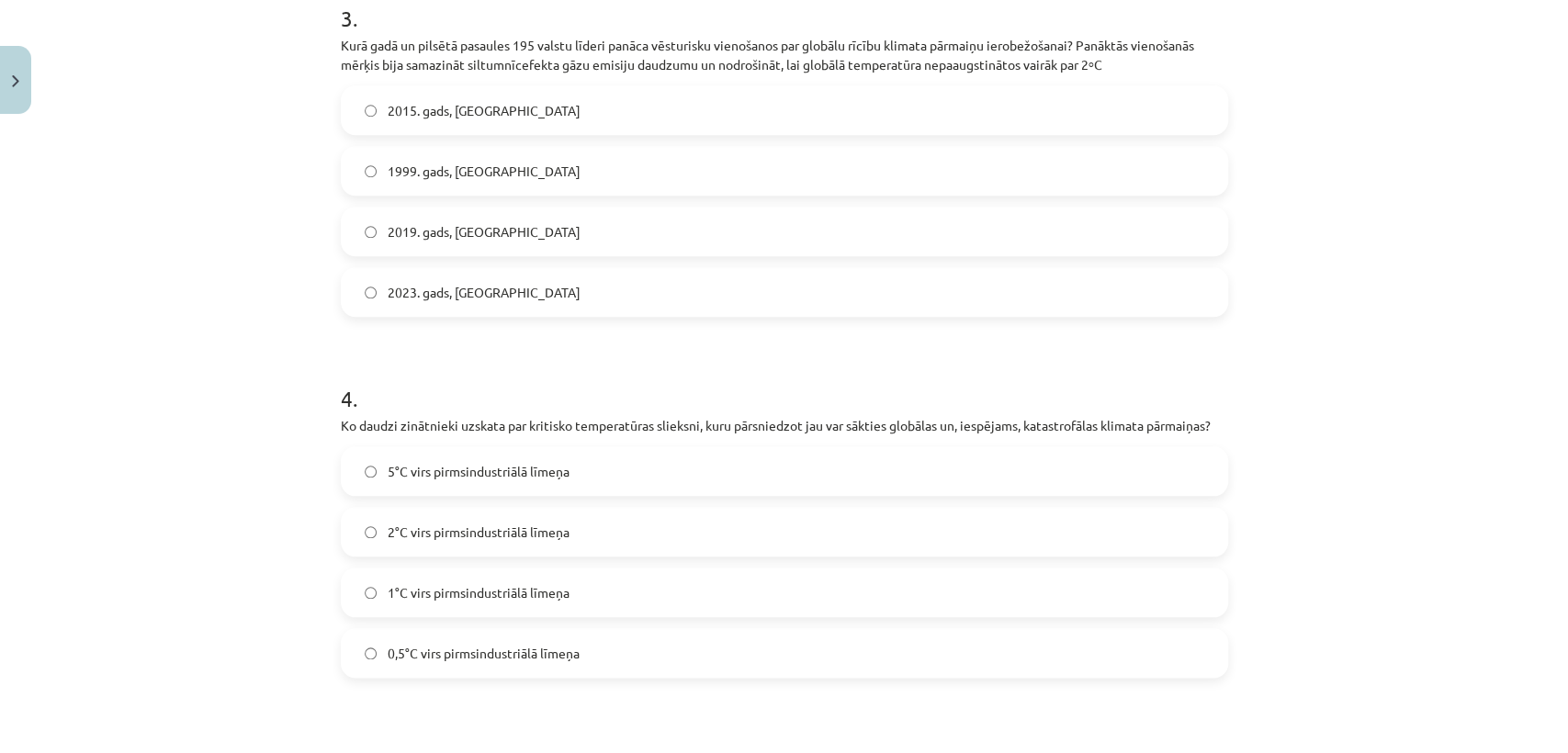
scroll to position [1120, 0]
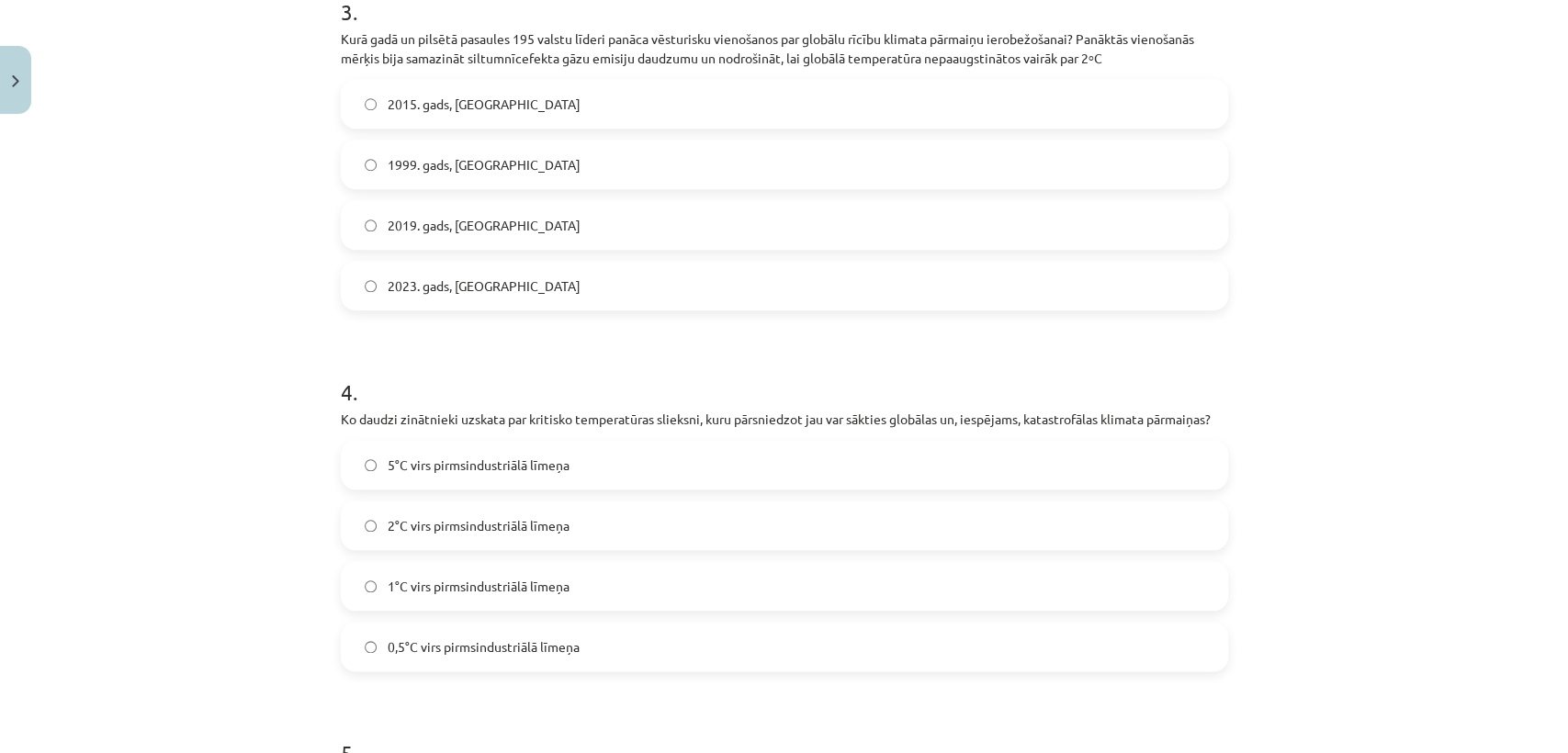
click at [582, 92] on label "2015. gads, [GEOGRAPHIC_DATA]" at bounding box center [784, 103] width 884 height 46
click at [515, 524] on span "2°C virs pirmsindustriālā līmeņa" at bounding box center [479, 525] width 182 height 20
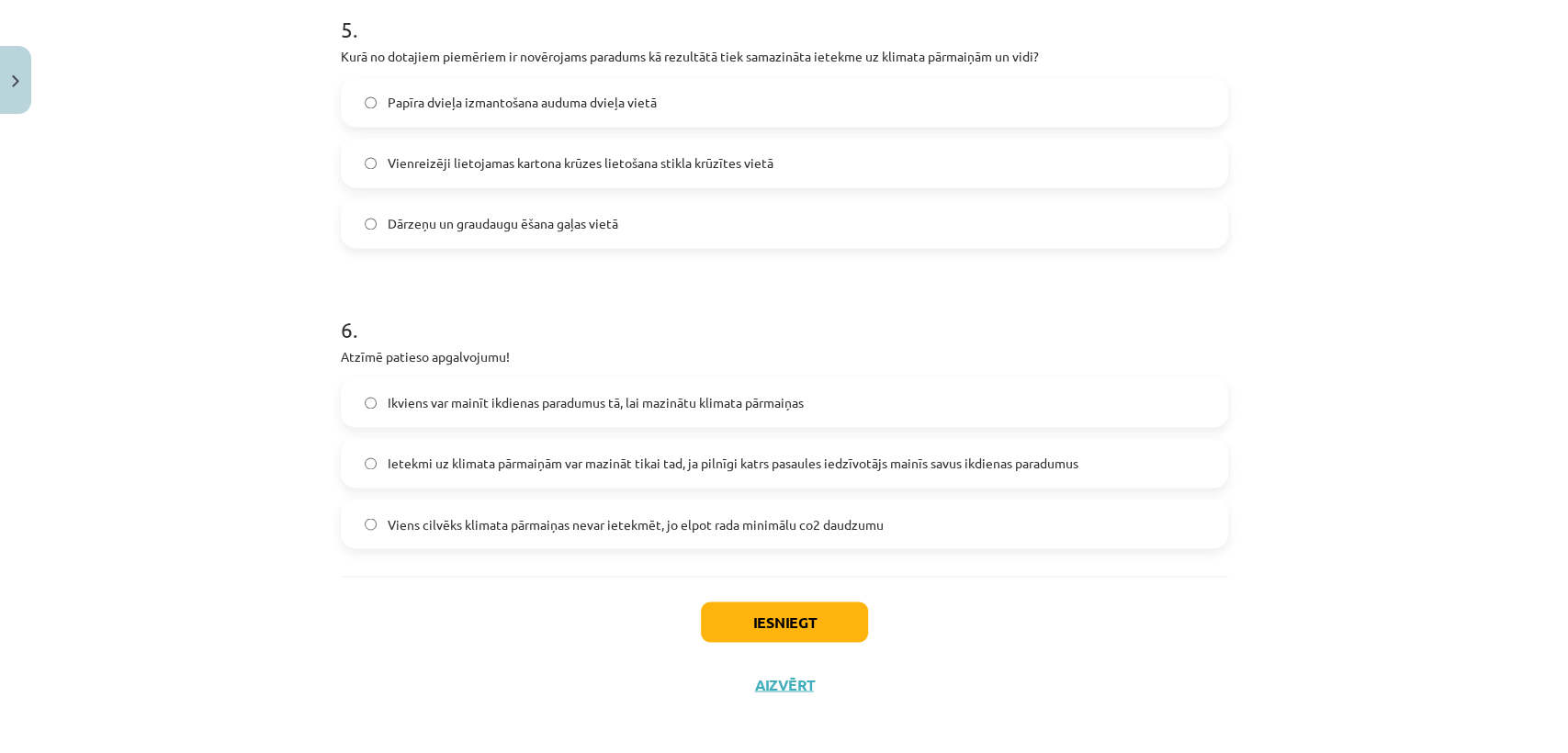
scroll to position [1812, 0]
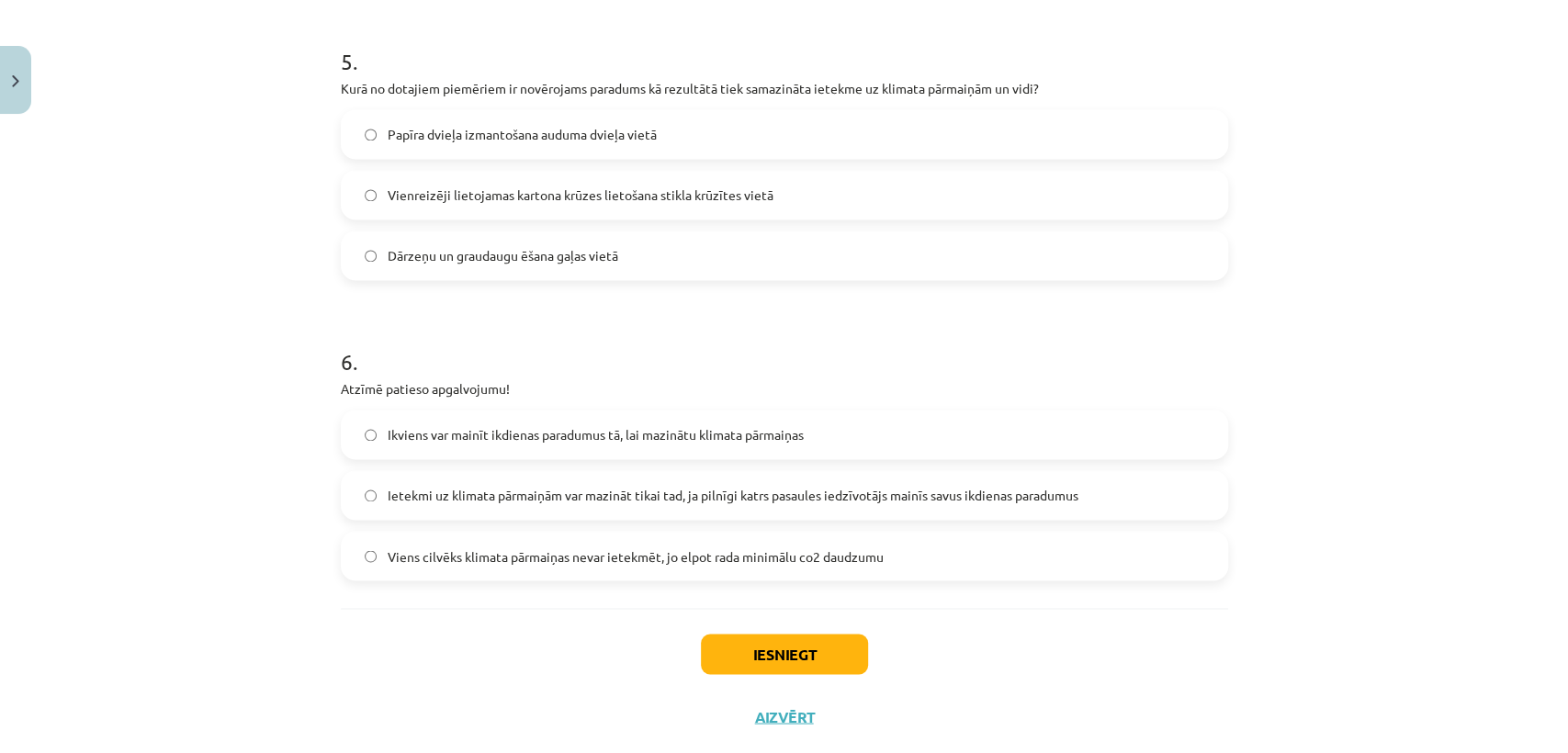
click at [733, 262] on label "Dārzeņu un graudaugu ēšana gaļas vietā" at bounding box center [784, 255] width 884 height 46
click at [689, 428] on span "Ikviens var mainīt ikdienas paradumus tā, lai mazinātu klimata pārmaiņas" at bounding box center [596, 434] width 417 height 20
click at [731, 657] on button "Iesniegt" at bounding box center [785, 654] width 167 height 40
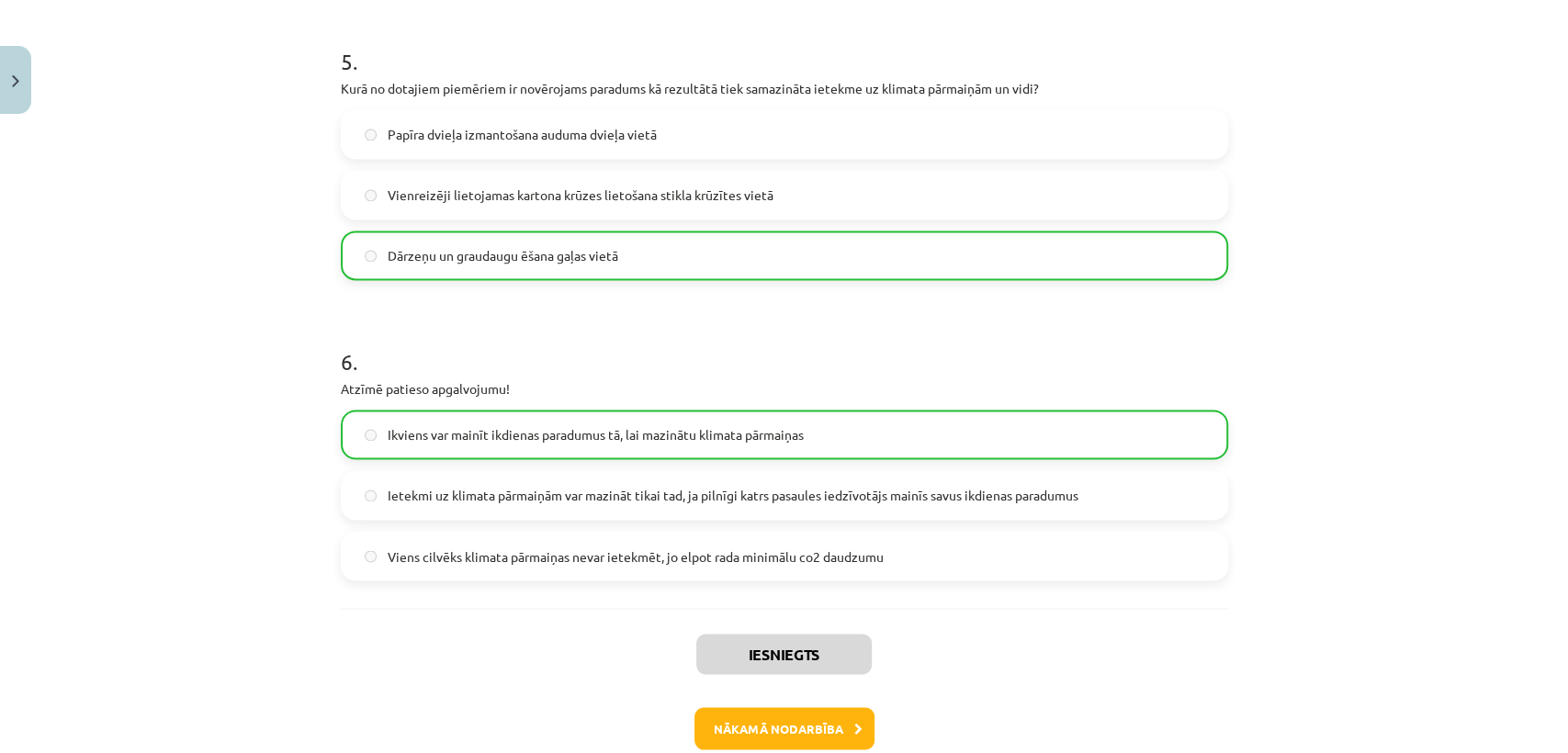
click at [757, 677] on div "Iesniegts Nākamā nodarbība Aizvērt" at bounding box center [785, 702] width 887 height 188
click at [754, 677] on button "Nākamā nodarbība" at bounding box center [785, 728] width 180 height 42
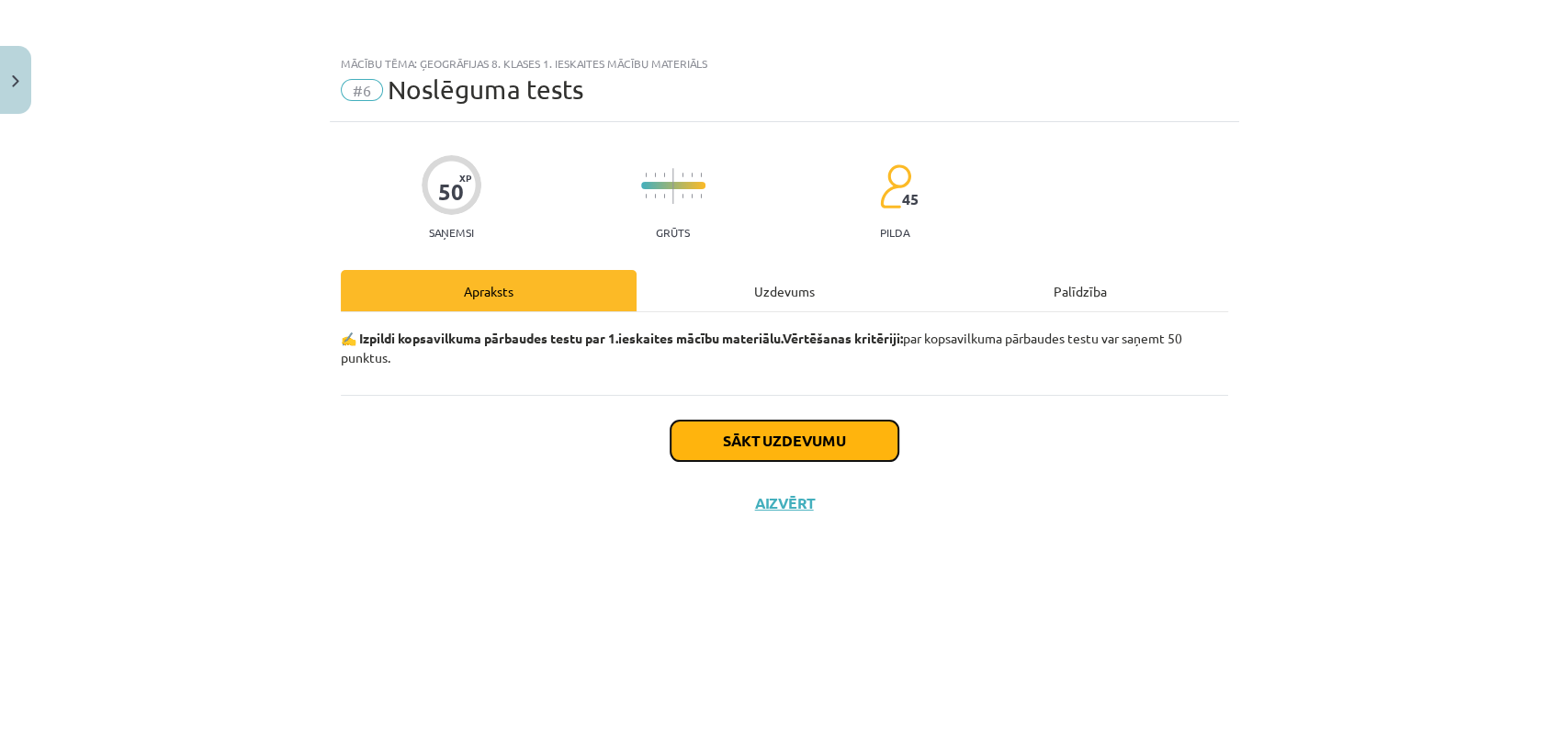
click at [742, 435] on button "Sākt uzdevumu" at bounding box center [784, 440] width 228 height 40
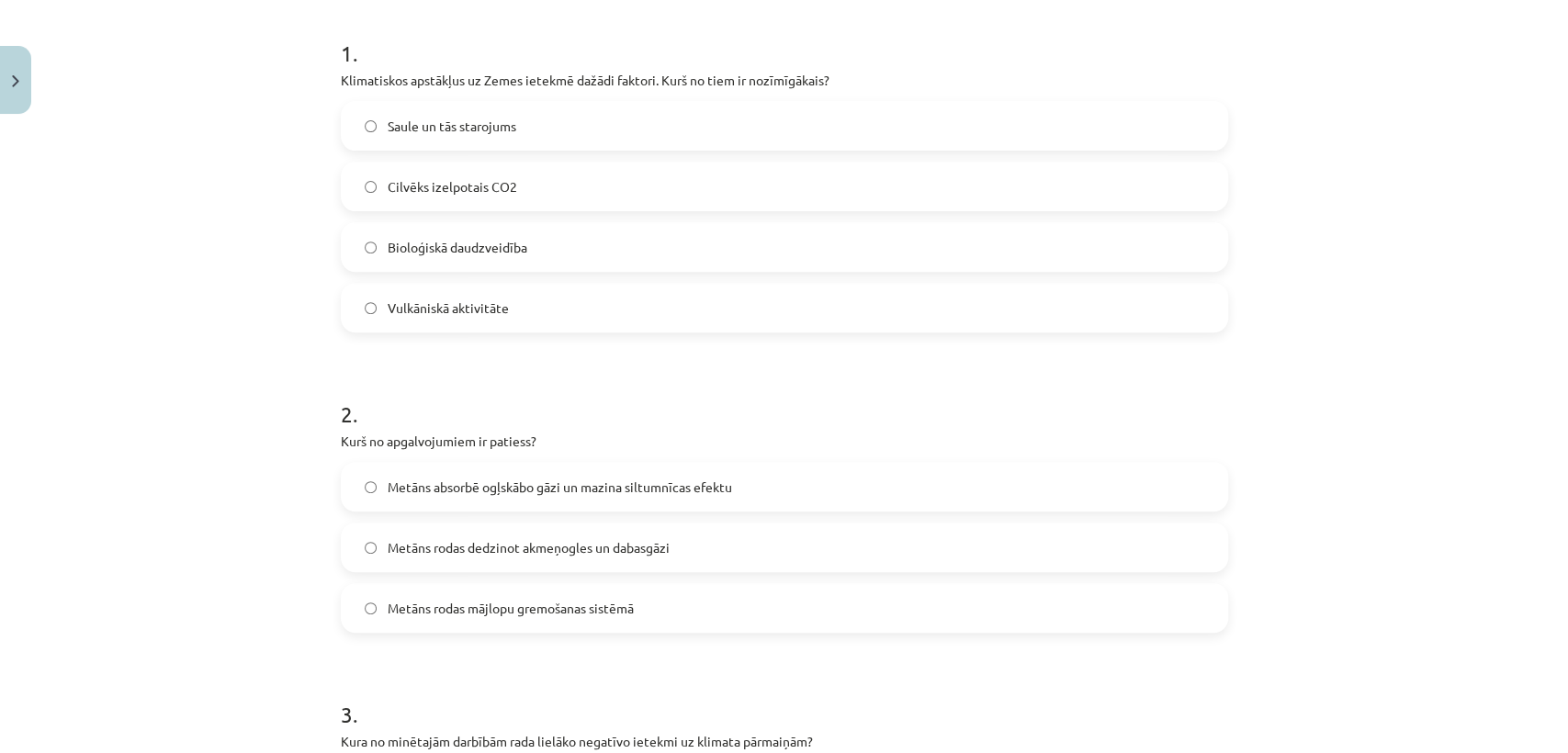
scroll to position [352, 0]
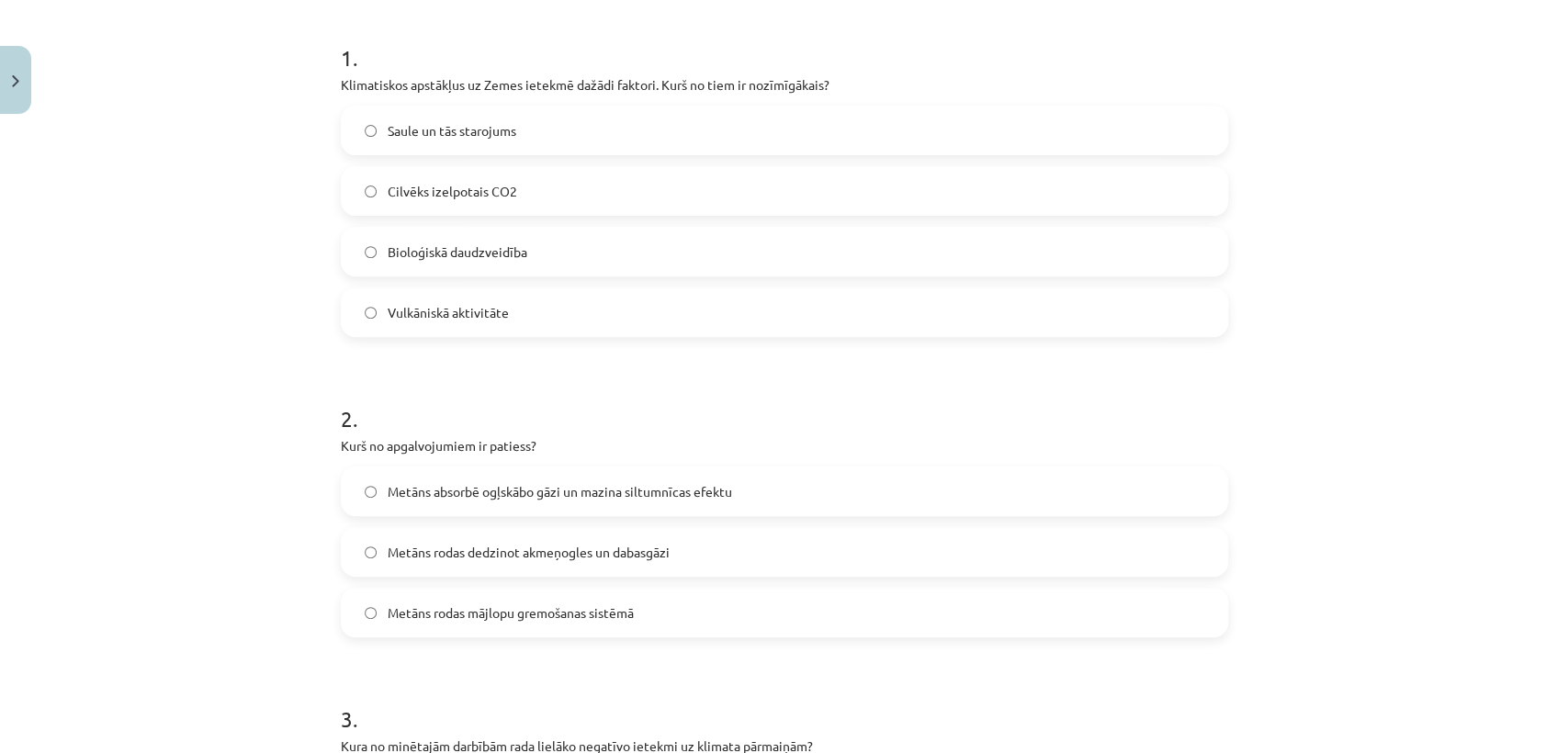
click at [713, 125] on label "Saule un tās starojums" at bounding box center [784, 130] width 884 height 46
click at [678, 489] on span "Metāns absorbē ogļskābo gāzi un mazina siltumnīcas efektu" at bounding box center [560, 492] width 344 height 20
click at [683, 560] on label "Metāns rodas dedzinot akmeņogles un dabasgāzi" at bounding box center [784, 551] width 884 height 46
click at [669, 619] on label "Metāns rodas mājlopu gremošanas sistēmā" at bounding box center [784, 612] width 884 height 46
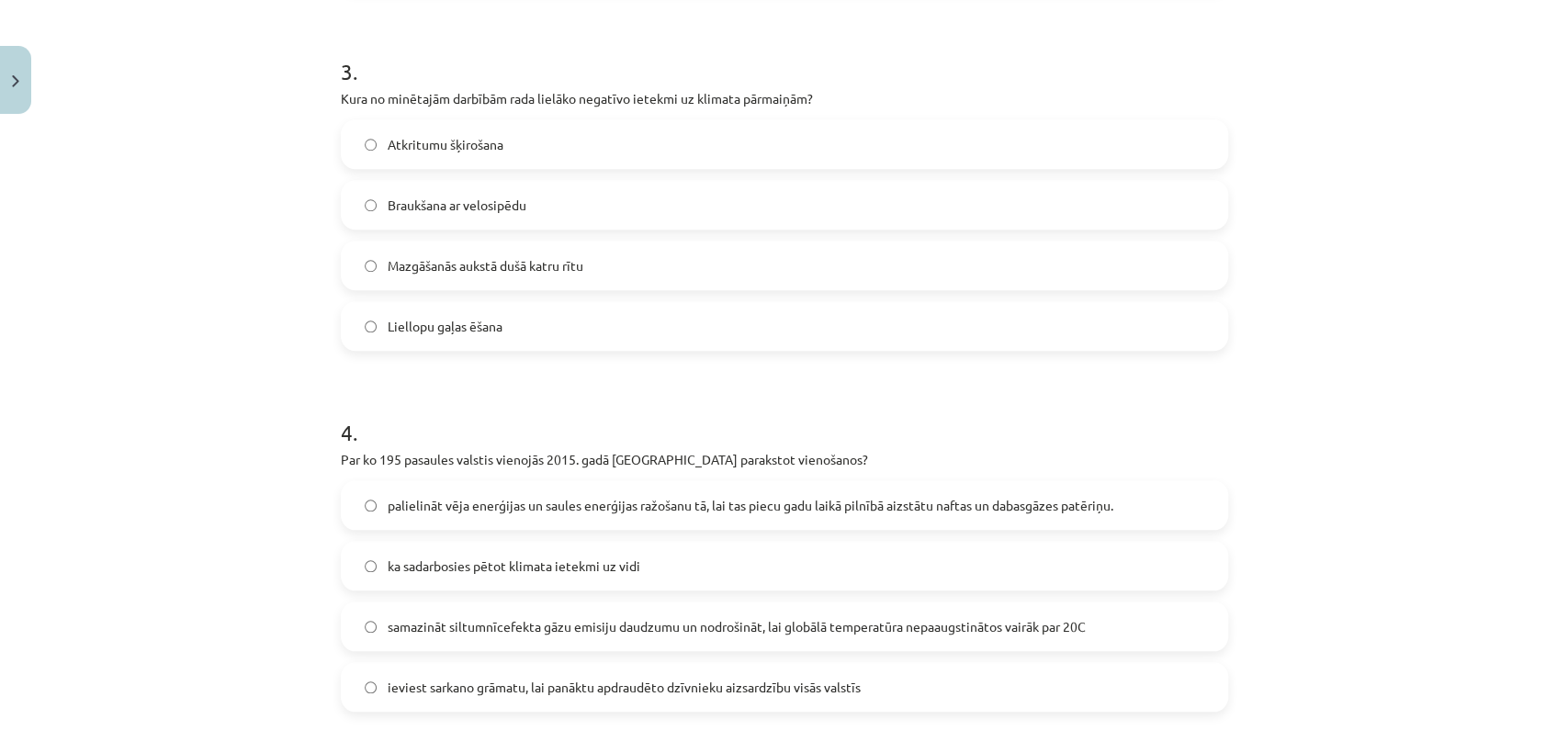
scroll to position [1033, 0]
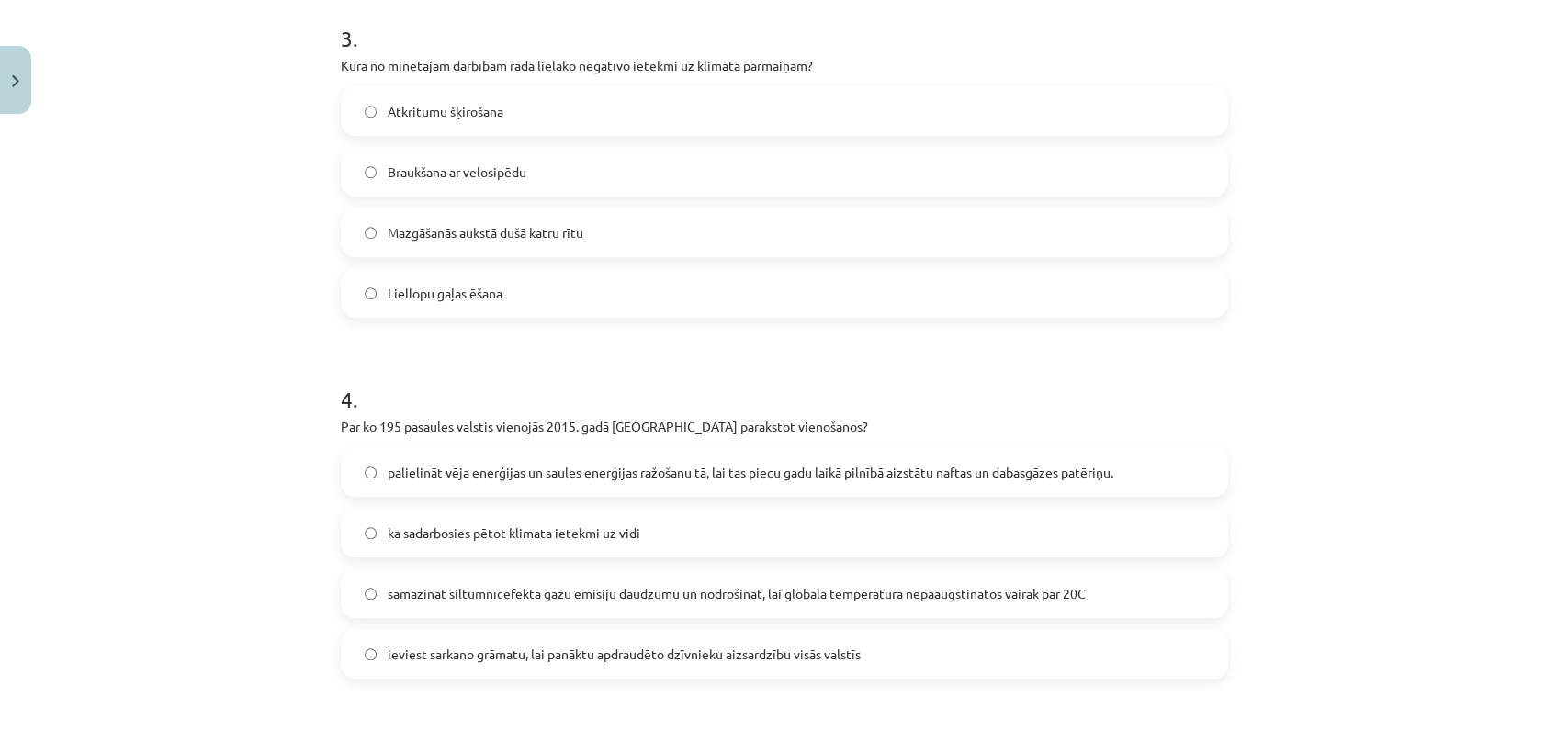
click at [482, 296] on span "Liellopu gaļas ēšana" at bounding box center [445, 293] width 114 height 20
click at [501, 602] on label "samazināt siltumnīcefekta gāzu emisiju daudzumu un nodrošināt, lai globālā temp…" at bounding box center [784, 593] width 884 height 46
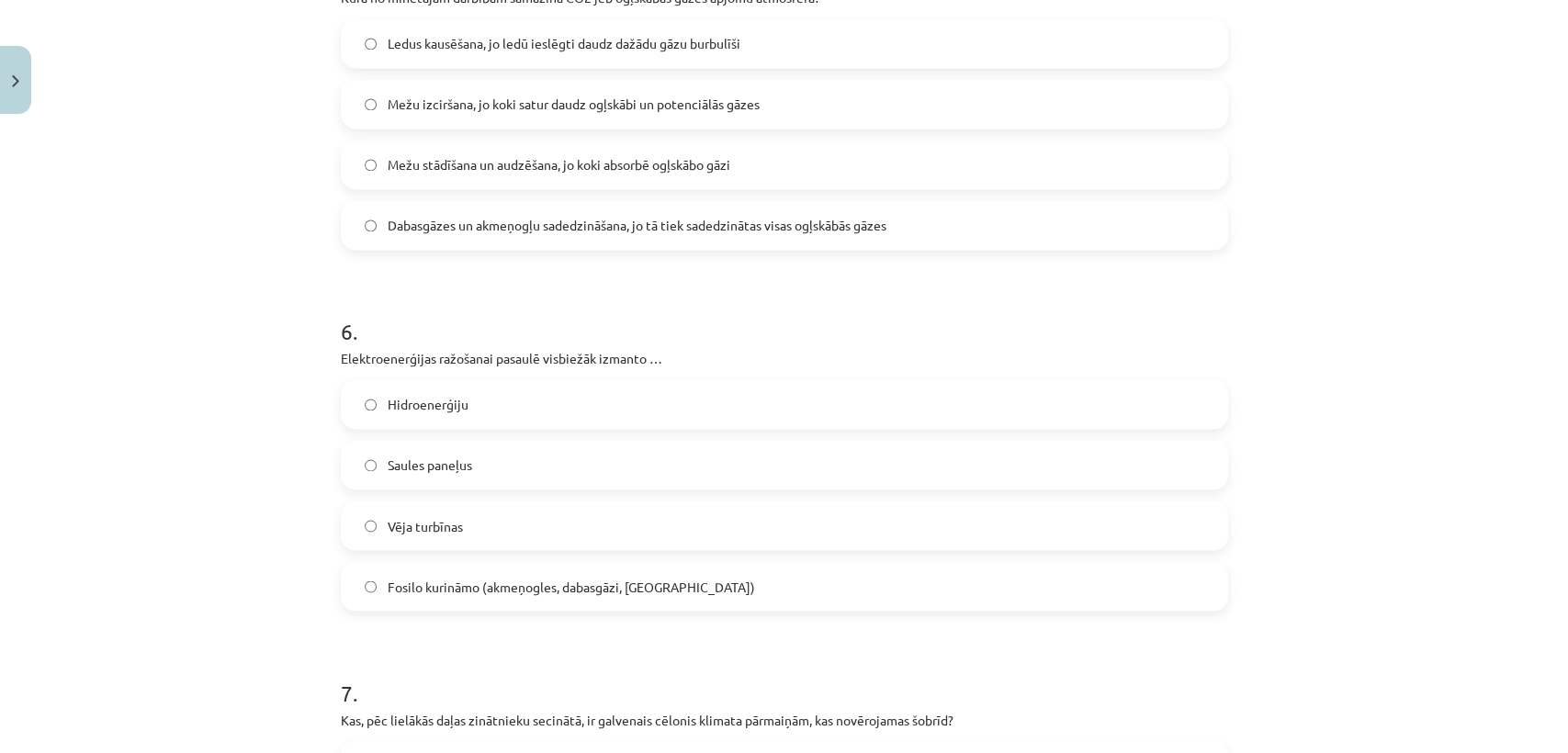
scroll to position [1754, 0]
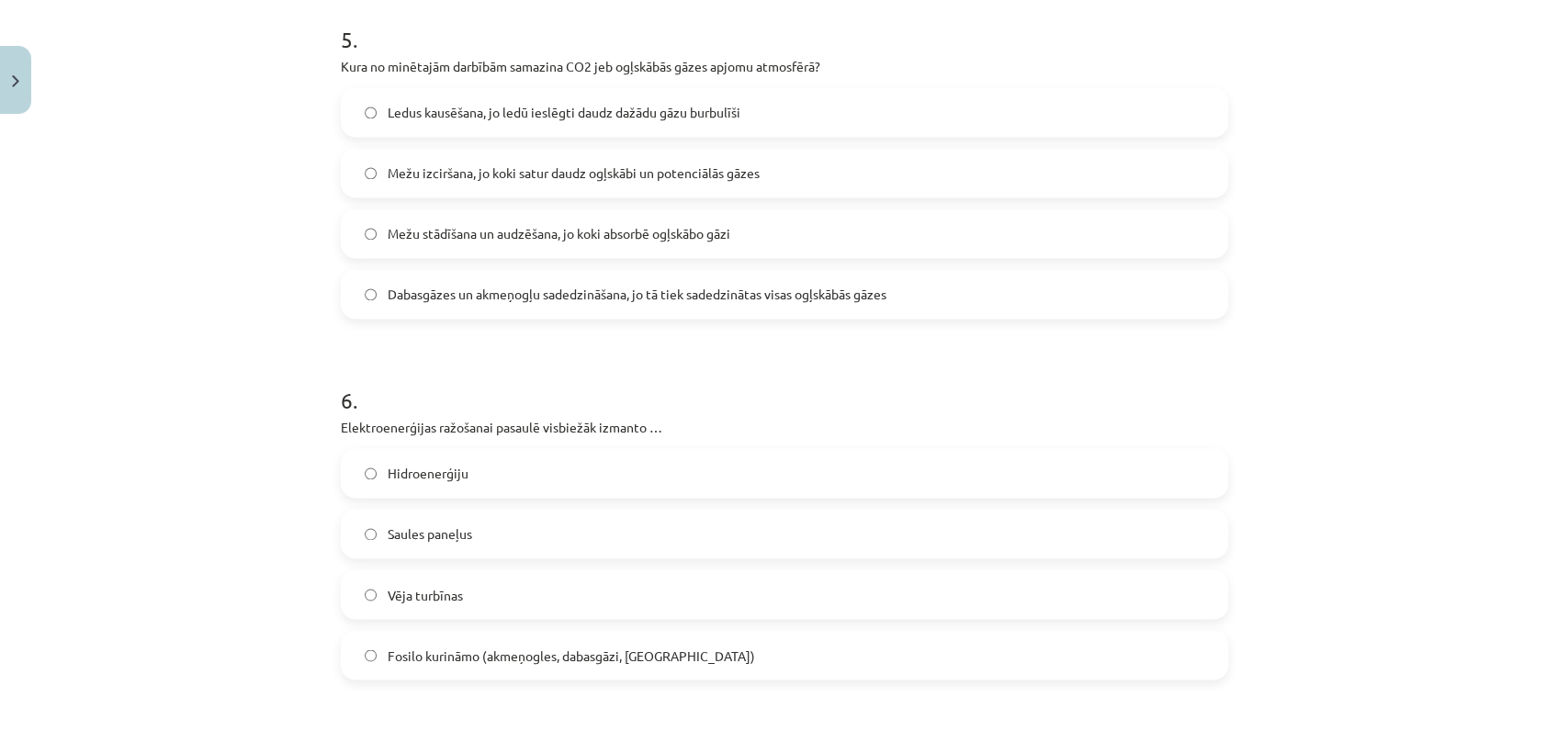
click at [791, 177] on label "Mežu izciršana, jo koki satur daudz ogļskābi un potenciālās gāzes" at bounding box center [784, 172] width 884 height 46
click at [455, 641] on label "Fosilo kurināmo (akmeņogles, dabasgāzi, [GEOGRAPHIC_DATA])" at bounding box center [784, 654] width 884 height 46
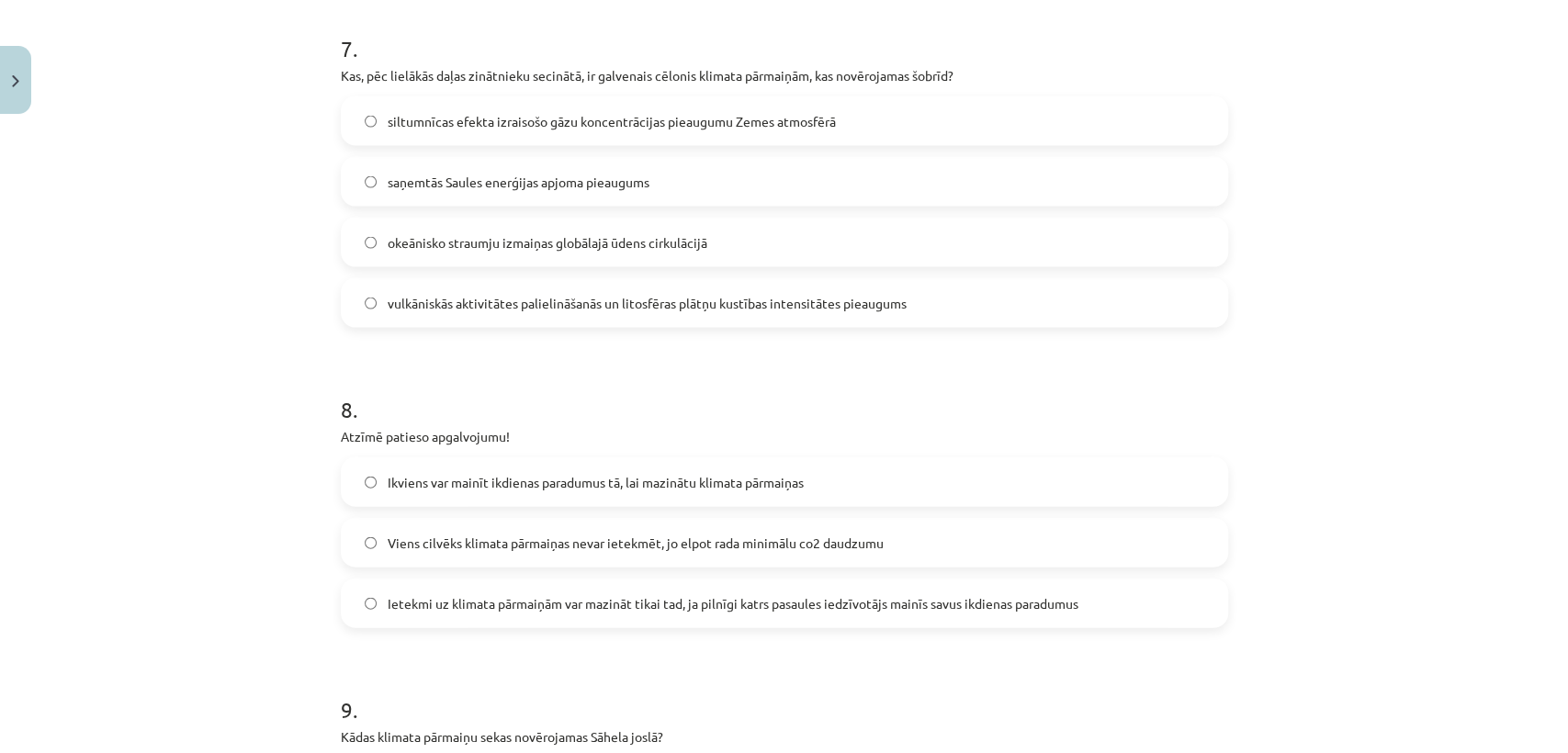
scroll to position [2476, 0]
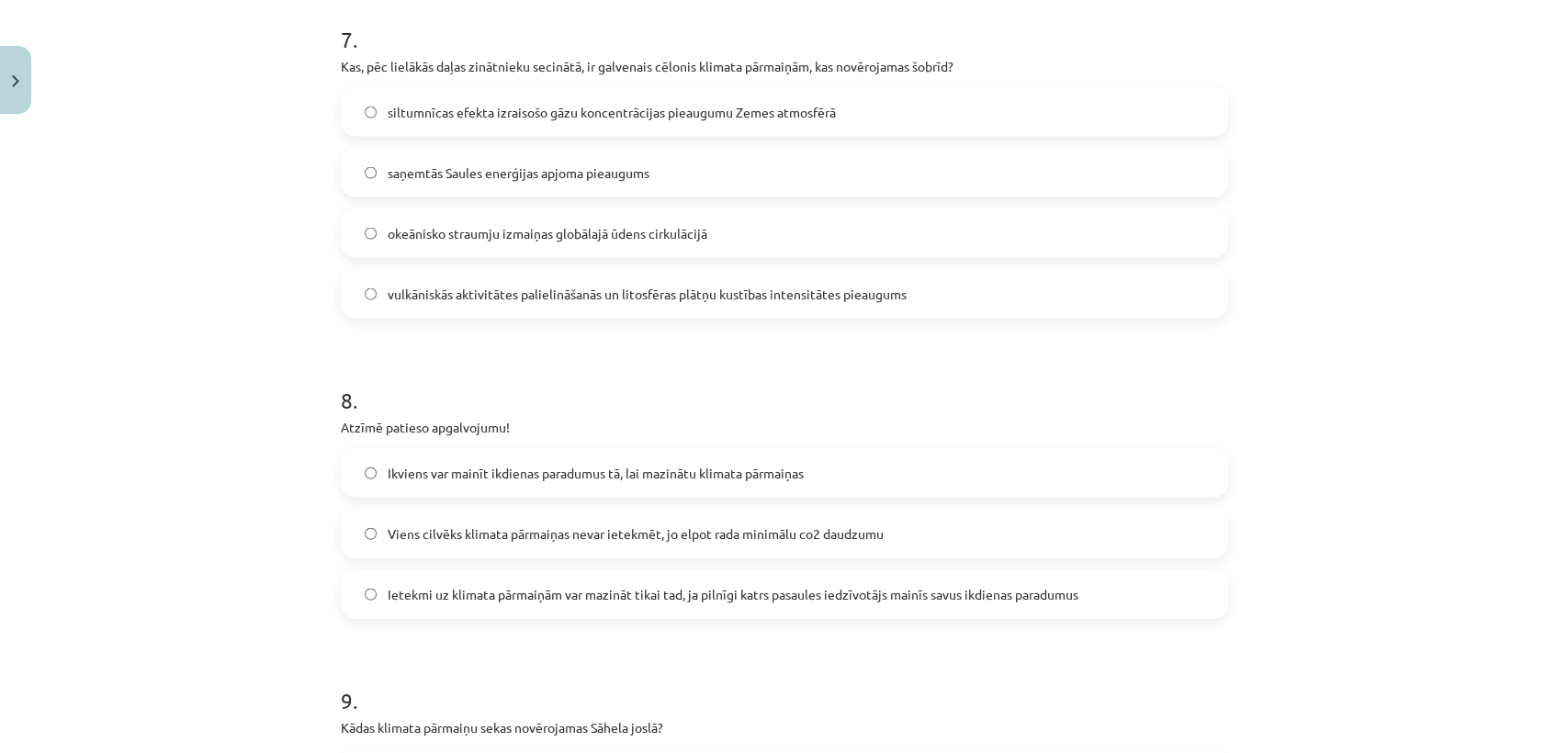
click at [589, 117] on span "siltumnīcas efekta izraisošo gāzu koncentrācijas pieaugumu Zemes atmosfērā" at bounding box center [612, 112] width 448 height 20
click at [512, 587] on span "Ietekmi uz klimata pārmaiņām var mazināt tikai tad, ja pilnīgi katrs pasaules i…" at bounding box center [733, 594] width 691 height 20
click at [478, 456] on label "Ikviens var mainīt ikdienas paradumus tā, lai mazinātu klimata pārmaiņas" at bounding box center [784, 472] width 884 height 46
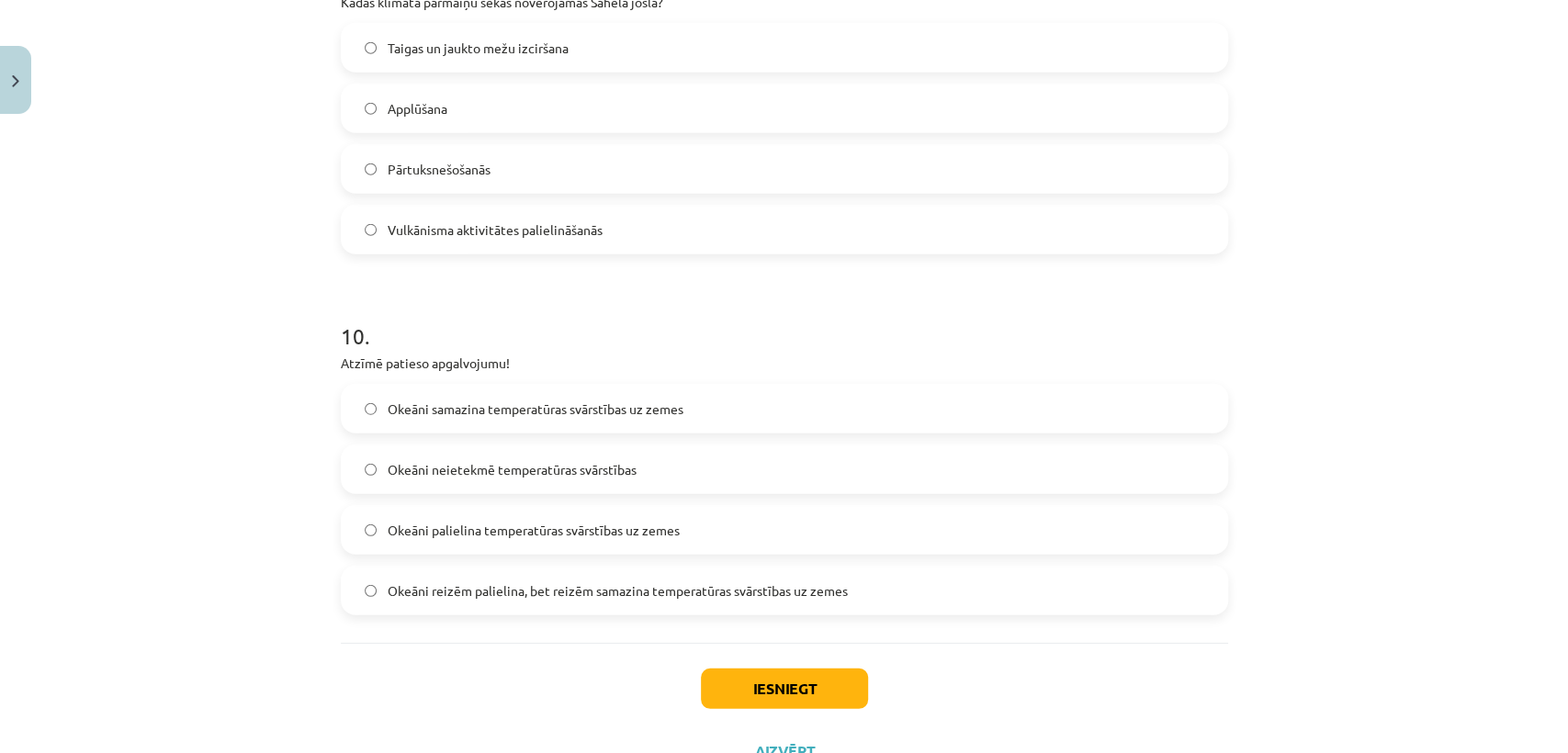
scroll to position [3128, 0]
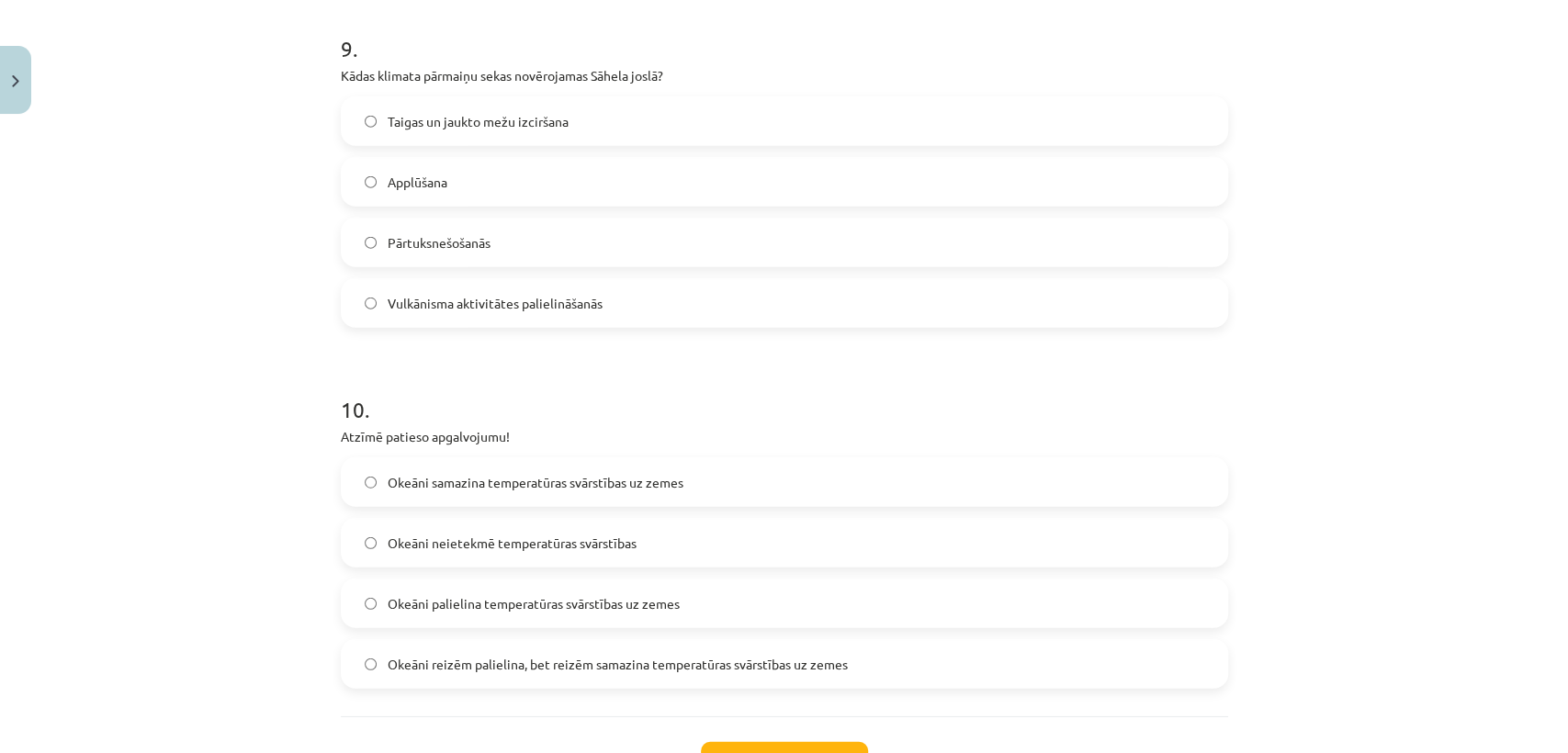
click at [647, 244] on label "Pārtuksnešošanās" at bounding box center [784, 242] width 884 height 46
click at [590, 672] on span "Okeāni reizēm palielina, bet reizēm samazina temperatūras svārstības uz zemes" at bounding box center [618, 664] width 460 height 20
click at [729, 677] on button "Iesniegt" at bounding box center [785, 761] width 167 height 40
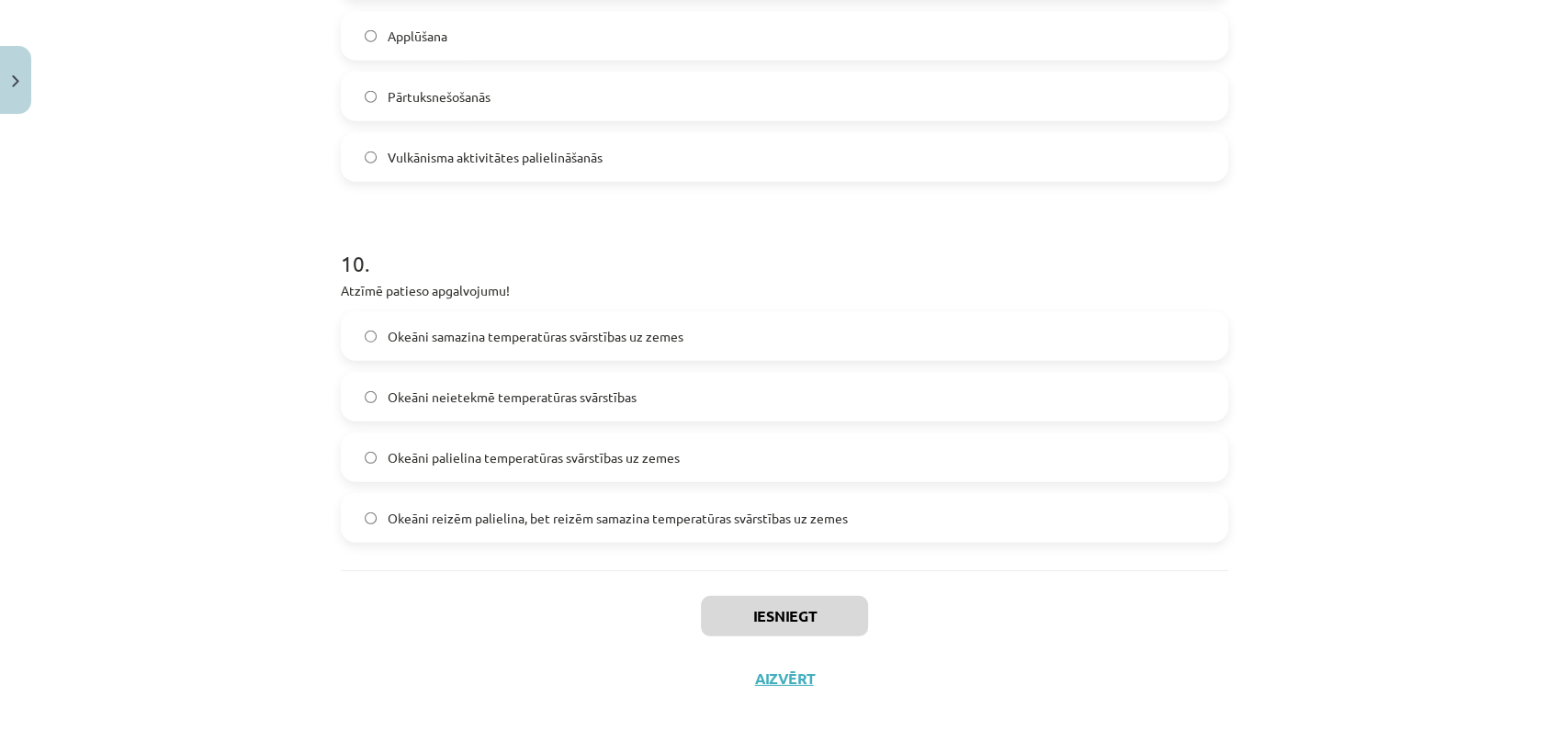
scroll to position [3277, 0]
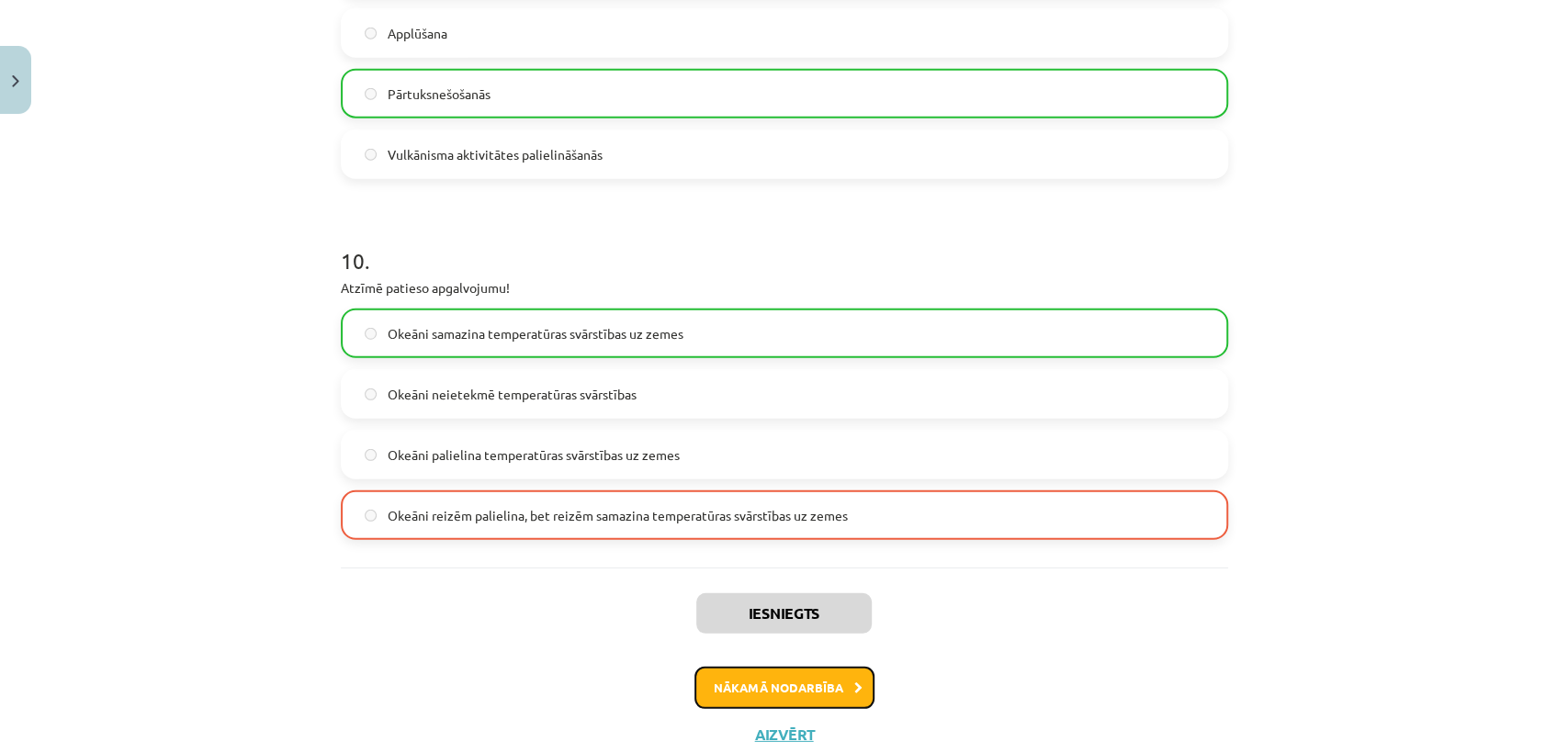
click at [839, 677] on button "Nākamā nodarbība" at bounding box center [785, 687] width 180 height 42
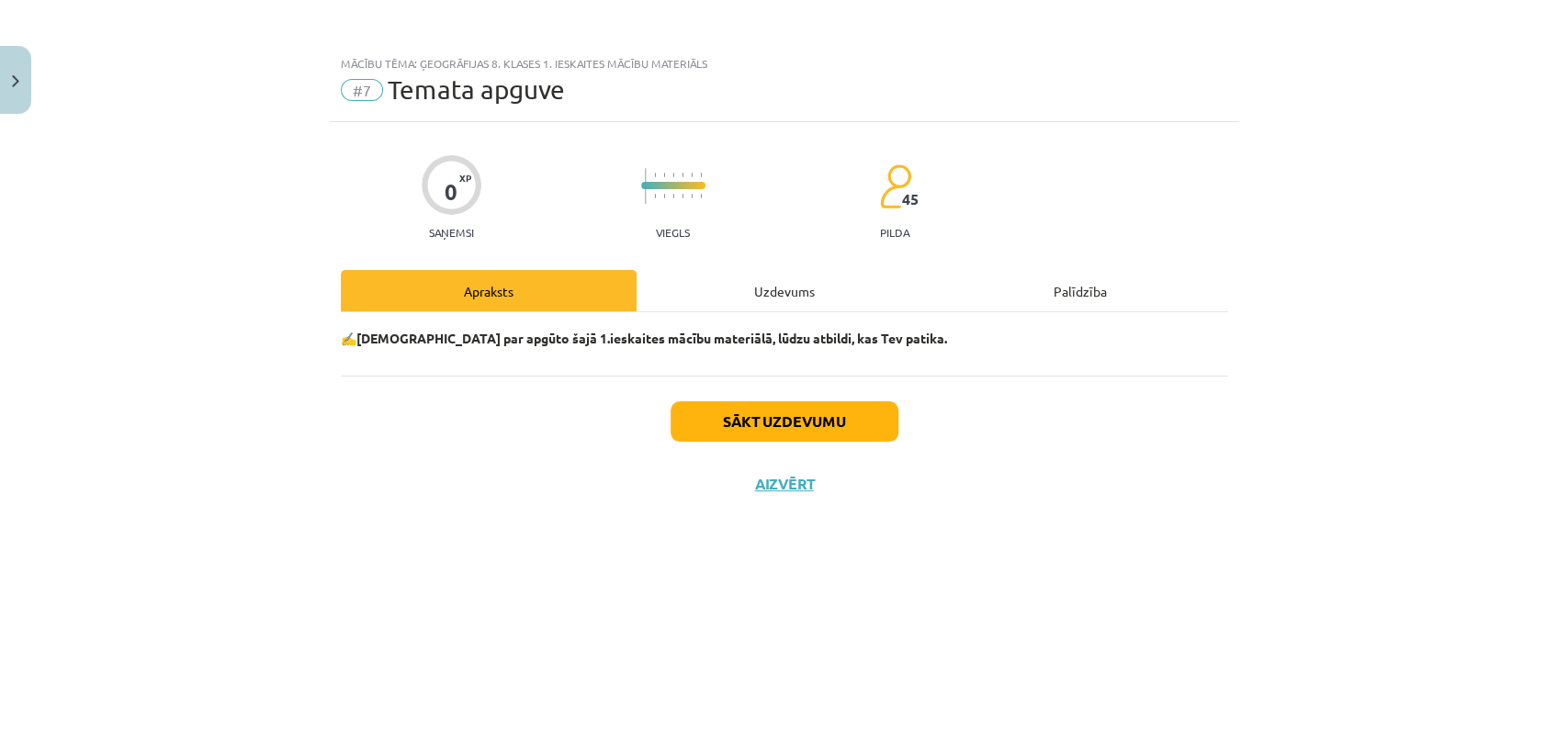
scroll to position [0, 0]
click at [831, 443] on div "Sākt uzdevumu Aizvērt" at bounding box center [785, 440] width 887 height 128
click at [831, 422] on button "Sākt uzdevumu" at bounding box center [784, 421] width 228 height 40
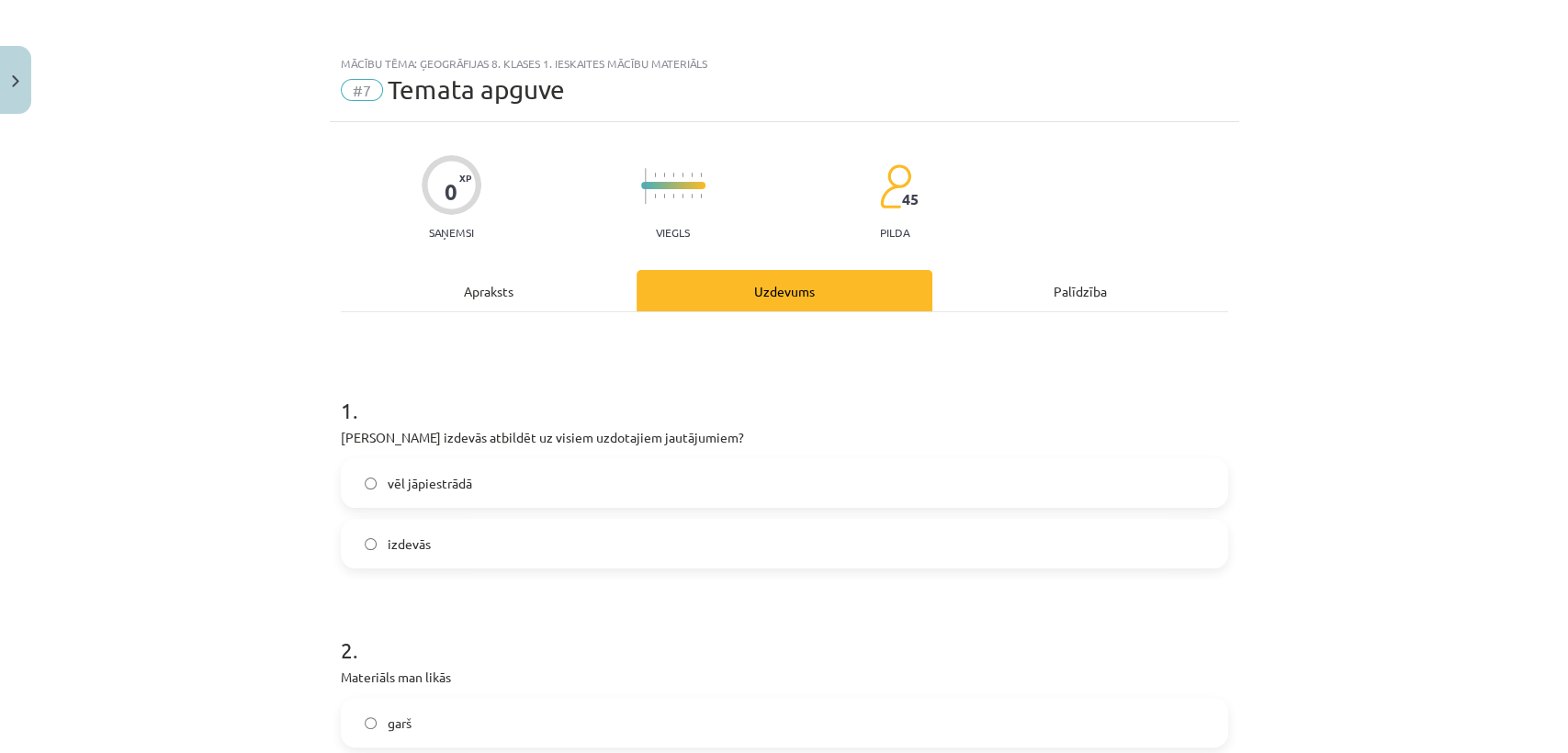
click at [587, 488] on label "vēl jāpiestrādā" at bounding box center [784, 482] width 884 height 46
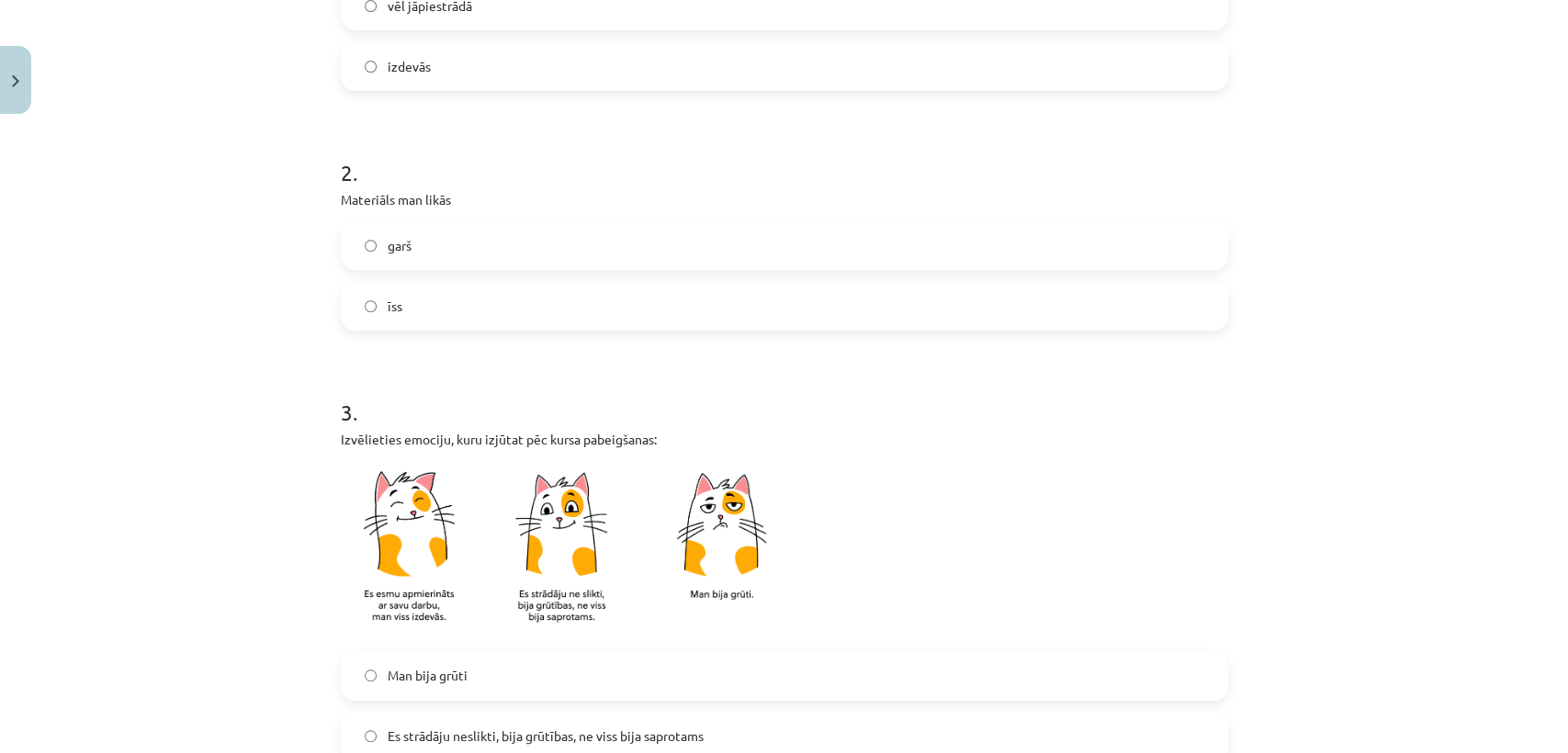
scroll to position [486, 0]
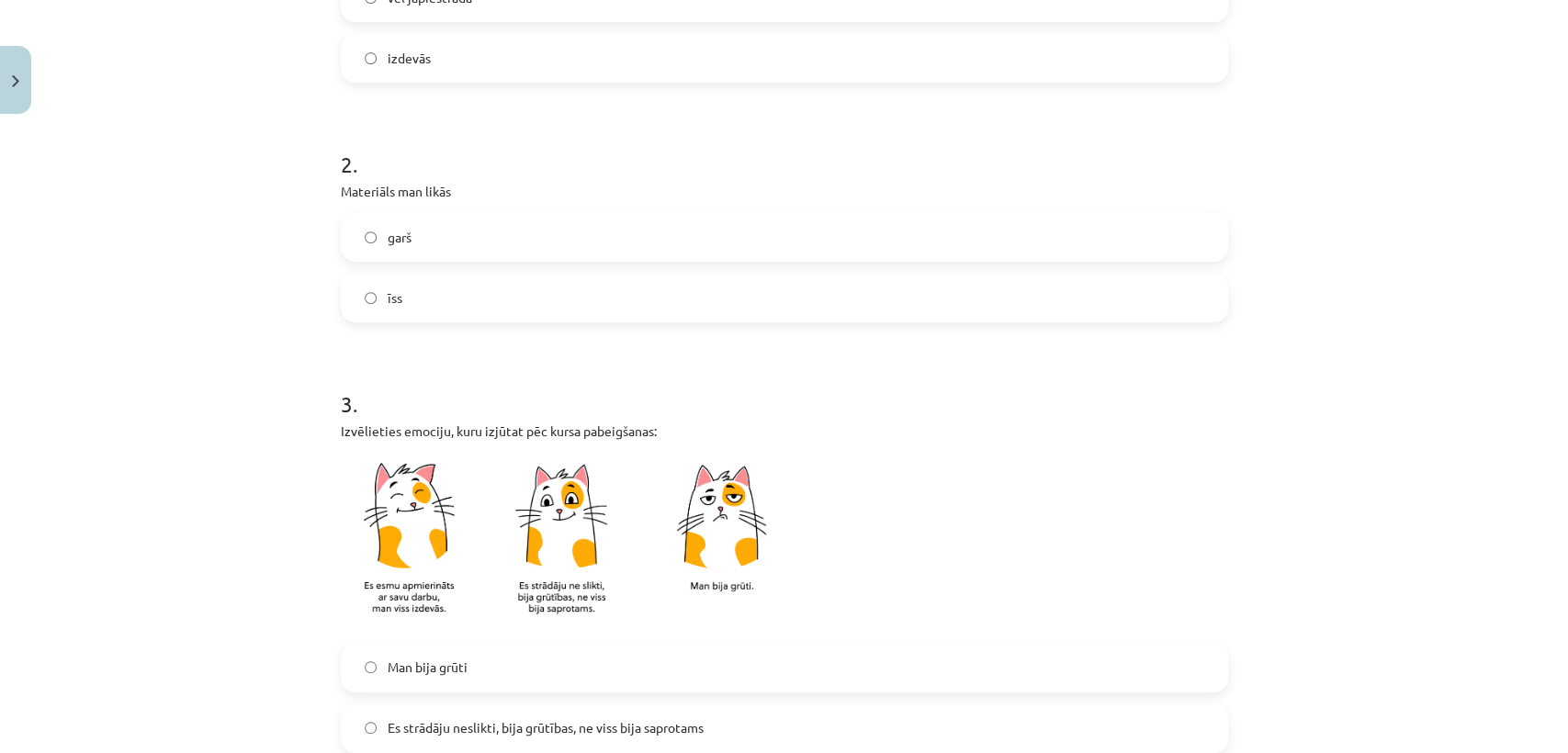
click at [1196, 298] on label "īss" at bounding box center [784, 297] width 884 height 46
click at [1203, 229] on label "garš" at bounding box center [784, 236] width 884 height 46
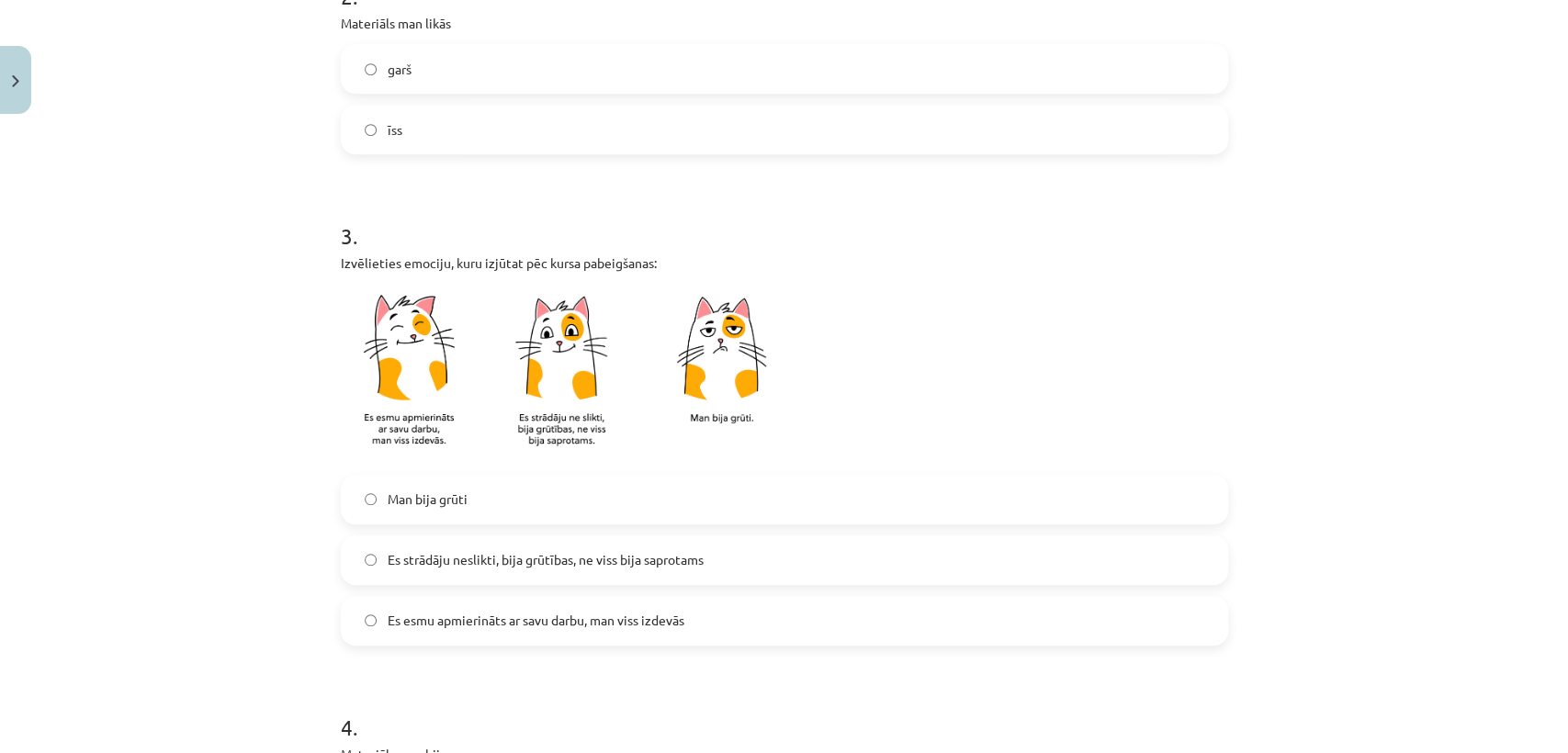
scroll to position [799, 0]
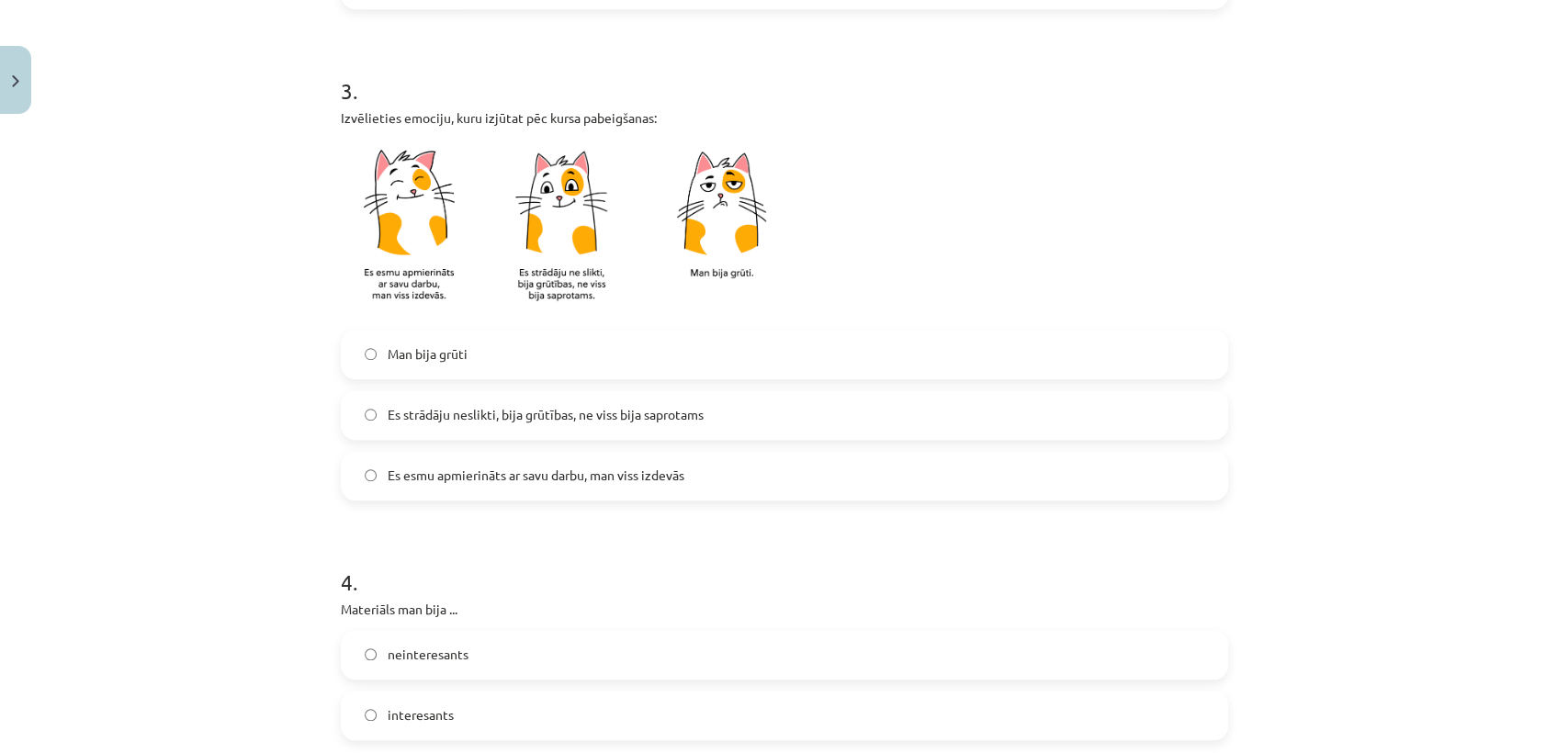
click at [631, 409] on span "Es strādāju neslikti, bija grūtības, ne viss bija saprotams" at bounding box center [546, 415] width 316 height 20
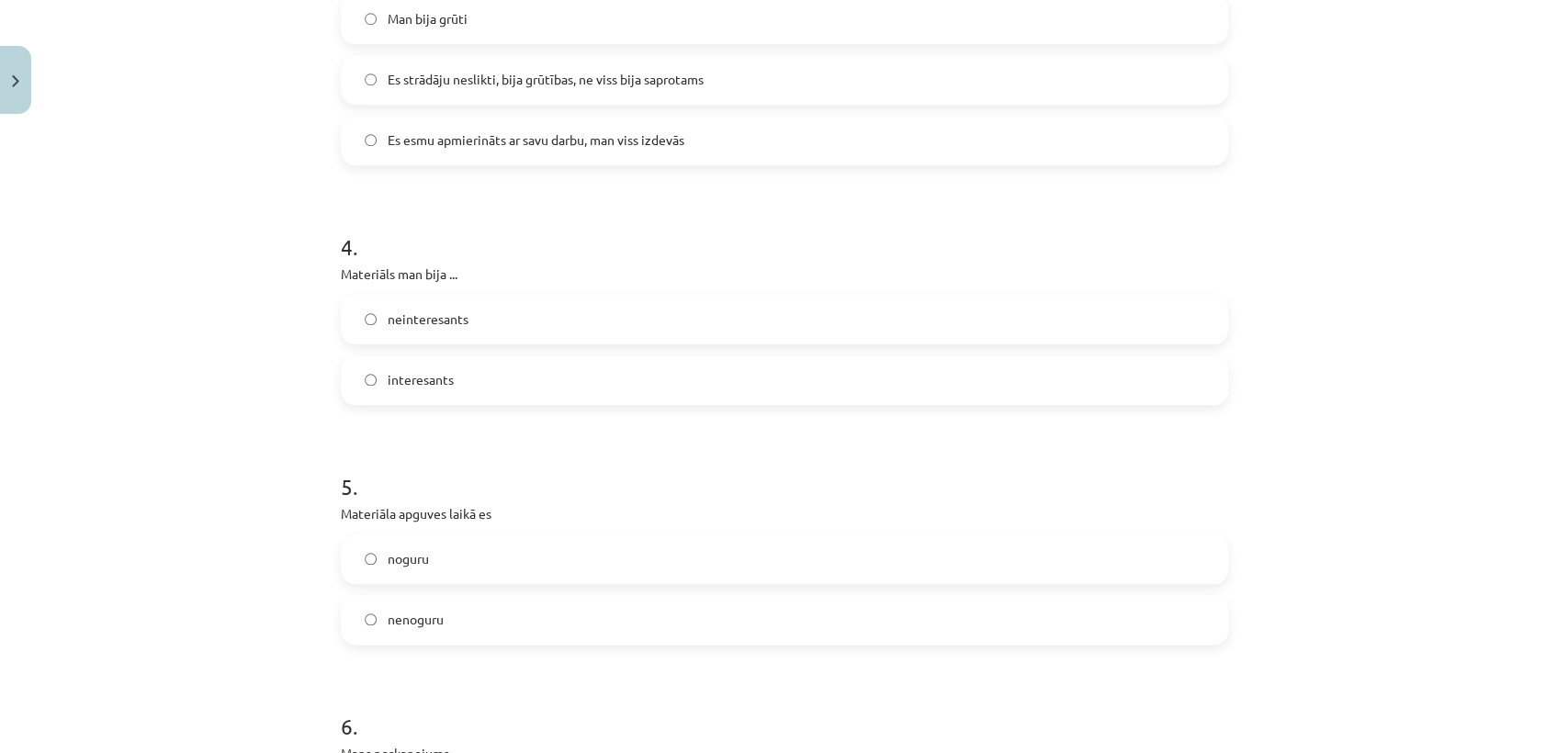
scroll to position [1169, 0]
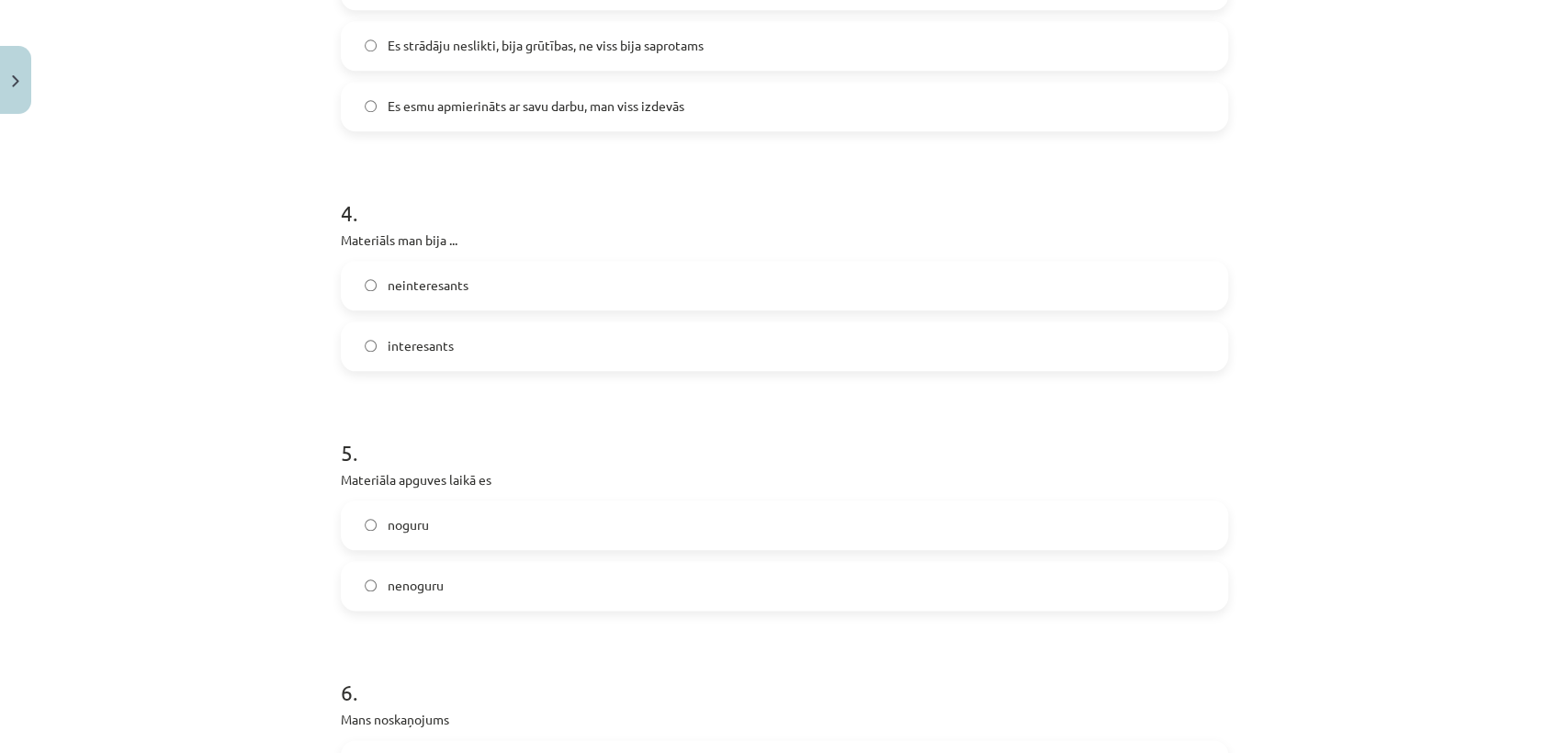
click at [683, 287] on label "neinteresants" at bounding box center [784, 285] width 884 height 46
click at [554, 580] on label "nenoguru" at bounding box center [784, 586] width 884 height 46
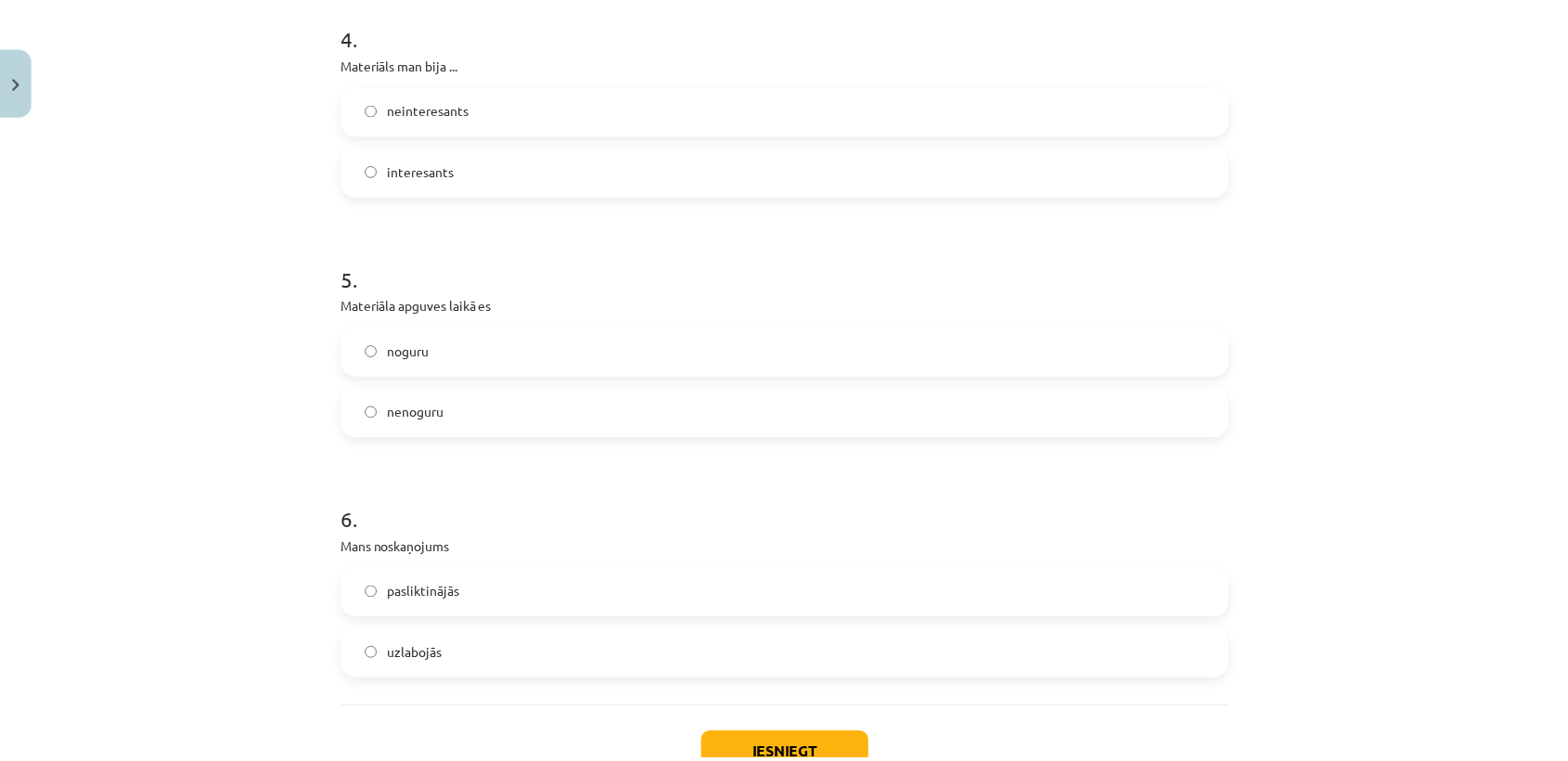
scroll to position [1494, 0]
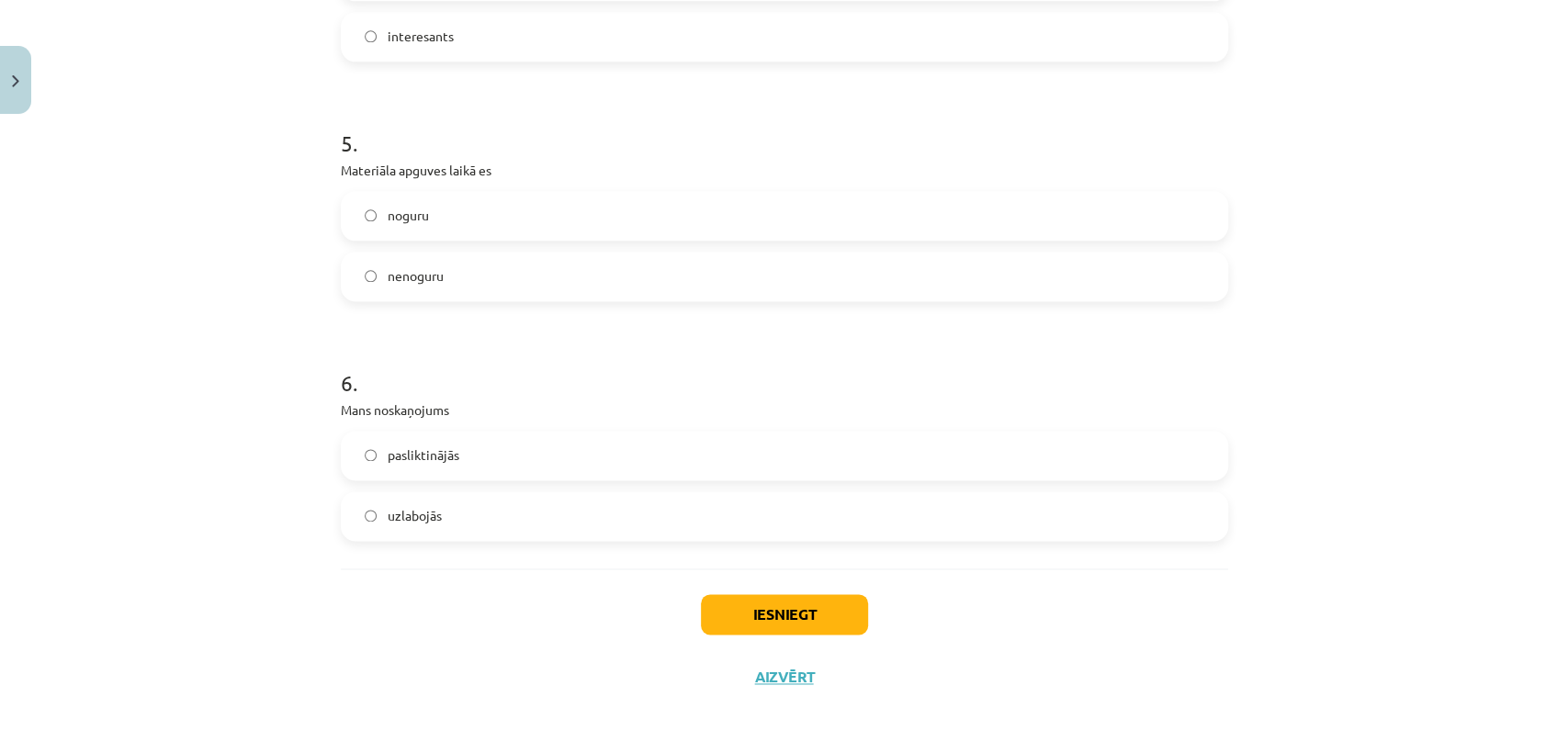
click at [551, 519] on label "uzlabojās" at bounding box center [784, 516] width 884 height 46
click at [718, 599] on button "Iesniegt" at bounding box center [785, 614] width 167 height 40
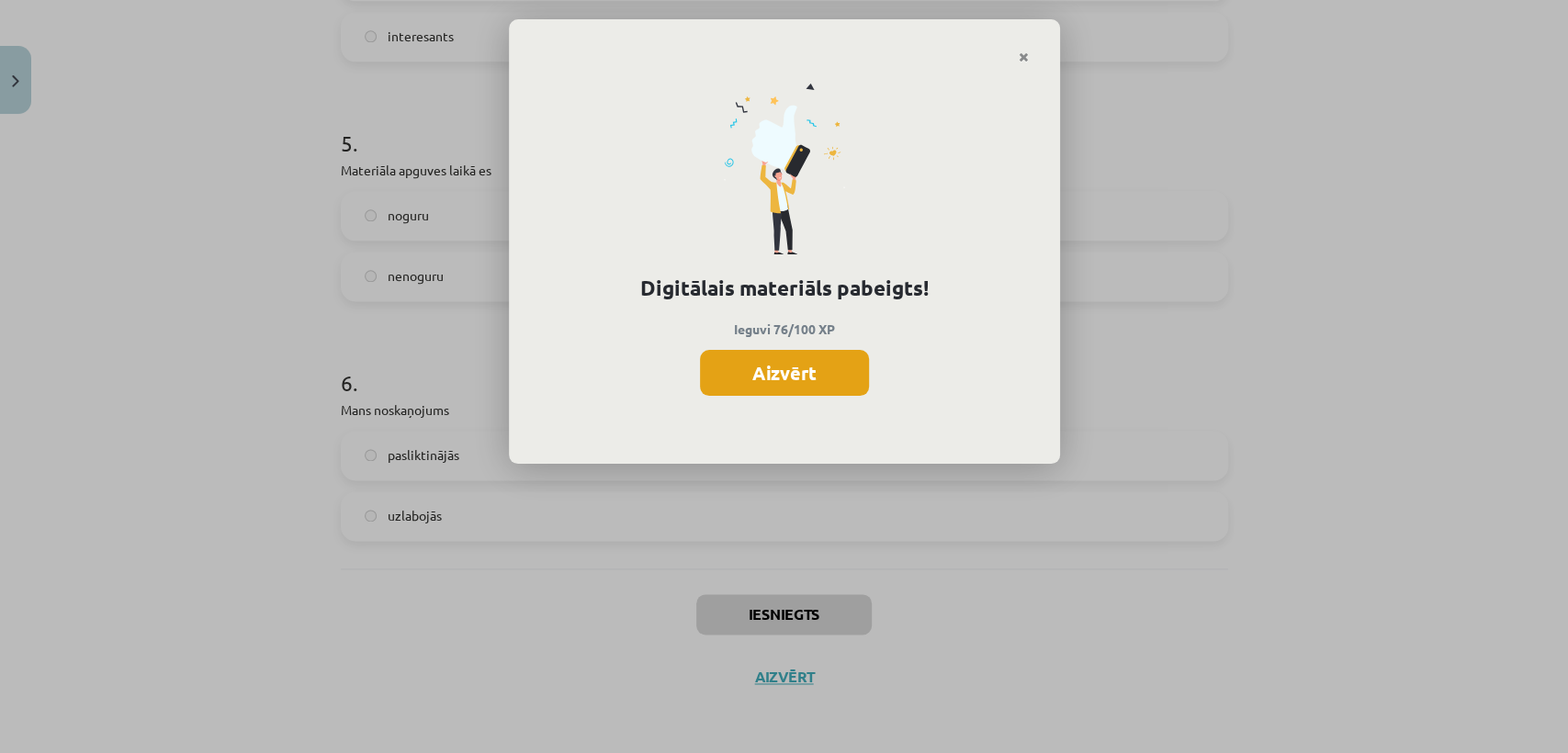
click at [799, 361] on button "Aizvērt" at bounding box center [785, 372] width 169 height 46
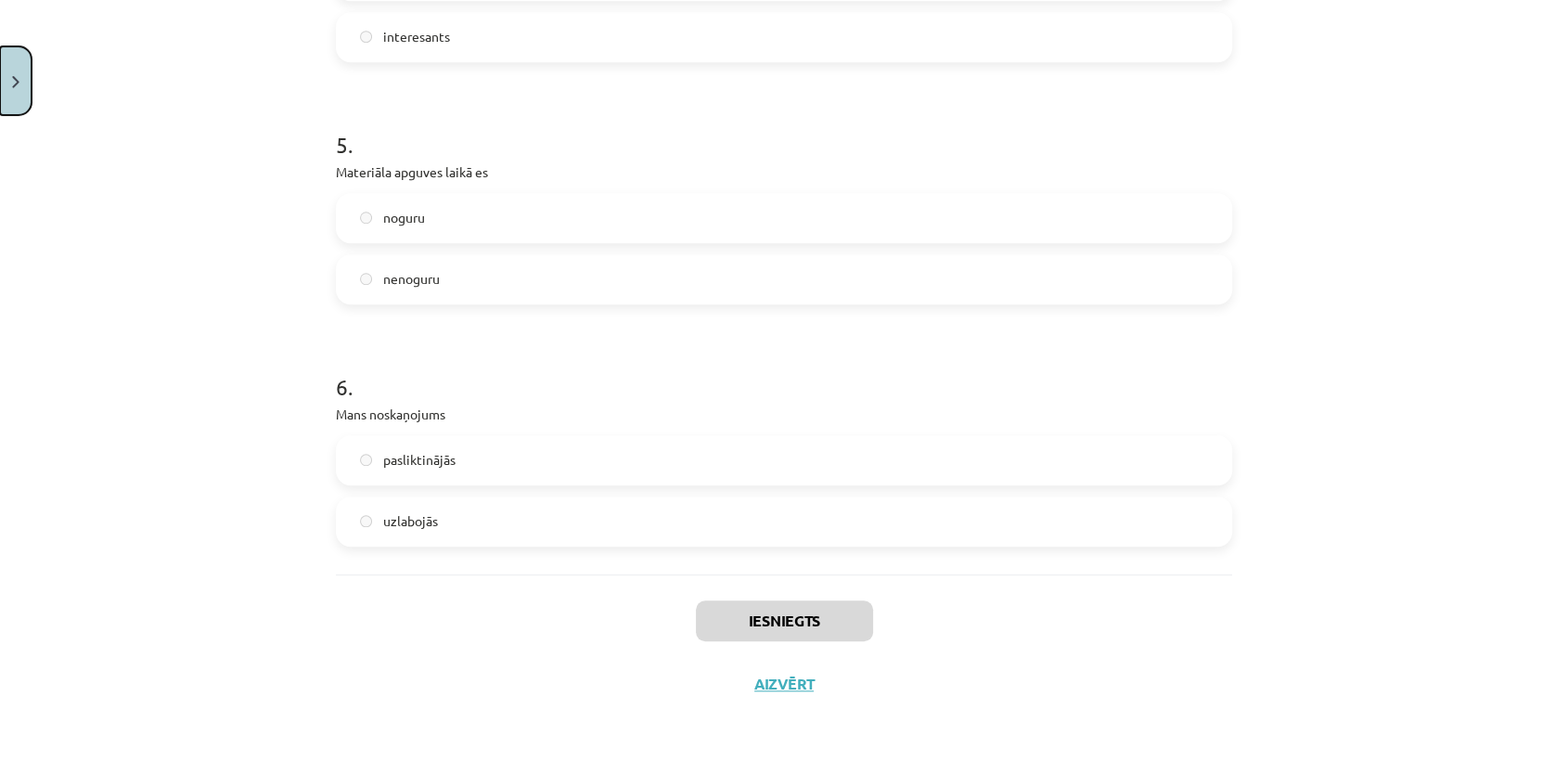
click at [26, 70] on button "Close" at bounding box center [16, 80] width 32 height 69
